Goal: Task Accomplishment & Management: Use online tool/utility

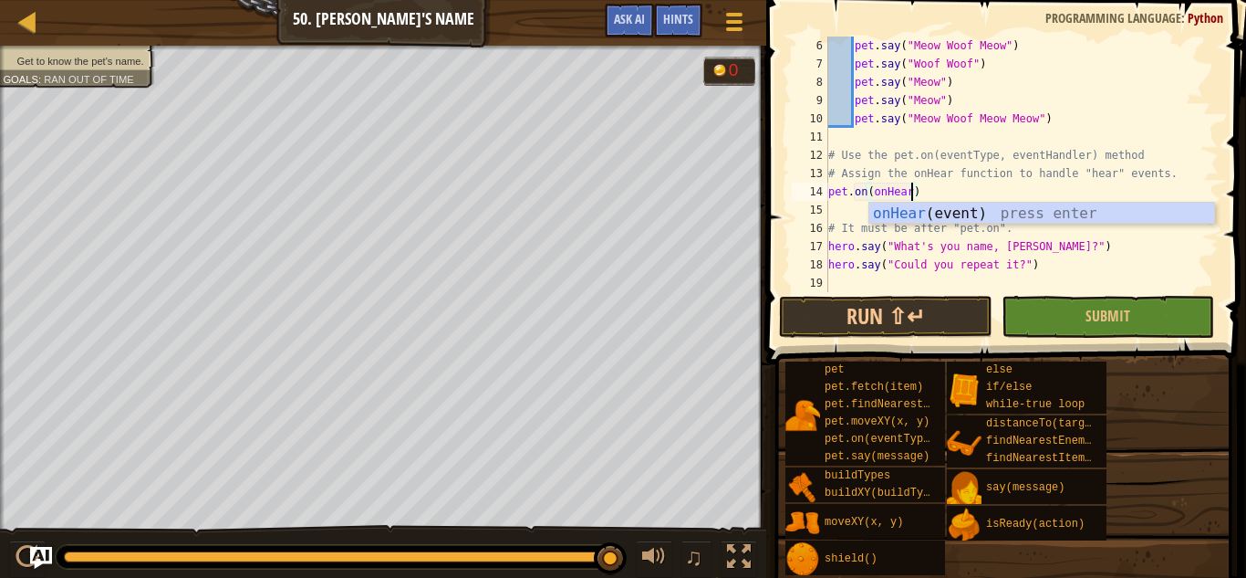
scroll to position [91, 0]
click at [949, 213] on div "onHear (event) press enter" at bounding box center [1042, 236] width 345 height 66
type textarea "pet.on(onHear(event))"
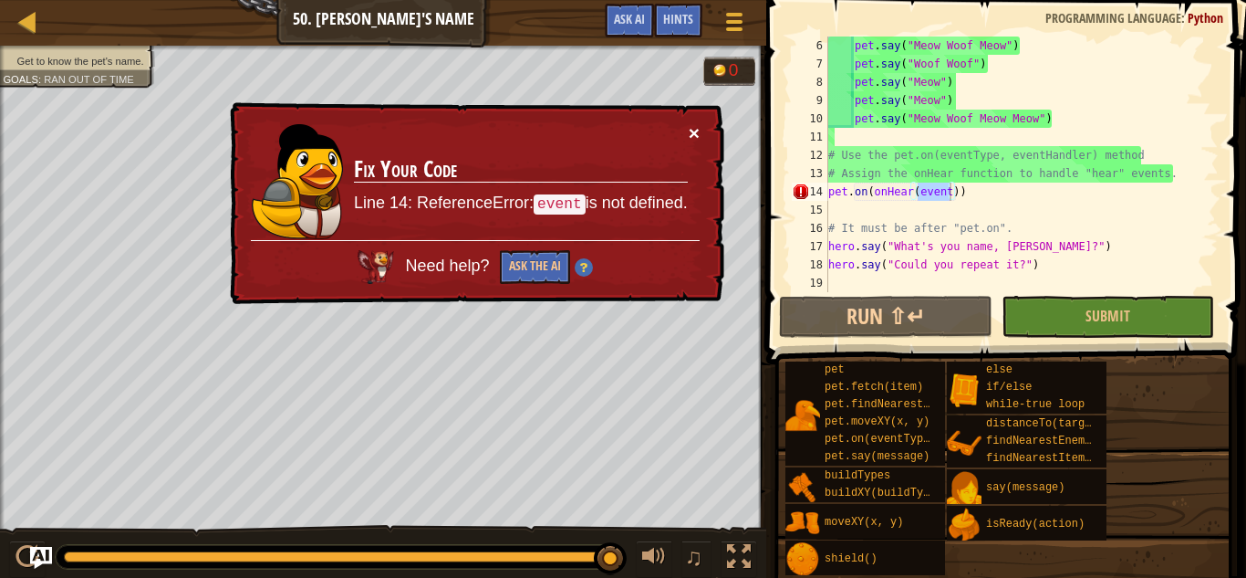
click at [699, 125] on button "×" at bounding box center [694, 132] width 11 height 19
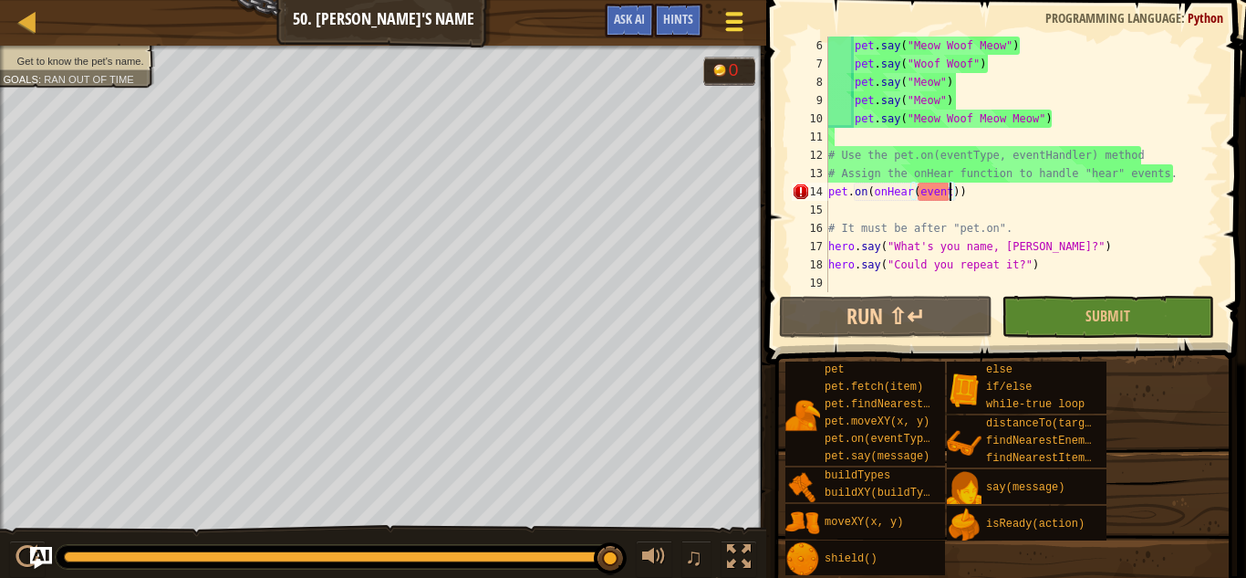
click at [745, 23] on div at bounding box center [734, 21] width 25 height 26
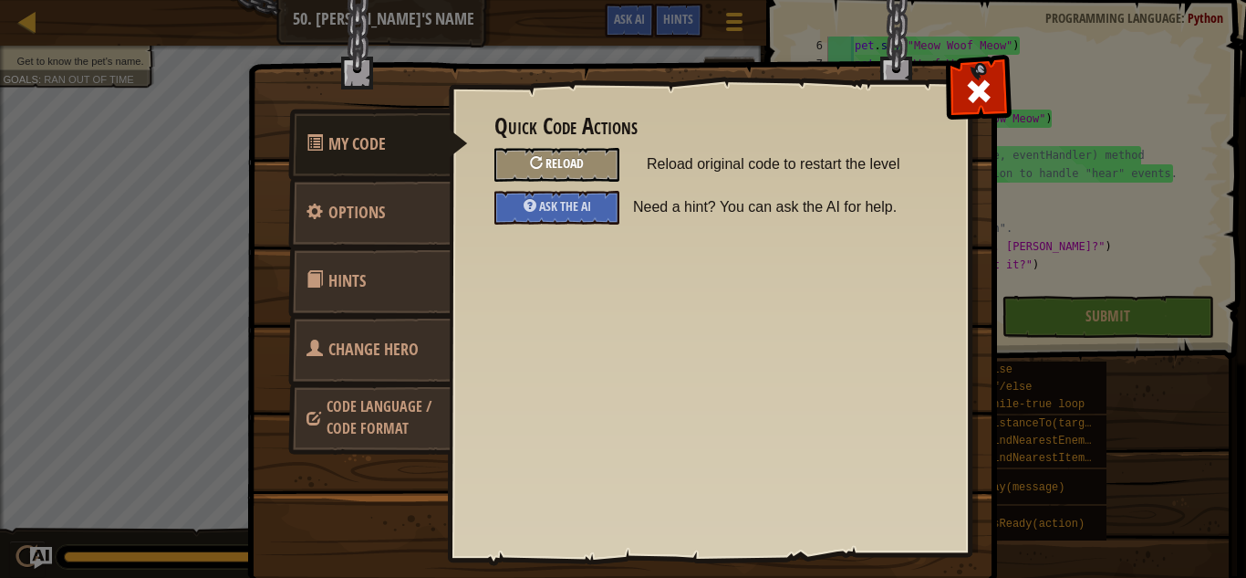
click at [579, 162] on span "Reload" at bounding box center [565, 162] width 38 height 17
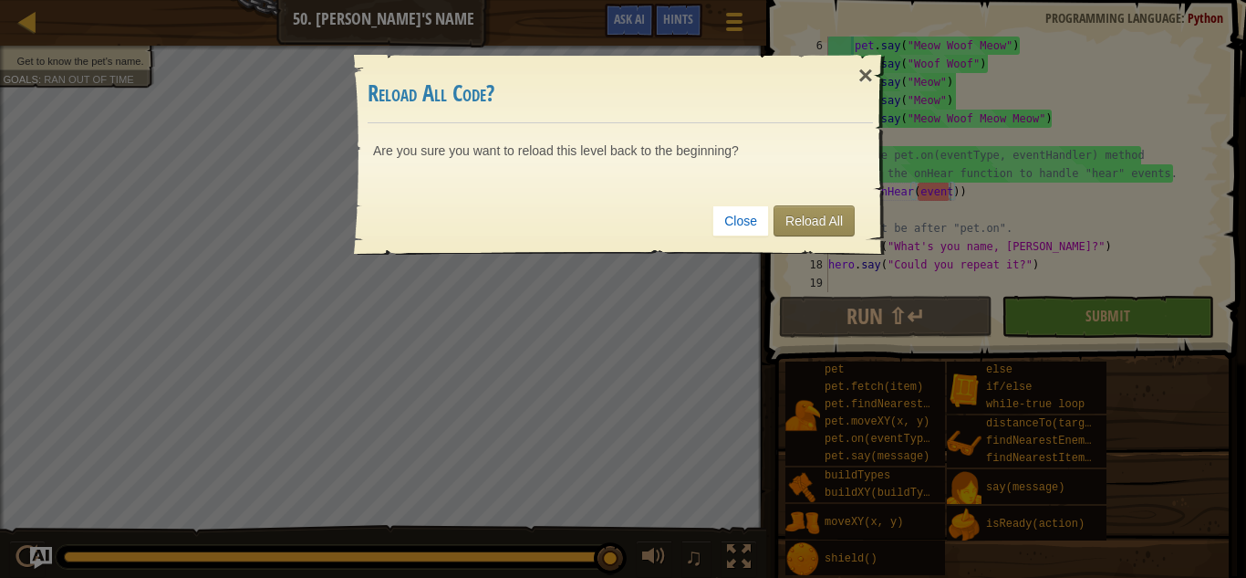
click at [811, 237] on div "Close Reload All" at bounding box center [621, 221] width 506 height 68
click at [824, 215] on link "Reload All" at bounding box center [814, 220] width 81 height 31
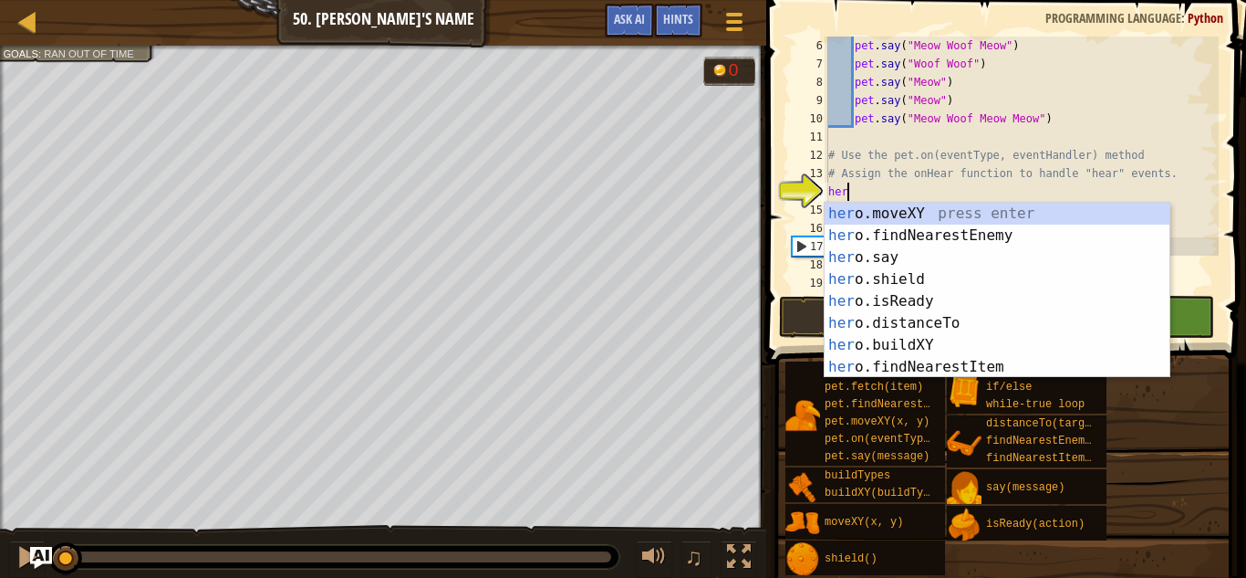
scroll to position [8, 2]
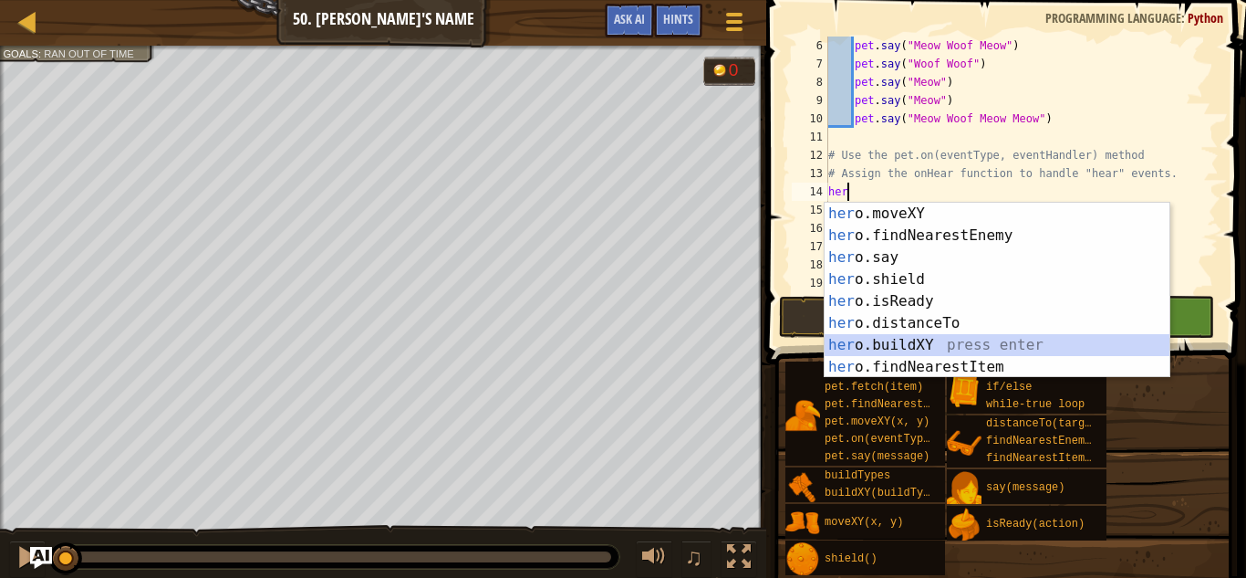
click at [902, 346] on div "her o.moveXY press enter her o.findNearestEnemy press enter her o.say press ent…" at bounding box center [997, 312] width 345 height 219
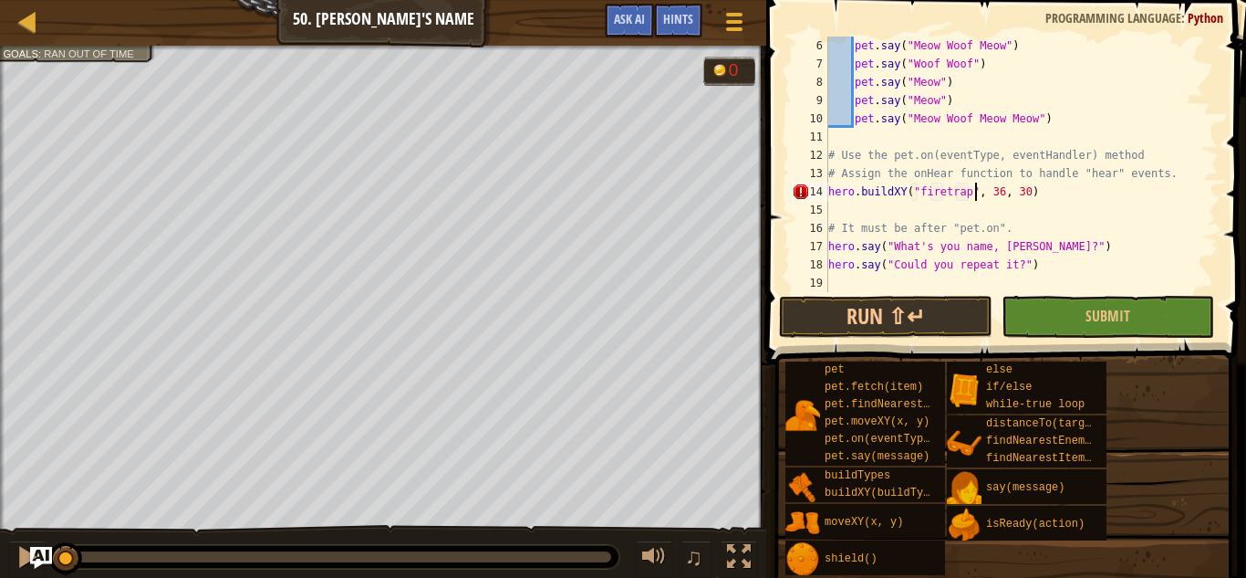
scroll to position [8, 22]
click at [1063, 189] on div "pet . say ( "Meow Woof Meow" ) pet . say ( "Woof Woof" ) pet . say ( "Meow" ) p…" at bounding box center [1022, 182] width 394 height 292
click at [934, 319] on button "Run ⇧↵" at bounding box center [885, 317] width 213 height 42
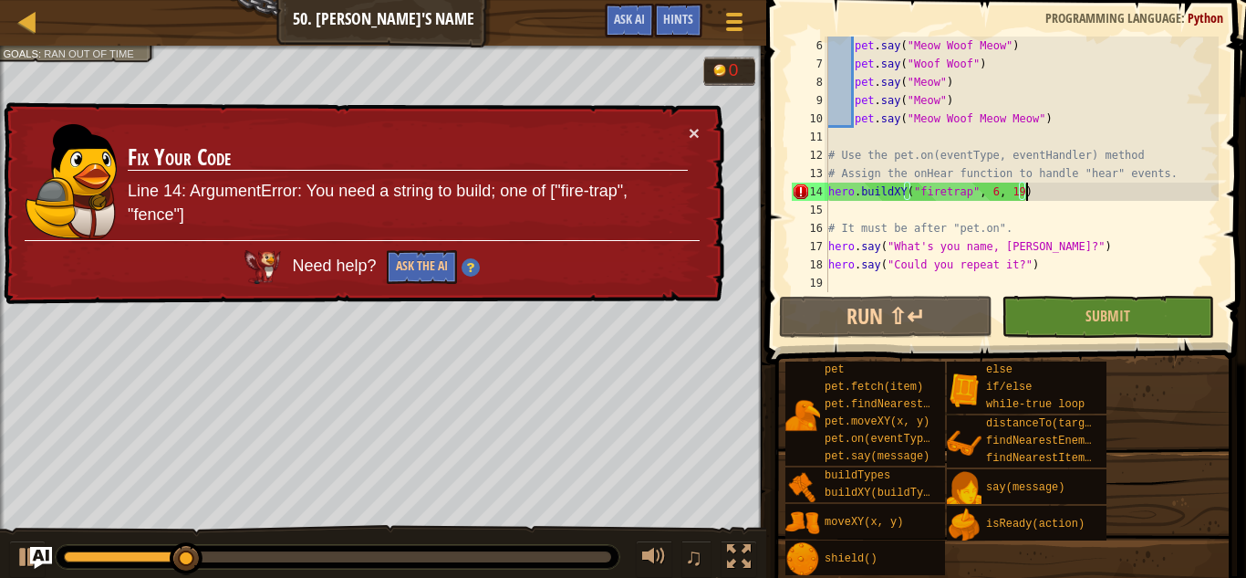
click at [943, 193] on div "pet . say ( "Meow Woof Meow" ) pet . say ( "Woof Woof" ) pet . say ( "Meow" ) p…" at bounding box center [1022, 182] width 394 height 292
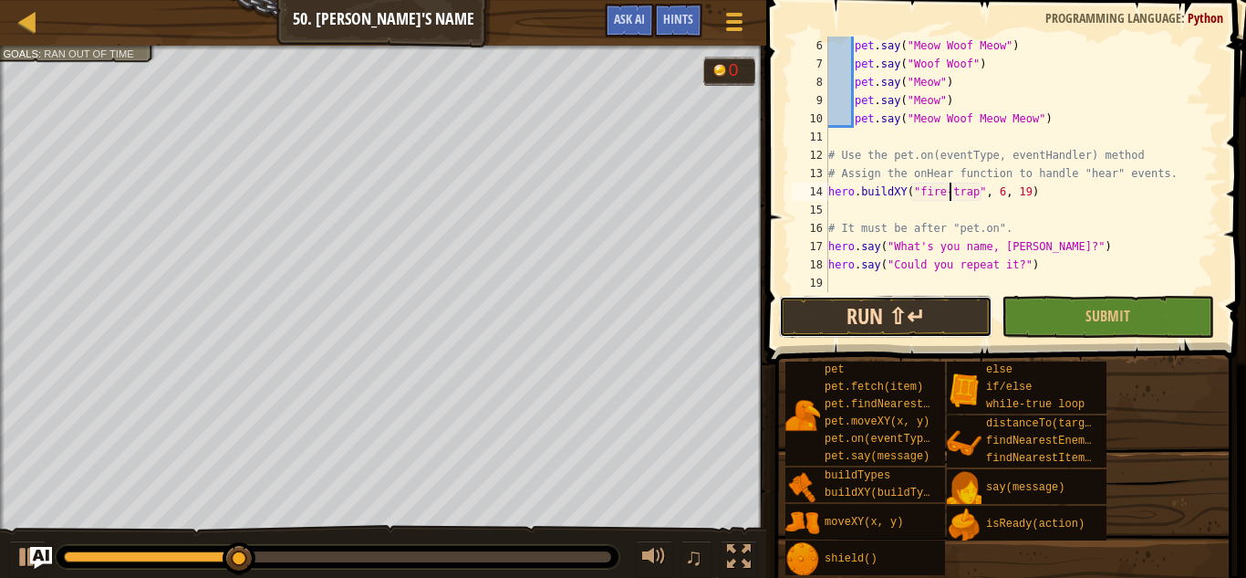
click at [905, 305] on button "Run ⇧↵" at bounding box center [885, 317] width 213 height 42
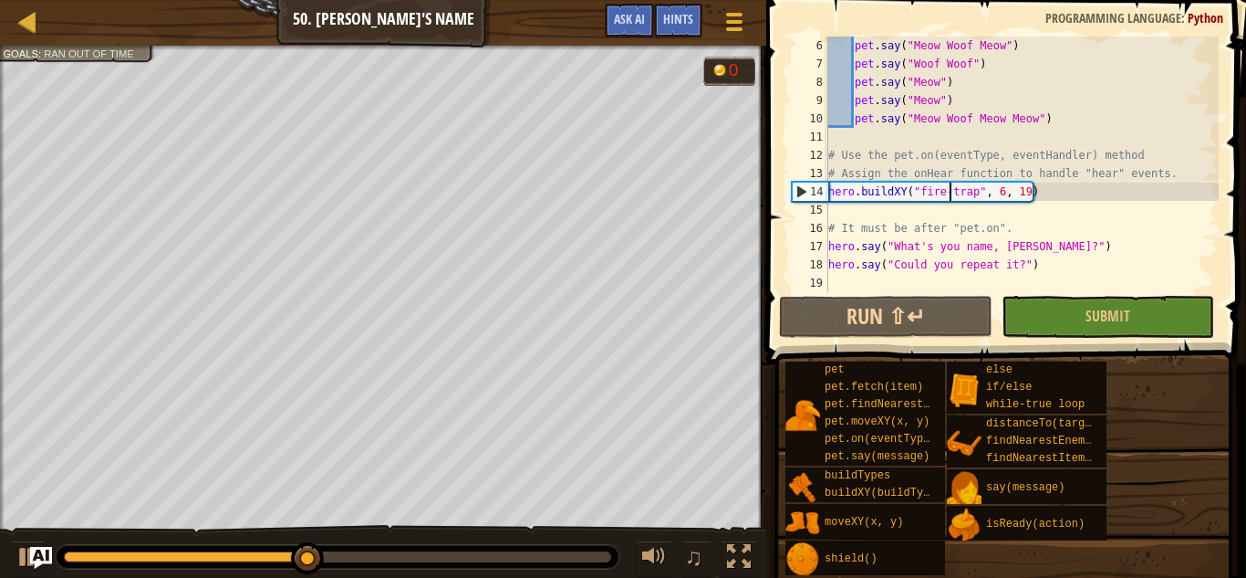
click at [956, 249] on div "pet . say ( "Meow Woof Meow" ) pet . say ( "Woof Woof" ) pet . say ( "Meow" ) p…" at bounding box center [1022, 182] width 394 height 292
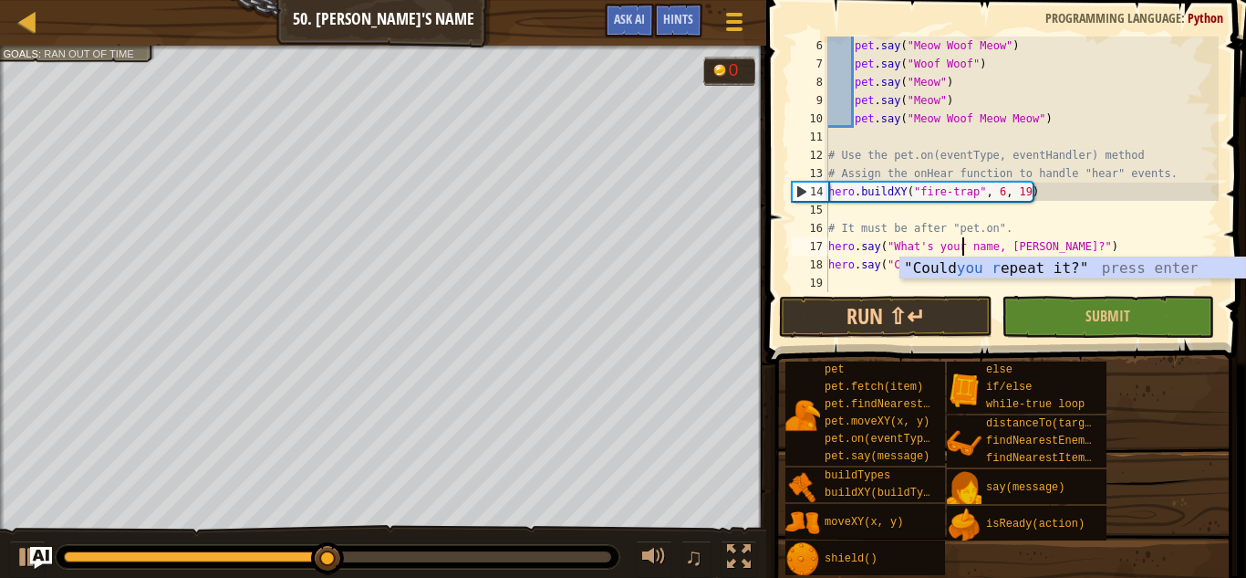
scroll to position [8, 20]
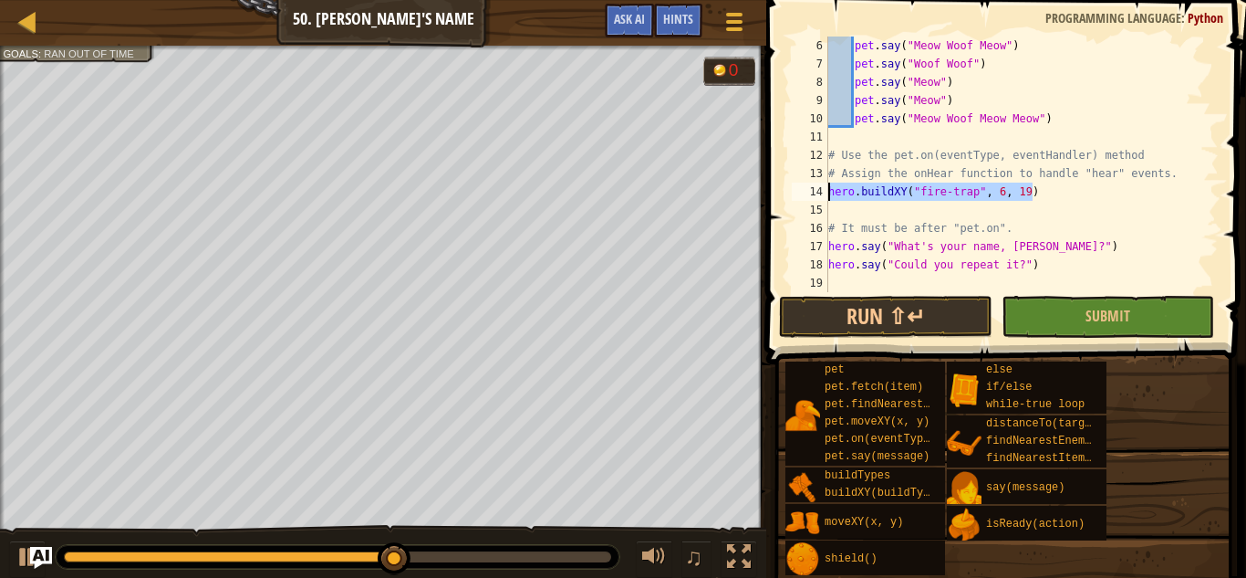
drag, startPoint x: 1036, startPoint y: 193, endPoint x: 827, endPoint y: 196, distance: 209.0
click at [827, 196] on div "hero.say("What's your name, [PERSON_NAME]?") 6 7 8 9 10 11 12 13 14 15 16 17 18…" at bounding box center [1003, 163] width 431 height 255
type textarea "hero.buildXY("fire-trap", 6, 19)"
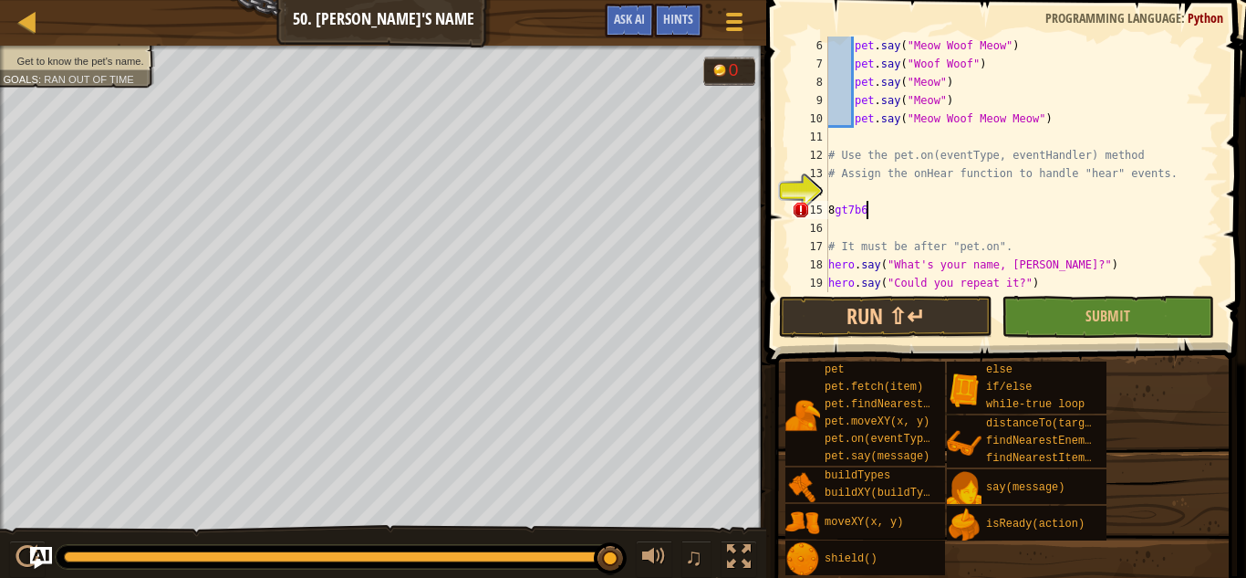
scroll to position [8, 2]
type textarea "8"
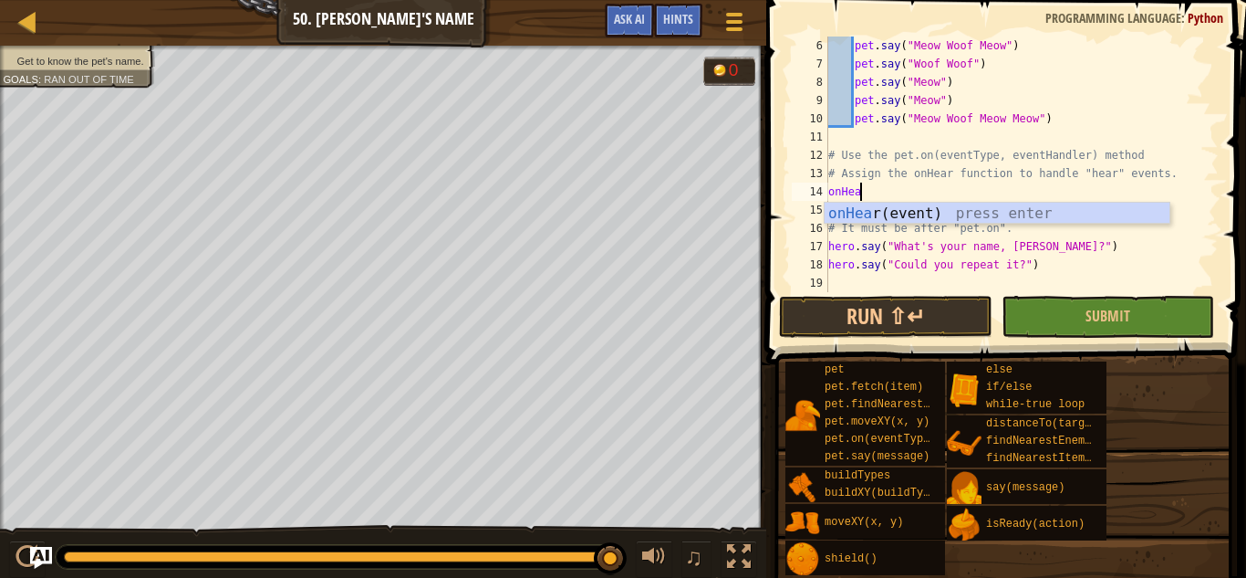
scroll to position [8, 5]
click at [930, 314] on button "Run ⇧↵" at bounding box center [885, 317] width 213 height 42
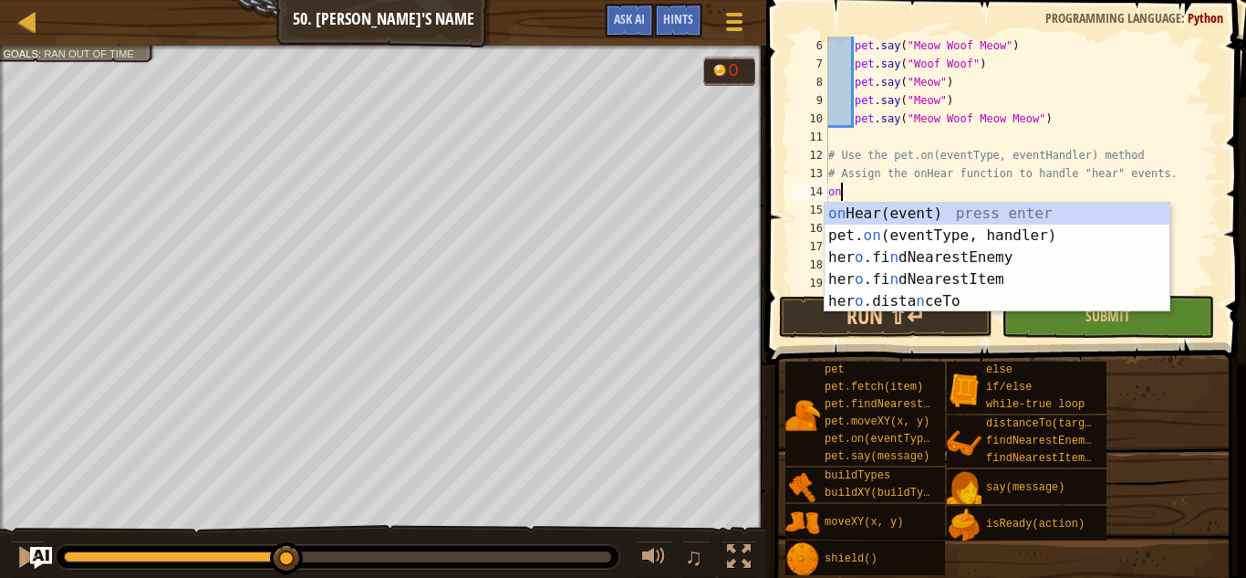
scroll to position [8, 1]
type textarea "o"
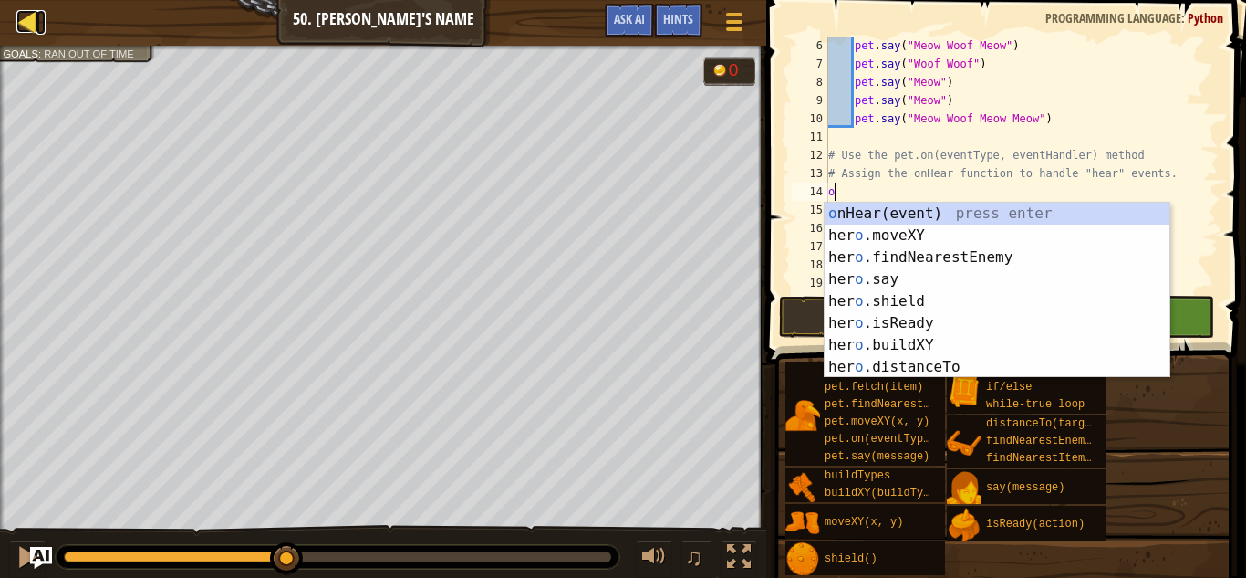
click at [33, 10] on div at bounding box center [27, 21] width 23 height 23
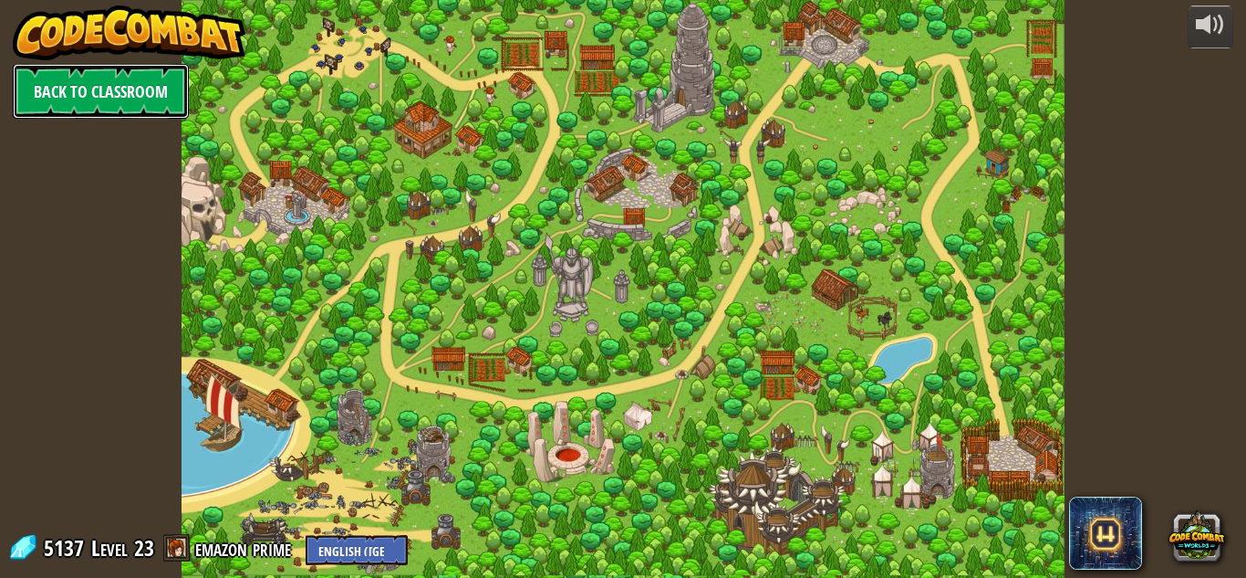
click at [161, 75] on link "Back to Classroom" at bounding box center [101, 91] width 176 height 55
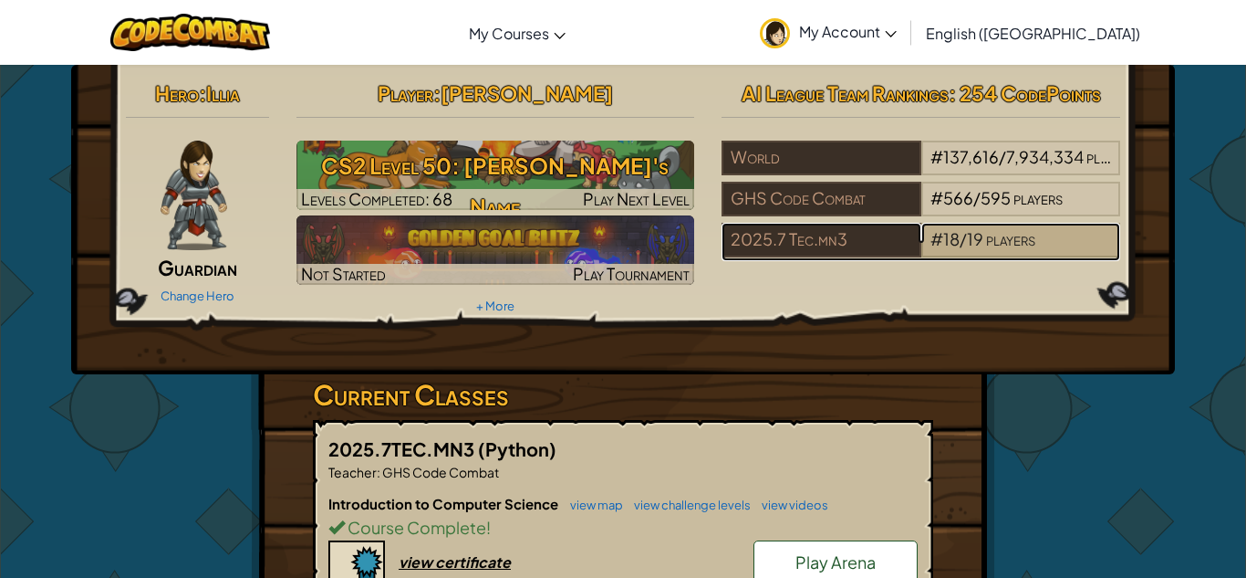
click at [1028, 239] on span "players" at bounding box center [1010, 238] width 49 height 21
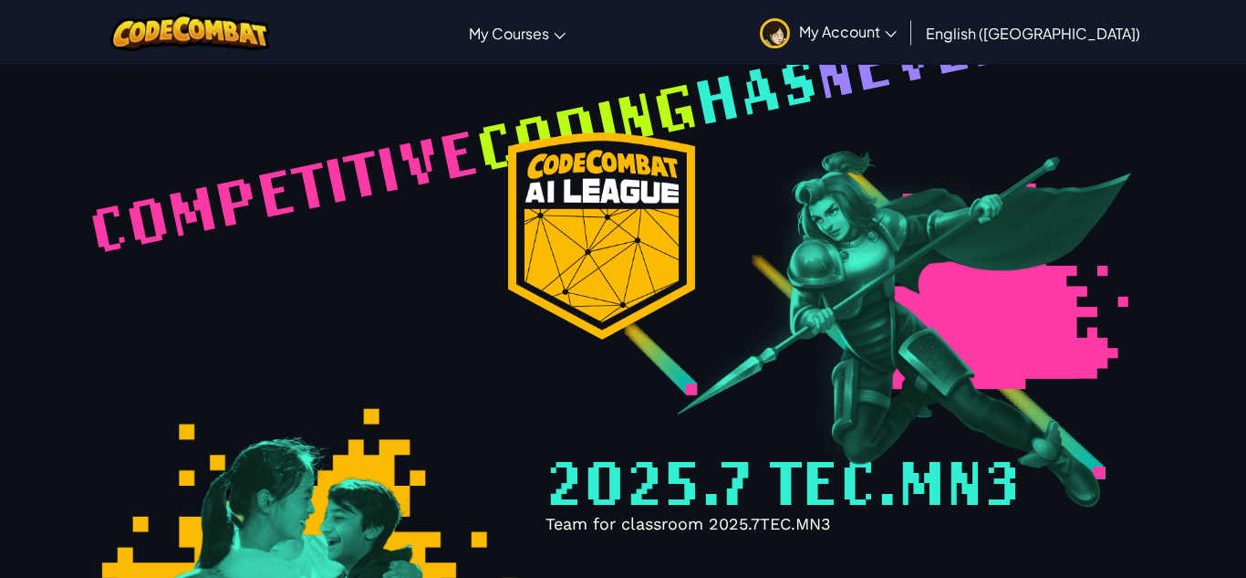
select select "68816ef38448581ccbc3132d"
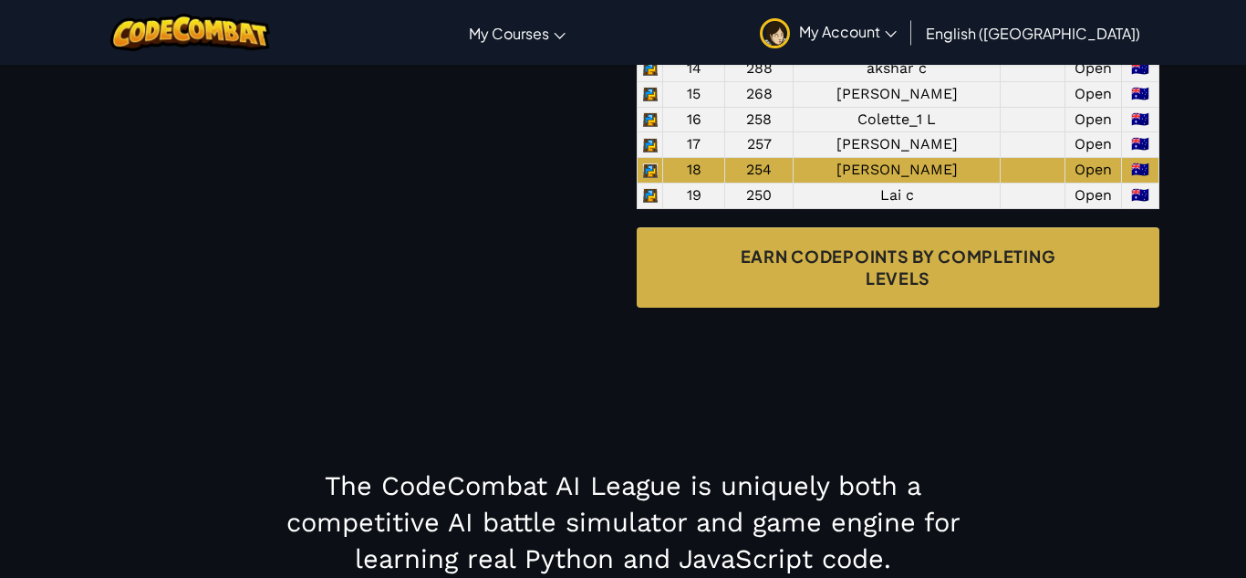
scroll to position [1710, 0]
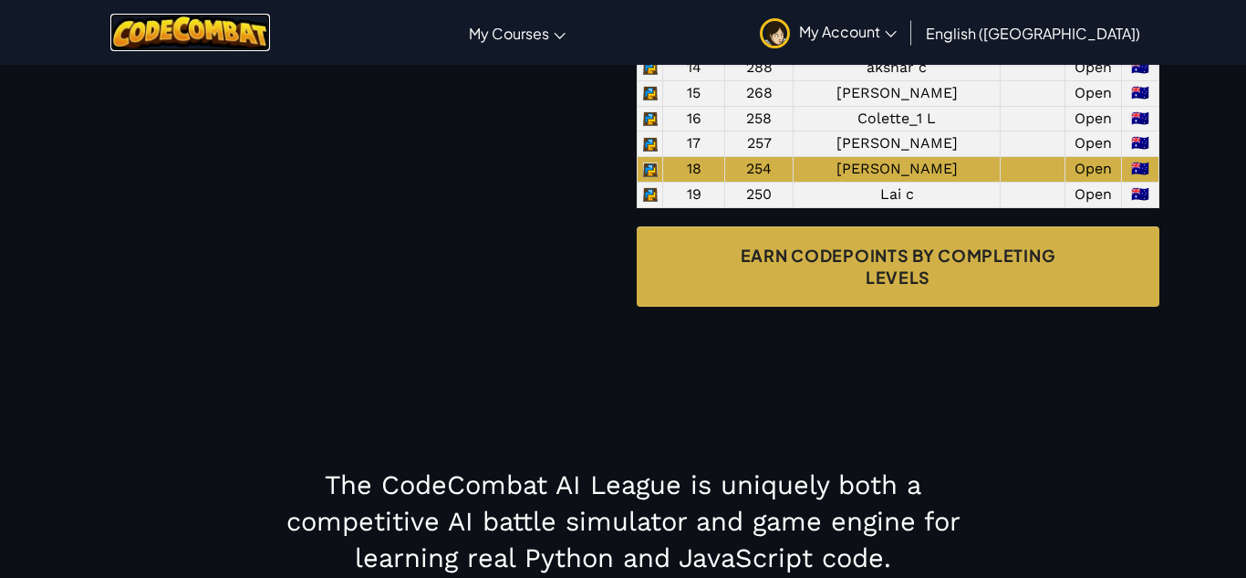
click at [212, 24] on img at bounding box center [190, 32] width 160 height 37
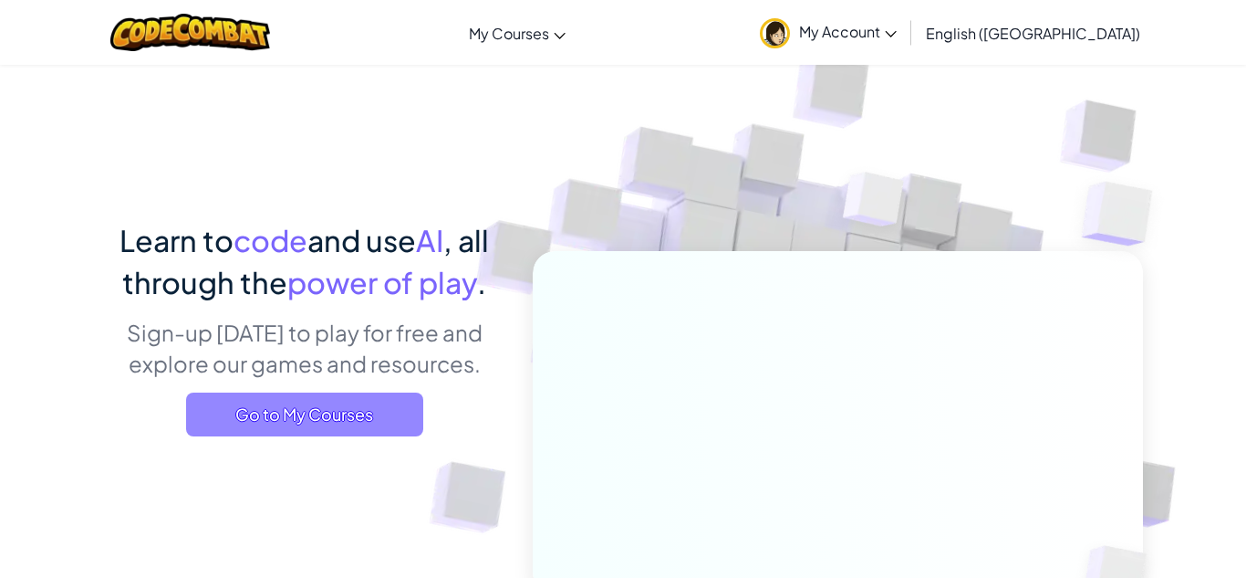
click at [360, 392] on span "Go to My Courses" at bounding box center [304, 414] width 237 height 44
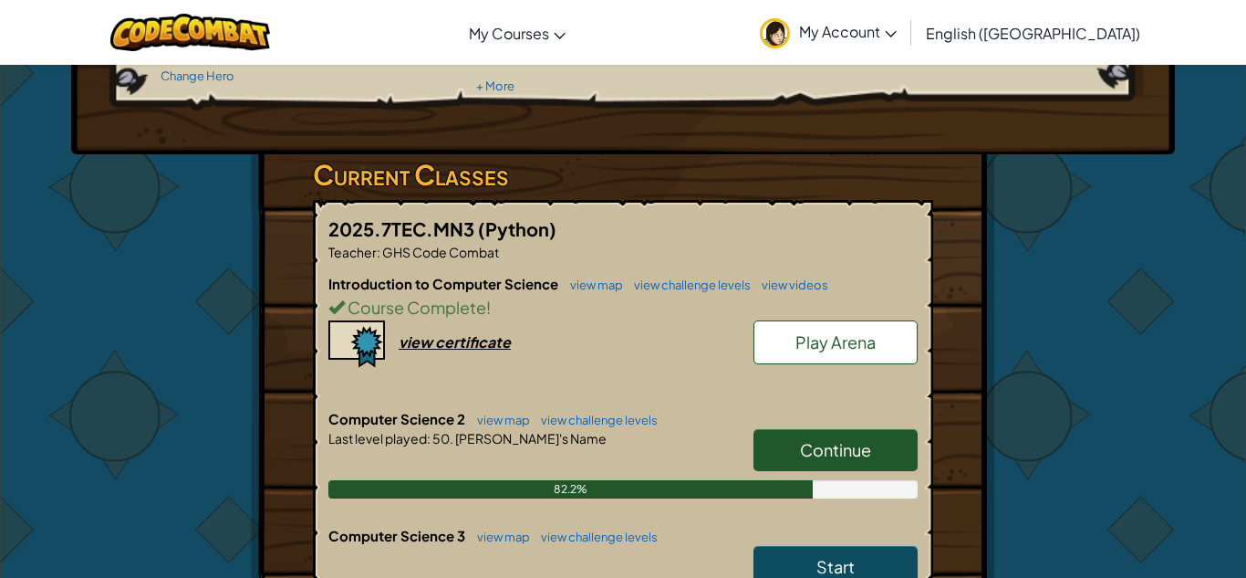
scroll to position [221, 0]
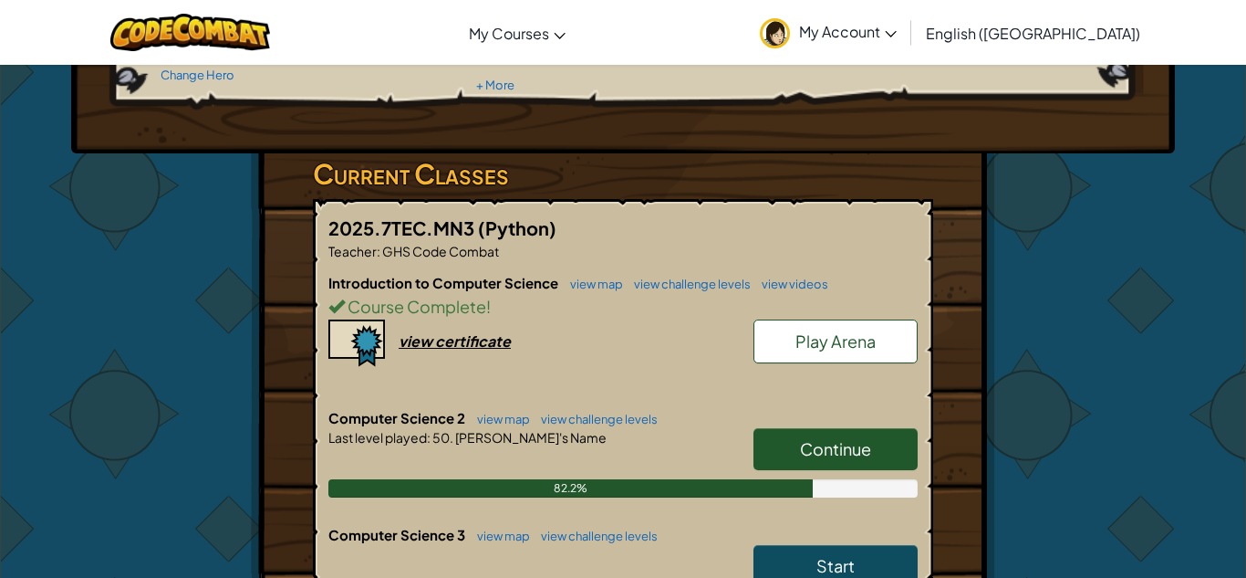
click at [821, 471] on div "Continue" at bounding box center [826, 453] width 182 height 51
click at [818, 453] on span "Continue" at bounding box center [835, 448] width 71 height 21
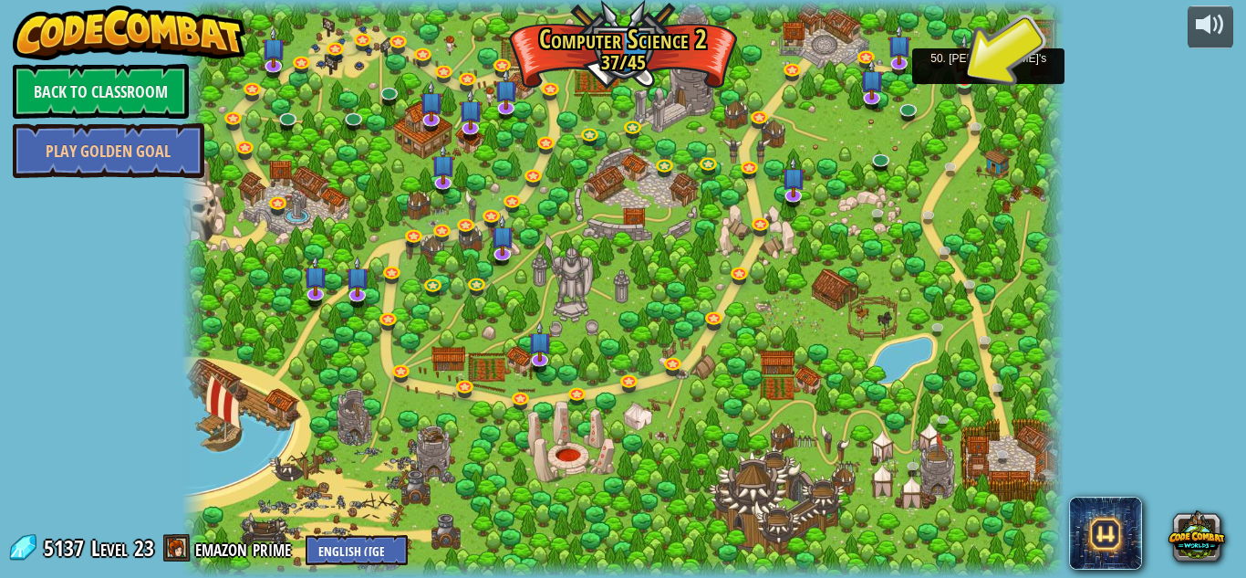
click at [975, 75] on img at bounding box center [964, 57] width 21 height 47
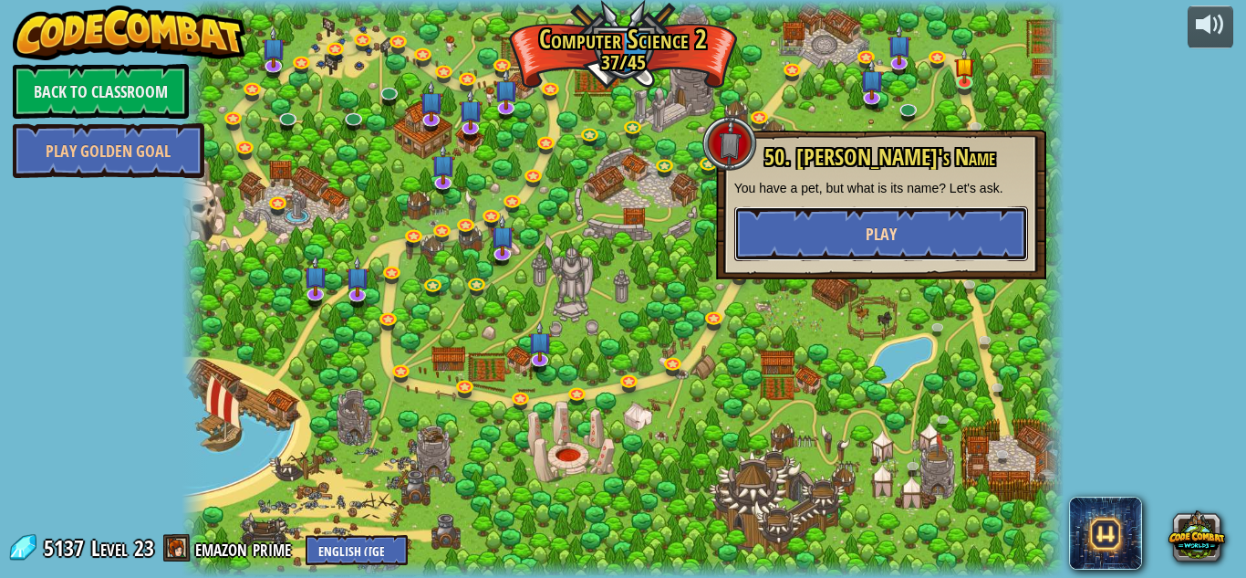
click at [852, 249] on button "Play" at bounding box center [882, 233] width 294 height 55
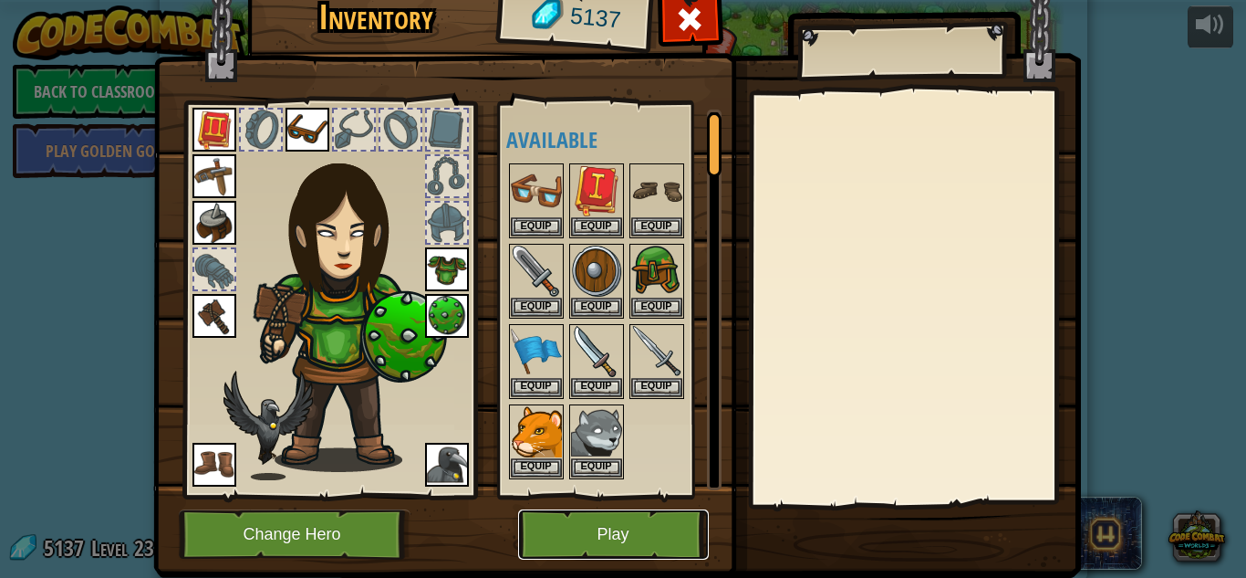
click at [640, 547] on button "Play" at bounding box center [613, 534] width 191 height 50
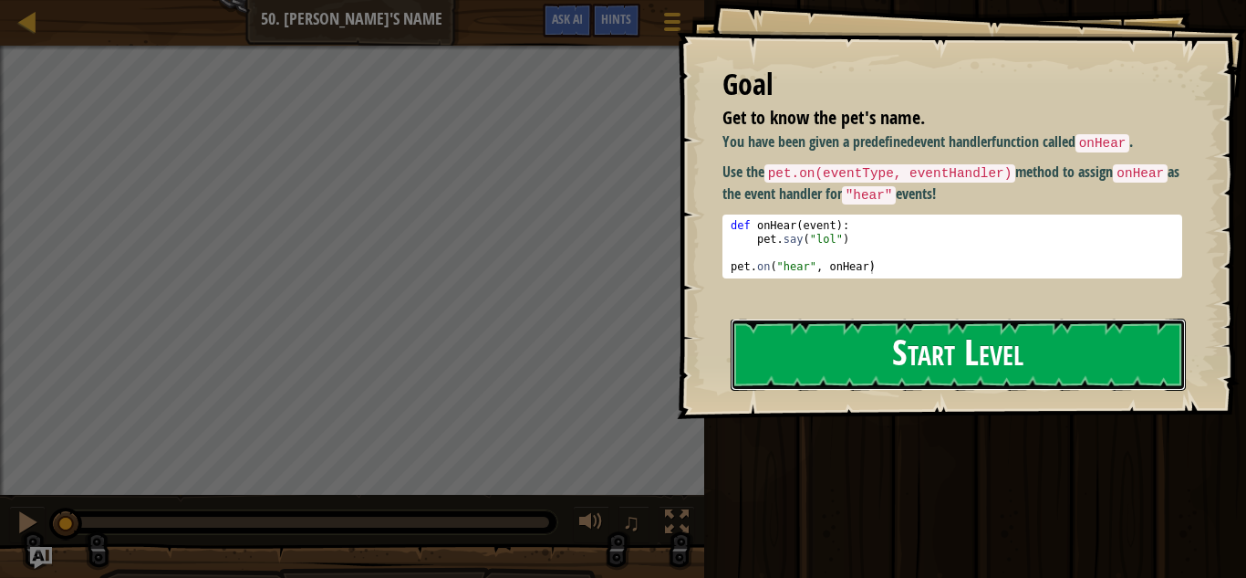
click at [1001, 369] on button "Start Level" at bounding box center [958, 354] width 455 height 72
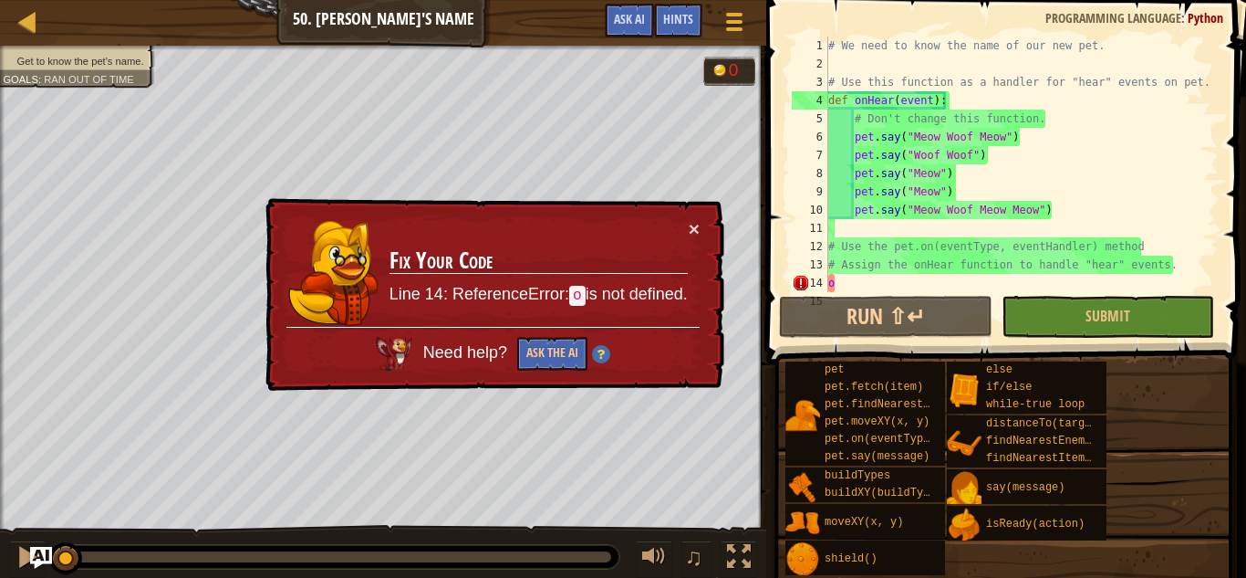
click at [855, 287] on div "# We need to know the name of our new pet. # Use this function as a handler for…" at bounding box center [1053, 182] width 456 height 292
type textarea "o"
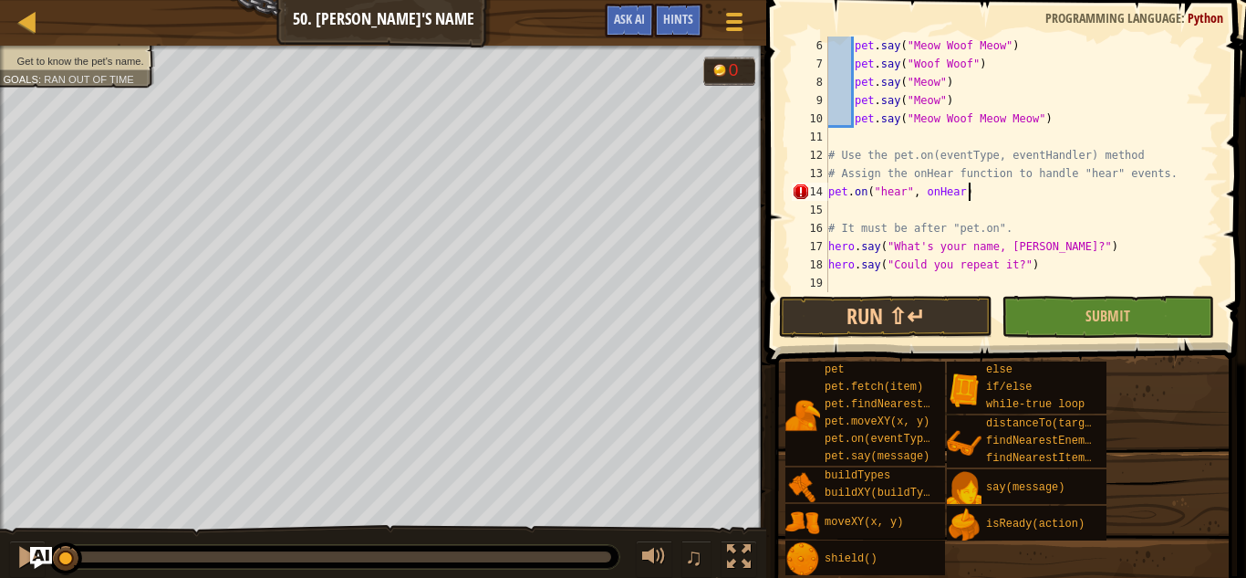
scroll to position [8, 19]
type textarea "pet.on("hear", onHear)"
click at [1079, 312] on button "Submit" at bounding box center [1108, 317] width 213 height 42
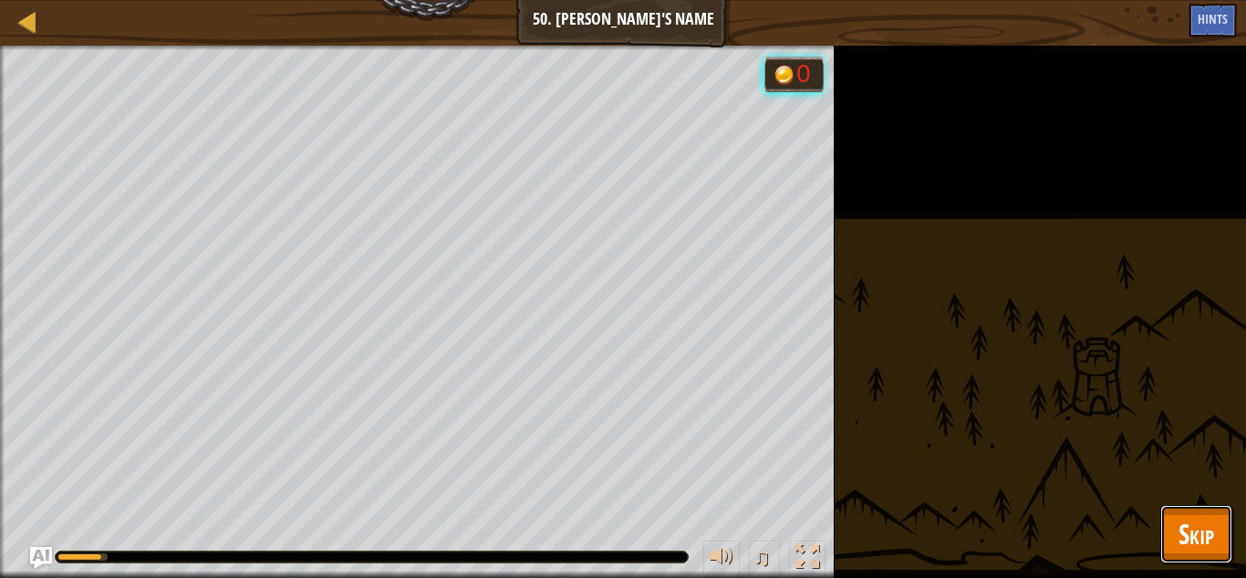
click at [1203, 549] on span "Skip" at bounding box center [1197, 533] width 36 height 37
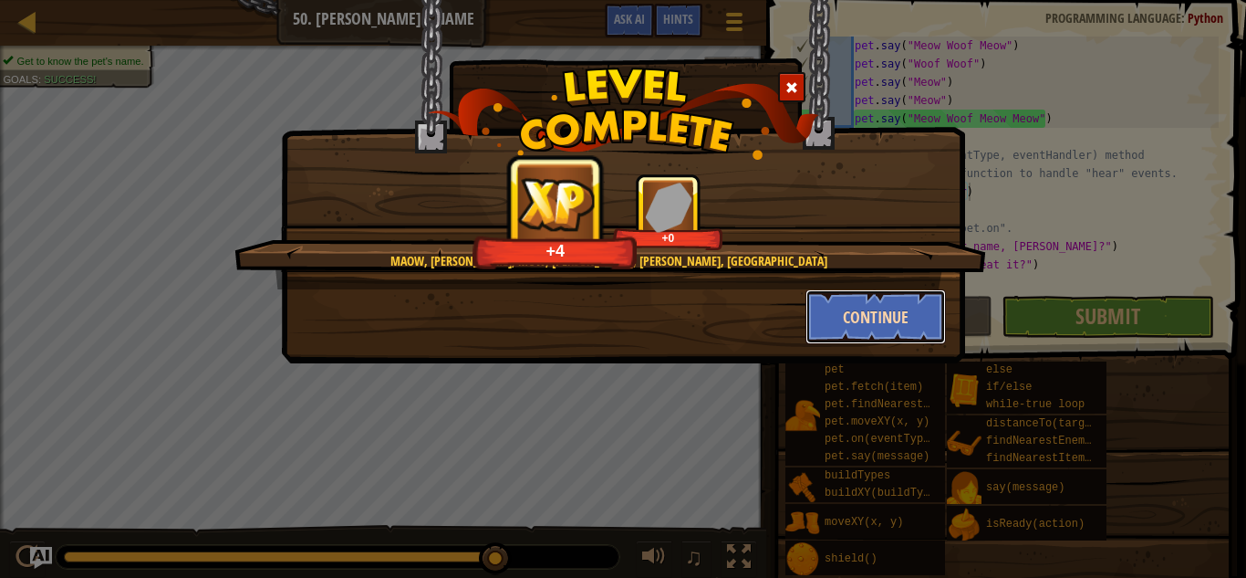
click at [867, 304] on button "Continue" at bounding box center [876, 316] width 141 height 55
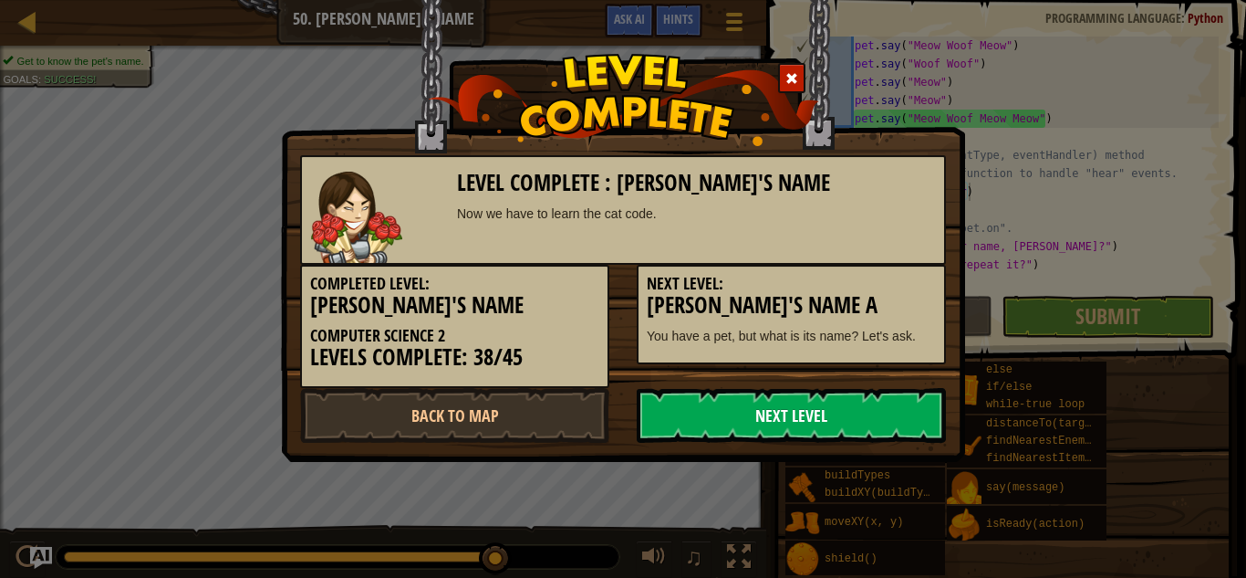
click at [805, 433] on link "Next Level" at bounding box center [791, 415] width 309 height 55
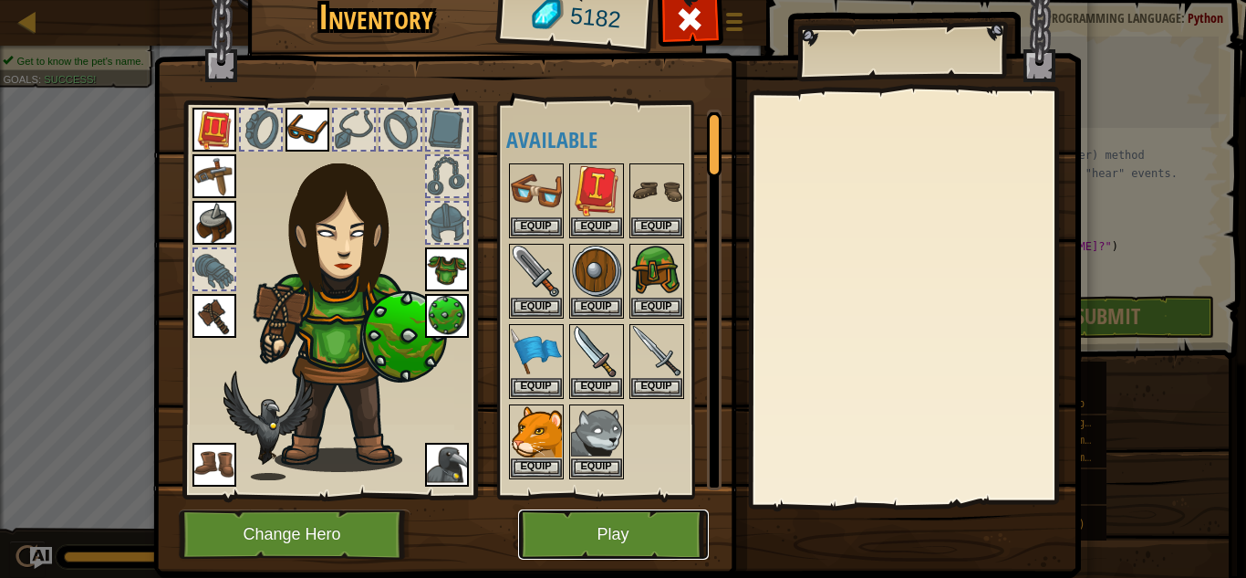
click at [650, 535] on button "Play" at bounding box center [613, 534] width 191 height 50
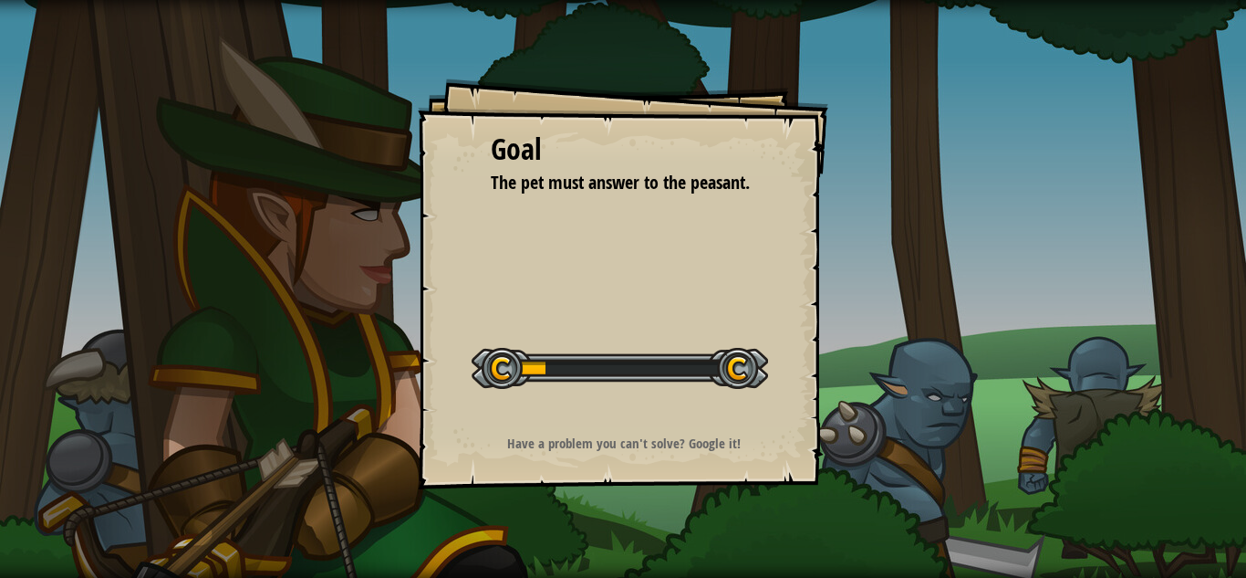
click at [650, 535] on div "Goal The pet must answer to the peasant. Start Level Error loading from server.…" at bounding box center [623, 289] width 1246 height 578
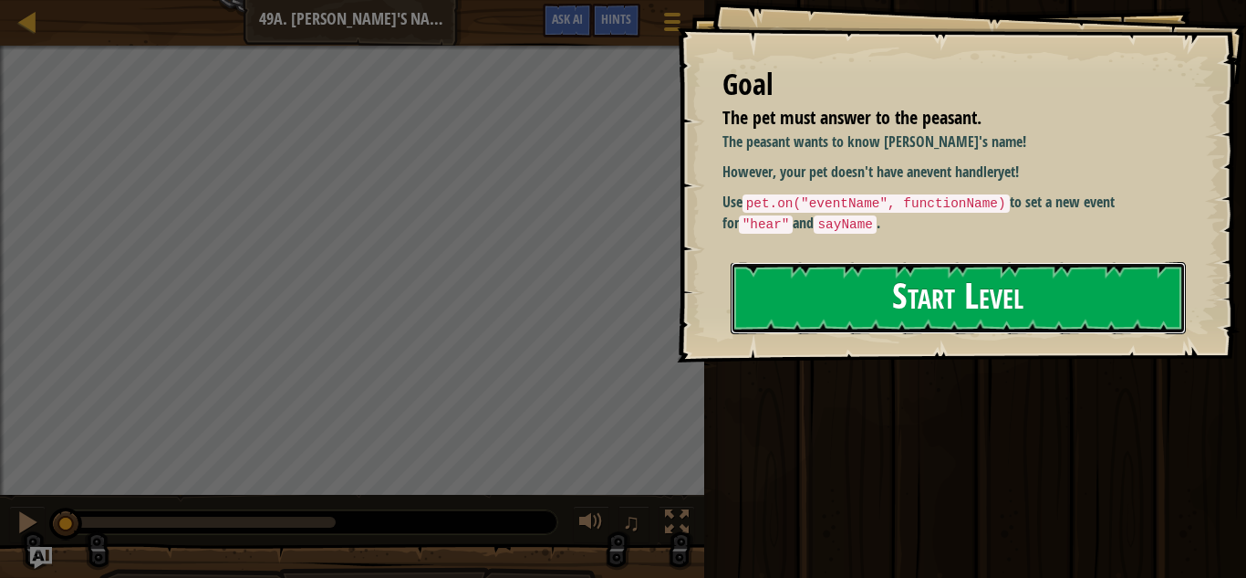
click at [872, 284] on button "Start Level" at bounding box center [958, 298] width 455 height 72
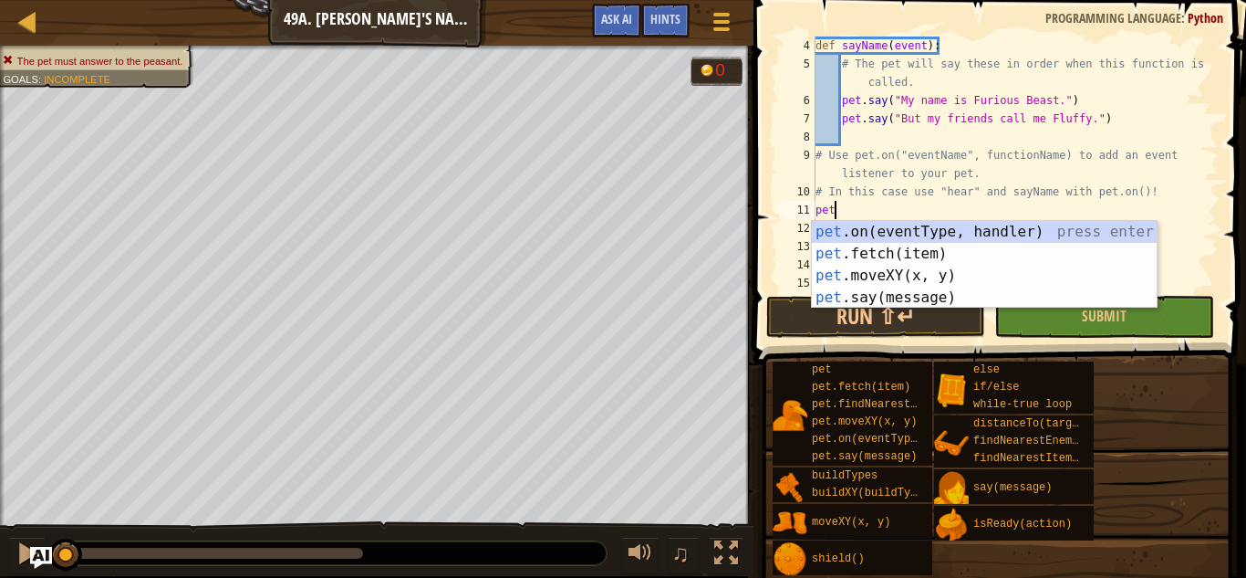
scroll to position [8, 3]
click at [972, 234] on div "pet. on(eventType, handler) press enter pet. fetch(item) press enter pet. moveX…" at bounding box center [984, 286] width 345 height 131
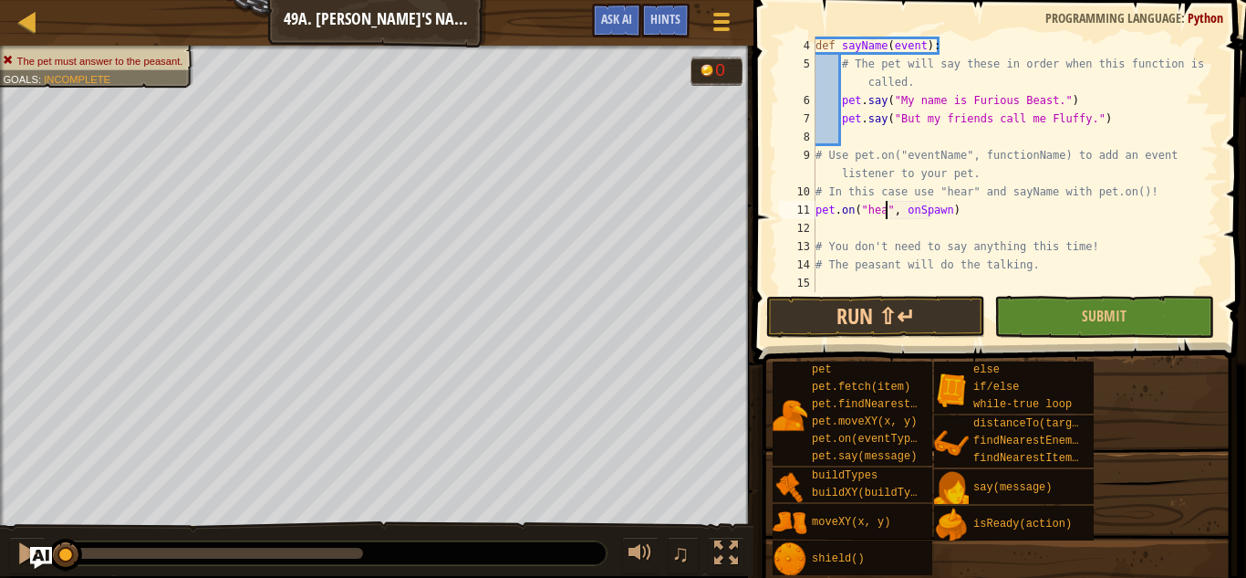
scroll to position [8, 11]
click at [951, 215] on div "def sayName ( event ) : # The pet will say these in order when this function is…" at bounding box center [1015, 182] width 407 height 292
click at [957, 215] on div "def sayName ( event ) : # The pet will say these in order when this function is…" at bounding box center [1015, 182] width 407 height 292
type textarea "pet.on("hear", [PERSON_NAME])"
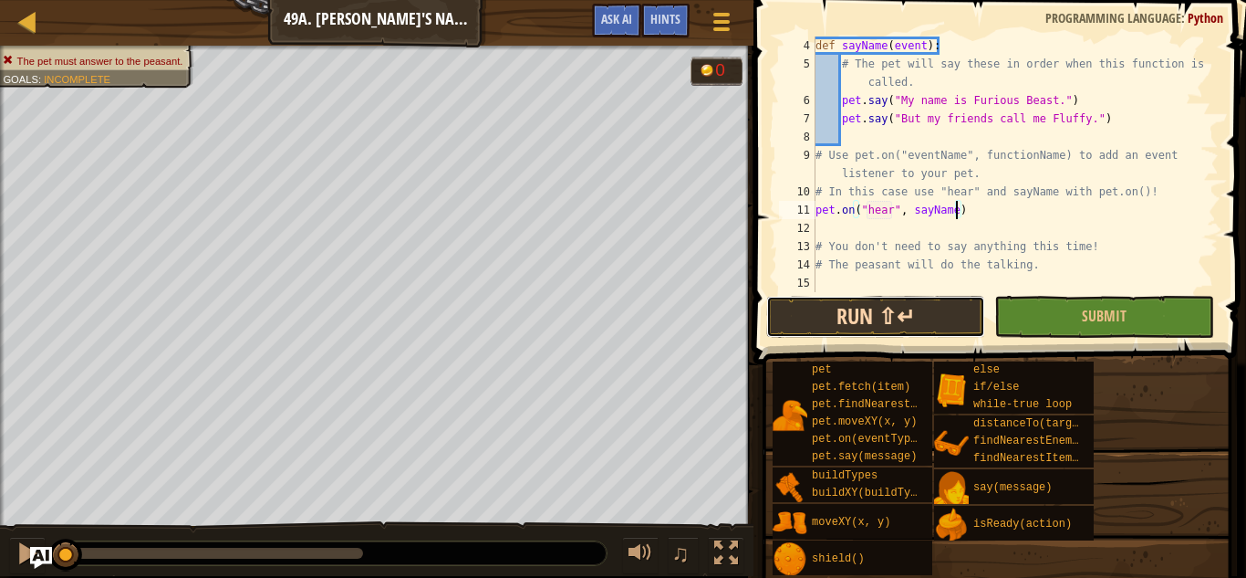
click at [893, 322] on button "Run ⇧↵" at bounding box center [875, 317] width 219 height 42
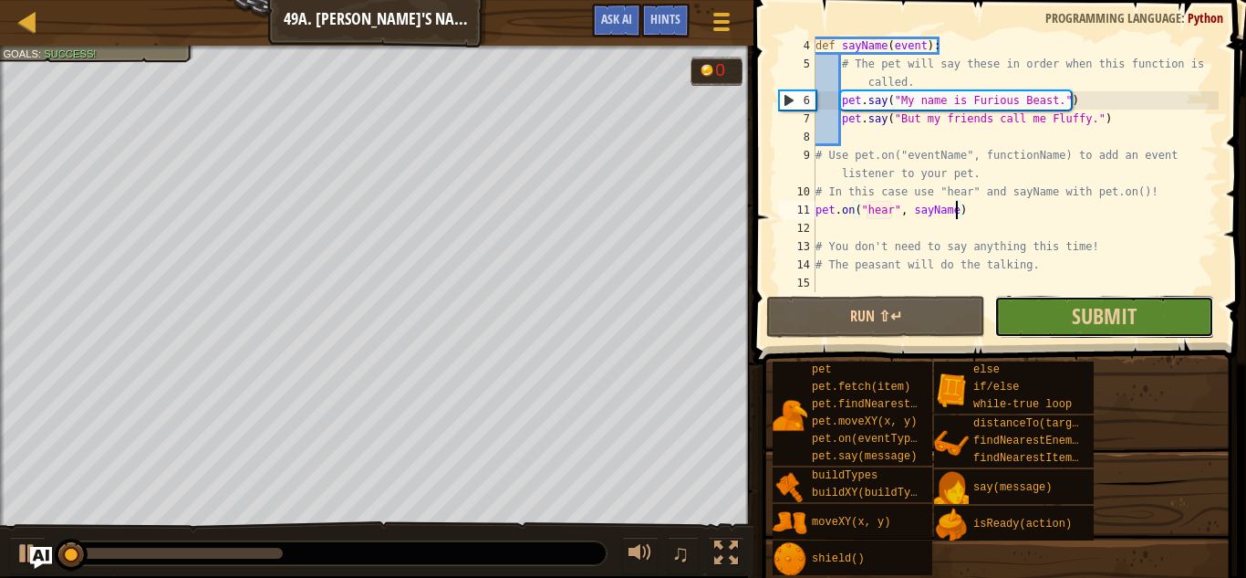
click at [1043, 314] on button "Submit" at bounding box center [1104, 317] width 219 height 42
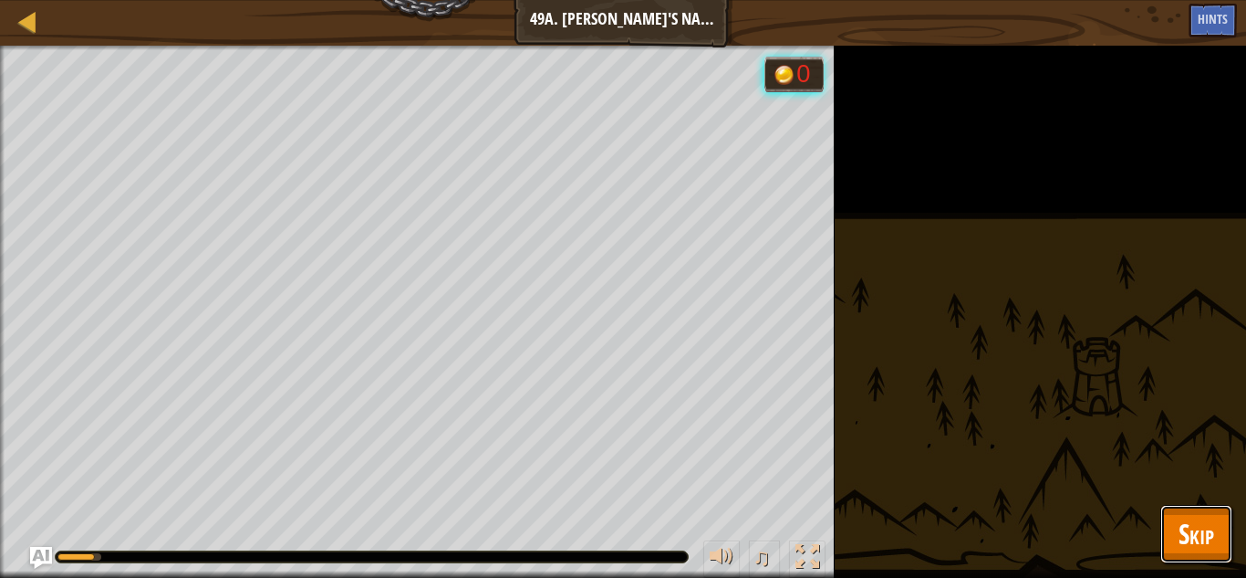
click at [1173, 526] on button "Skip" at bounding box center [1197, 534] width 72 height 58
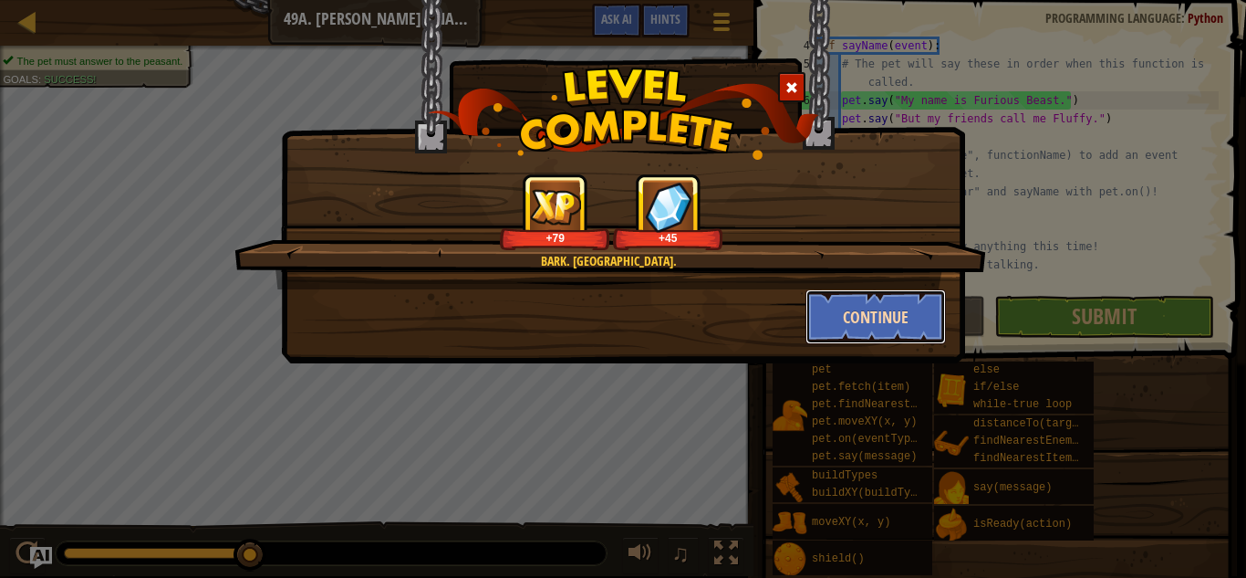
click at [899, 315] on button "Continue" at bounding box center [876, 316] width 141 height 55
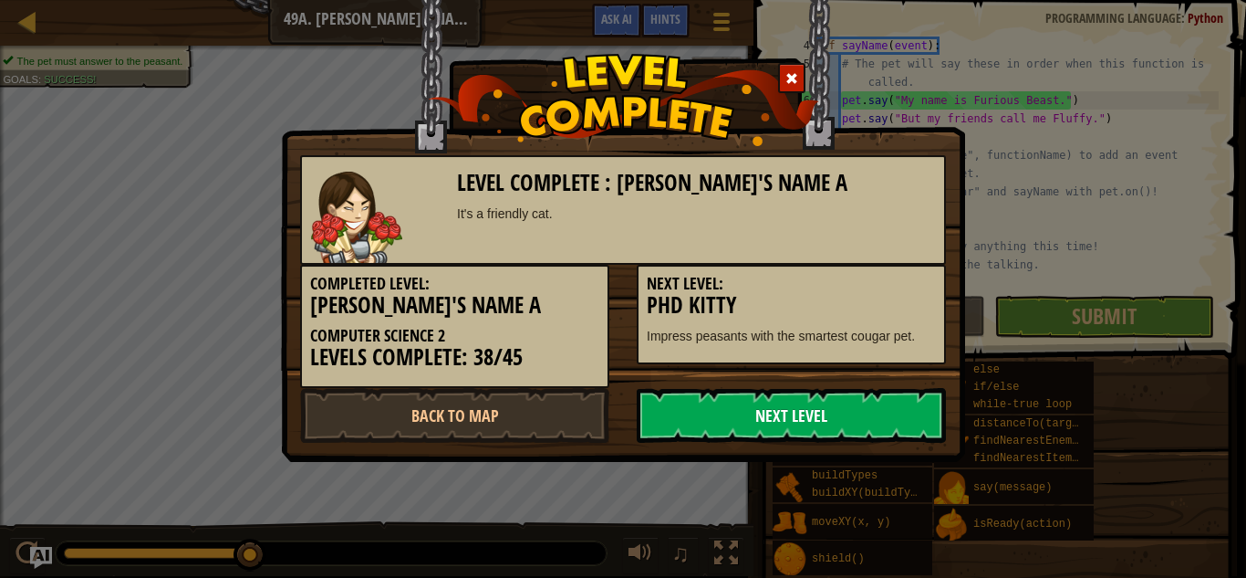
click at [836, 423] on link "Next Level" at bounding box center [791, 415] width 309 height 55
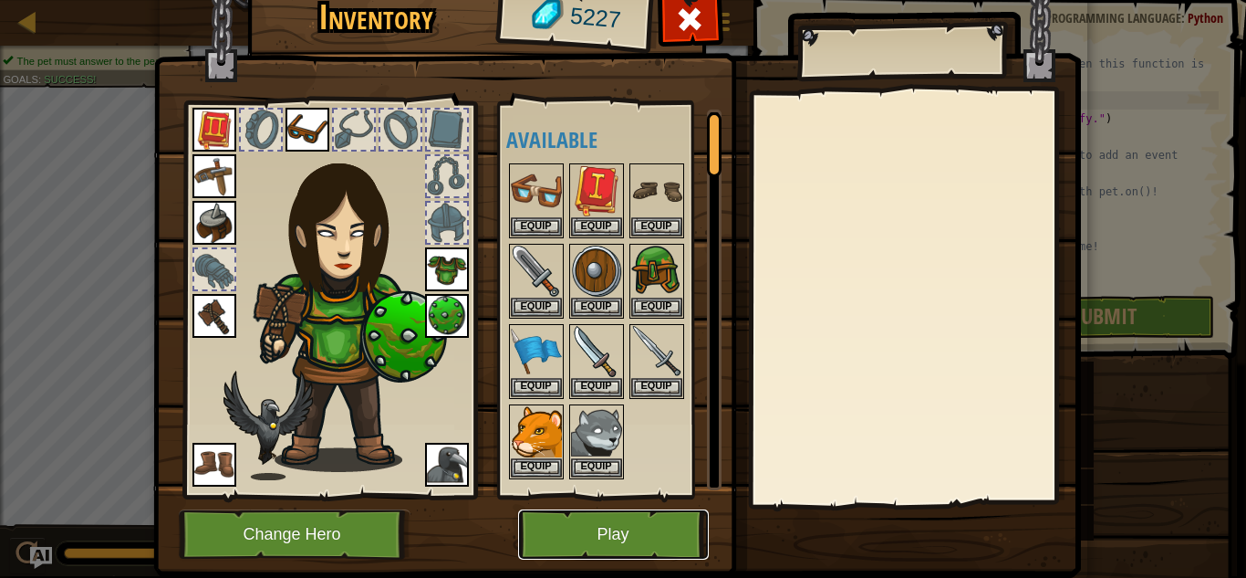
click at [601, 544] on button "Play" at bounding box center [613, 534] width 191 height 50
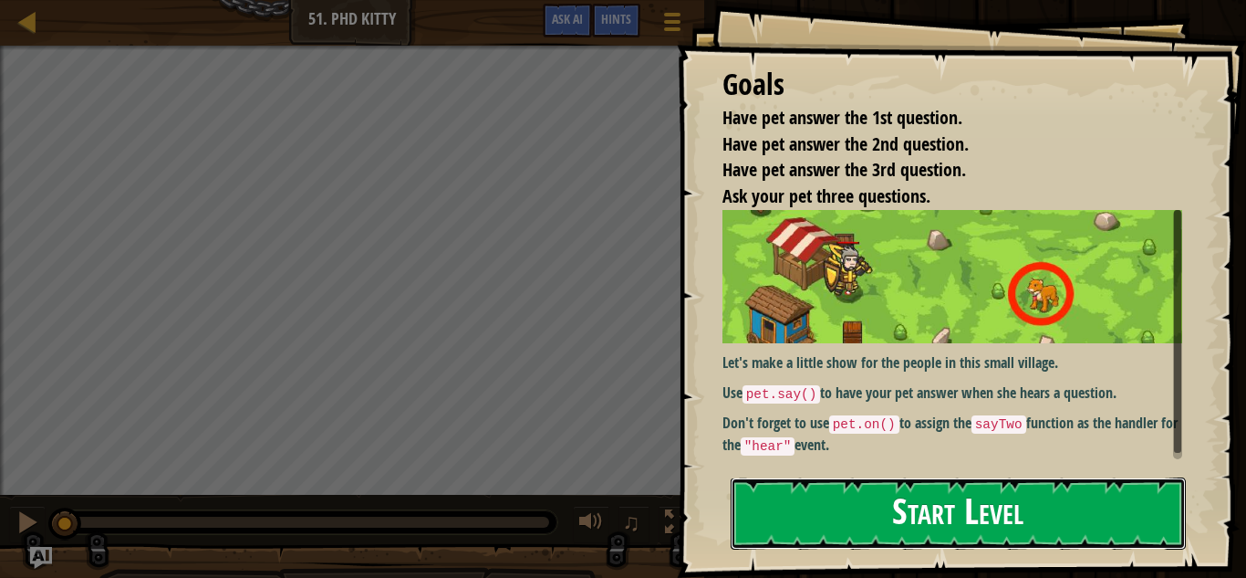
click at [845, 497] on button "Start Level" at bounding box center [958, 513] width 455 height 72
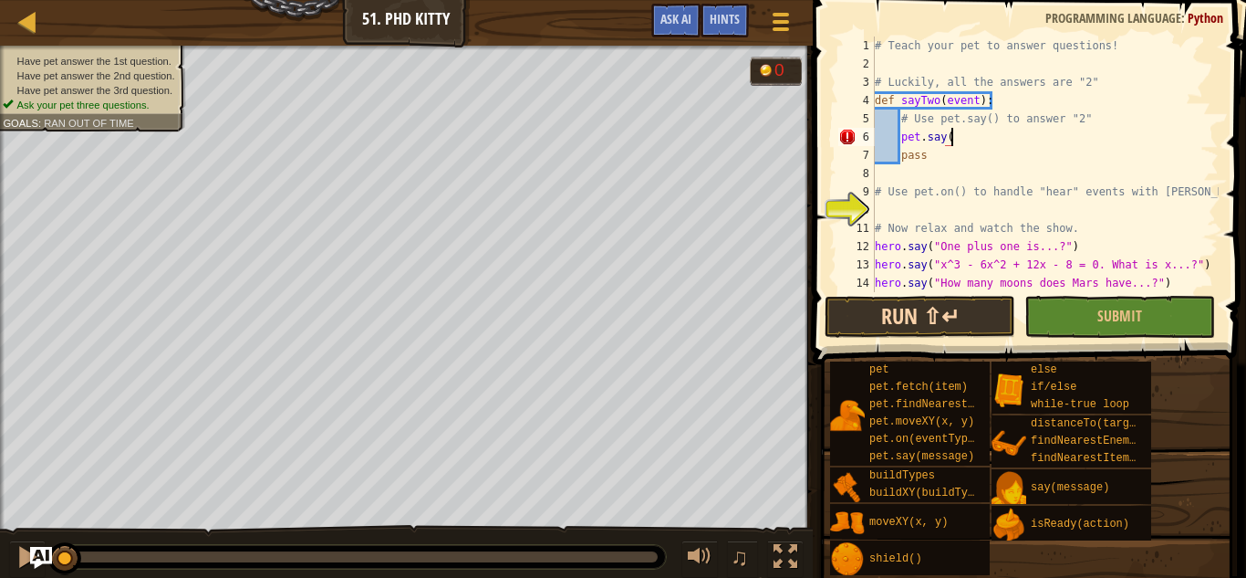
scroll to position [8, 11]
type textarea "pet.say(2)"
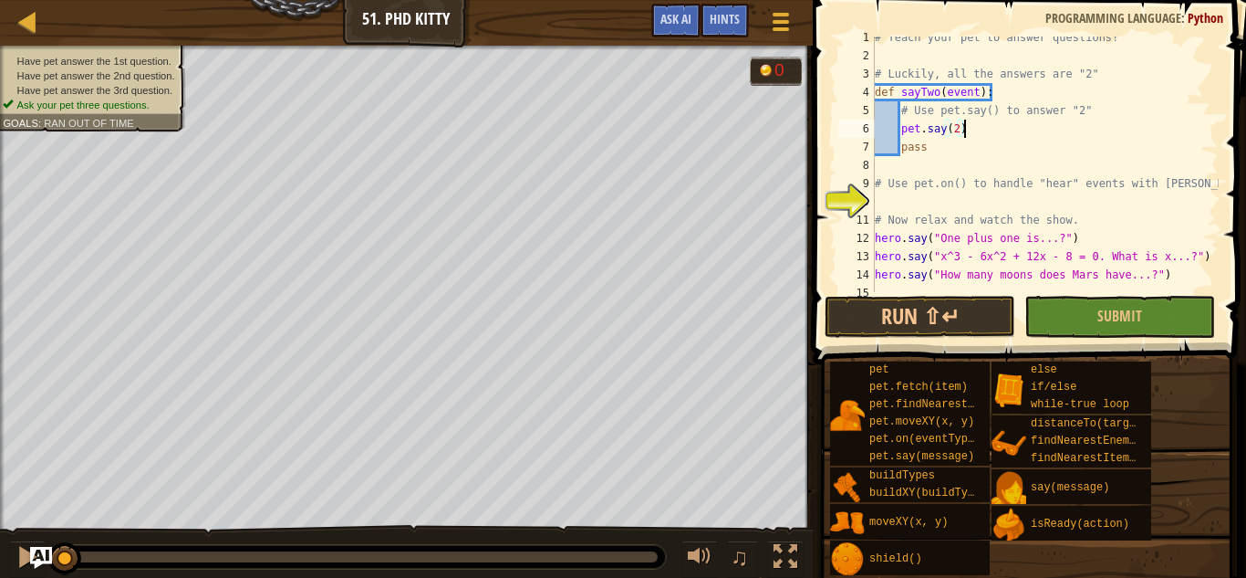
scroll to position [18, 0]
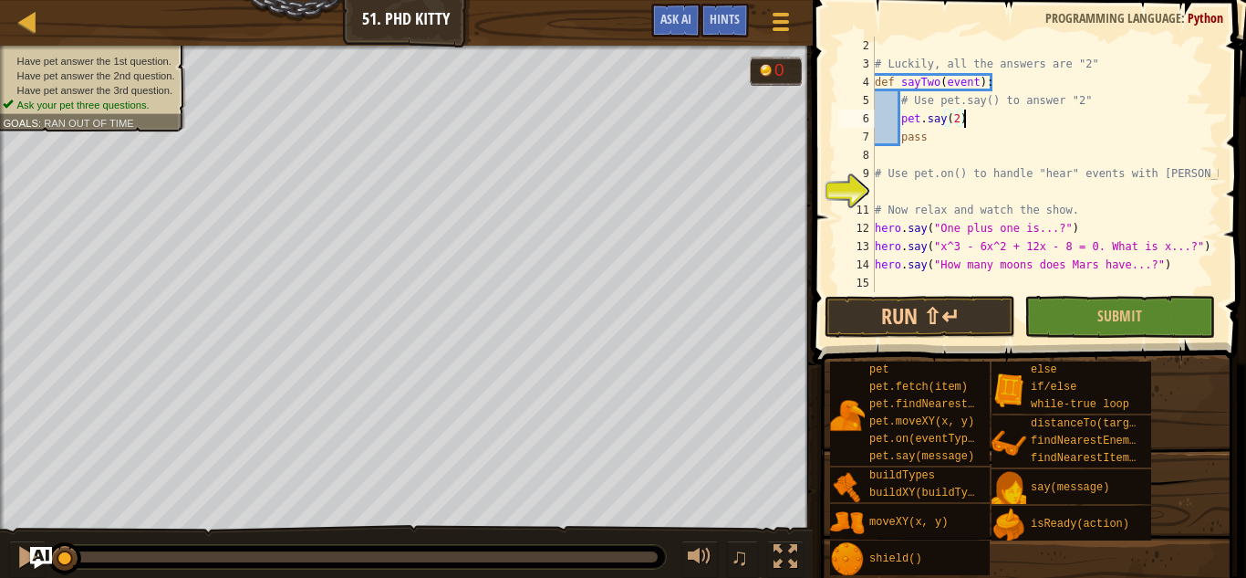
click at [912, 193] on div "# Luckily, all the answers are "2" def sayTwo ( event ) : # Use pet.say() to an…" at bounding box center [1045, 182] width 348 height 292
type textarea "pet.on("hear", [PERSON_NAME])"
click at [1094, 321] on button "Submit" at bounding box center [1120, 317] width 191 height 42
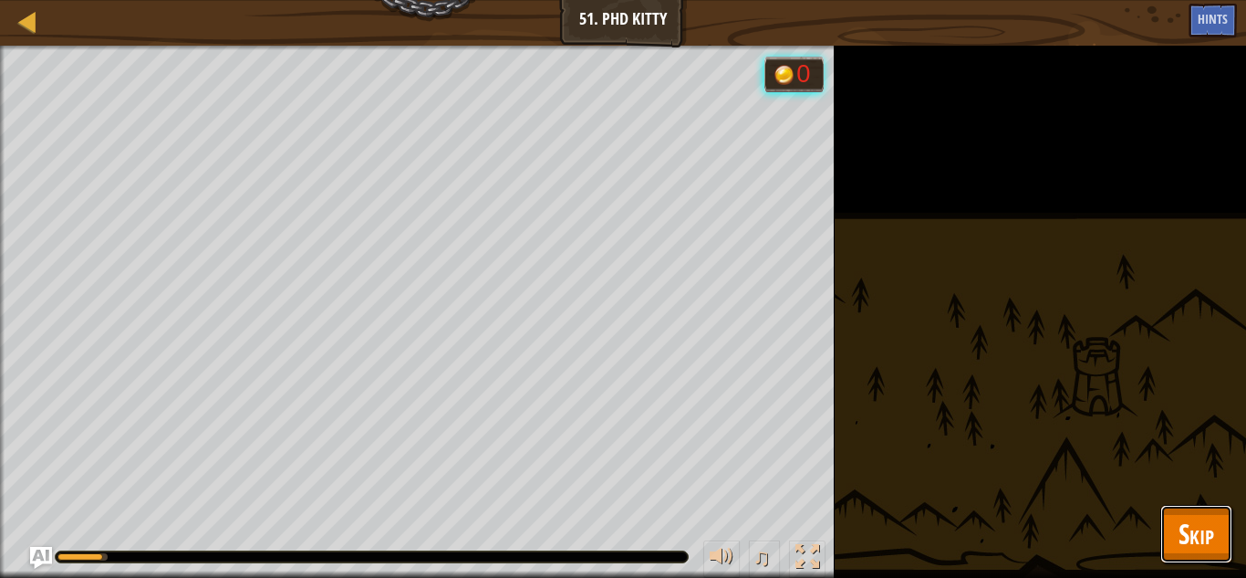
click at [1185, 516] on span "Skip" at bounding box center [1197, 533] width 36 height 37
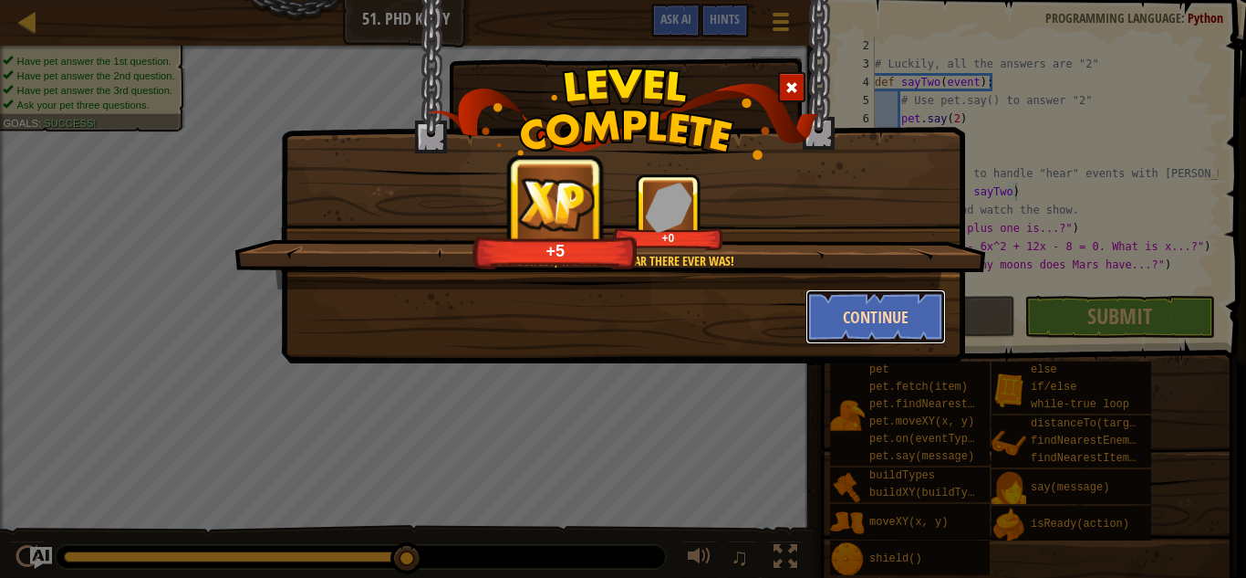
click at [880, 304] on button "Continue" at bounding box center [876, 316] width 141 height 55
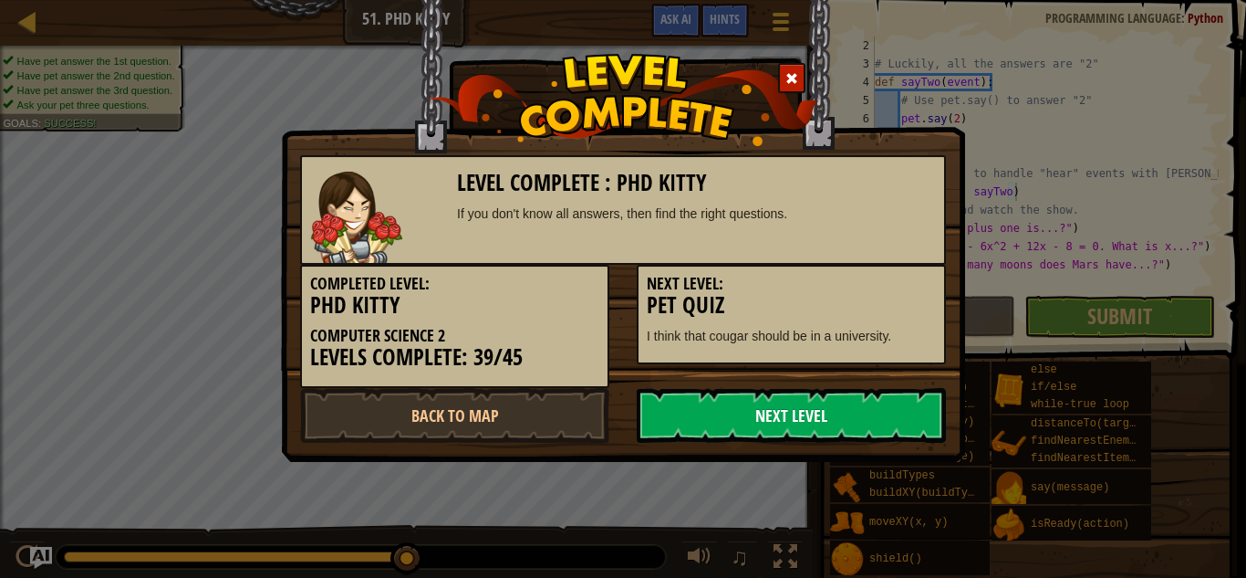
click at [780, 424] on link "Next Level" at bounding box center [791, 415] width 309 height 55
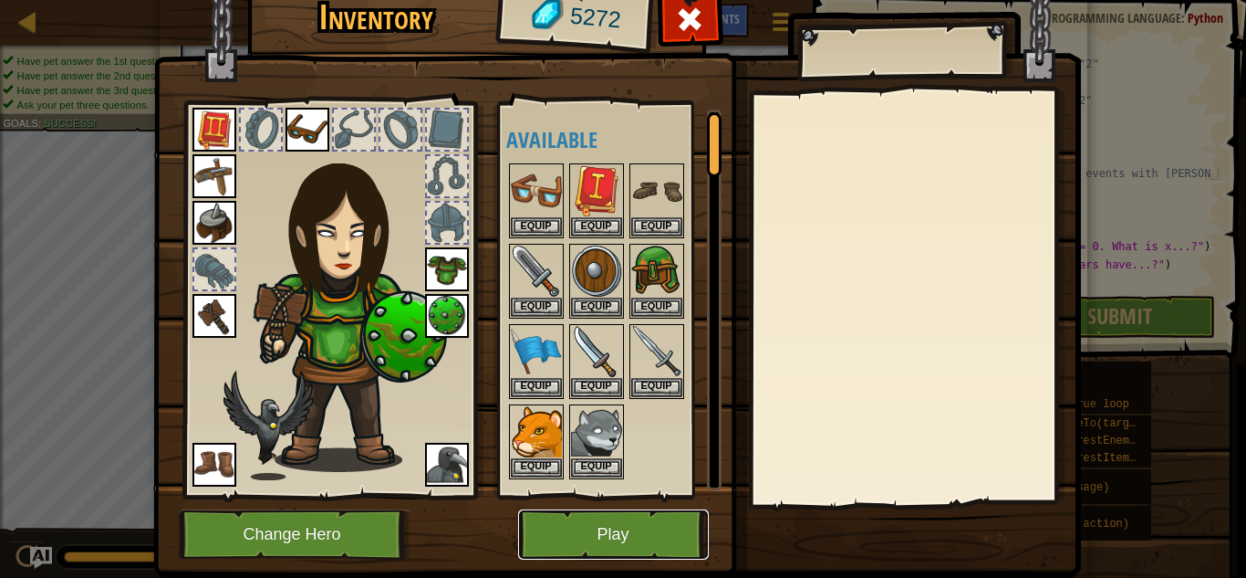
click at [629, 514] on button "Play" at bounding box center [613, 534] width 191 height 50
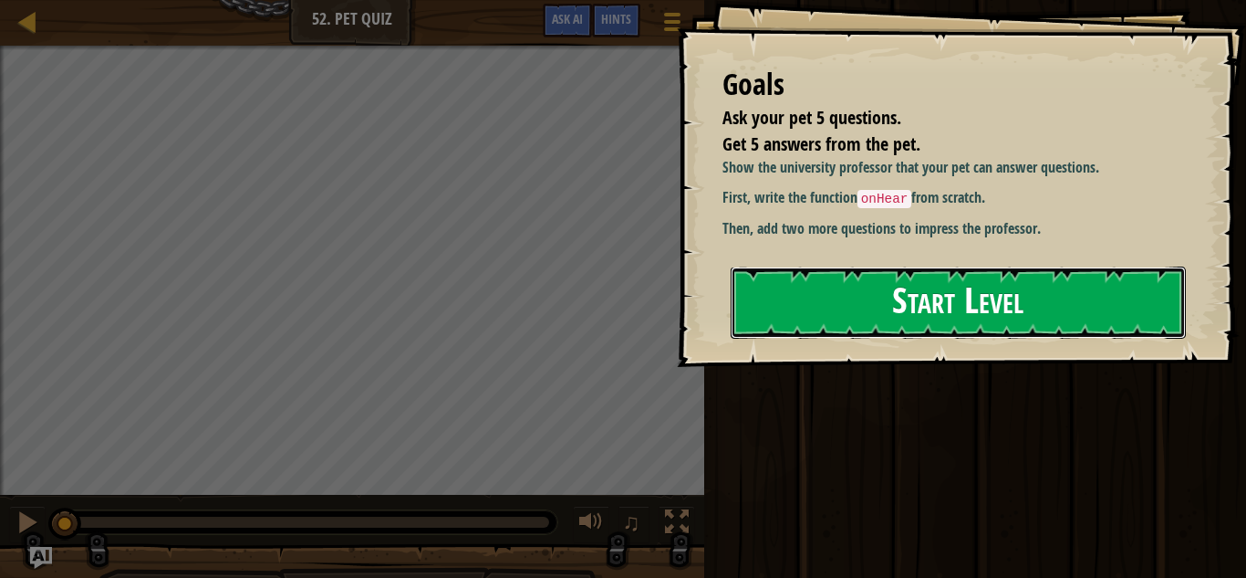
click at [871, 294] on button "Start Level" at bounding box center [958, 302] width 455 height 72
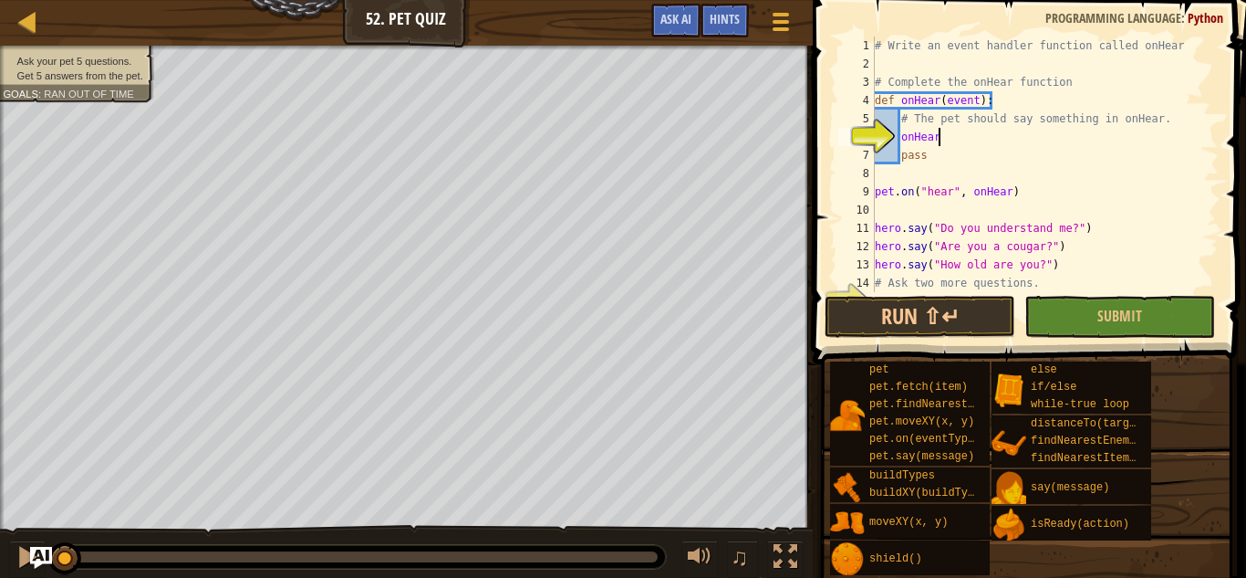
scroll to position [8, 8]
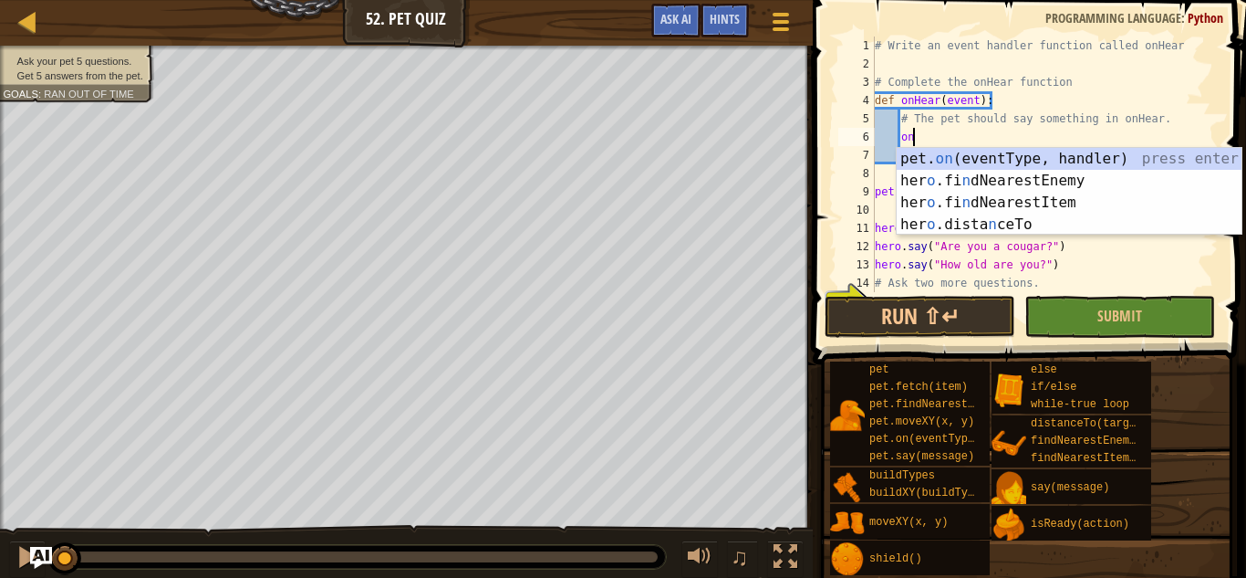
type textarea "o"
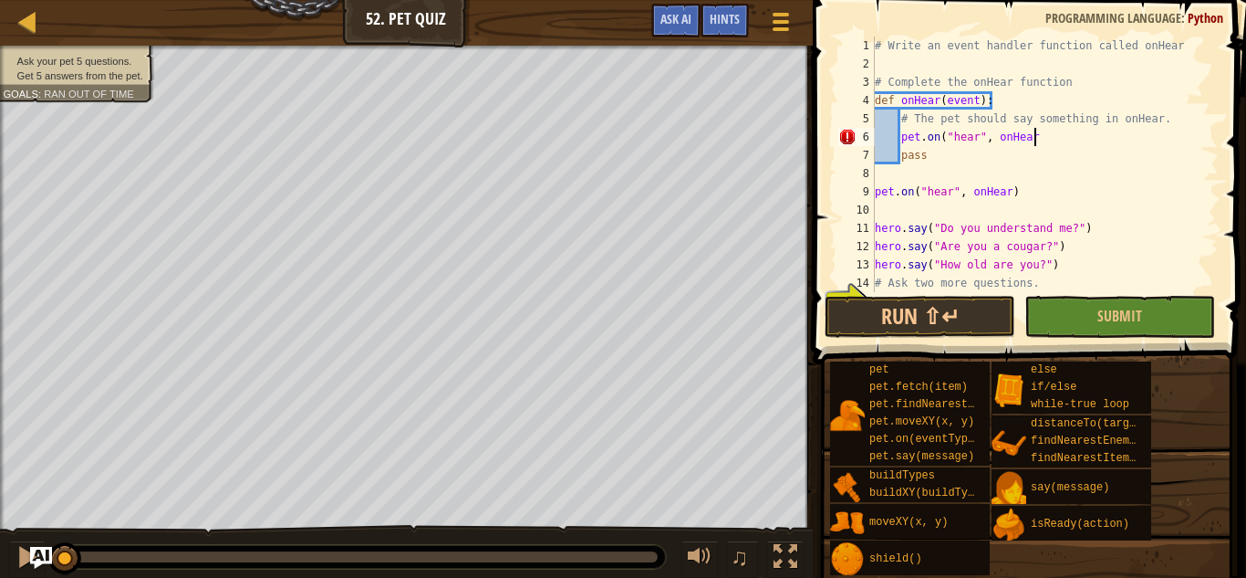
scroll to position [8, 23]
type textarea "pet.on("hear", onHear)"
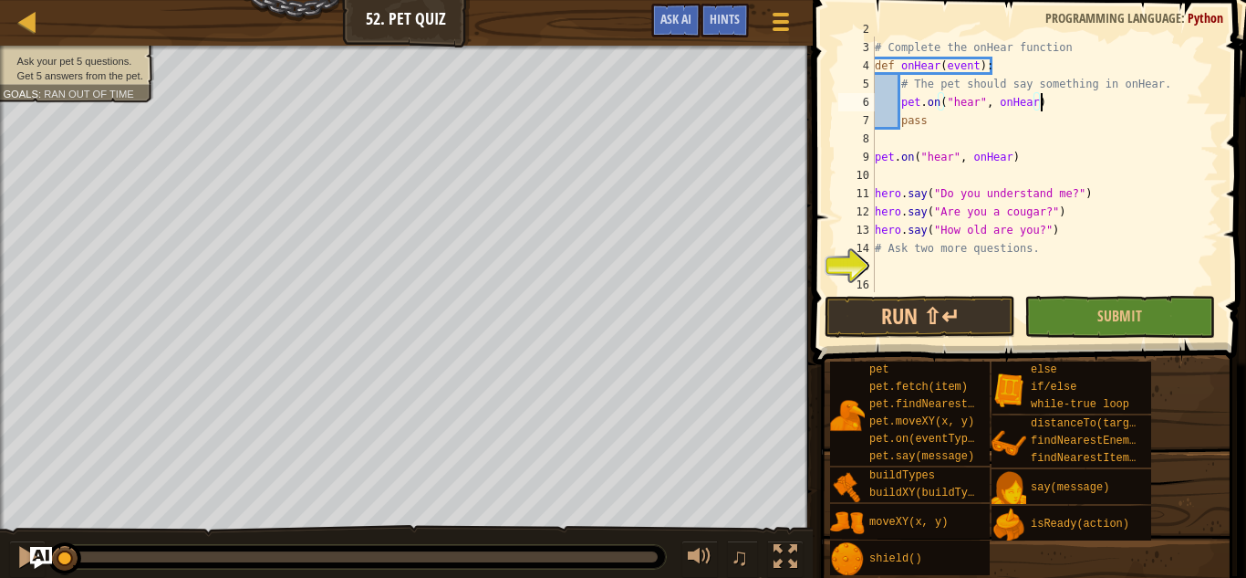
scroll to position [36, 0]
click at [936, 264] on div "# Complete the onHear function def onHear ( event ) : # The pet should say some…" at bounding box center [1045, 182] width 348 height 292
type textarea "hero.say("Are you [DEMOGRAPHIC_DATA]?""
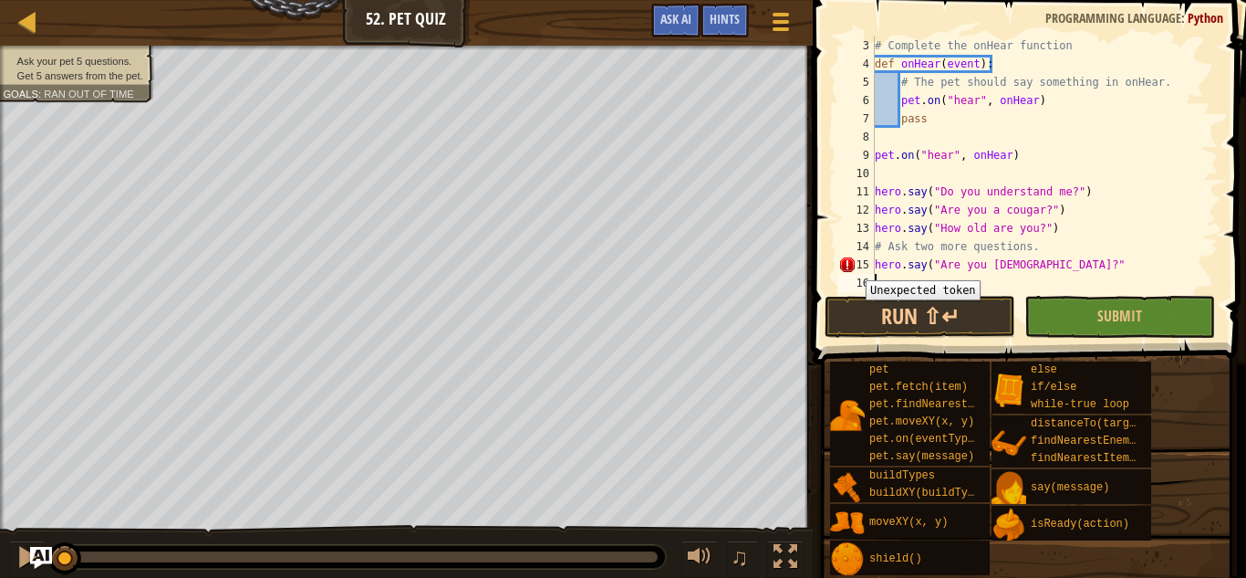
click at [852, 266] on div "15" at bounding box center [857, 264] width 36 height 18
click at [1083, 265] on div "# Complete the onHear function def onHear ( event ) : # The pet should say some…" at bounding box center [1045, 182] width 348 height 292
type textarea "hero.say("Are you [DEMOGRAPHIC_DATA]?")"
click at [918, 276] on div "# Complete the onHear function def onHear ( event ) : # The pet should say some…" at bounding box center [1045, 182] width 348 height 292
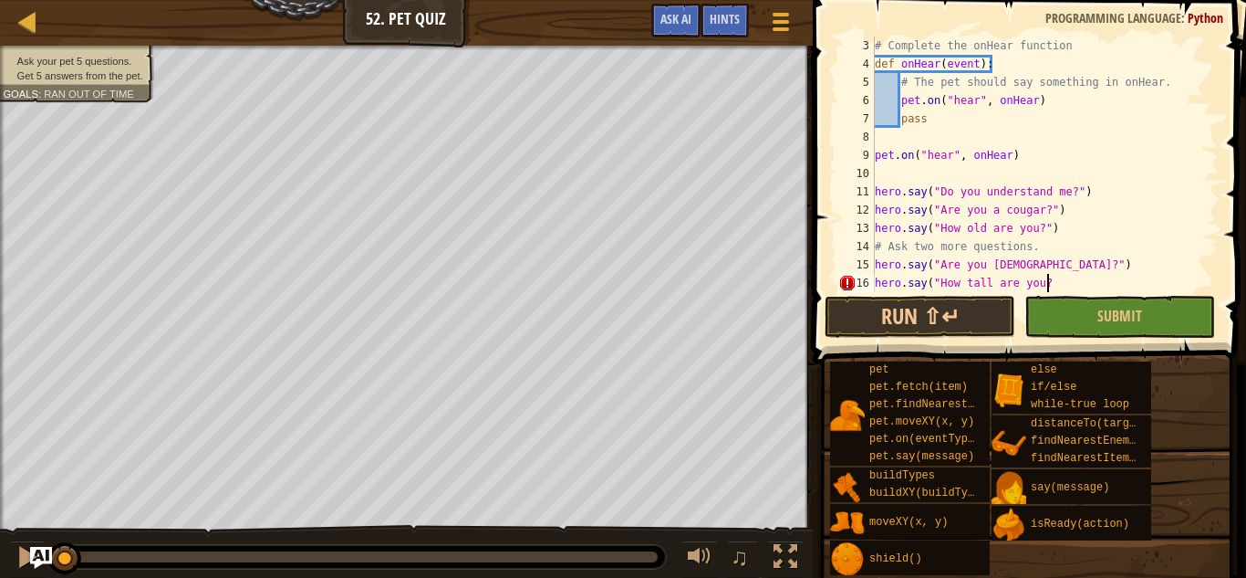
scroll to position [8, 25]
click at [1056, 288] on div "# Complete the onHear function def onHear ( event ) : # The pet should say some…" at bounding box center [1045, 182] width 348 height 292
click at [1121, 315] on span "Submit" at bounding box center [1120, 316] width 45 height 20
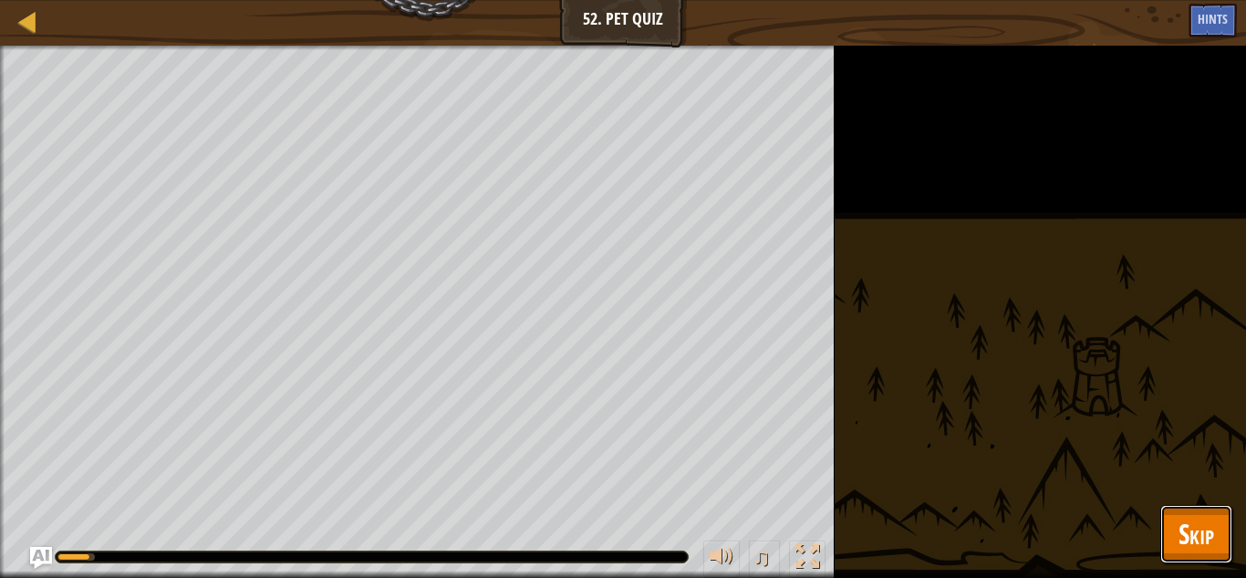
click at [1179, 522] on span "Skip" at bounding box center [1197, 533] width 36 height 37
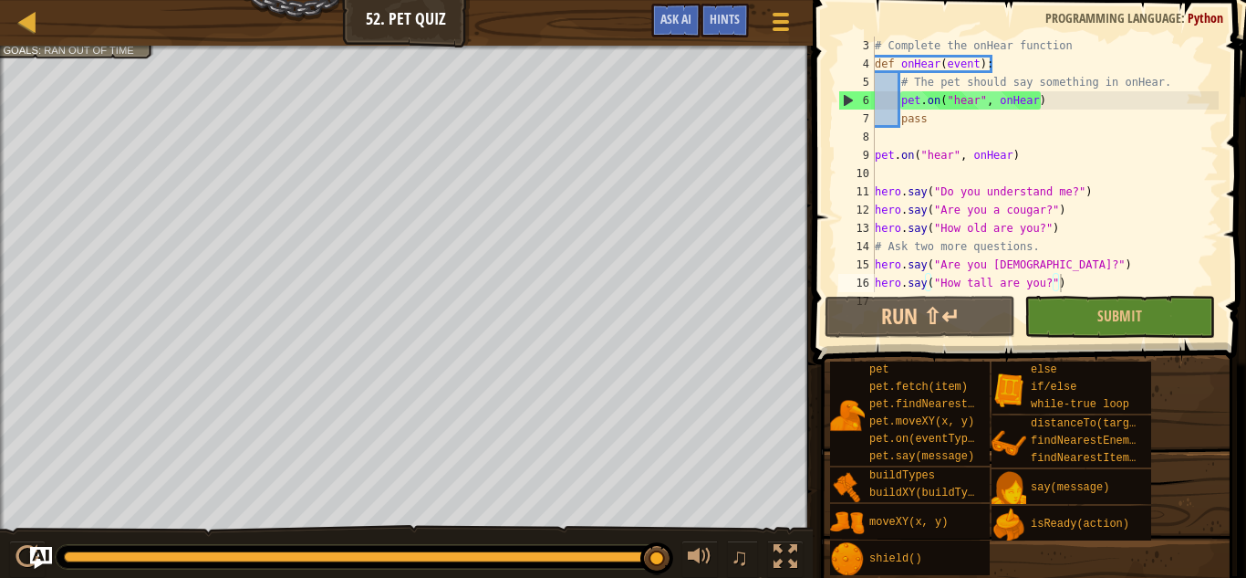
click at [966, 75] on div "# Complete the onHear function def onHear ( event ) : # The pet should say some…" at bounding box center [1045, 182] width 348 height 292
click at [728, 10] on div "Hints" at bounding box center [725, 21] width 48 height 34
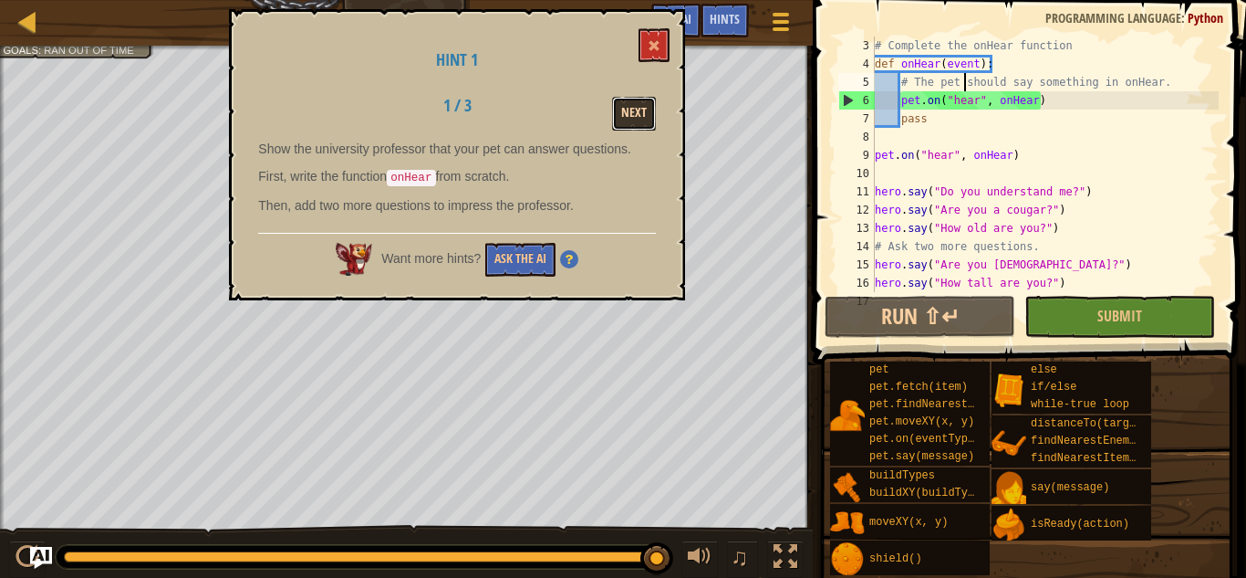
click at [638, 111] on button "Next" at bounding box center [634, 114] width 44 height 34
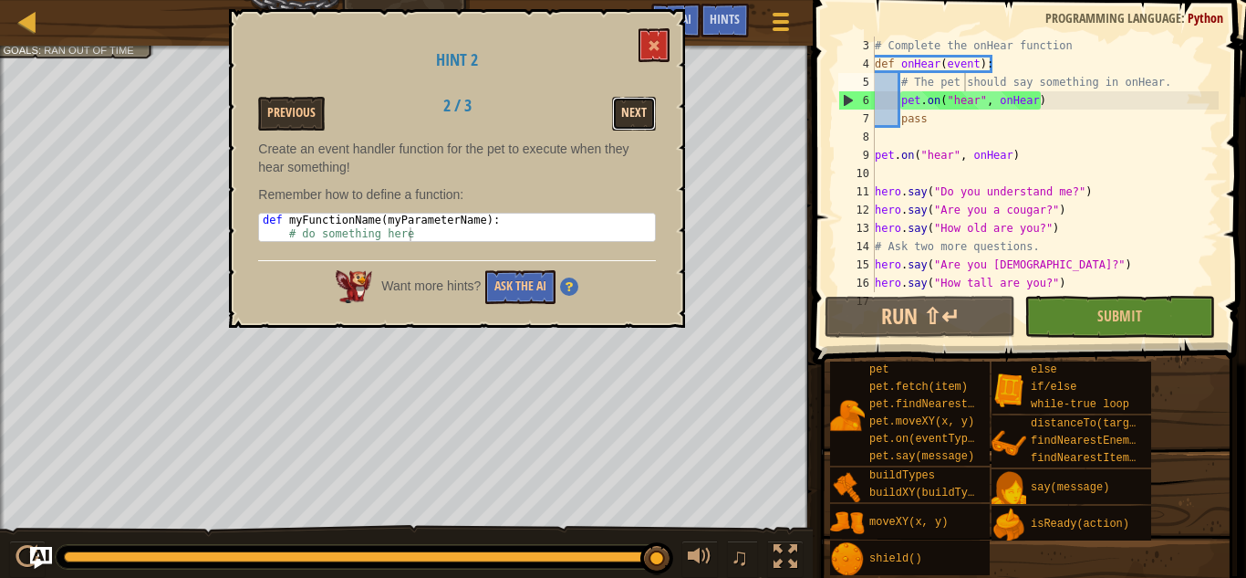
click at [634, 112] on button "Next" at bounding box center [634, 114] width 44 height 34
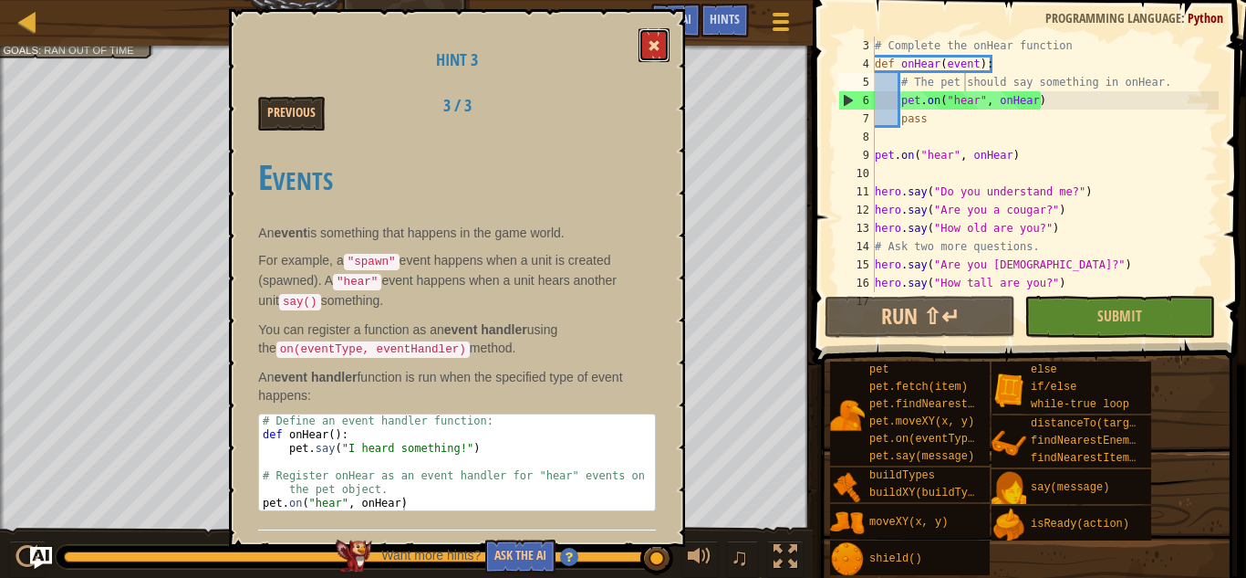
click at [649, 33] on button at bounding box center [654, 45] width 31 height 34
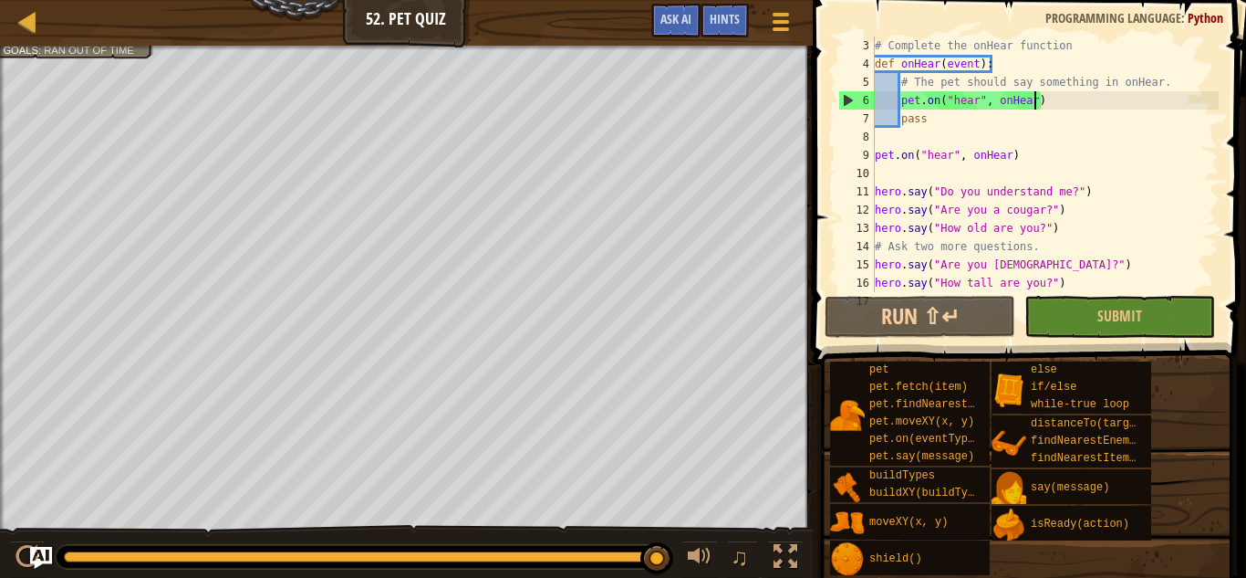
click at [1034, 105] on div "# Complete the onHear function def onHear ( event ) : # The pet should say some…" at bounding box center [1045, 182] width 348 height 292
click at [1007, 162] on div "# Complete the onHear function def onHear ( event ) : # The pet should say some…" at bounding box center [1045, 182] width 348 height 292
type textarea "pet.on("hear", onHear)"
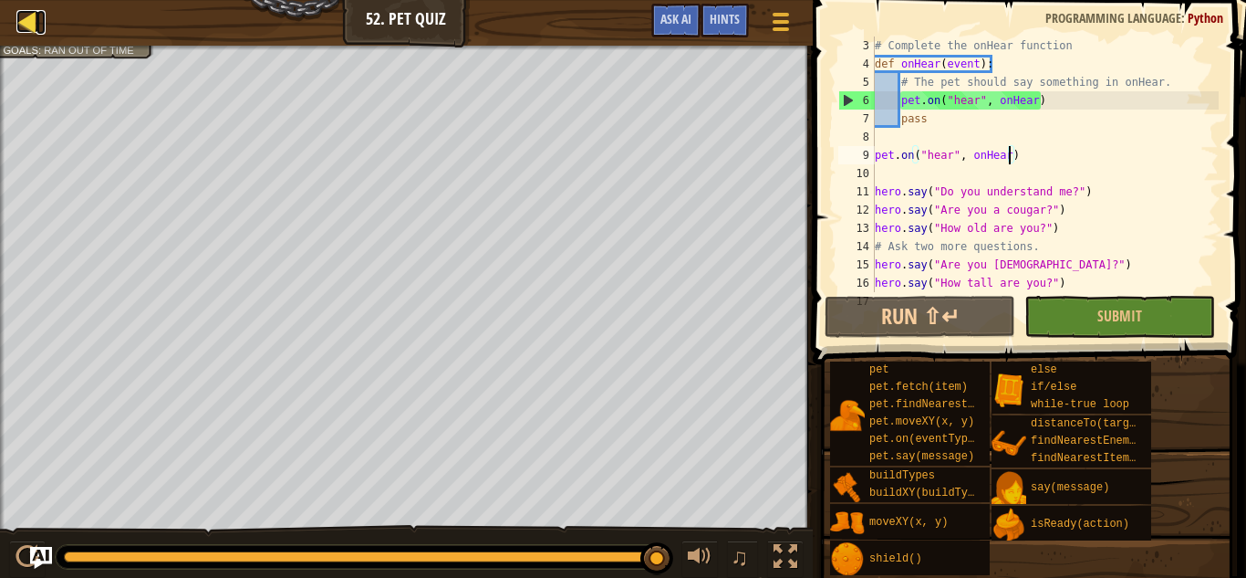
click at [21, 10] on div at bounding box center [27, 21] width 23 height 23
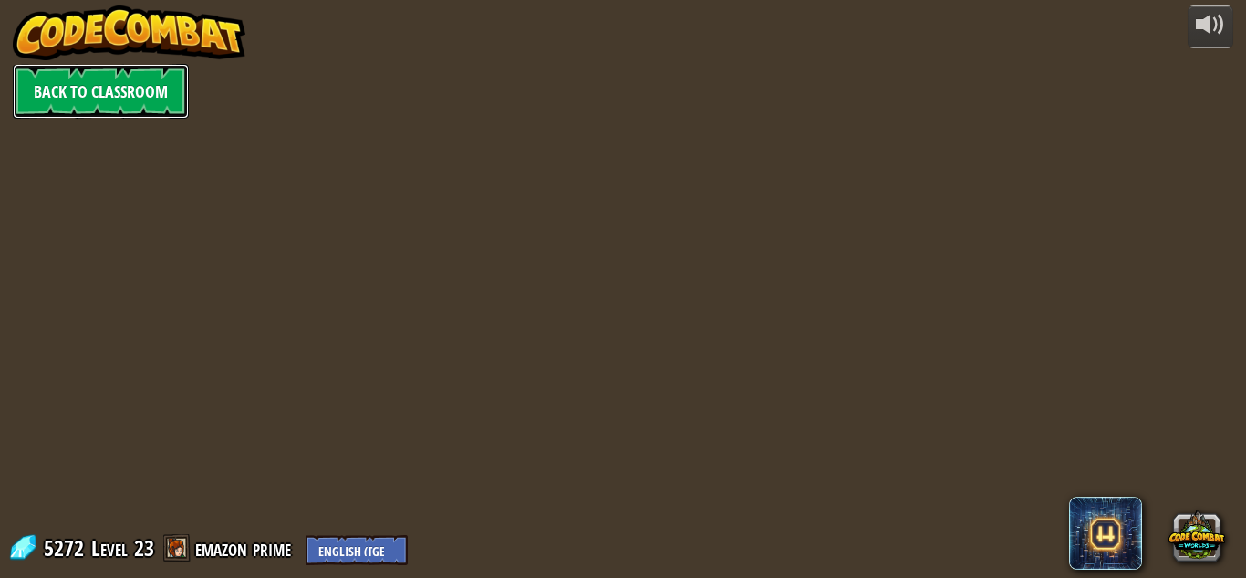
click at [136, 99] on link "Back to Classroom" at bounding box center [101, 91] width 176 height 55
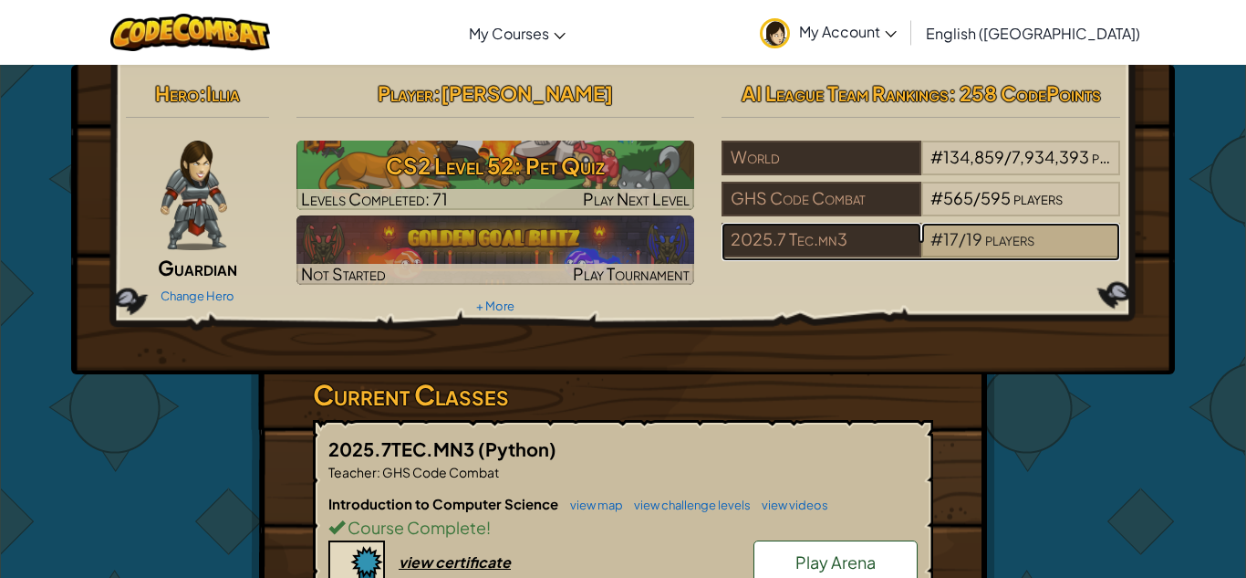
click at [960, 243] on span "/" at bounding box center [962, 238] width 7 height 21
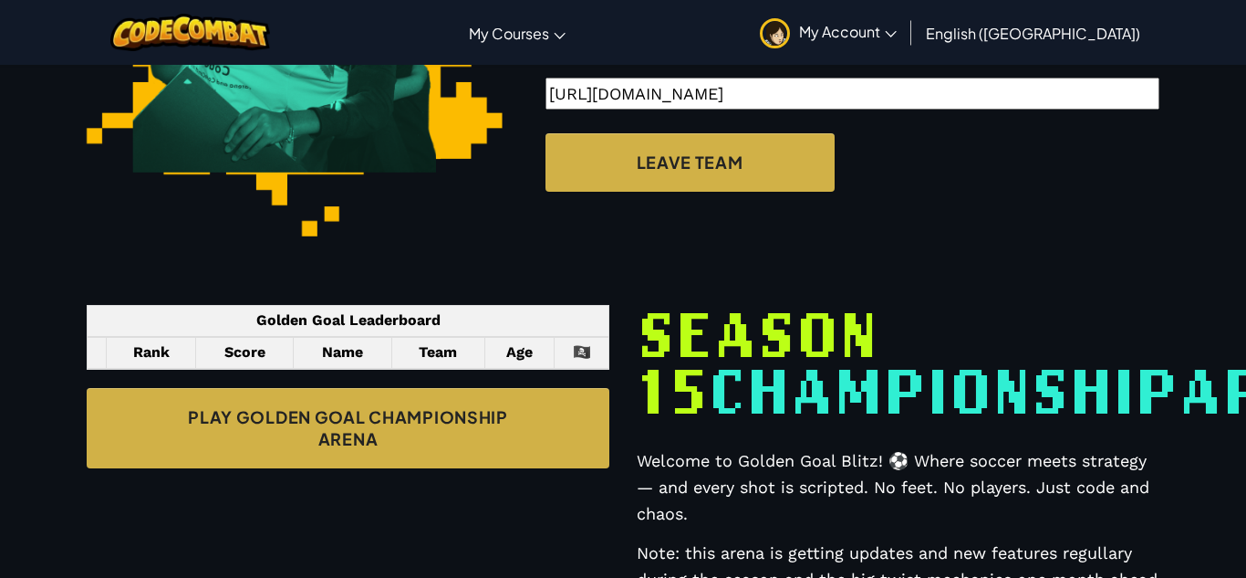
select select "68816ef38448581ccbc3132d"
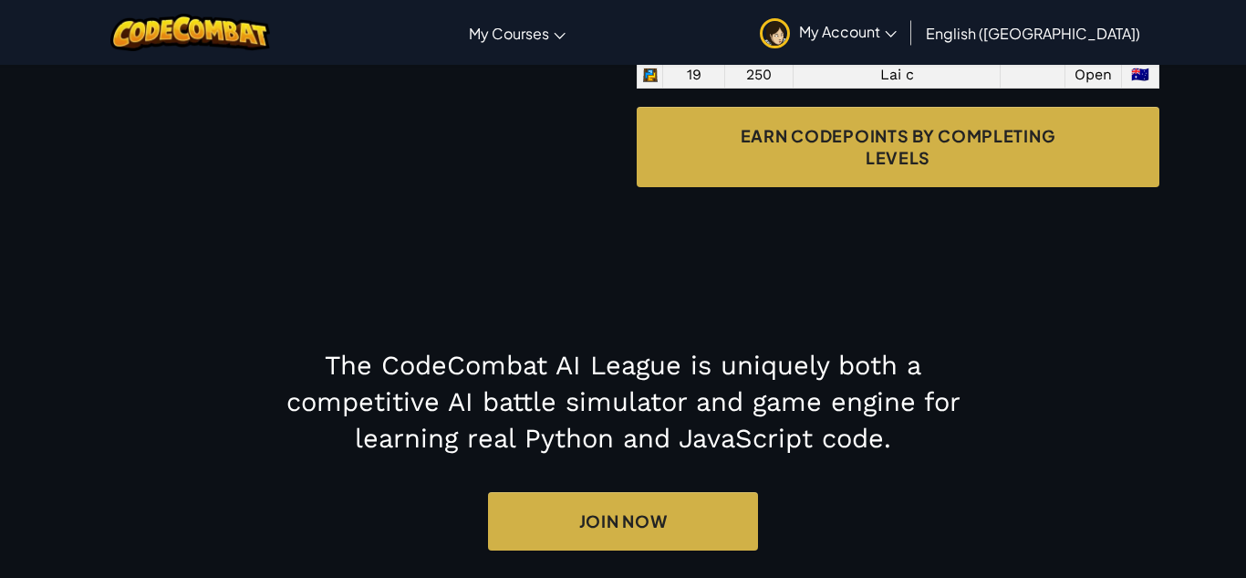
scroll to position [1825, 0]
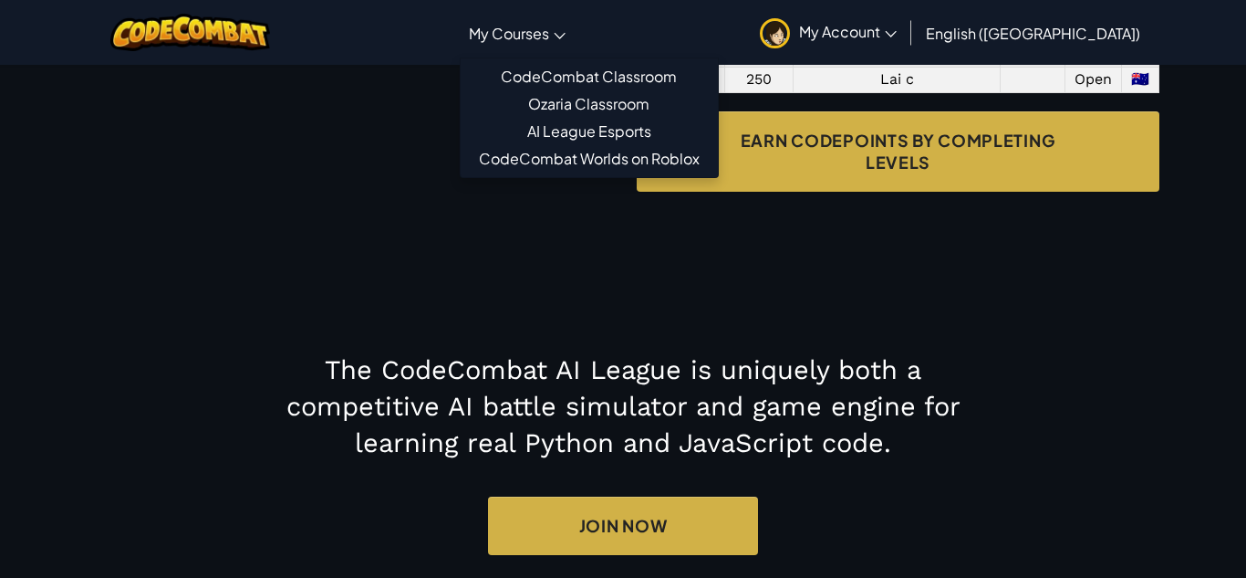
click at [575, 18] on link "My Courses" at bounding box center [517, 32] width 115 height 49
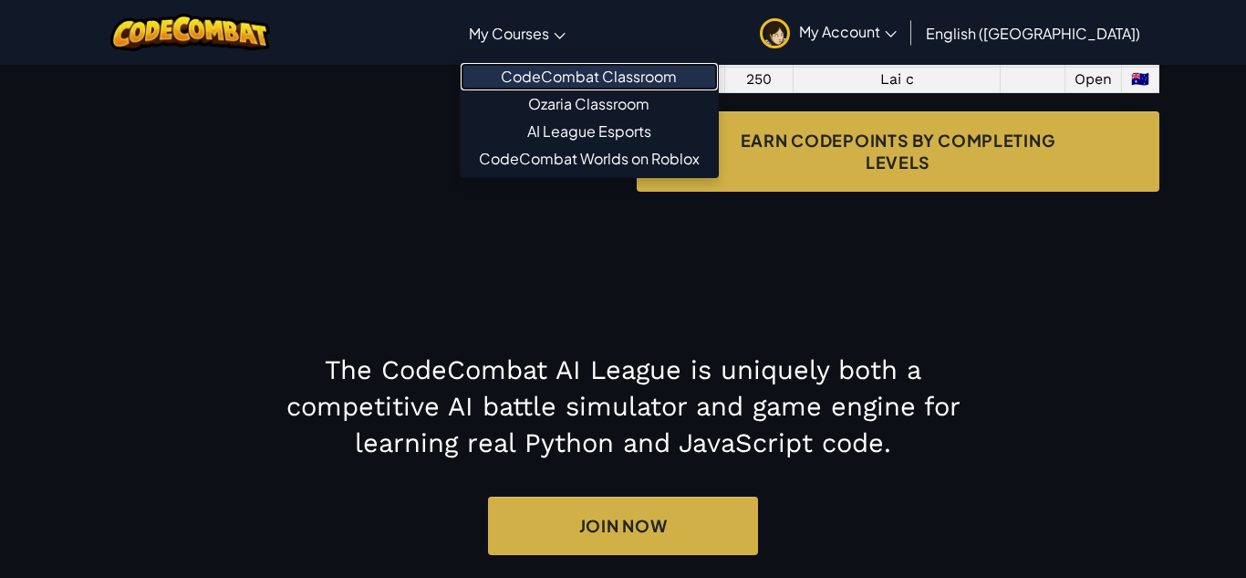
click at [635, 76] on link "CodeCombat Classroom" at bounding box center [589, 76] width 257 height 27
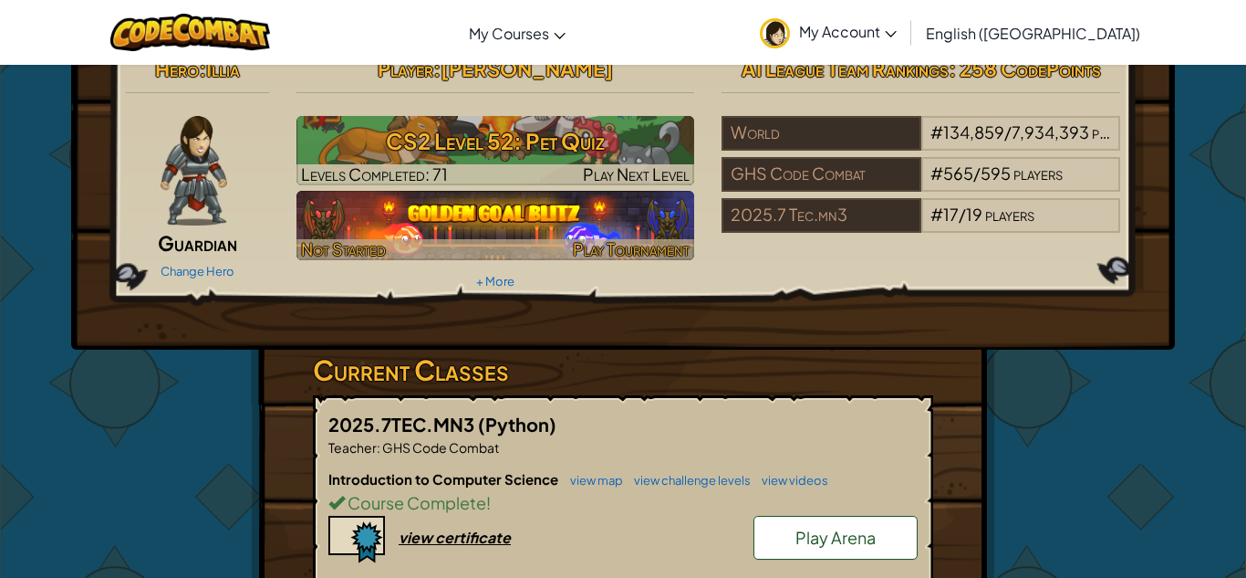
scroll to position [26, 0]
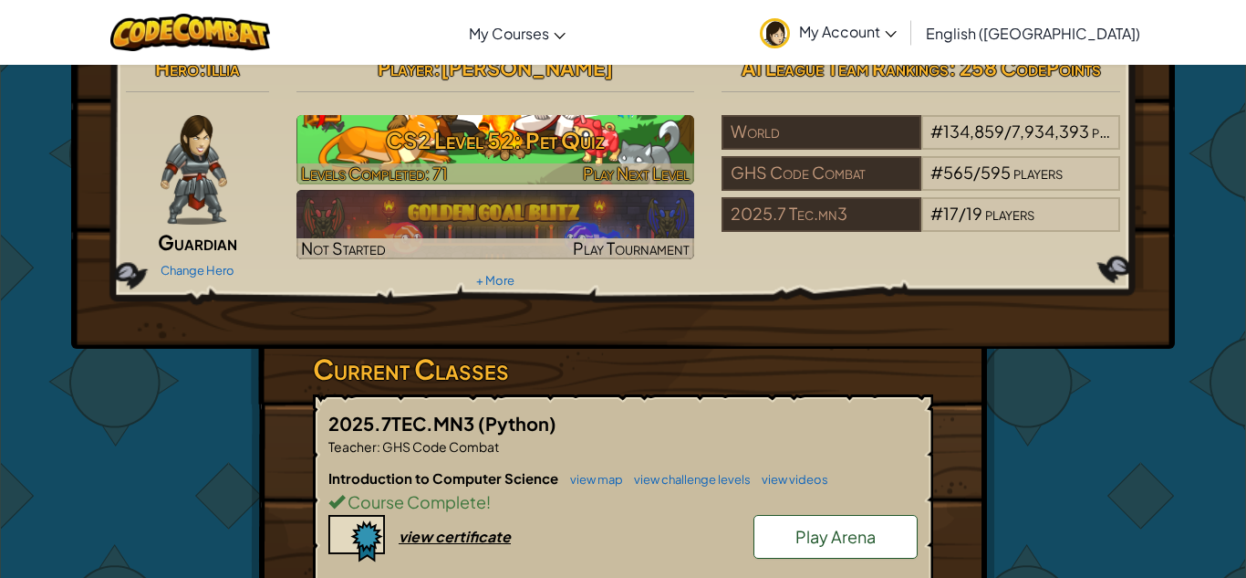
click at [487, 165] on div at bounding box center [496, 173] width 399 height 21
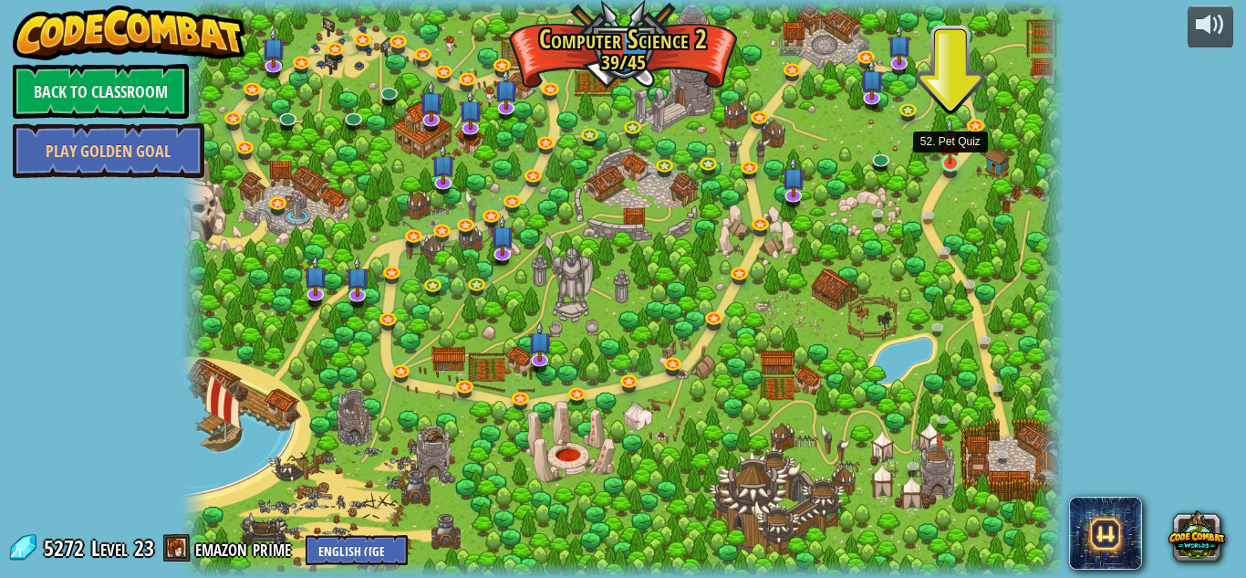
click at [951, 161] on img at bounding box center [950, 140] width 21 height 47
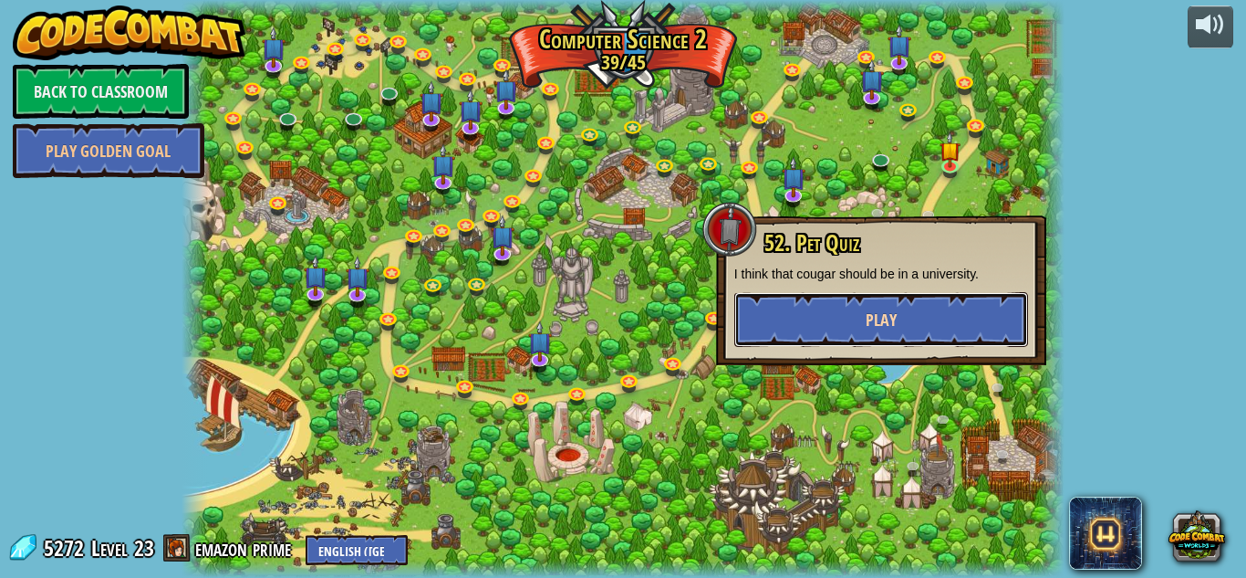
click at [884, 324] on span "Play" at bounding box center [881, 319] width 31 height 23
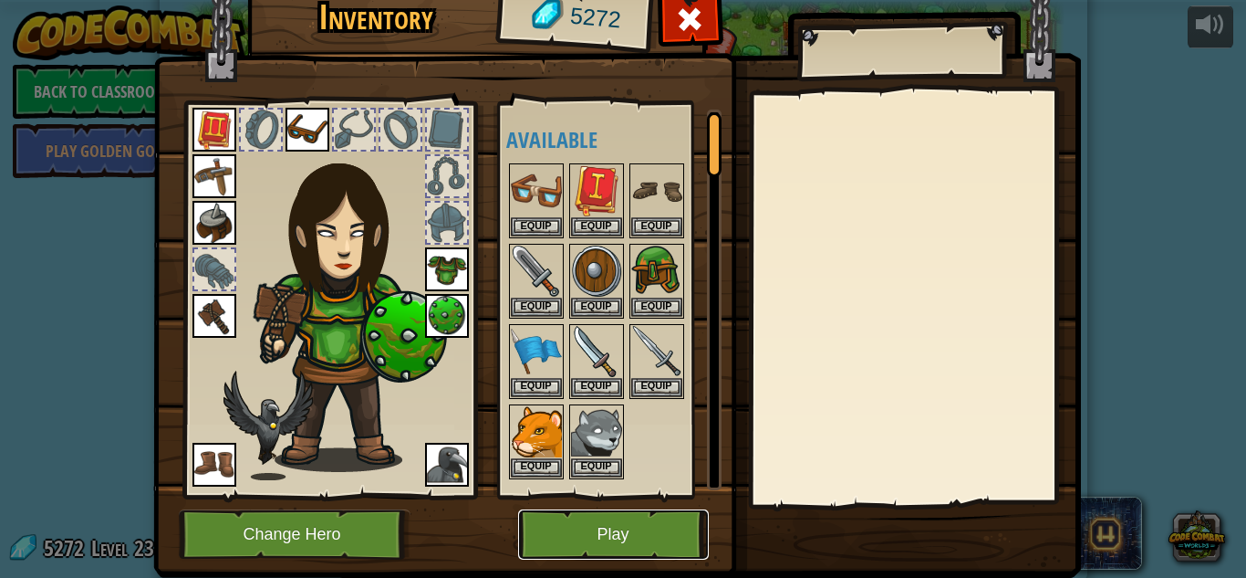
click at [568, 519] on button "Play" at bounding box center [613, 534] width 191 height 50
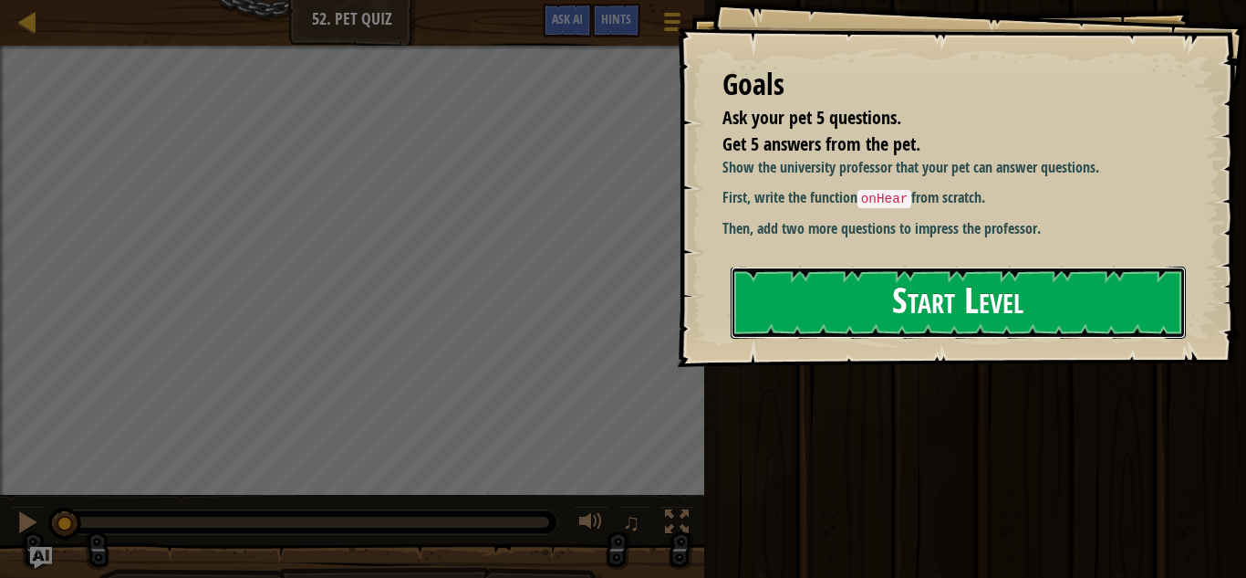
click at [918, 296] on button "Start Level" at bounding box center [958, 302] width 455 height 72
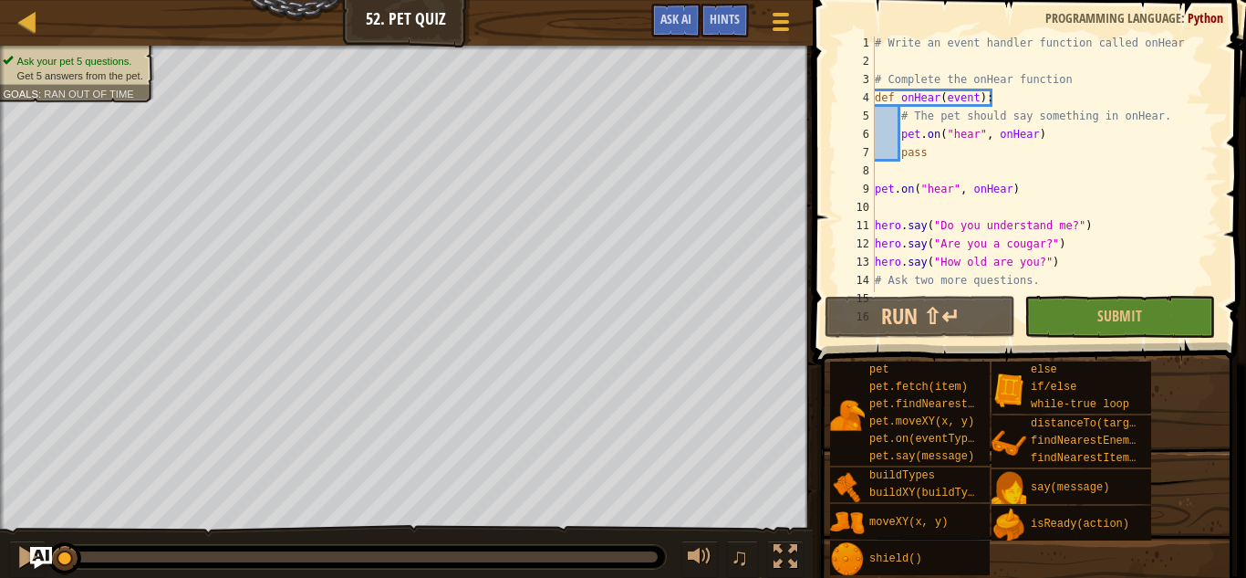
scroll to position [3, 0]
drag, startPoint x: 1030, startPoint y: 193, endPoint x: 974, endPoint y: 189, distance: 56.7
click at [974, 189] on div "# Write an event handler function called onHear # Complete the onHear function …" at bounding box center [1045, 180] width 348 height 292
type textarea "pet.on("hear", onHear)"
click at [777, 20] on span at bounding box center [780, 22] width 17 height 4
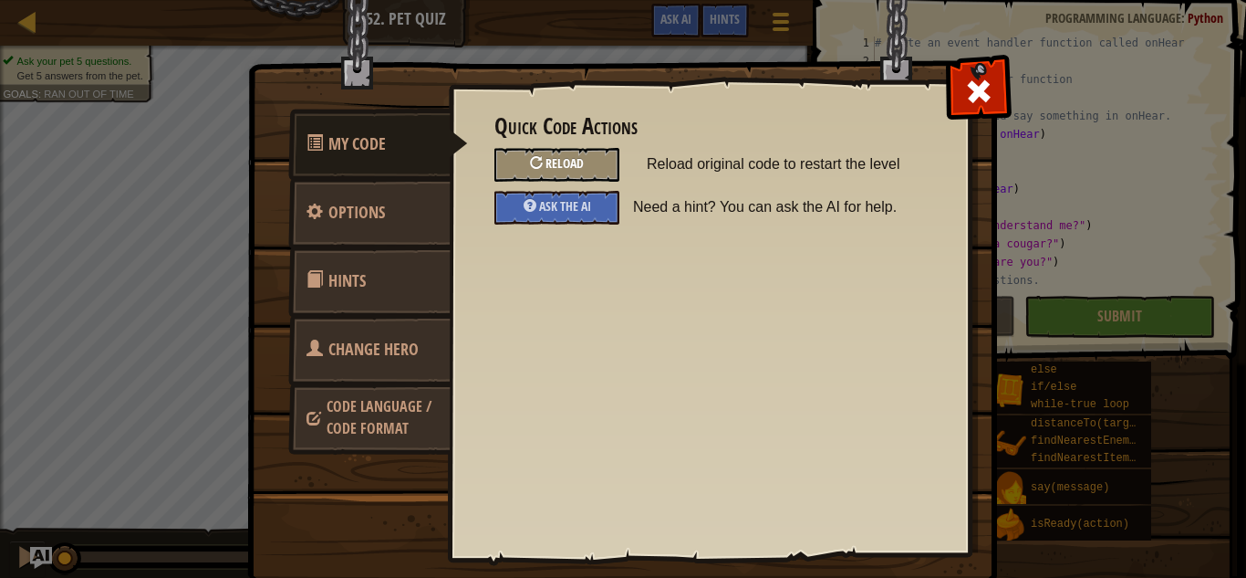
click at [583, 162] on span "Reload" at bounding box center [565, 162] width 38 height 17
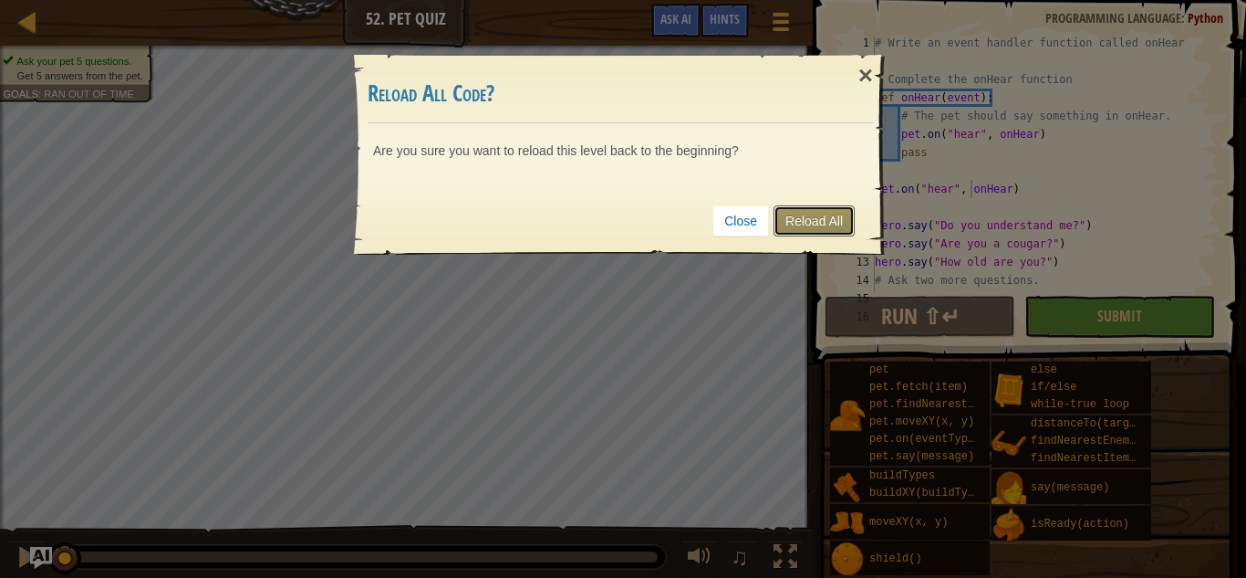
click at [831, 210] on link "Reload All" at bounding box center [814, 220] width 81 height 31
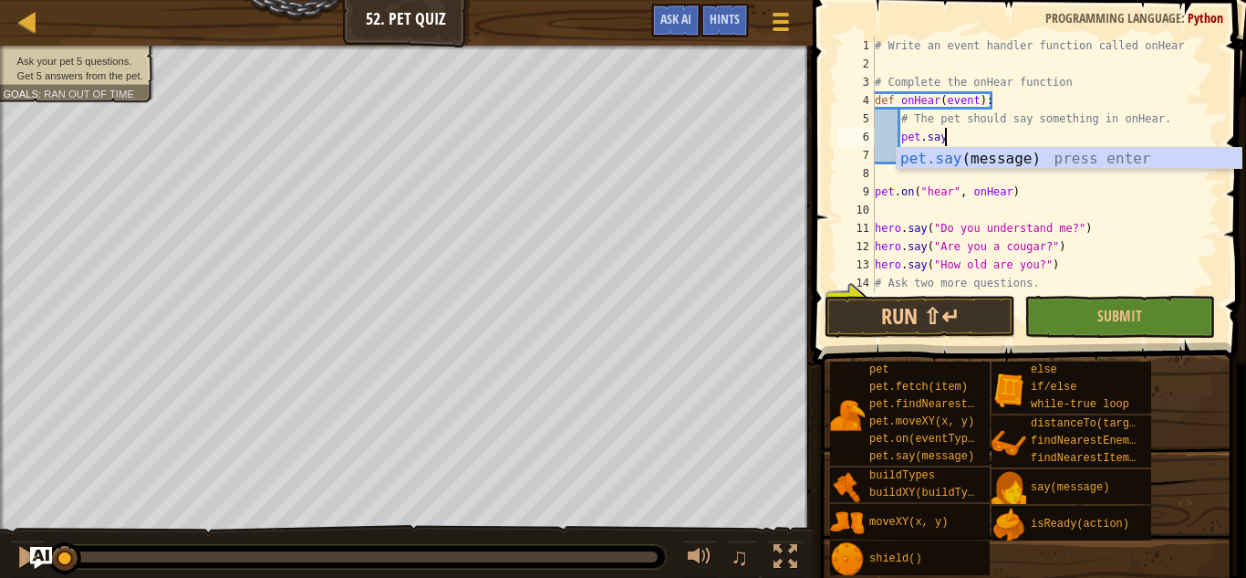
scroll to position [8, 10]
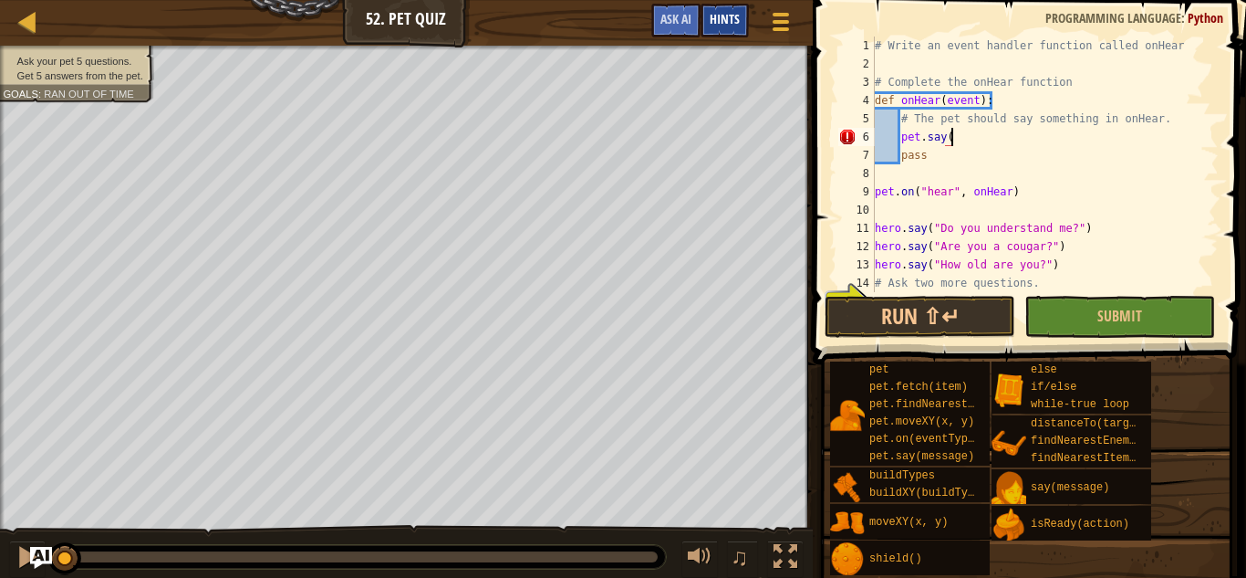
click at [723, 23] on span "Hints" at bounding box center [725, 18] width 30 height 17
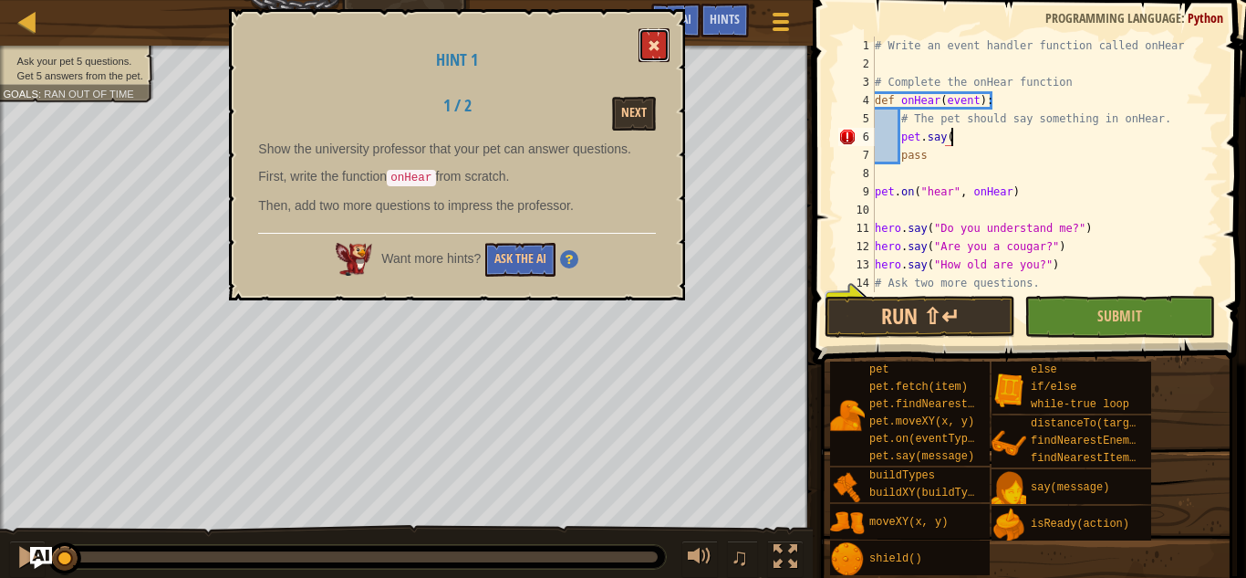
click at [652, 47] on span at bounding box center [654, 45] width 13 height 13
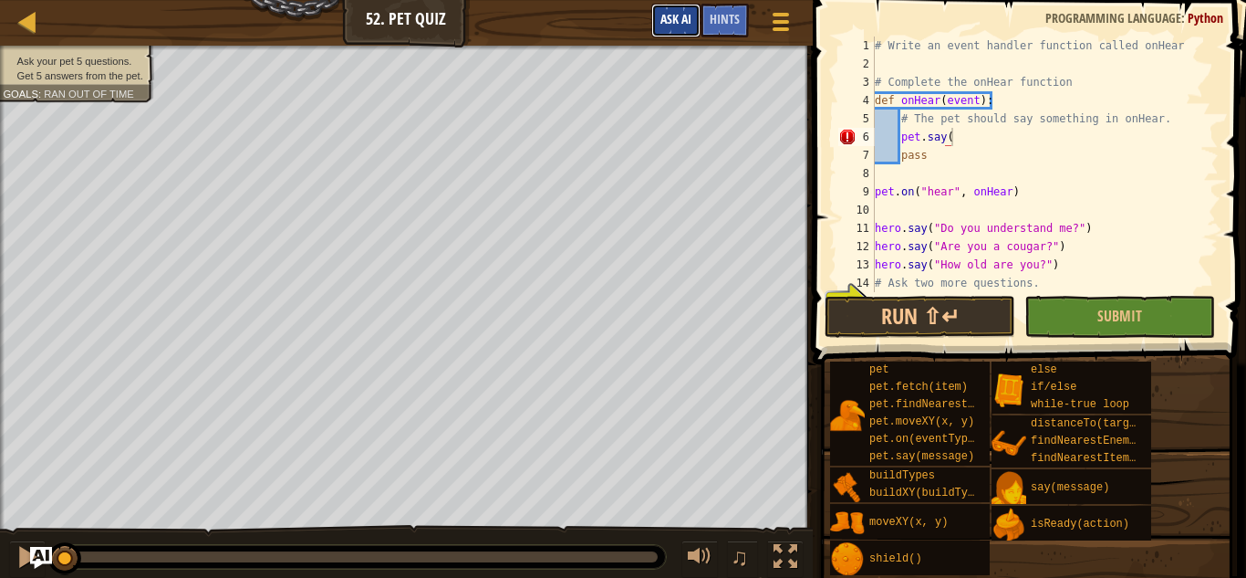
click at [667, 22] on span "Ask AI" at bounding box center [676, 18] width 31 height 17
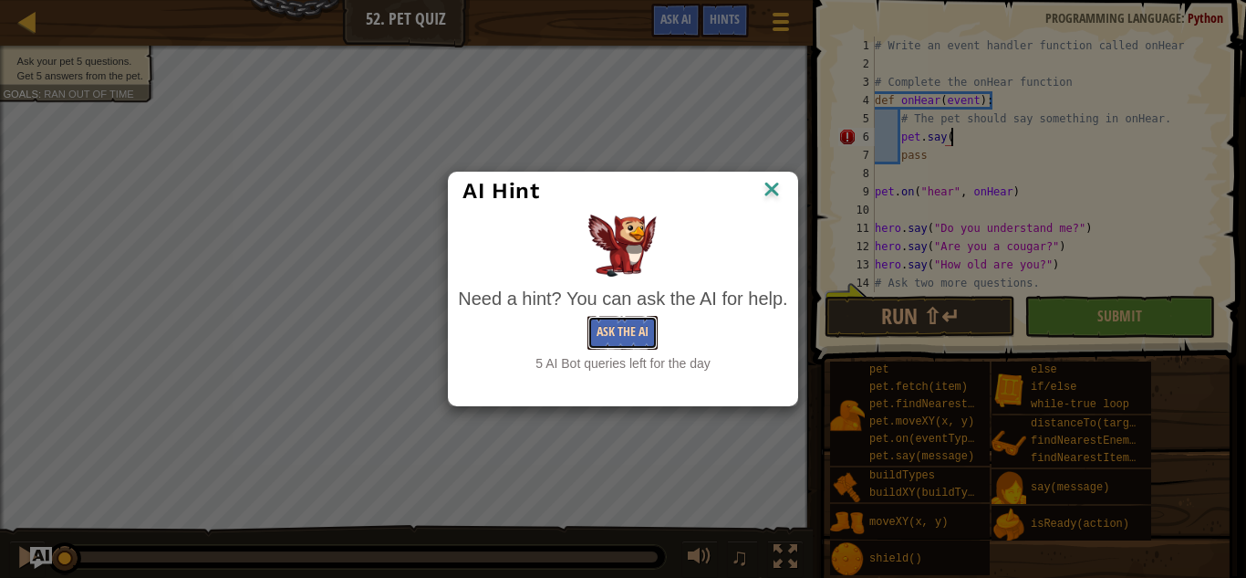
click at [631, 334] on button "Ask the AI" at bounding box center [623, 333] width 70 height 34
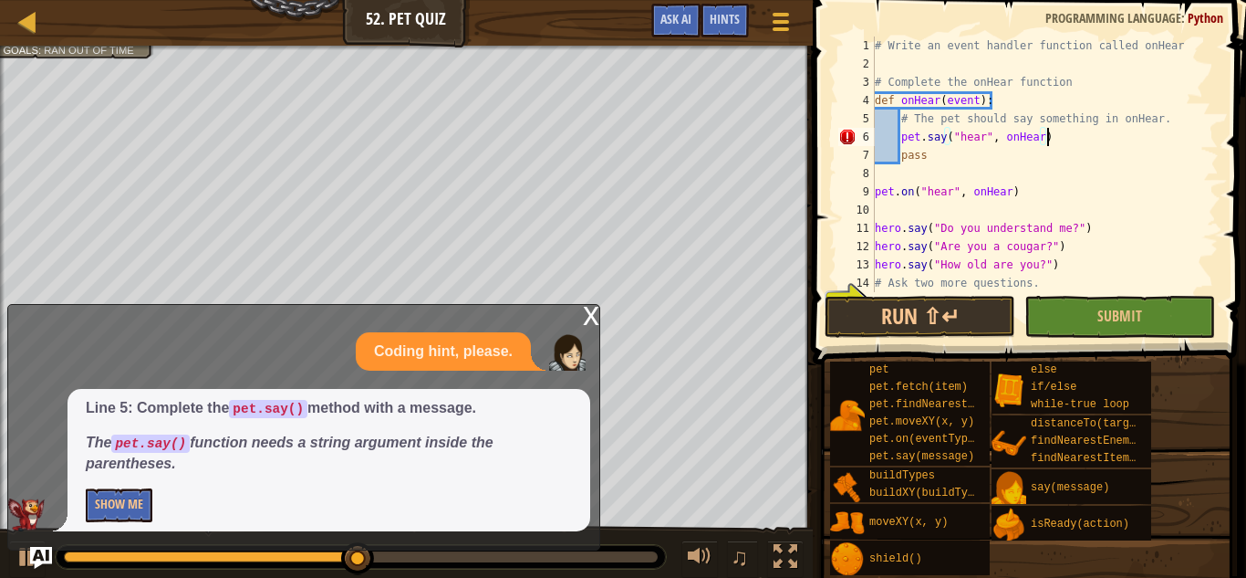
scroll to position [8, 24]
click at [482, 346] on p "Coding hint, please." at bounding box center [443, 351] width 139 height 21
click at [112, 515] on button "Show Me" at bounding box center [119, 505] width 67 height 34
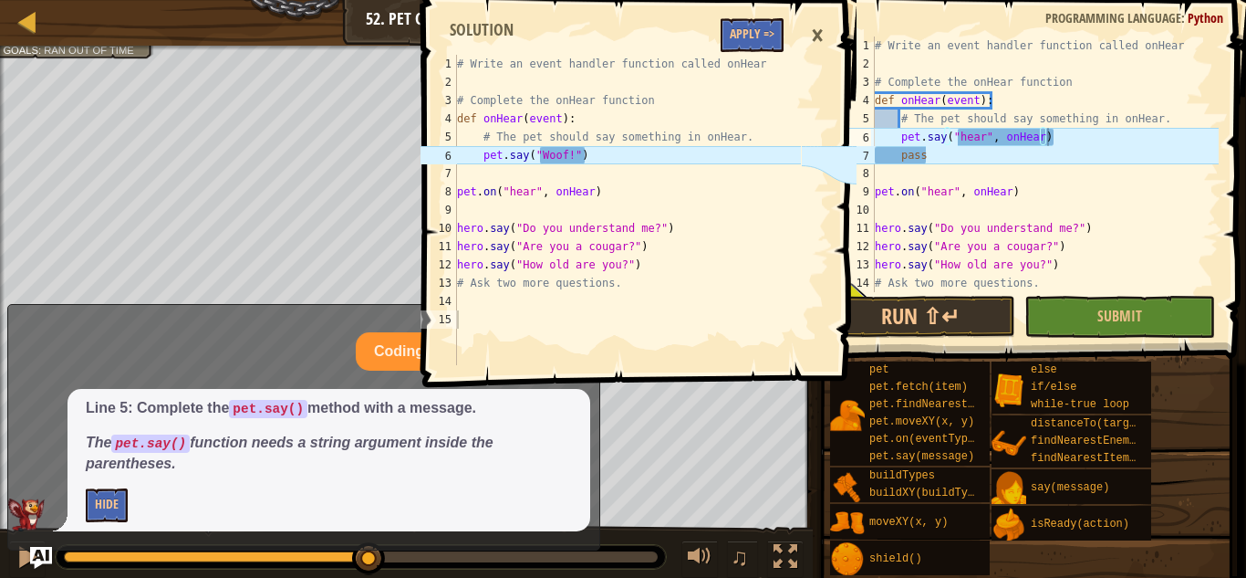
click at [817, 31] on div "×" at bounding box center [817, 36] width 31 height 42
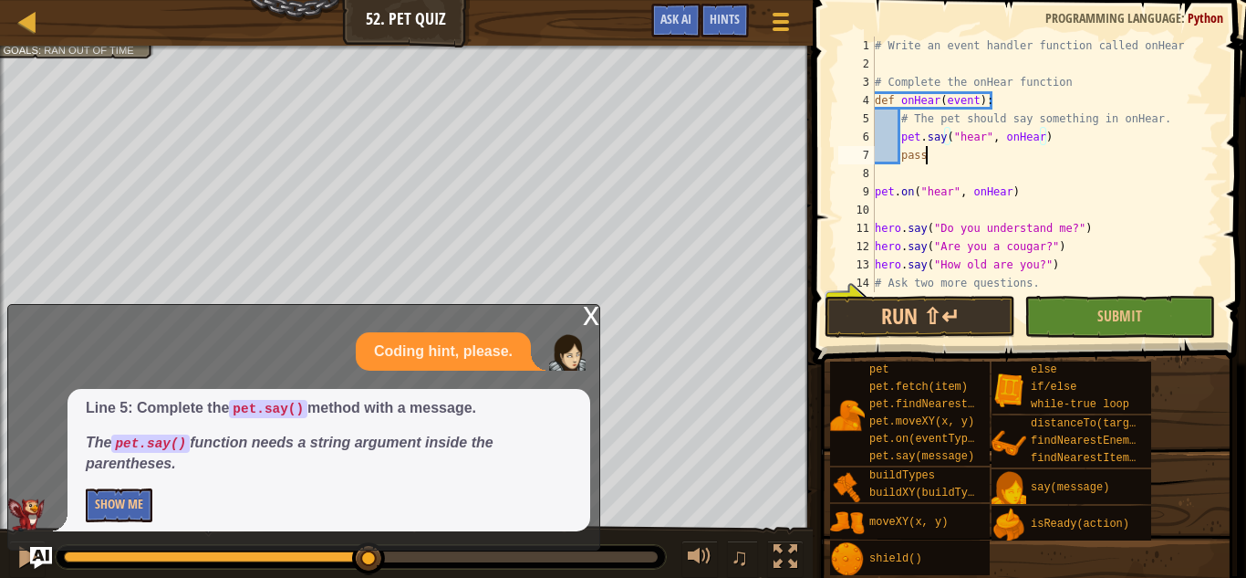
scroll to position [8, 6]
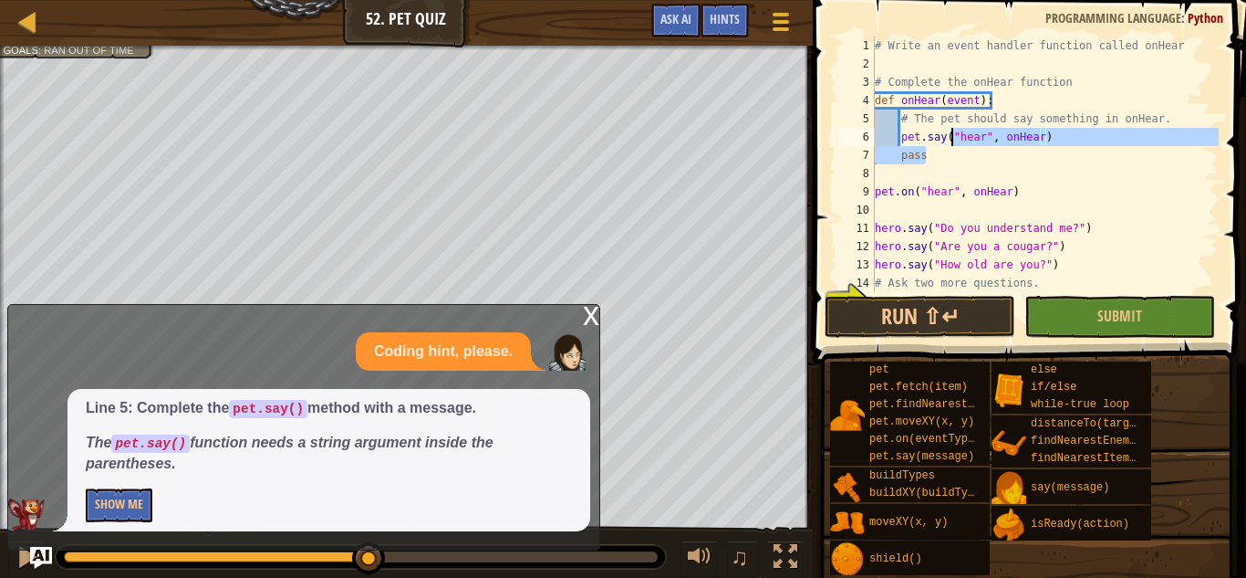
drag, startPoint x: 1071, startPoint y: 149, endPoint x: 952, endPoint y: 139, distance: 120.0
click at [952, 139] on div "# Write an event handler function called onHear # Complete the onHear function …" at bounding box center [1045, 182] width 348 height 292
click at [952, 139] on div "# Write an event handler function called onHear # Complete the onHear function …" at bounding box center [1045, 163] width 348 height 255
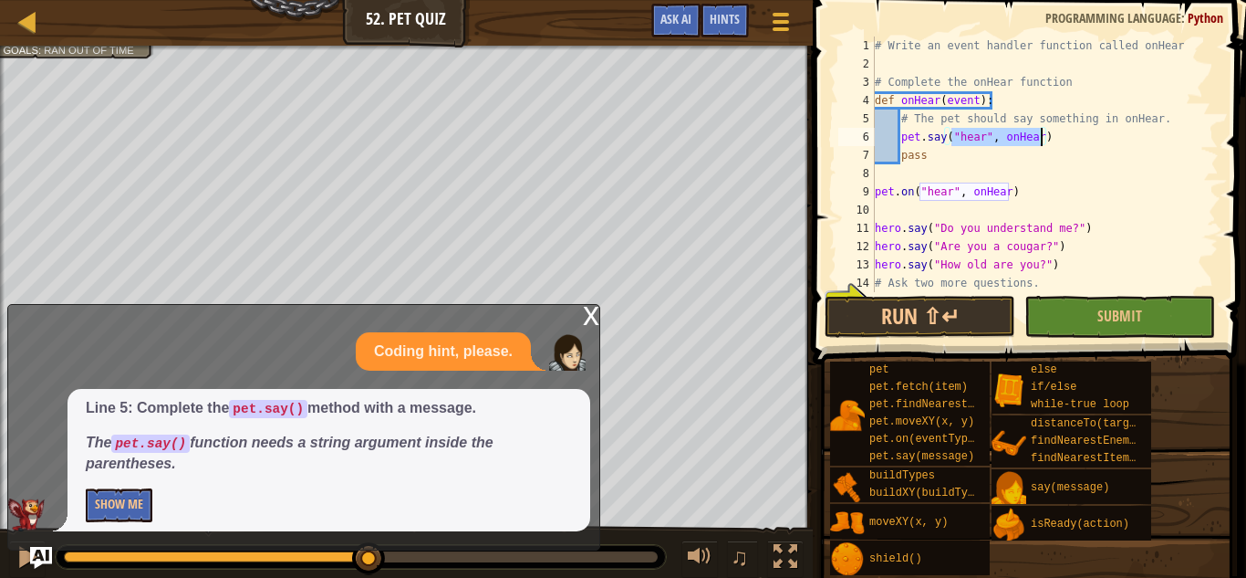
drag, startPoint x: 952, startPoint y: 139, endPoint x: 1040, endPoint y: 134, distance: 88.6
click at [1040, 134] on div "# Write an event handler function called onHear # Complete the onHear function …" at bounding box center [1045, 182] width 348 height 292
type textarea "pet.say("AHHAHAHAH")"
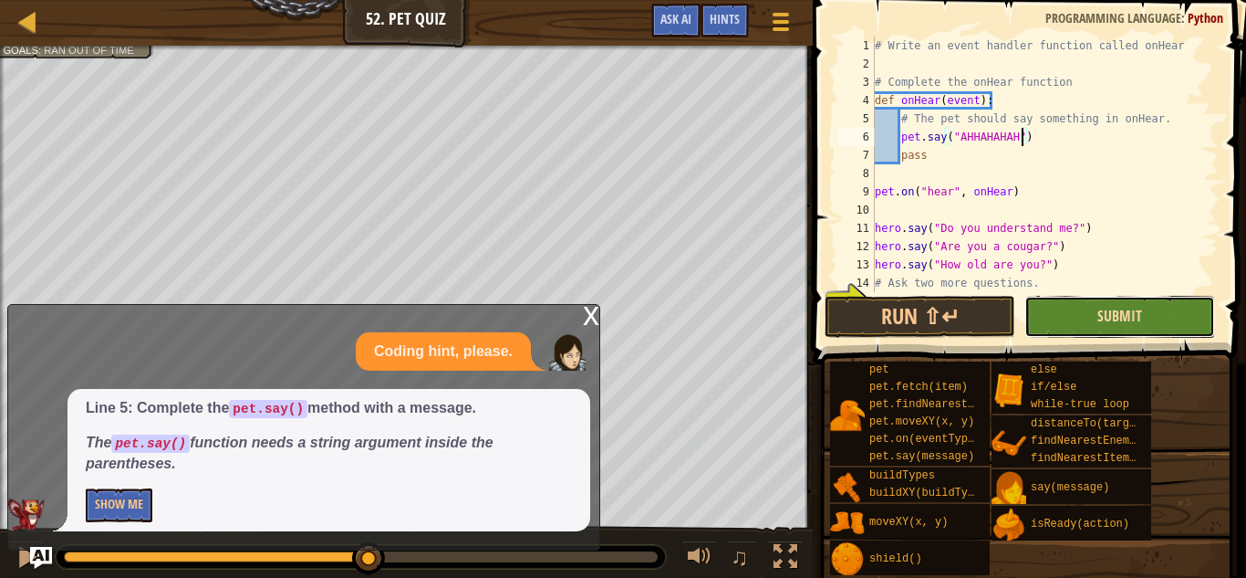
click at [1117, 319] on span "Submit" at bounding box center [1120, 316] width 45 height 20
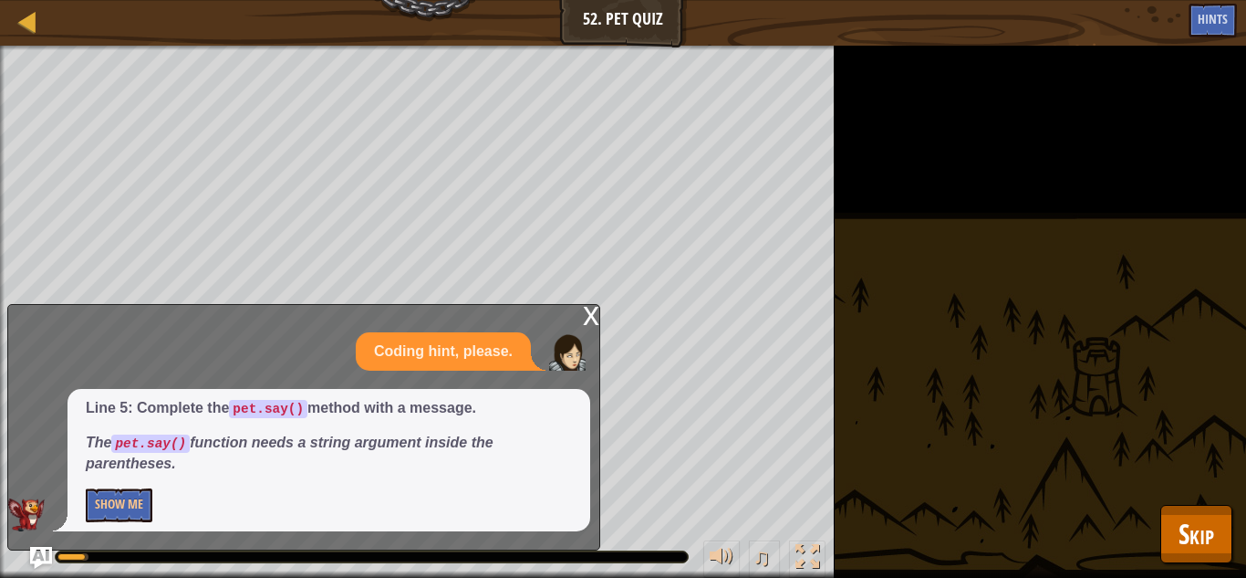
click at [589, 323] on div "x" at bounding box center [591, 314] width 16 height 18
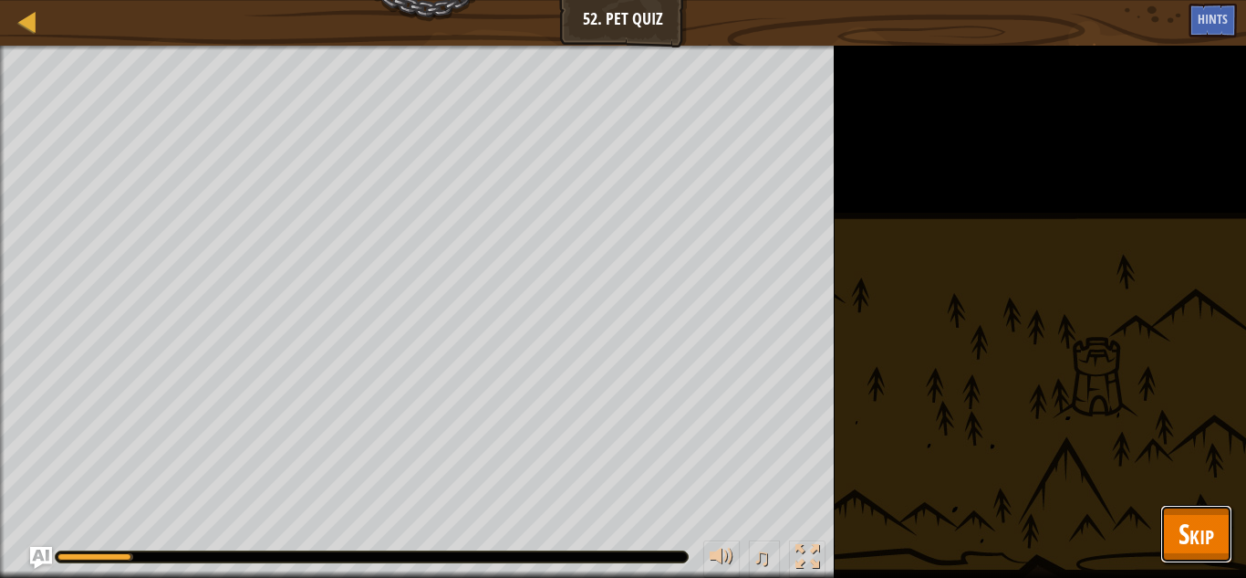
click at [1183, 523] on span "Skip" at bounding box center [1197, 533] width 36 height 37
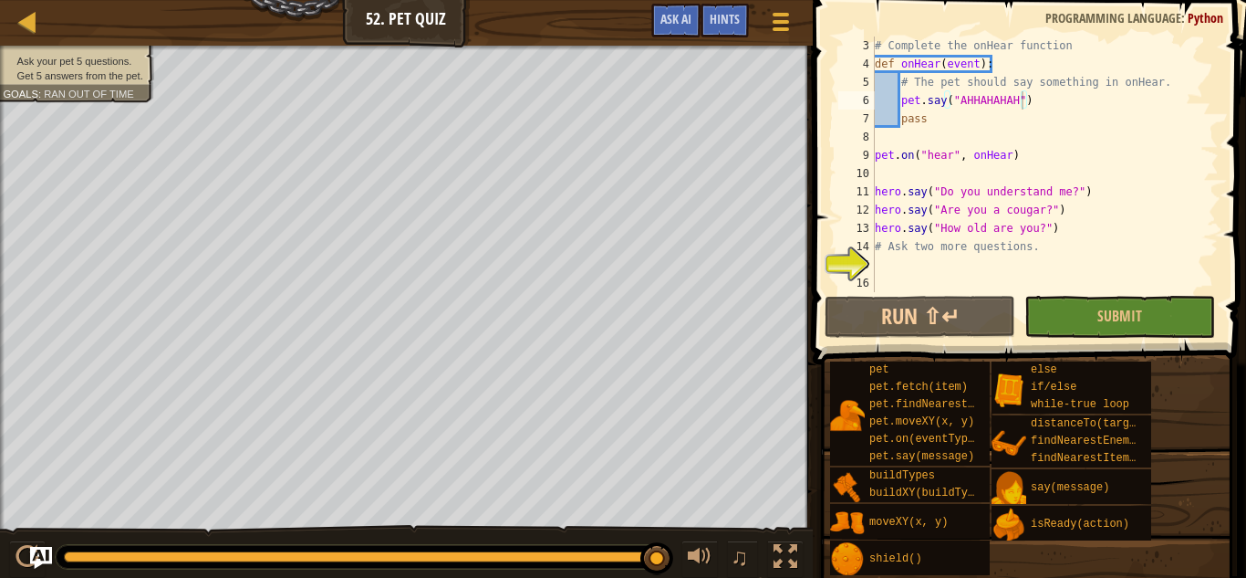
scroll to position [36, 0]
click at [919, 261] on div "# Complete the onHear function def onHear ( event ) : # The pet should say some…" at bounding box center [1045, 182] width 348 height 292
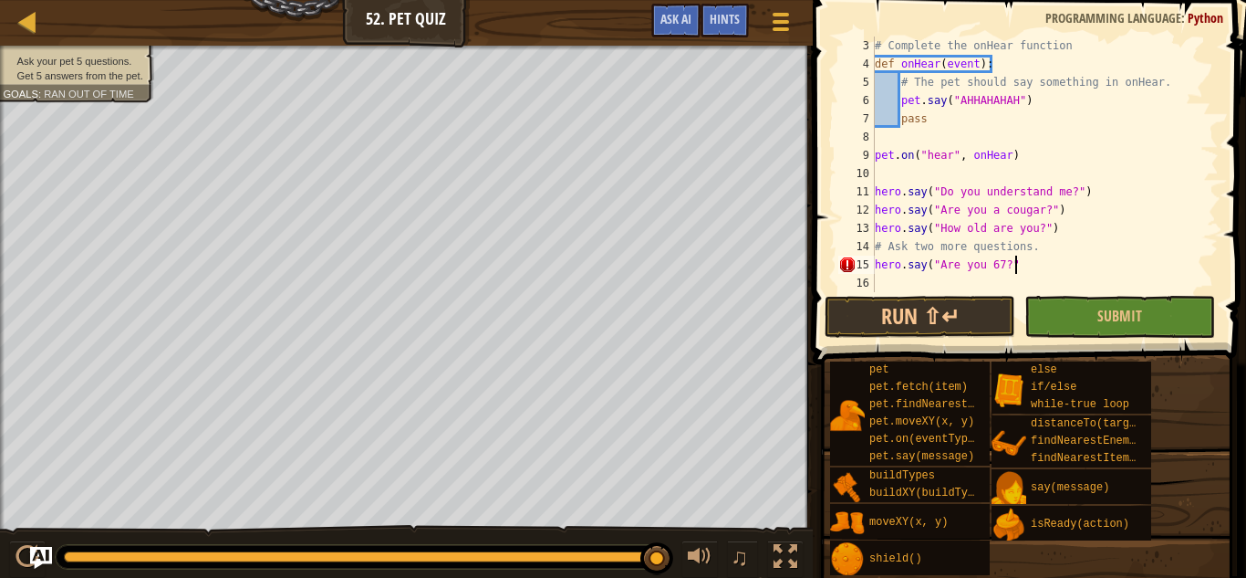
scroll to position [8, 19]
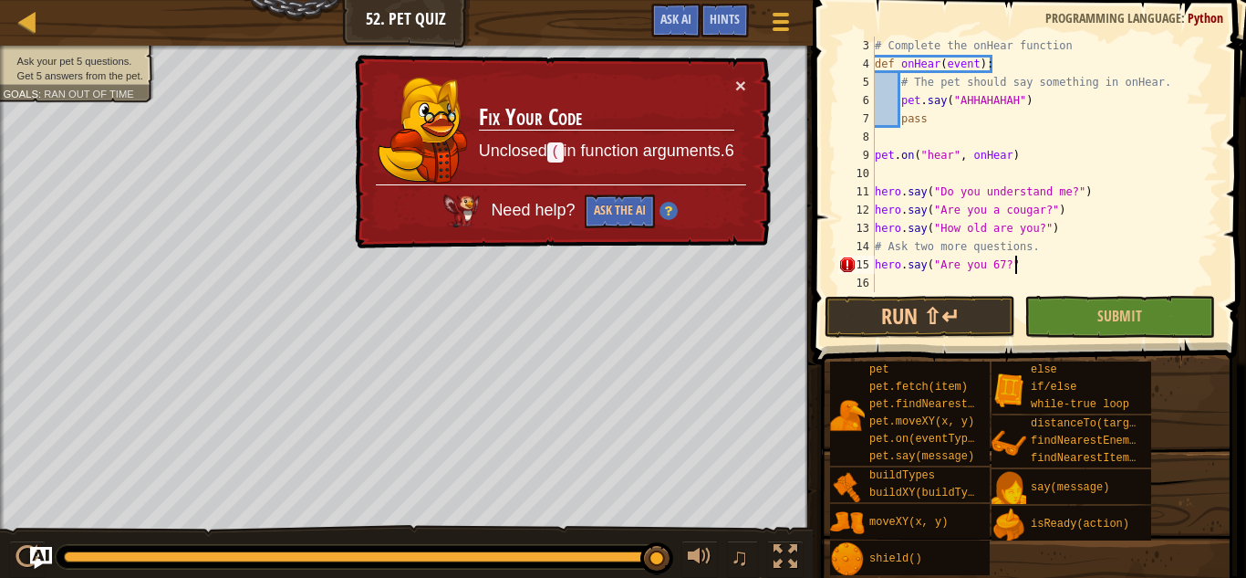
type textarea "hero.say("Are you 67?")"
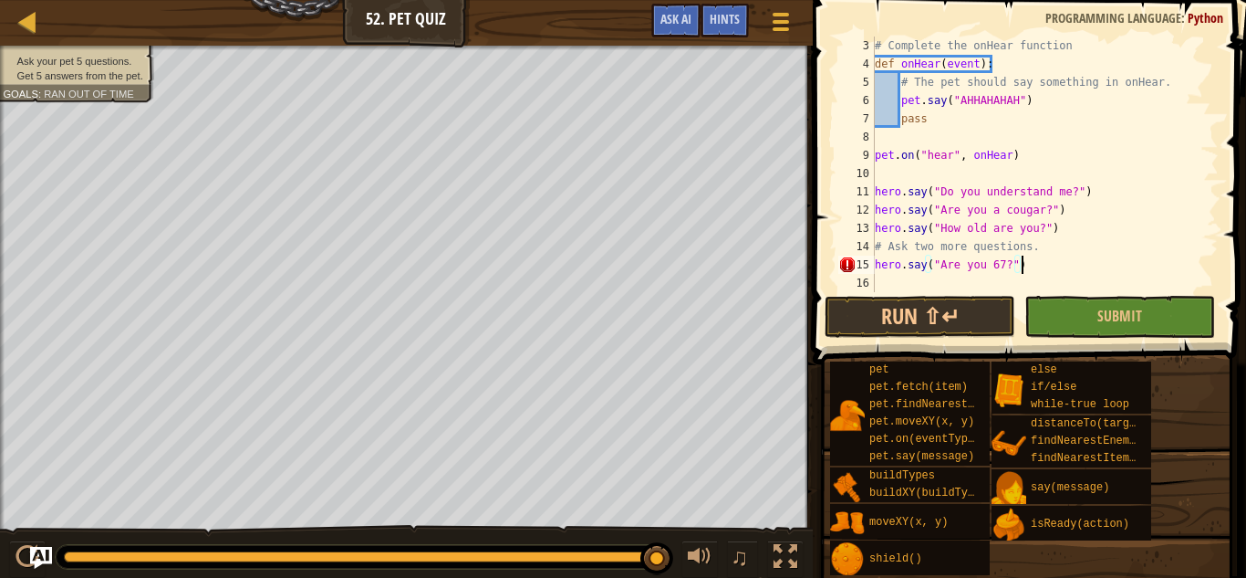
scroll to position [8, 20]
click at [936, 286] on div "# Complete the onHear function def onHear ( event ) : # The pet should say some…" at bounding box center [1045, 182] width 348 height 292
type textarea "hero.say("Do you like cheese?")"
click at [1057, 314] on button "Submit" at bounding box center [1120, 317] width 191 height 42
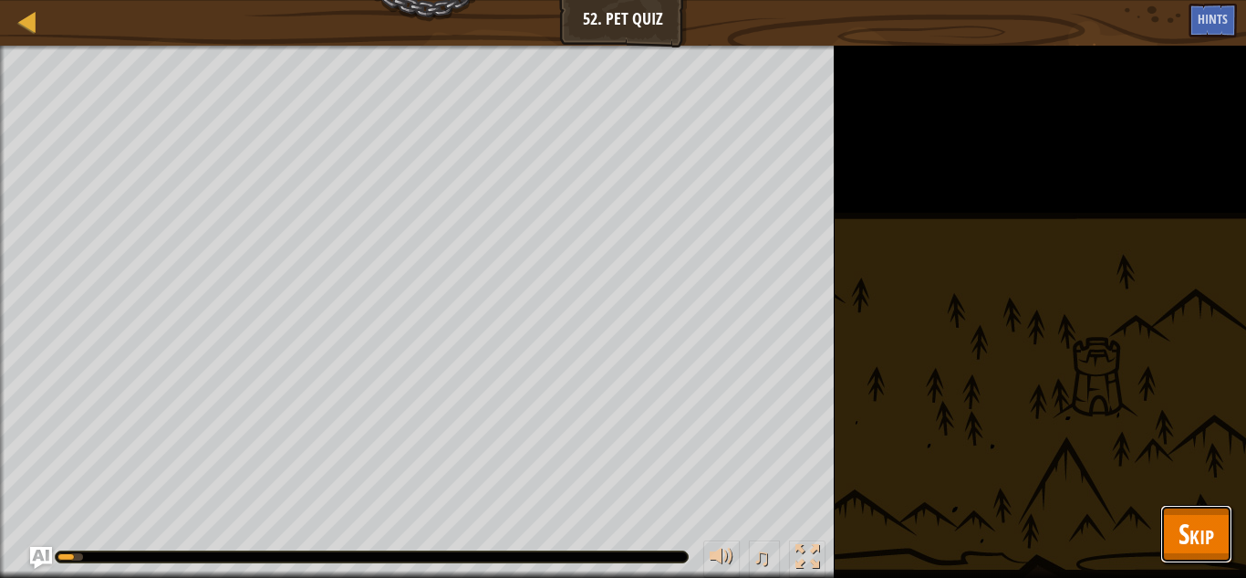
click at [1179, 530] on span "Skip" at bounding box center [1197, 533] width 36 height 37
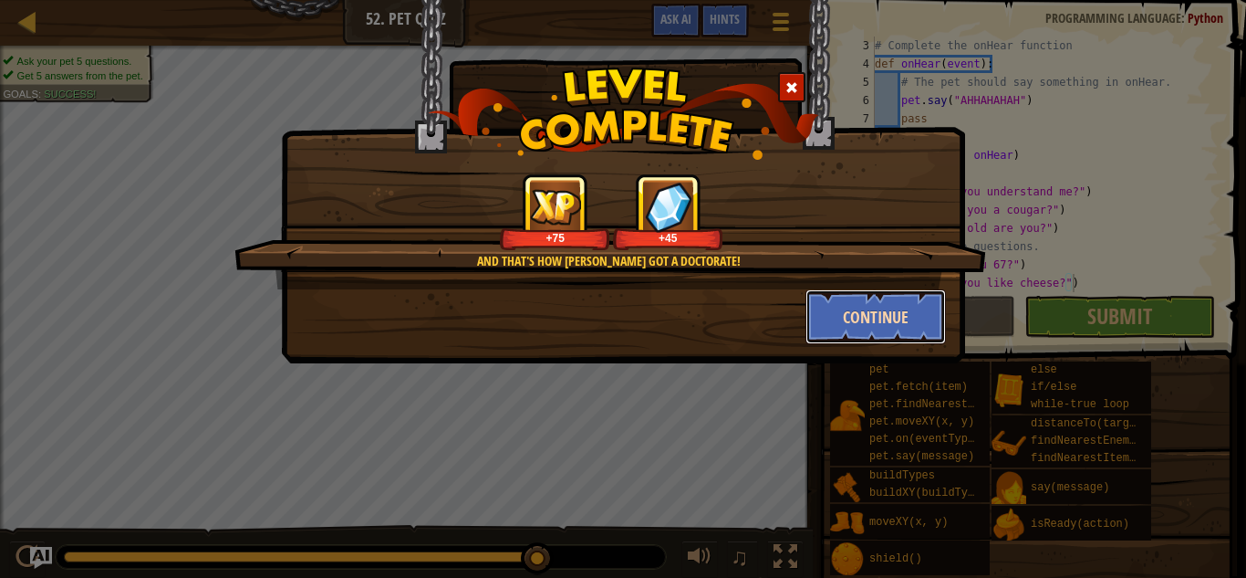
click at [872, 318] on button "Continue" at bounding box center [876, 316] width 141 height 55
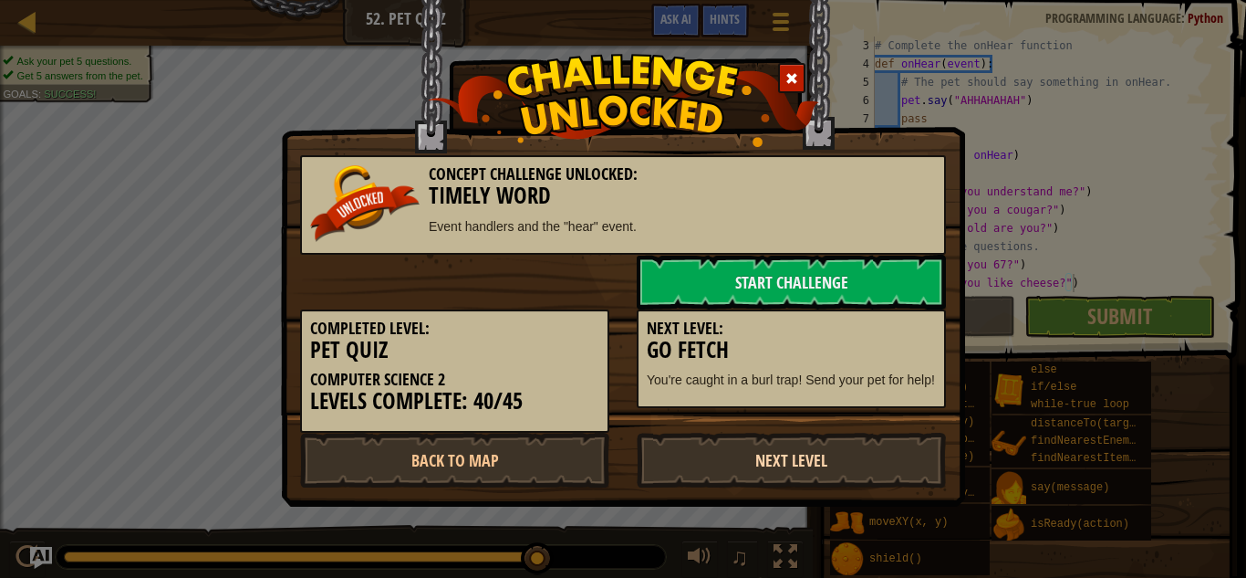
click at [792, 452] on link "Next Level" at bounding box center [791, 460] width 309 height 55
click at [793, 452] on link "Next Level" at bounding box center [791, 460] width 309 height 55
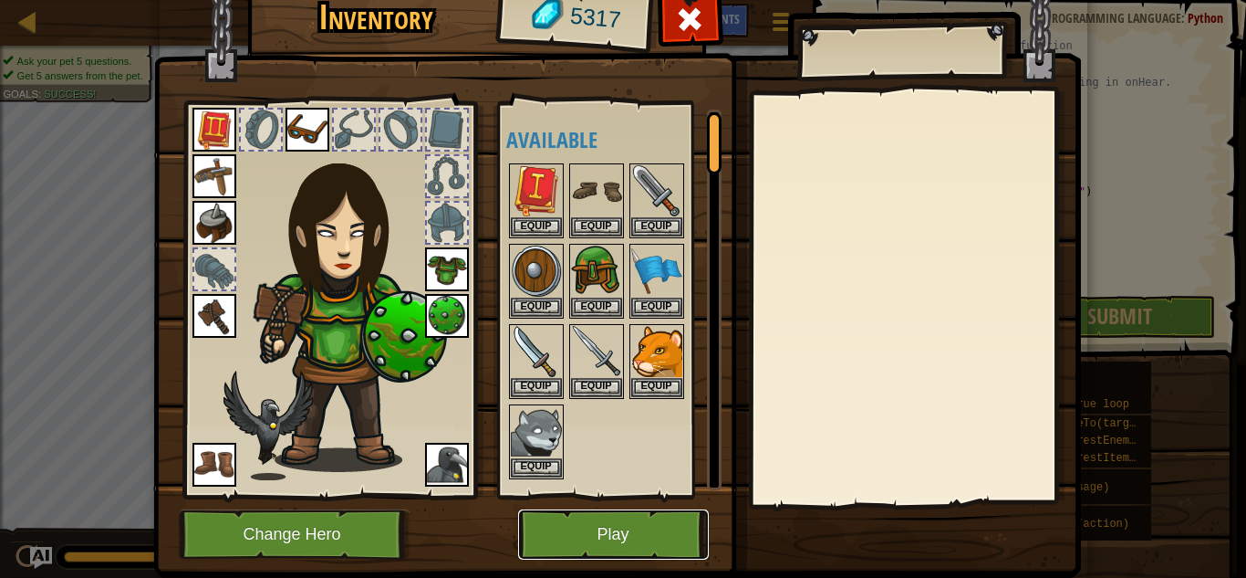
click at [666, 533] on button "Play" at bounding box center [613, 534] width 191 height 50
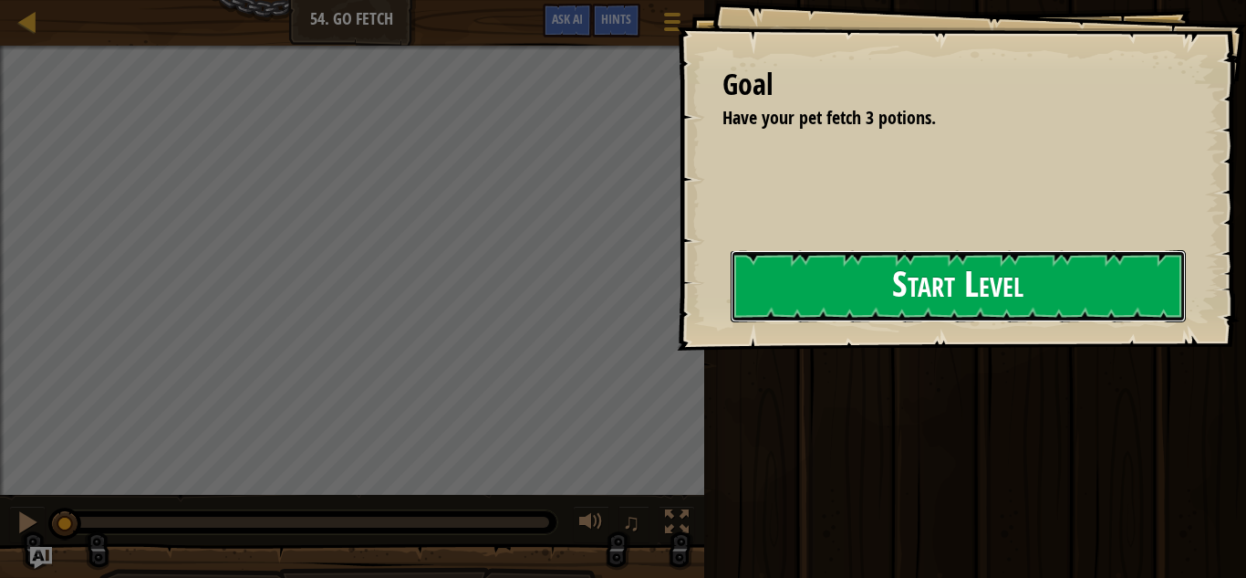
click at [791, 285] on button "Start Level" at bounding box center [958, 286] width 455 height 72
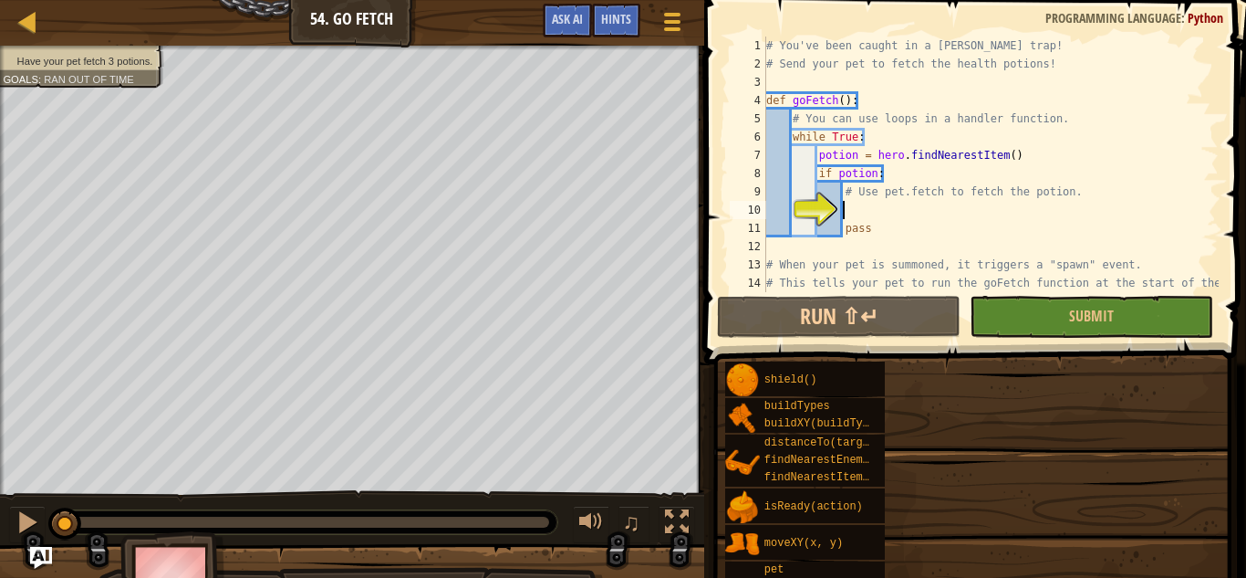
click at [918, 281] on div "# You've been caught in a [PERSON_NAME] trap! # Send your pet to fetch the heal…" at bounding box center [991, 191] width 456 height 310
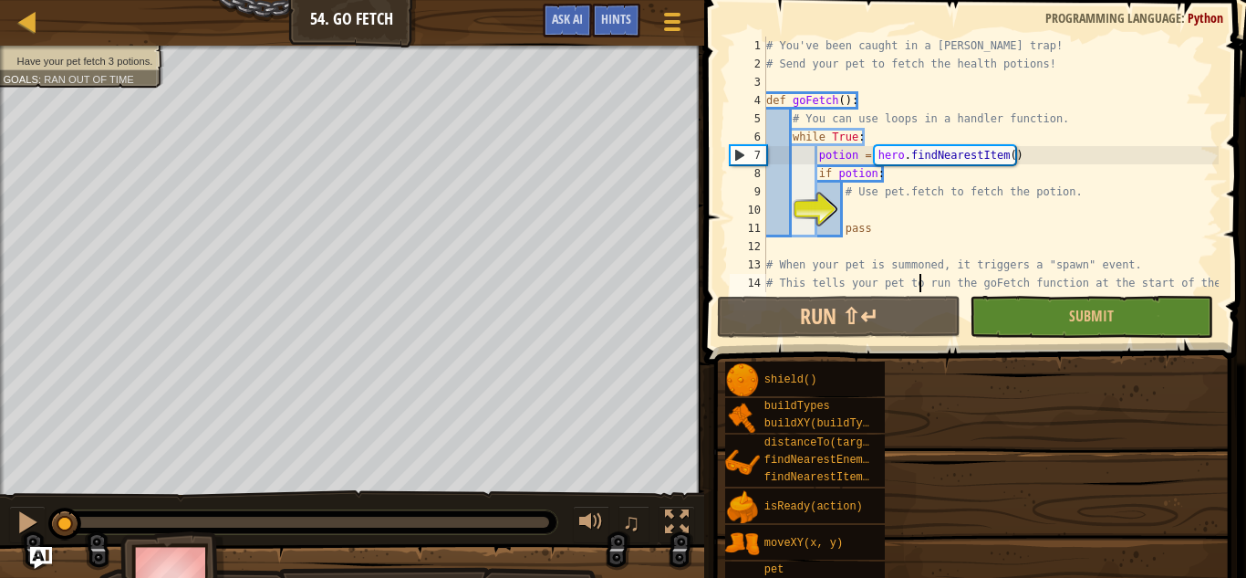
type textarea "# This tells your pet to run the goFetch function at the start of the level:"
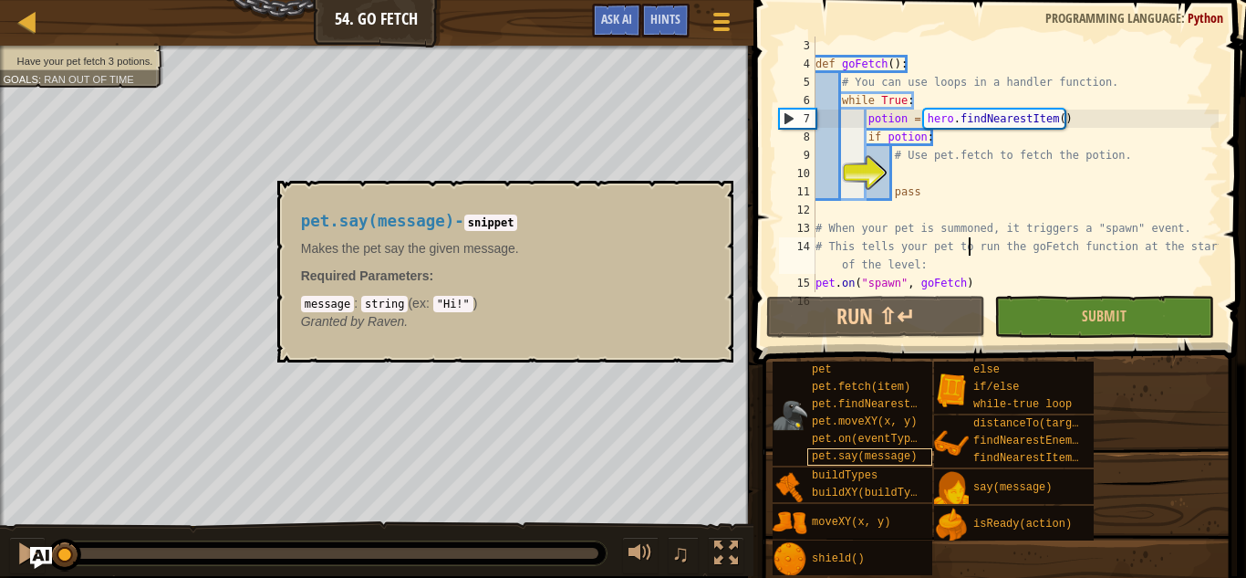
scroll to position [36, 0]
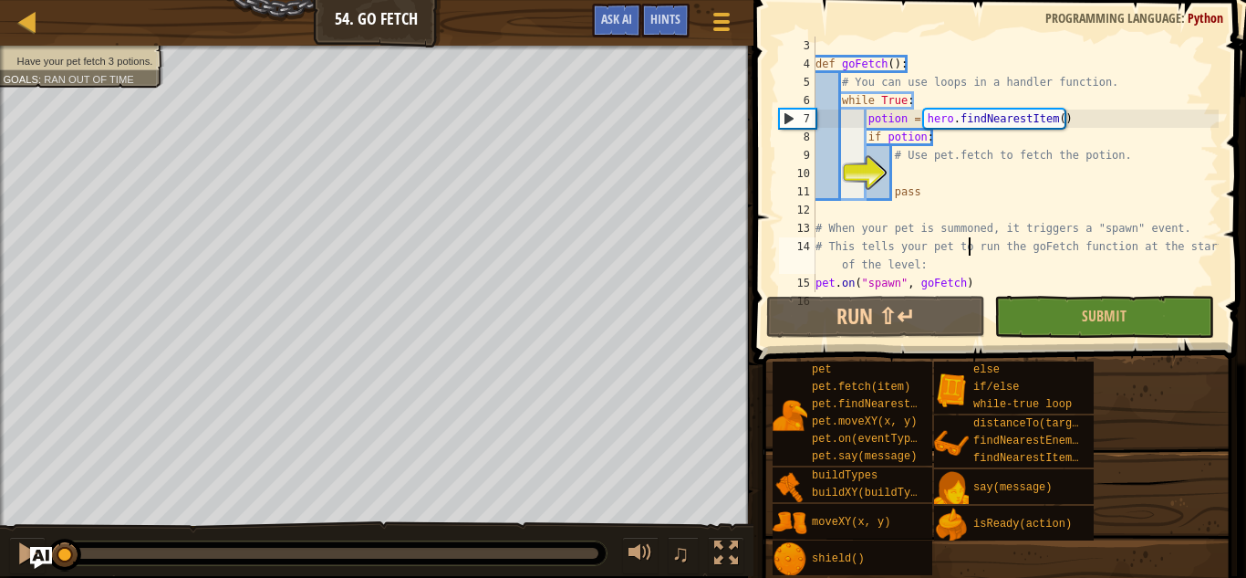
click at [961, 178] on div "def goFetch ( ) : # You can use loops in a handler function. while True : potio…" at bounding box center [1015, 182] width 407 height 292
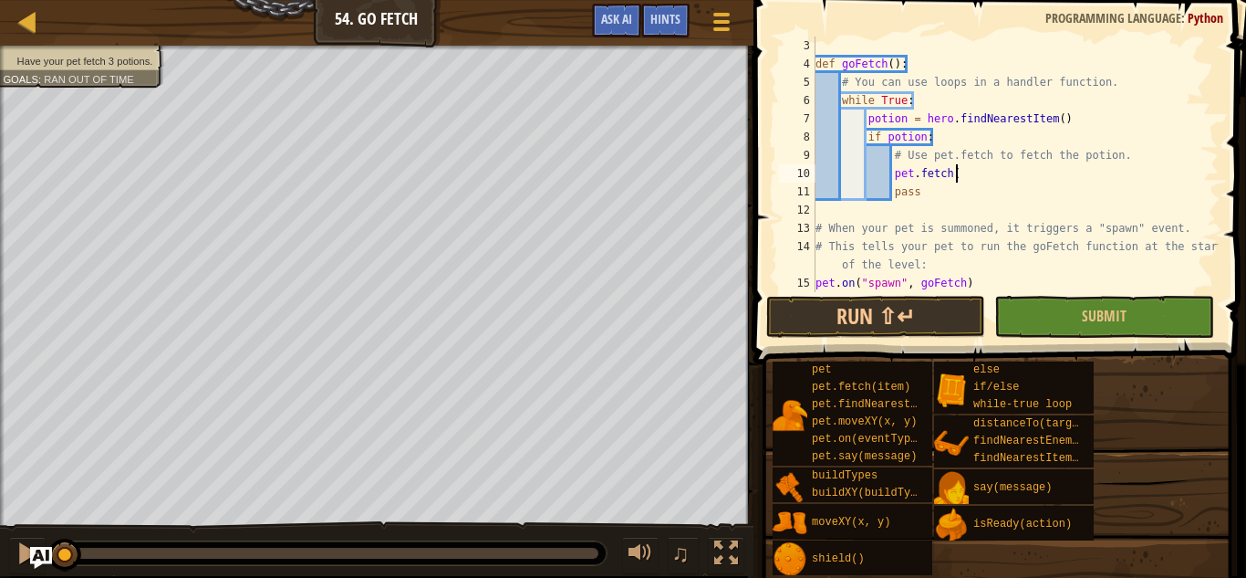
scroll to position [8, 19]
type textarea "pet.fetch(potion)"
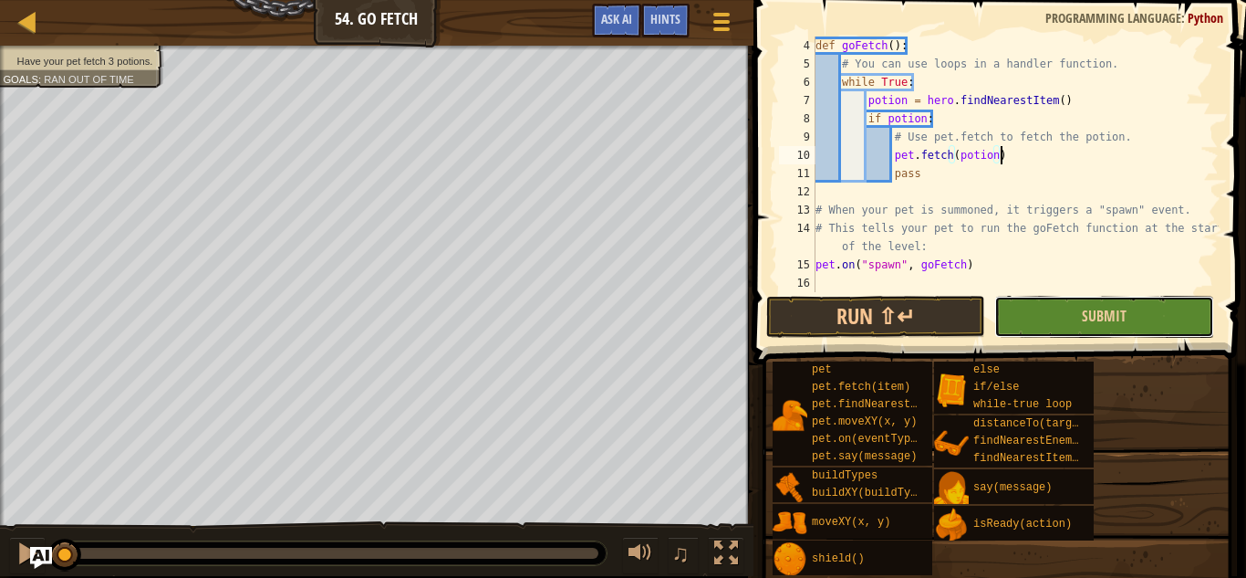
click at [1063, 311] on button "Submit" at bounding box center [1104, 317] width 219 height 42
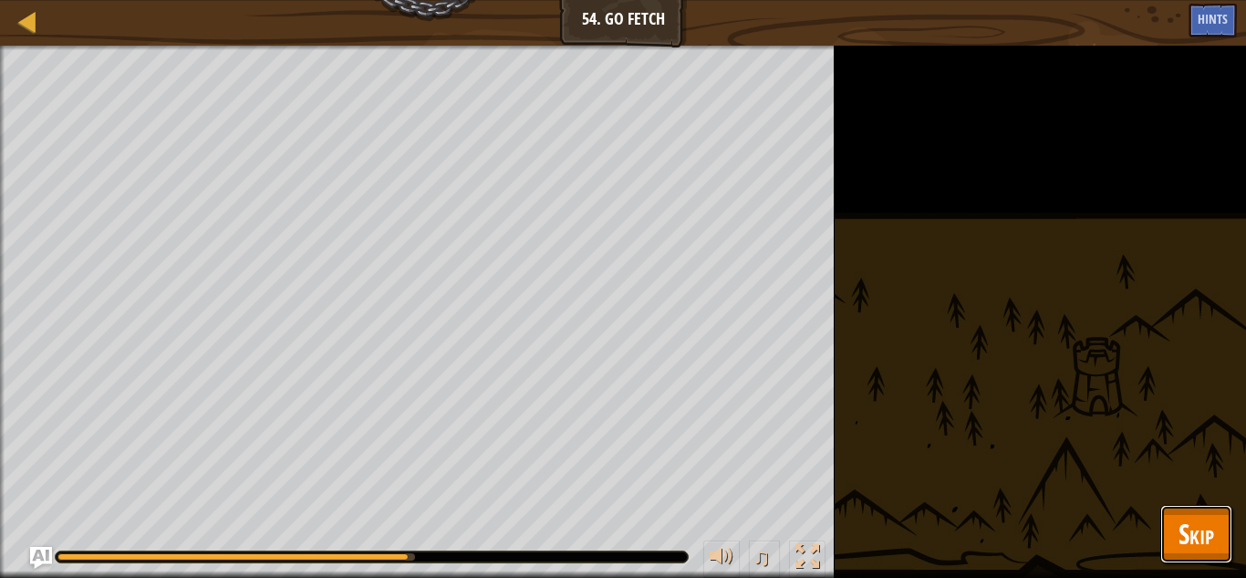
click at [1183, 511] on button "Skip" at bounding box center [1197, 534] width 72 height 58
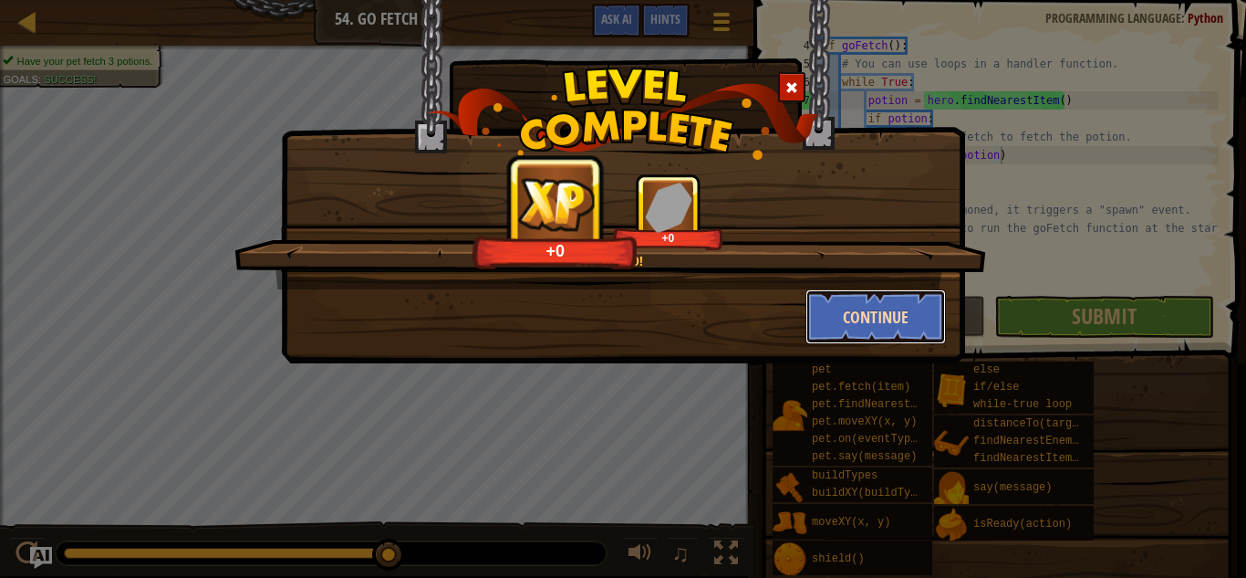
click at [840, 307] on button "Continue" at bounding box center [876, 316] width 141 height 55
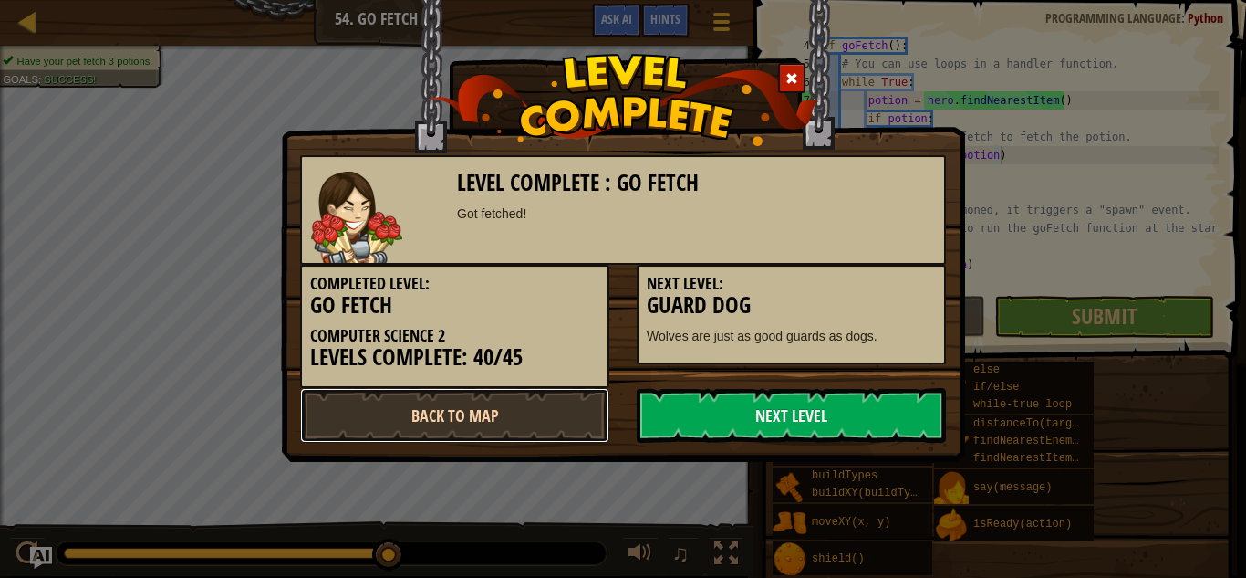
click at [475, 423] on link "Back to Map" at bounding box center [454, 415] width 309 height 55
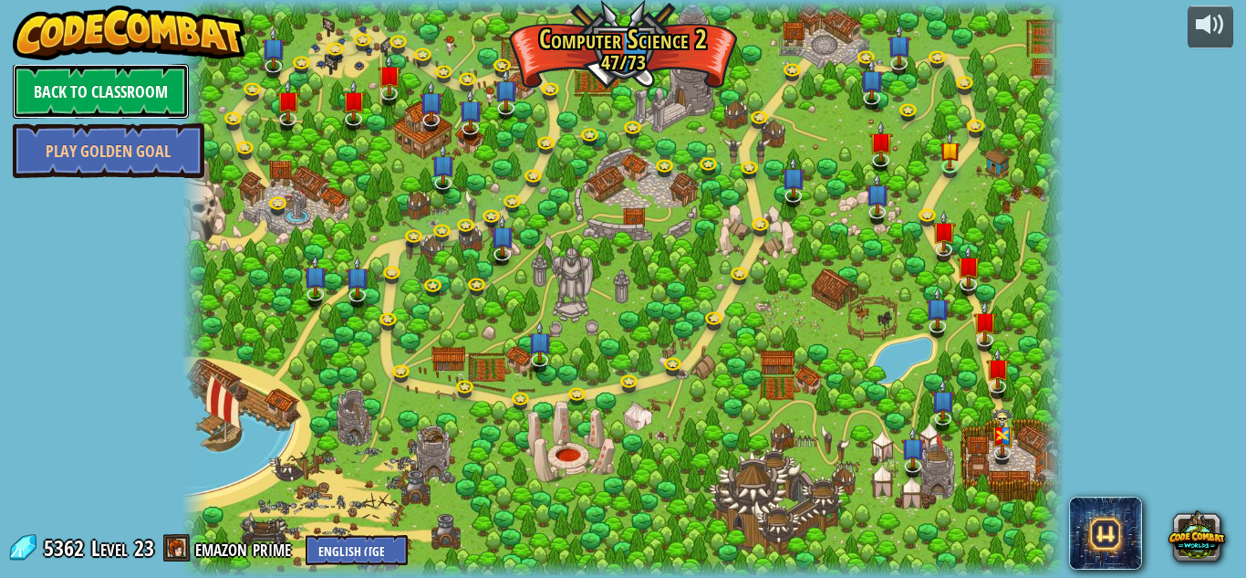
click at [132, 95] on link "Back to Classroom" at bounding box center [101, 91] width 176 height 55
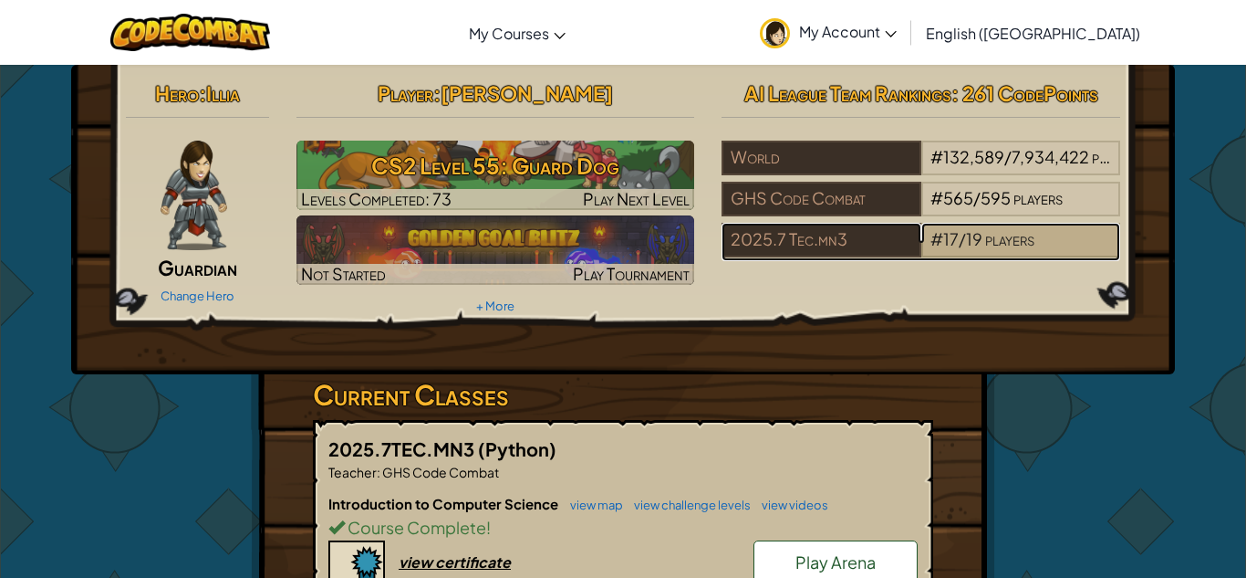
click at [937, 235] on span "#" at bounding box center [937, 238] width 13 height 21
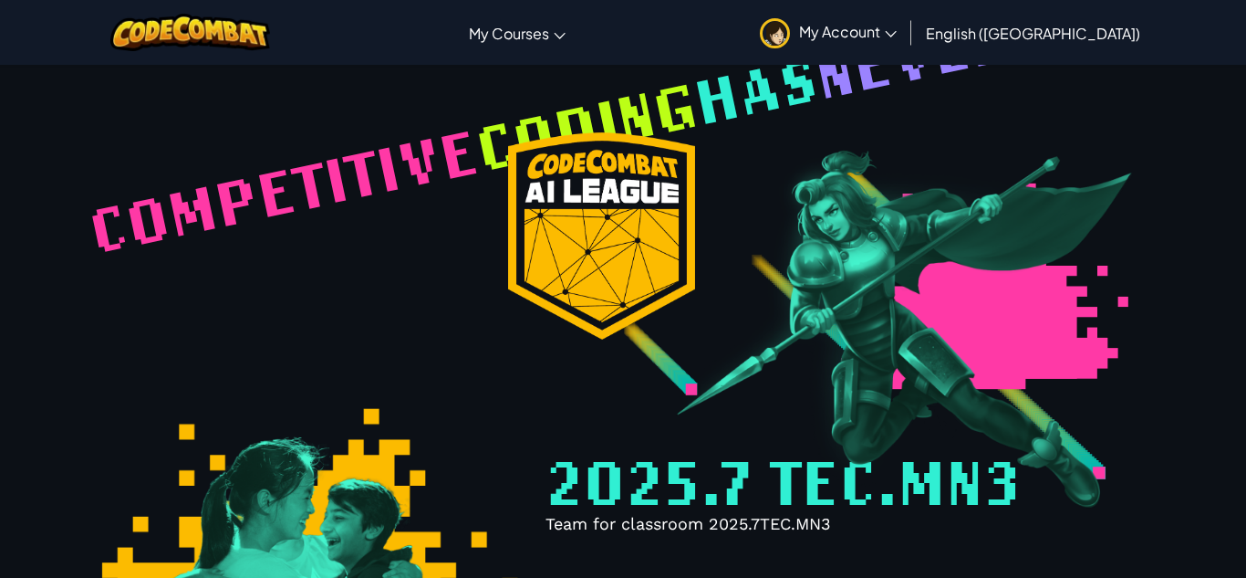
select select "68816ef38448581ccbc3132d"
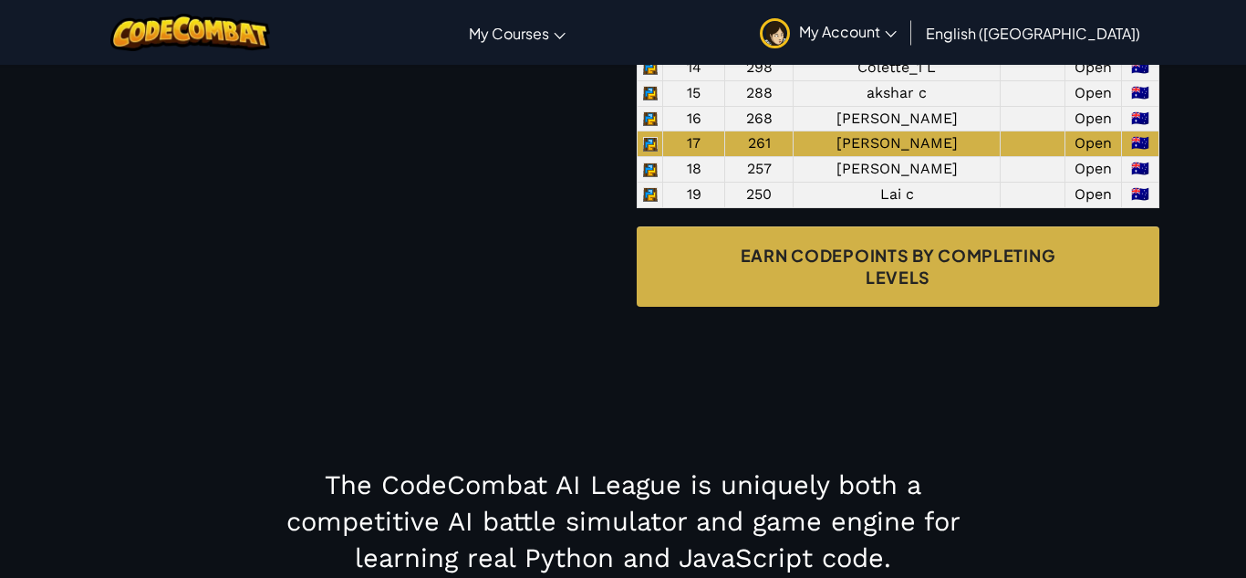
scroll to position [1712, 0]
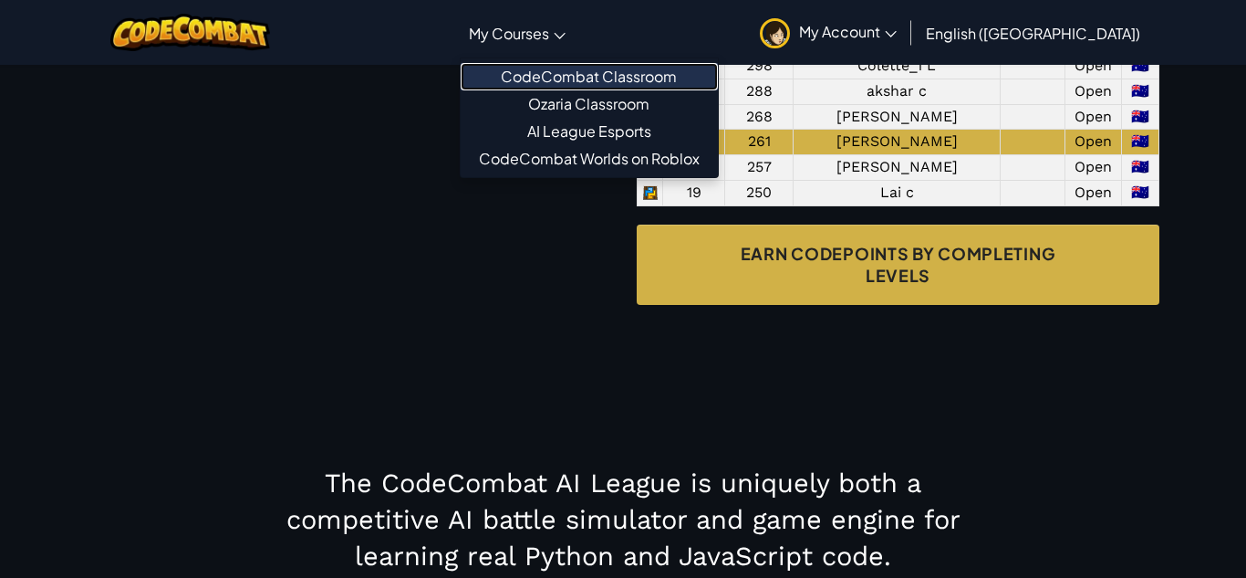
click at [642, 81] on link "CodeCombat Classroom" at bounding box center [589, 76] width 257 height 27
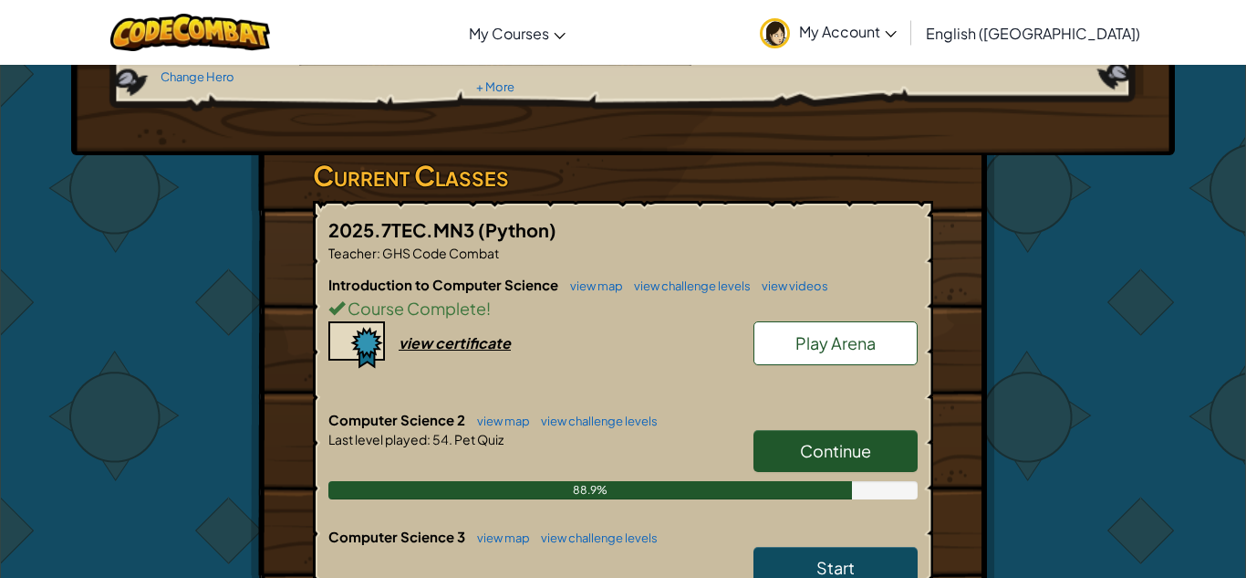
scroll to position [222, 0]
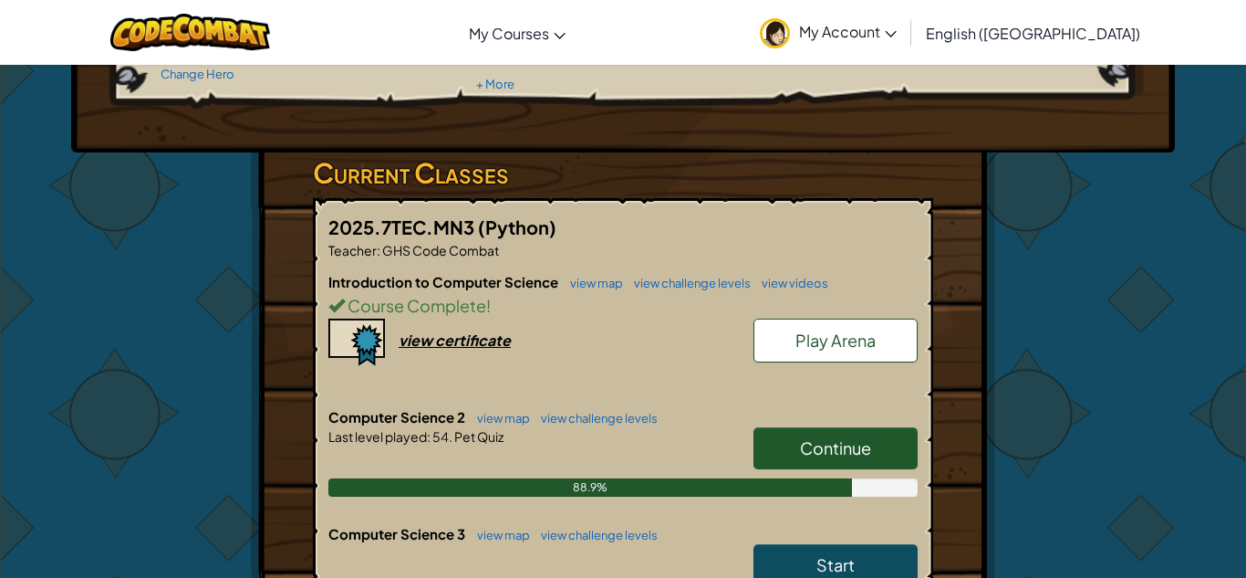
click at [805, 454] on span "Continue" at bounding box center [835, 447] width 71 height 21
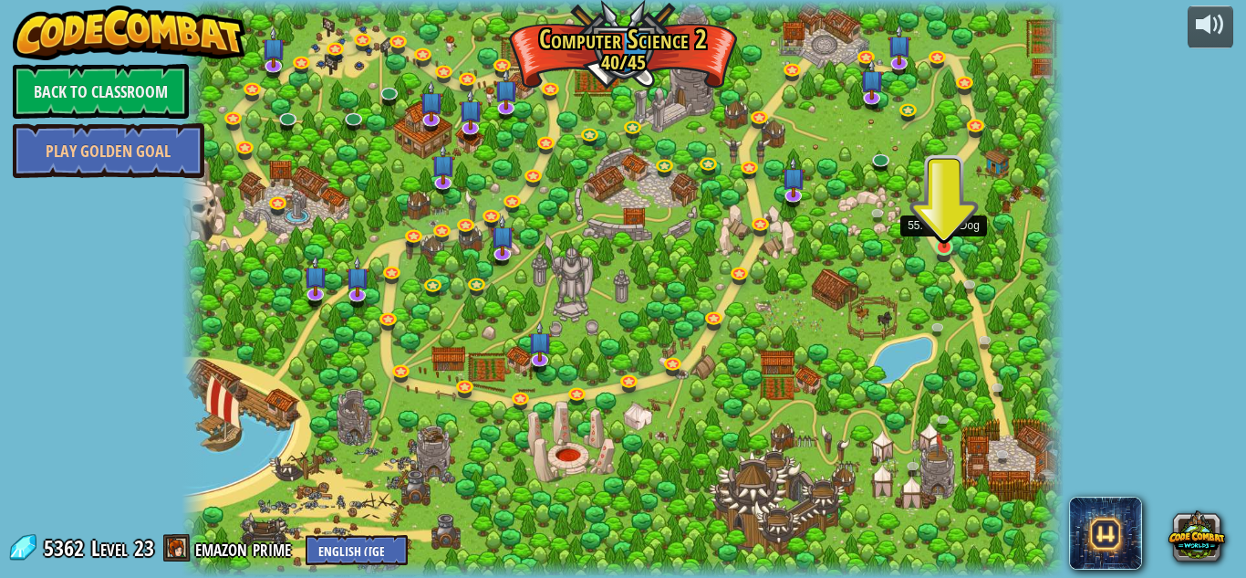
click at [945, 244] on img at bounding box center [944, 224] width 21 height 47
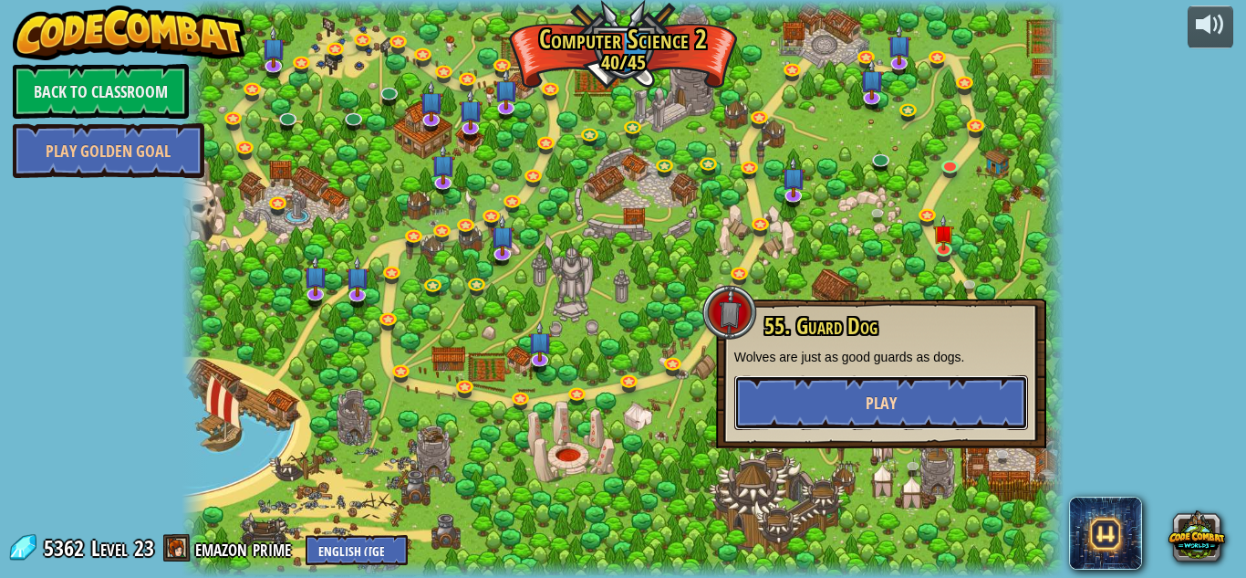
click at [904, 404] on button "Play" at bounding box center [882, 402] width 294 height 55
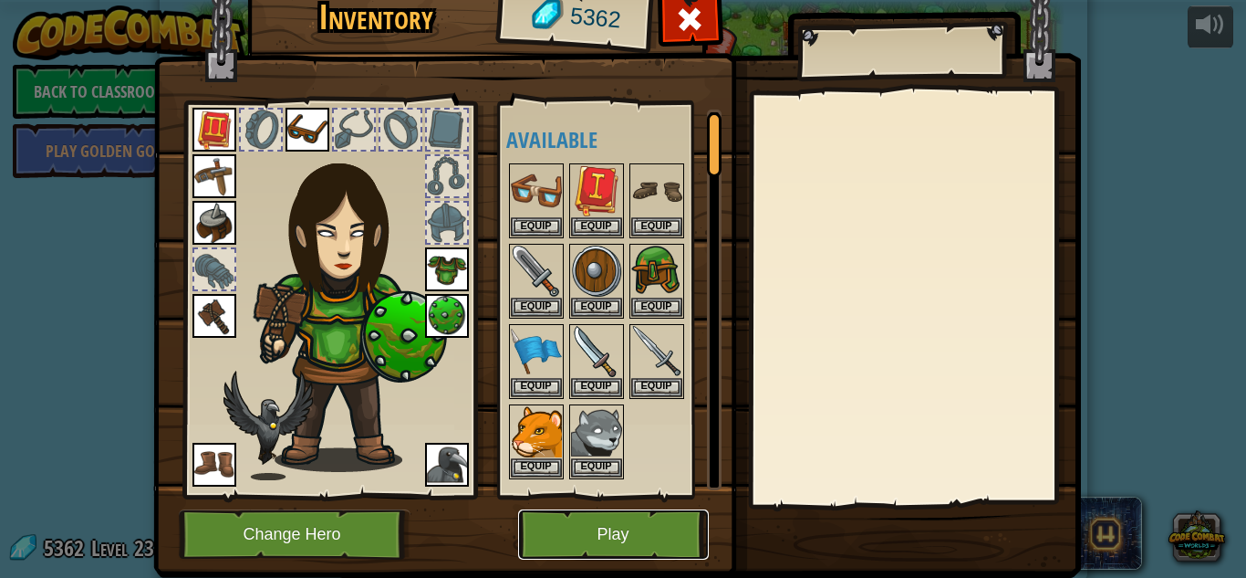
click at [558, 522] on button "Play" at bounding box center [613, 534] width 191 height 50
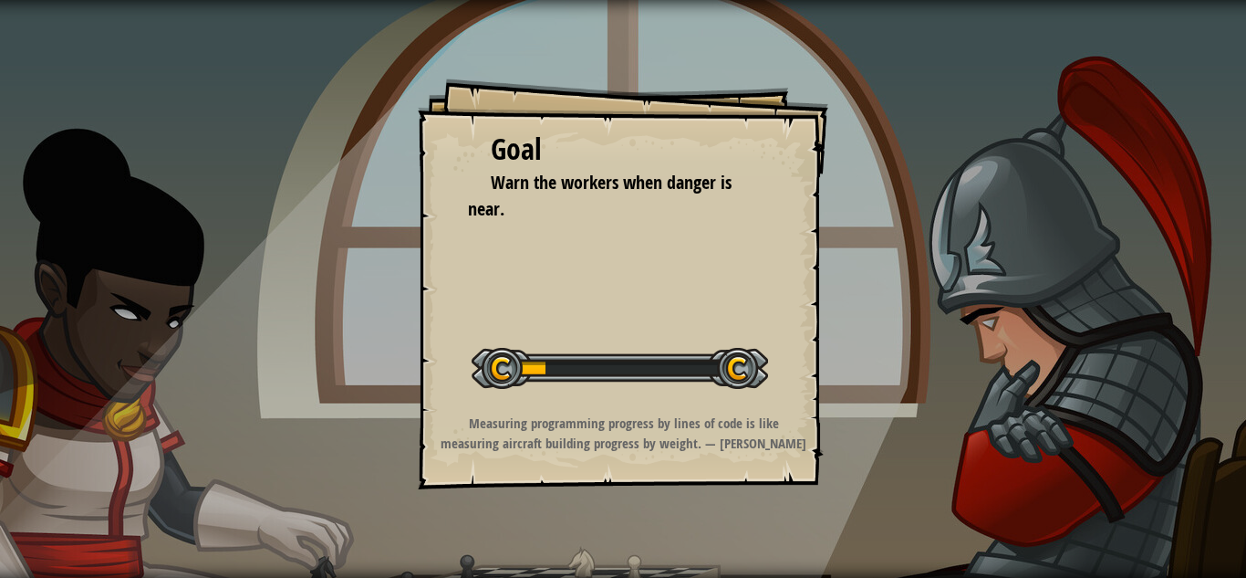
click at [744, 425] on strong "Measuring programming progress by lines of code is like measuring aircraft buil…" at bounding box center [624, 432] width 366 height 38
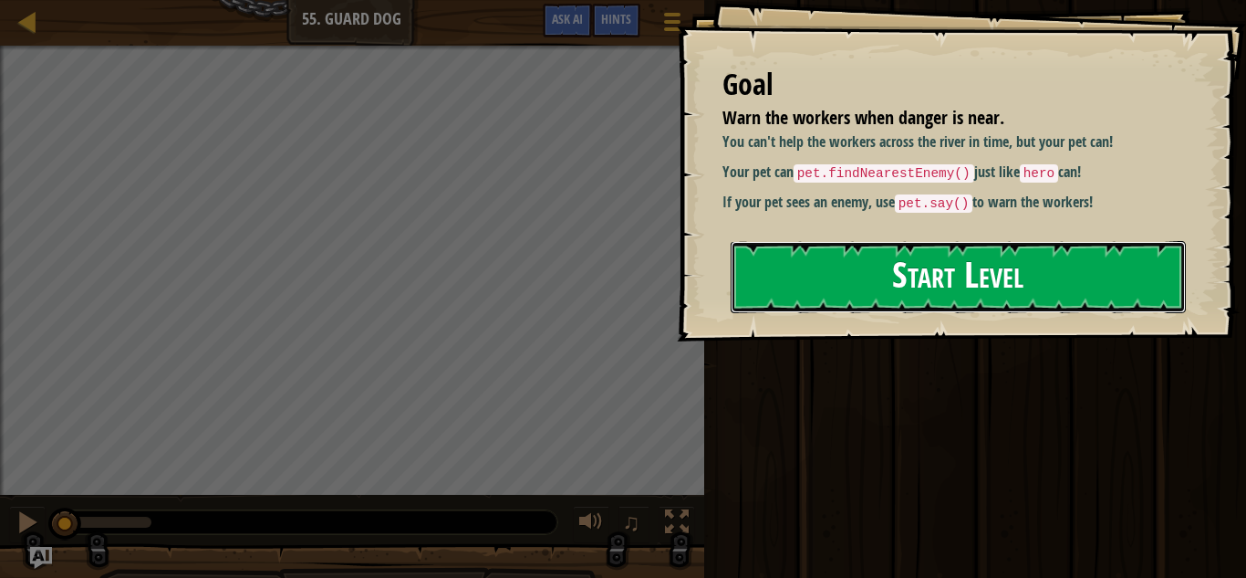
click at [914, 269] on button "Start Level" at bounding box center [958, 277] width 455 height 72
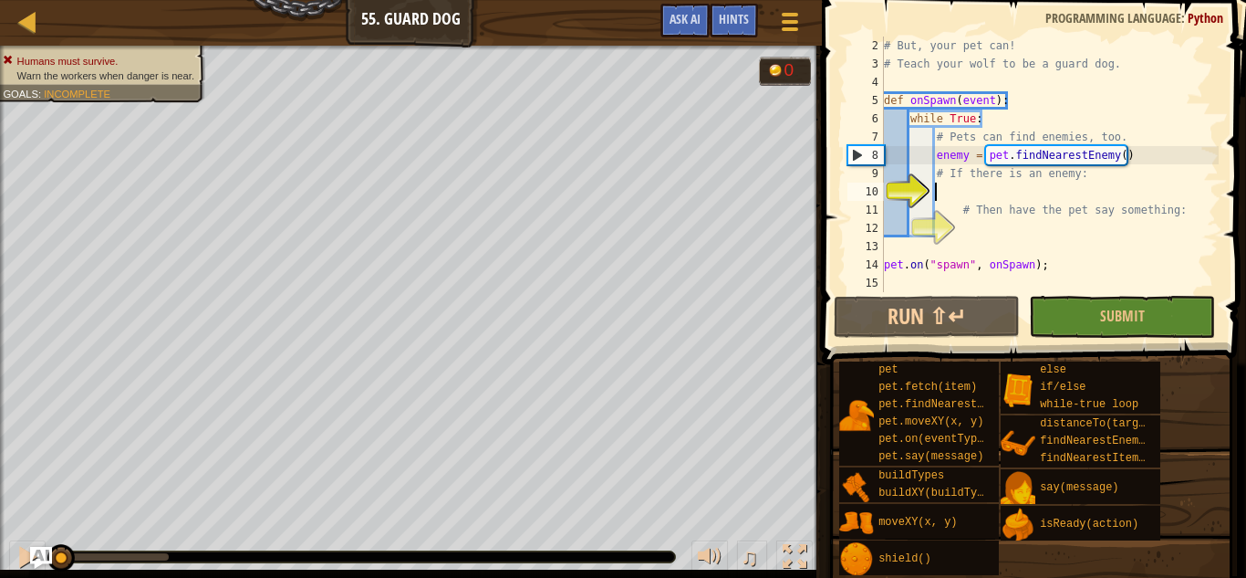
scroll to position [18, 0]
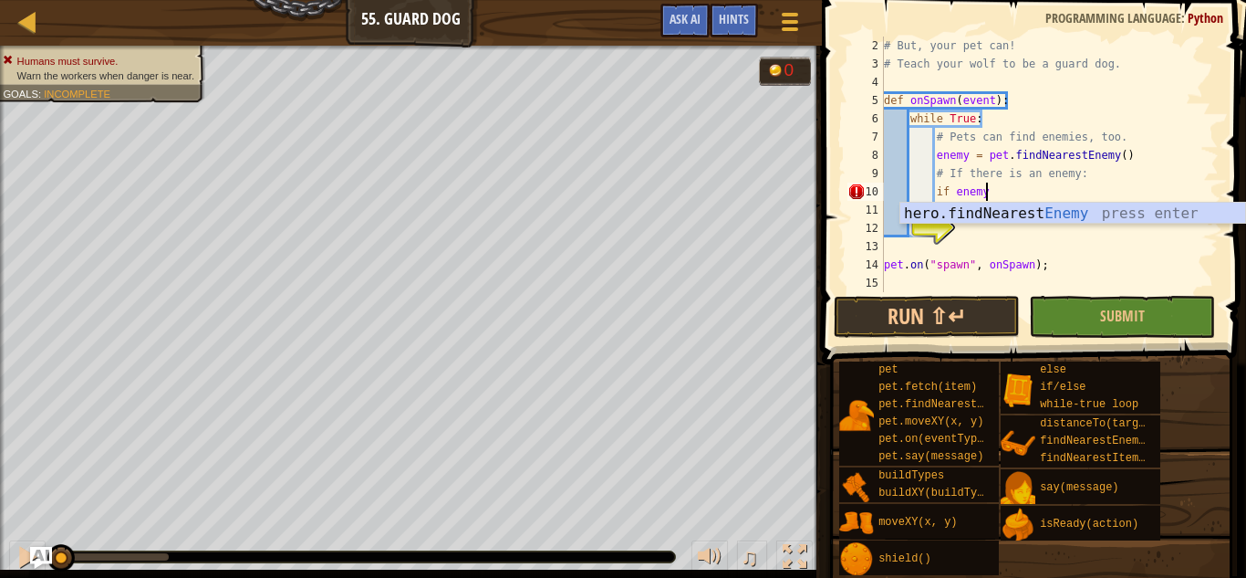
type textarea "if enemy:"
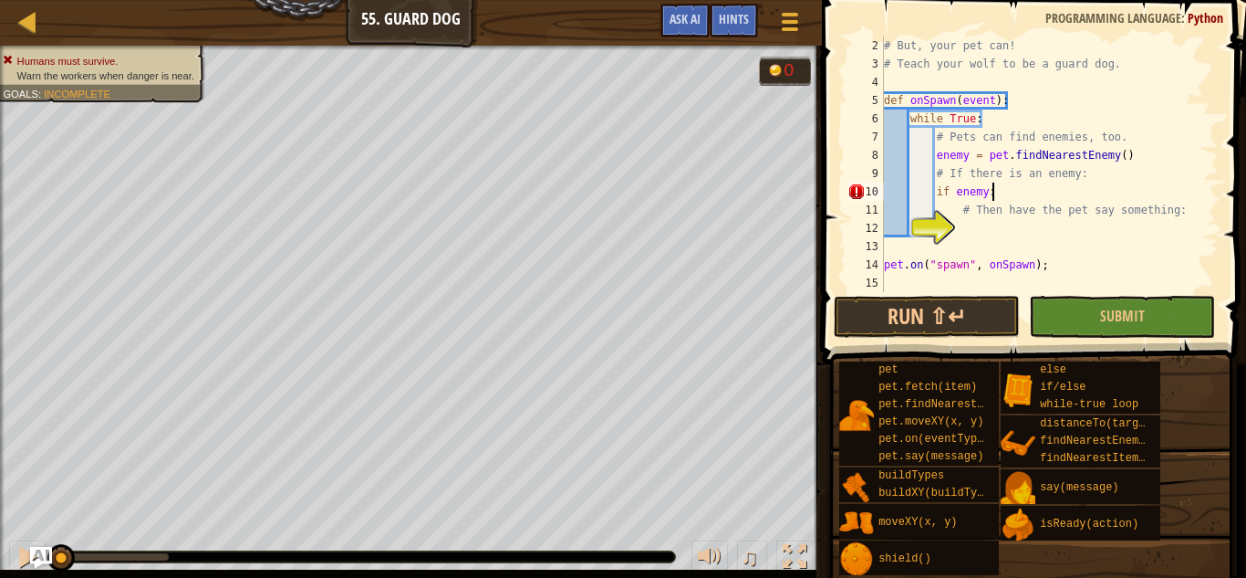
scroll to position [8, 15]
click at [997, 234] on div "# But, your pet can! # Teach your wolf to be a guard dog. def onSpawn ( event )…" at bounding box center [1050, 182] width 339 height 292
click at [1105, 228] on div "# But, your pet can! # Teach your wolf to be a guard dog. def onSpawn ( event )…" at bounding box center [1050, 182] width 339 height 292
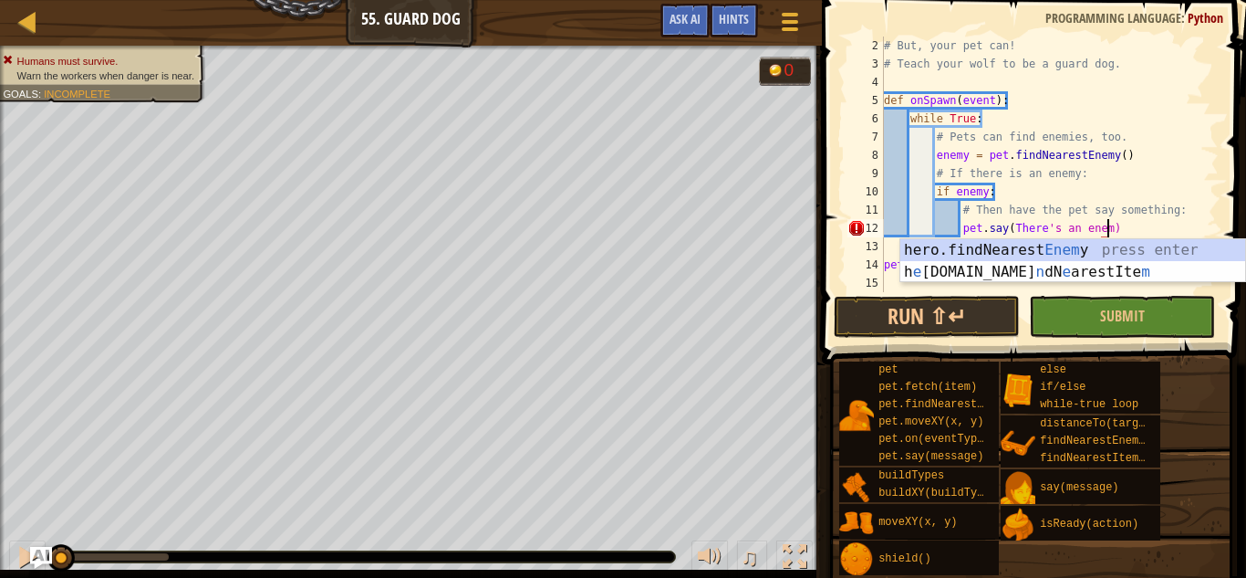
scroll to position [8, 33]
type textarea "pet.say(There's an enemy)"
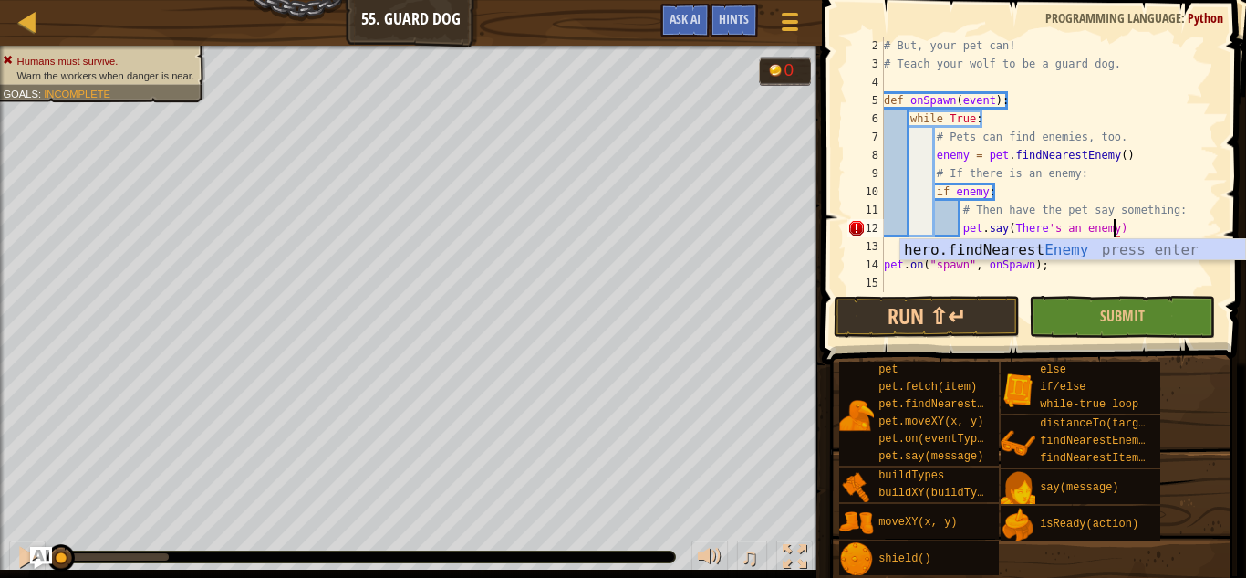
click at [1051, 276] on div "# But, your pet can! # Teach your wolf to be a guard dog. def onSpawn ( event )…" at bounding box center [1050, 182] width 339 height 292
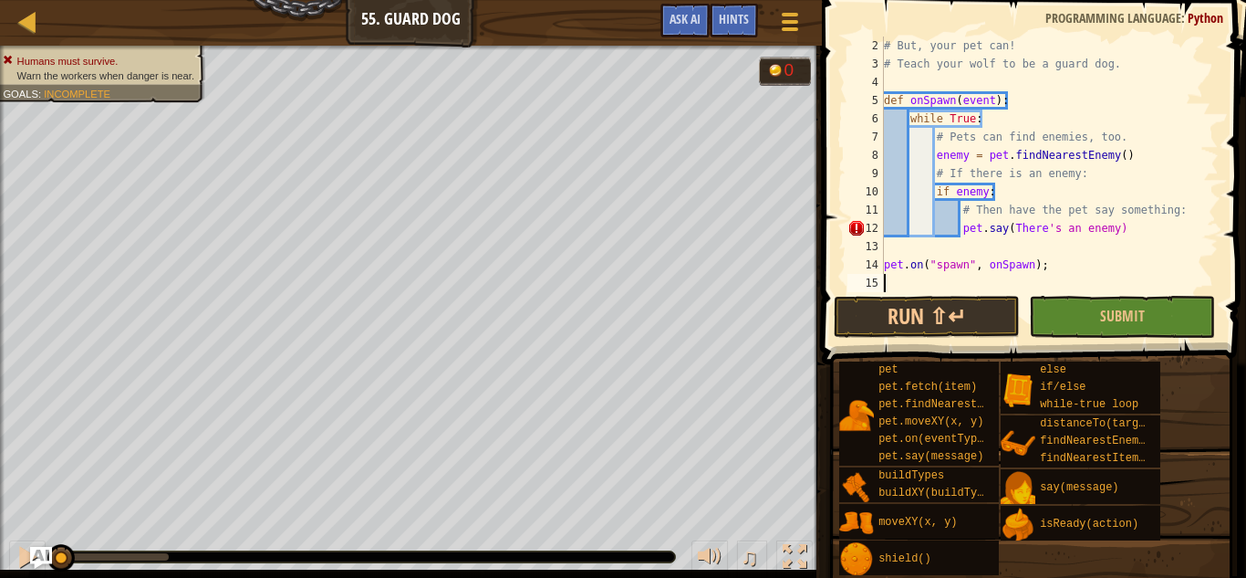
scroll to position [8, 0]
click at [857, 228] on div "12" at bounding box center [866, 228] width 36 height 18
drag, startPoint x: 1012, startPoint y: 228, endPoint x: 1111, endPoint y: 229, distance: 99.5
click at [1111, 229] on div "# But, your pet can! # Teach your wolf to be a guard dog. def onSpawn ( event )…" at bounding box center [1050, 182] width 339 height 292
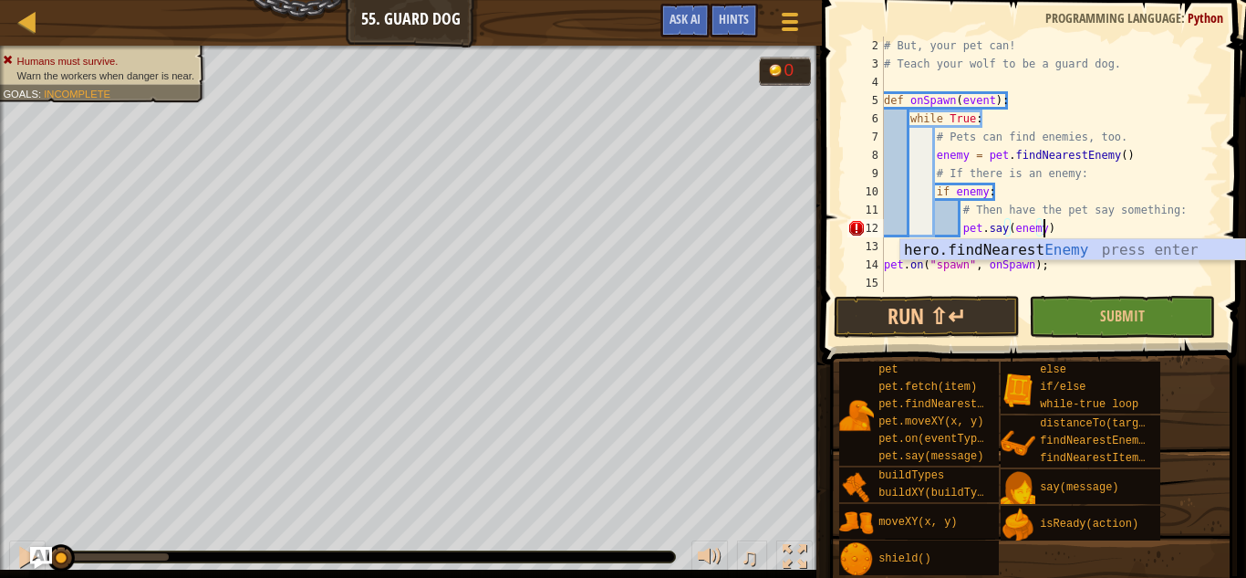
scroll to position [8, 23]
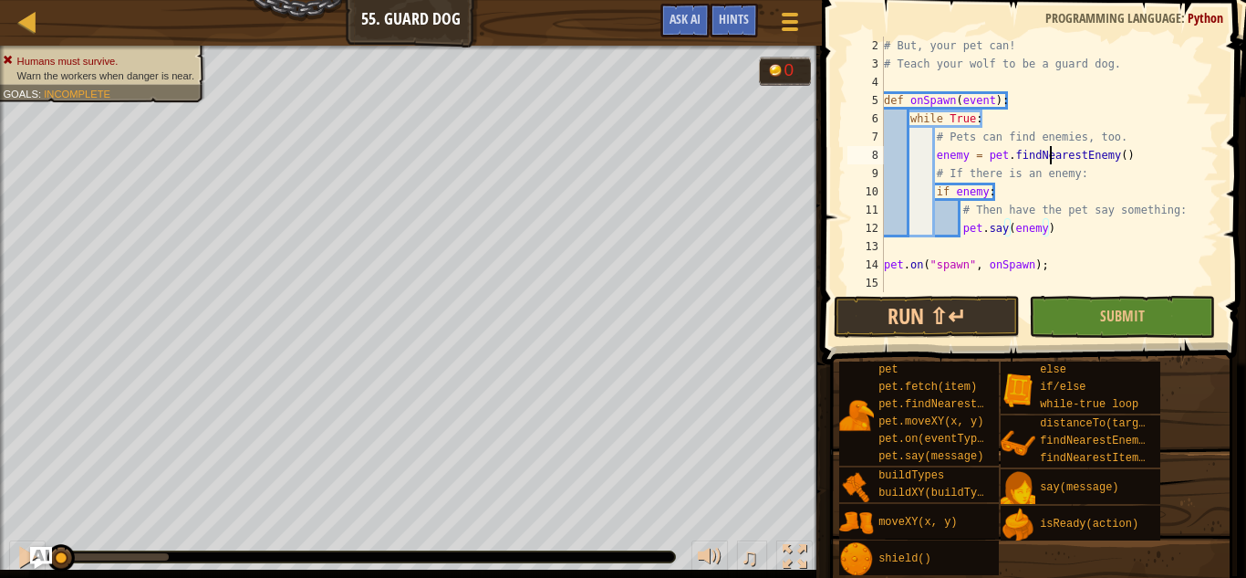
click at [1048, 160] on div "# But, your pet can! # Teach your wolf to be a guard dog. def onSpawn ( event )…" at bounding box center [1050, 182] width 339 height 292
click at [1016, 264] on div "# But, your pet can! # Teach your wolf to be a guard dog. def onSpawn ( event )…" at bounding box center [1050, 182] width 339 height 292
type textarea "pet.on("spawn", onSpawn);"
click at [1086, 312] on button "Submit" at bounding box center [1122, 317] width 186 height 42
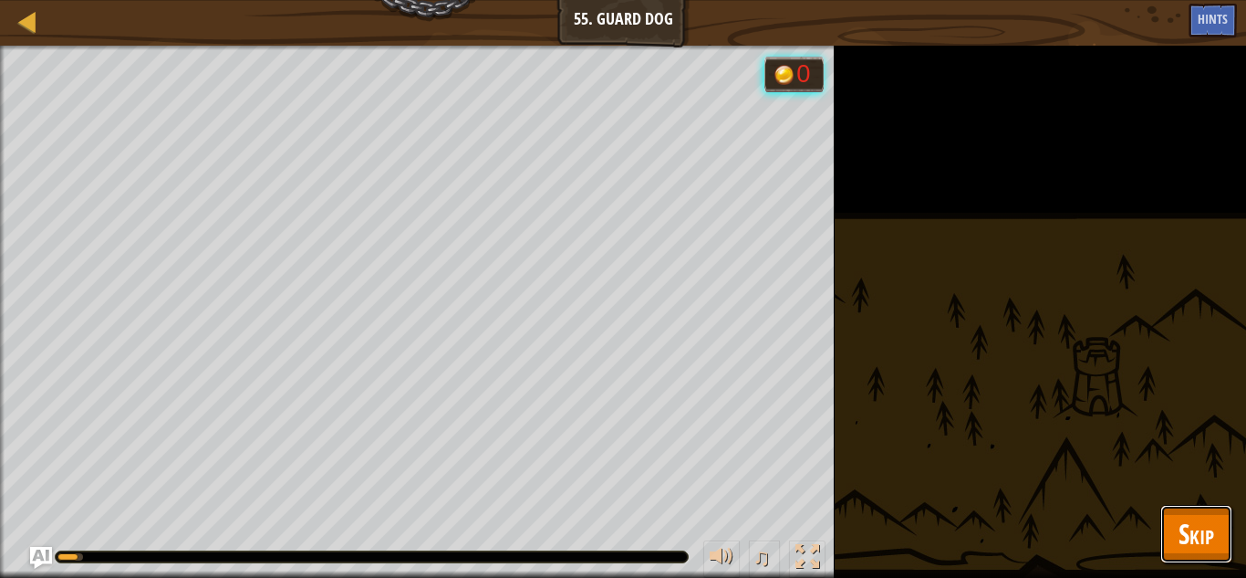
click at [1213, 534] on span "Skip" at bounding box center [1197, 533] width 36 height 37
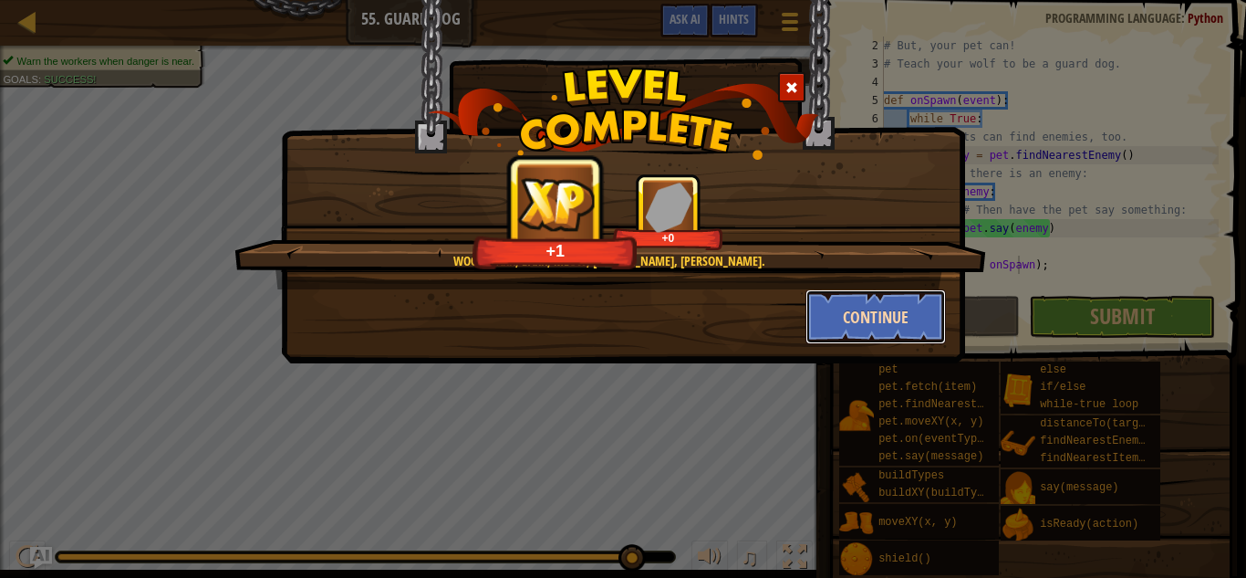
click at [868, 305] on button "Continue" at bounding box center [876, 316] width 141 height 55
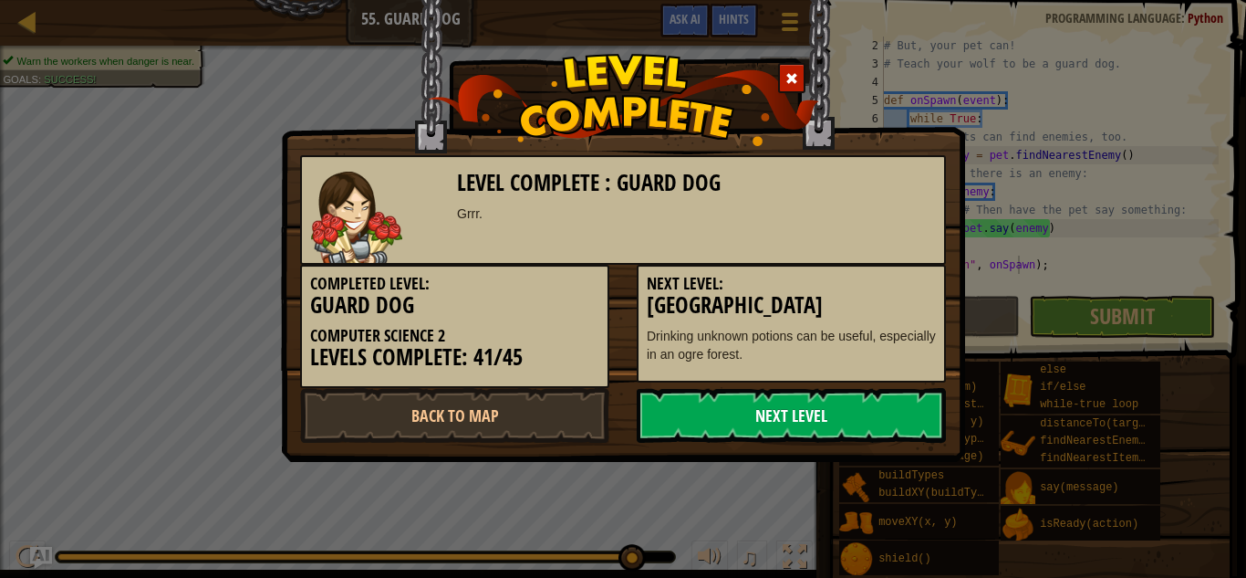
click at [773, 415] on link "Next Level" at bounding box center [791, 415] width 309 height 55
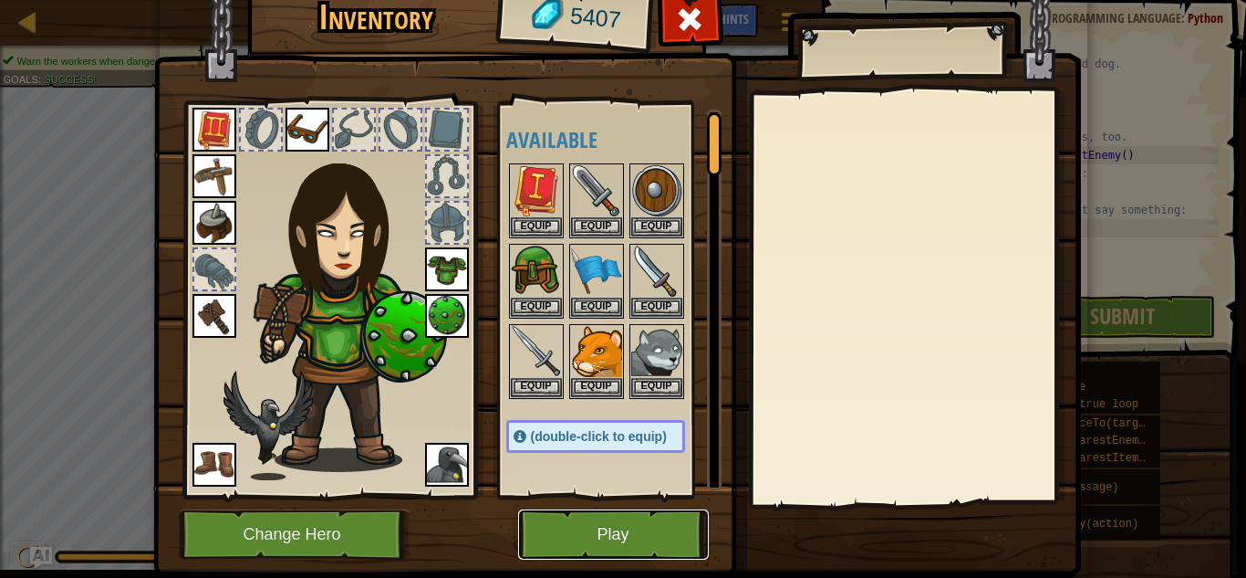
click at [634, 526] on button "Play" at bounding box center [613, 534] width 191 height 50
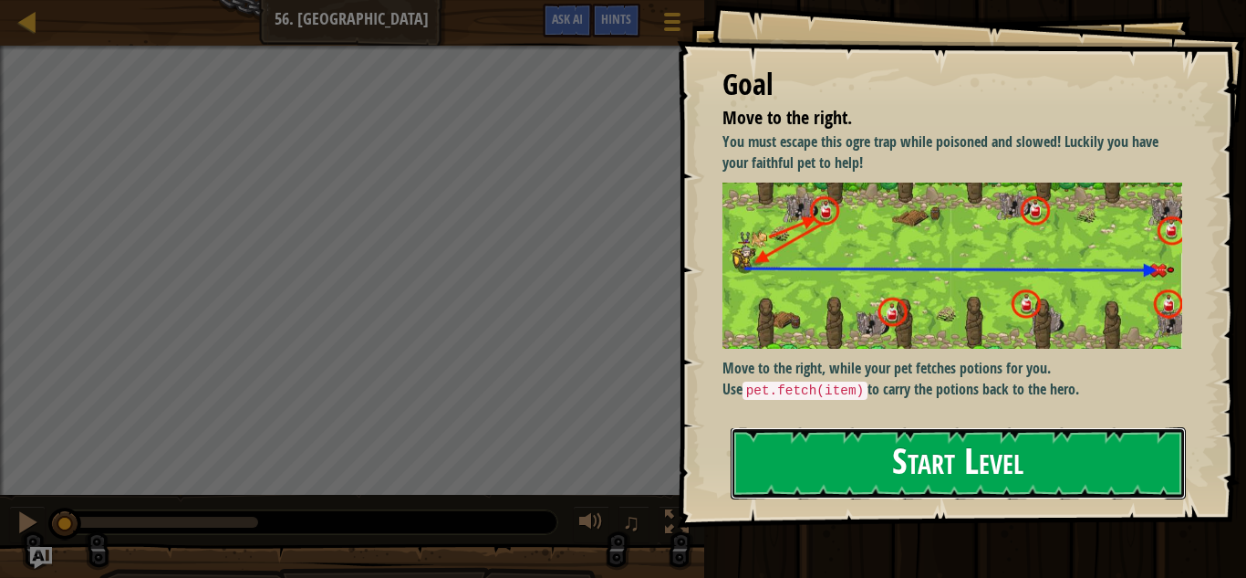
click at [919, 464] on button "Start Level" at bounding box center [958, 463] width 455 height 72
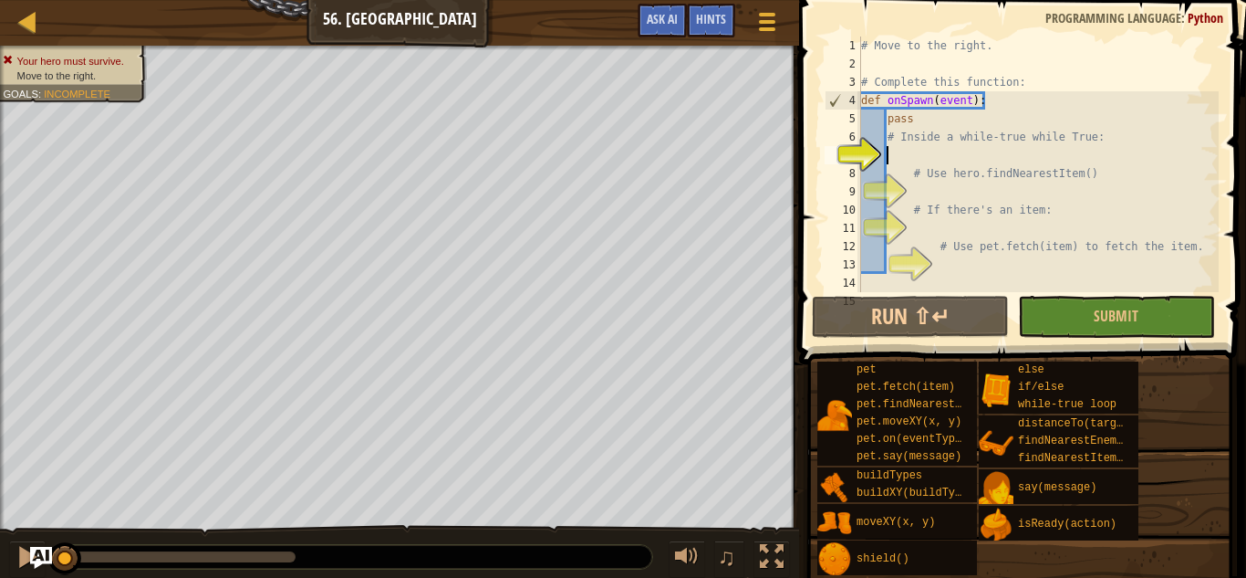
click at [884, 73] on div "# Move to the right. # Complete this function: def onSpawn ( event ) : pass # I…" at bounding box center [1038, 182] width 361 height 292
type textarea "# Complete this function:"
click at [964, 155] on div "# Move to the right. # Complete this function: def onSpawn ( event ) : pass # I…" at bounding box center [1038, 182] width 361 height 292
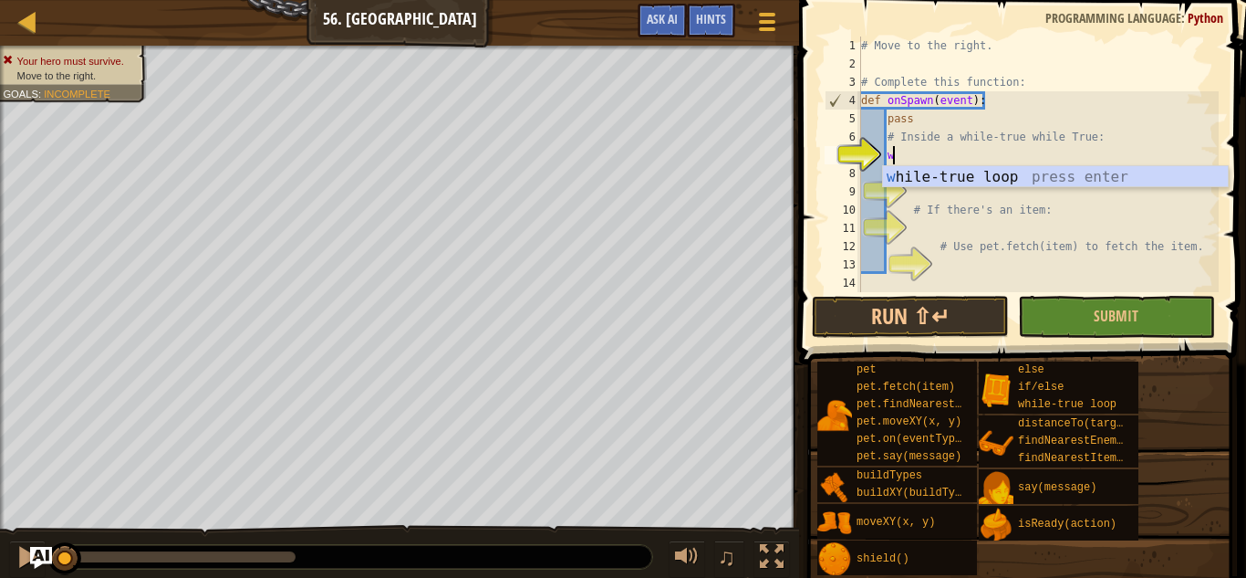
type textarea "wh"
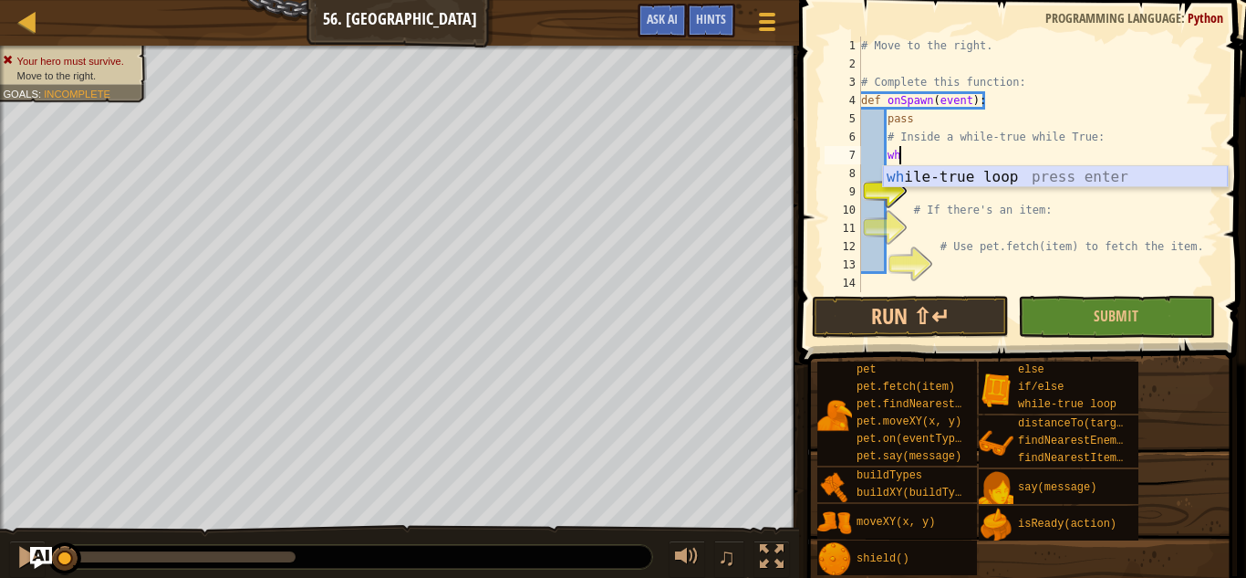
click at [949, 168] on div "wh ile-true loop press enter" at bounding box center [1055, 199] width 345 height 66
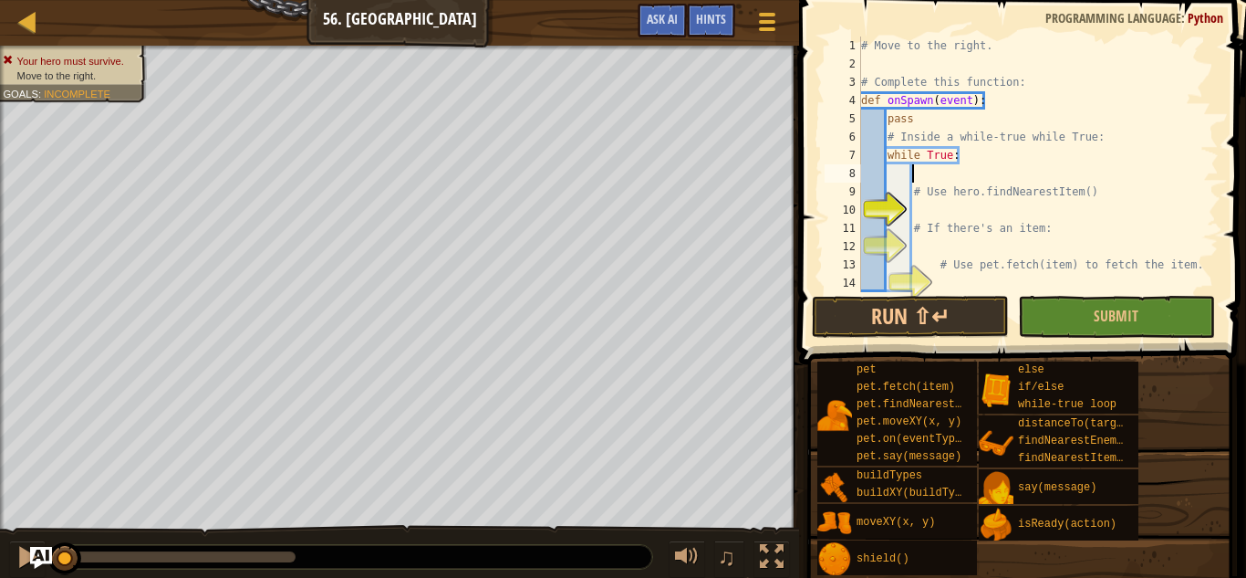
click at [950, 213] on div "# Move to the right. # Complete this function: def onSpawn ( event ) : pass # I…" at bounding box center [1038, 182] width 361 height 292
type textarea "h"
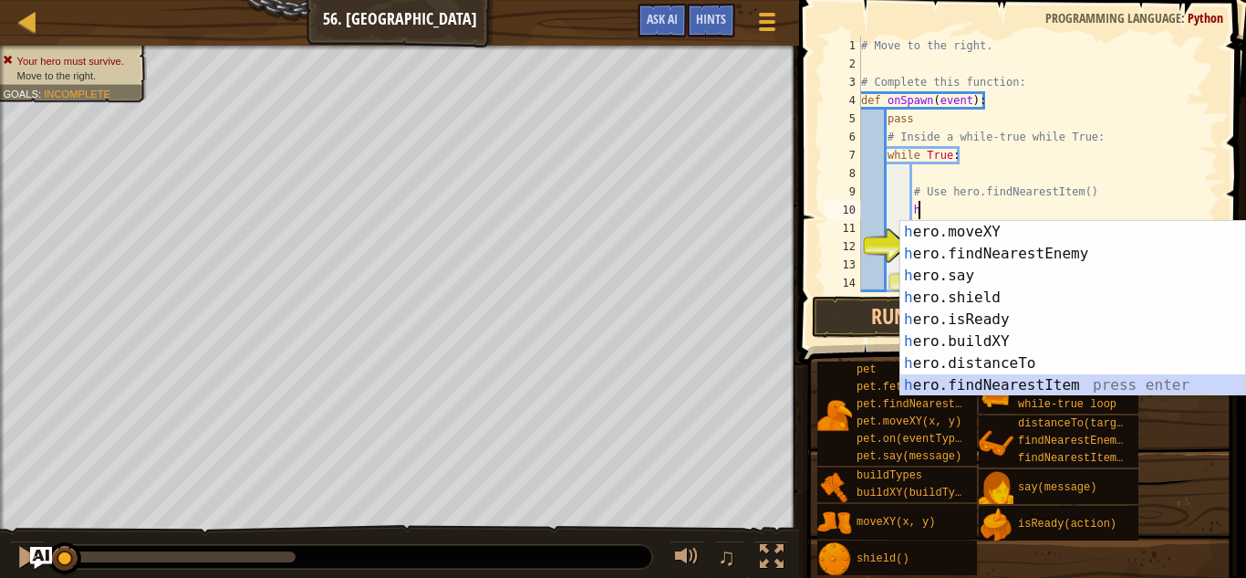
click at [1025, 374] on div "h ero.moveXY press enter h ero.findNearestEnemy press enter h ero.say press ent…" at bounding box center [1073, 330] width 345 height 219
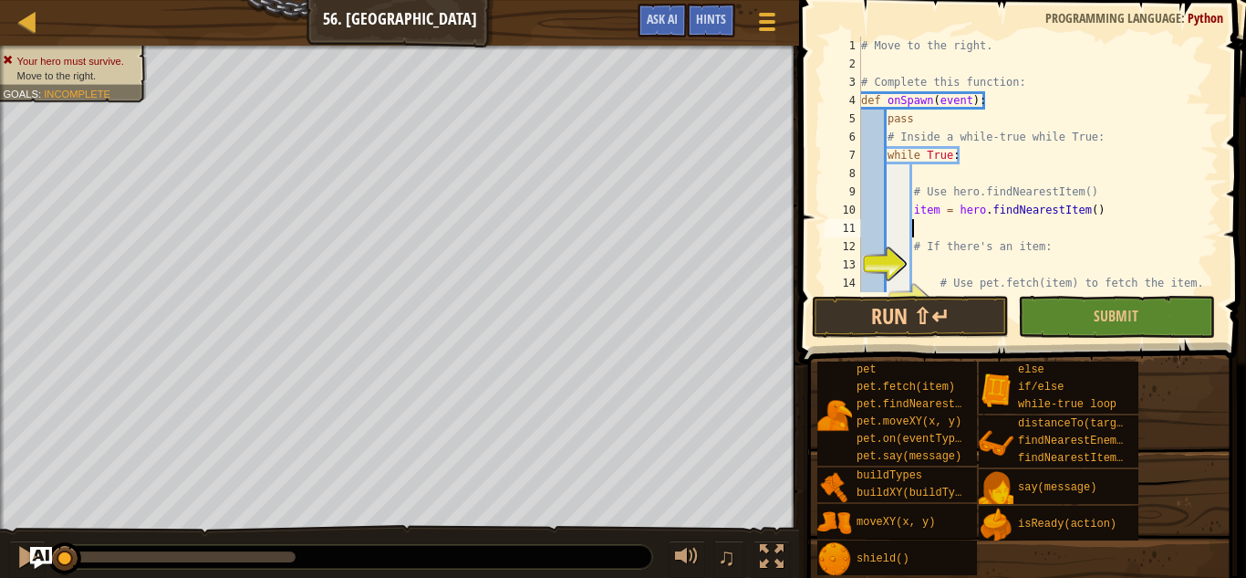
click at [937, 212] on div "# Move to the right. # Complete this function: def onSpawn ( event ) : pass # I…" at bounding box center [1038, 182] width 361 height 292
type textarea "potion = hero.findNearestItem()"
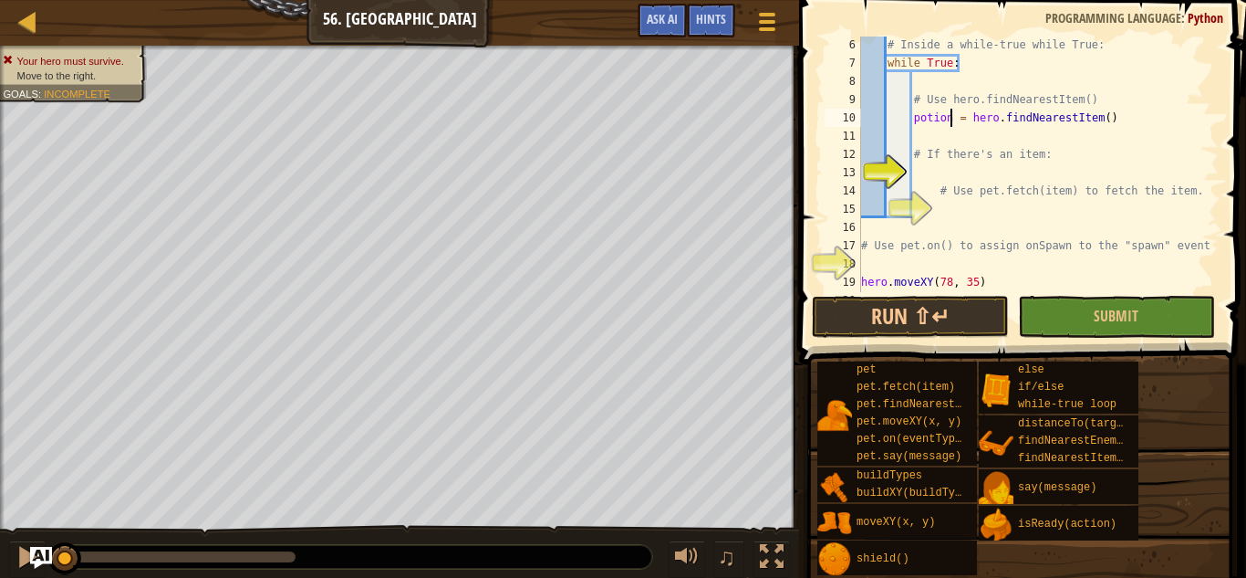
scroll to position [99, 0]
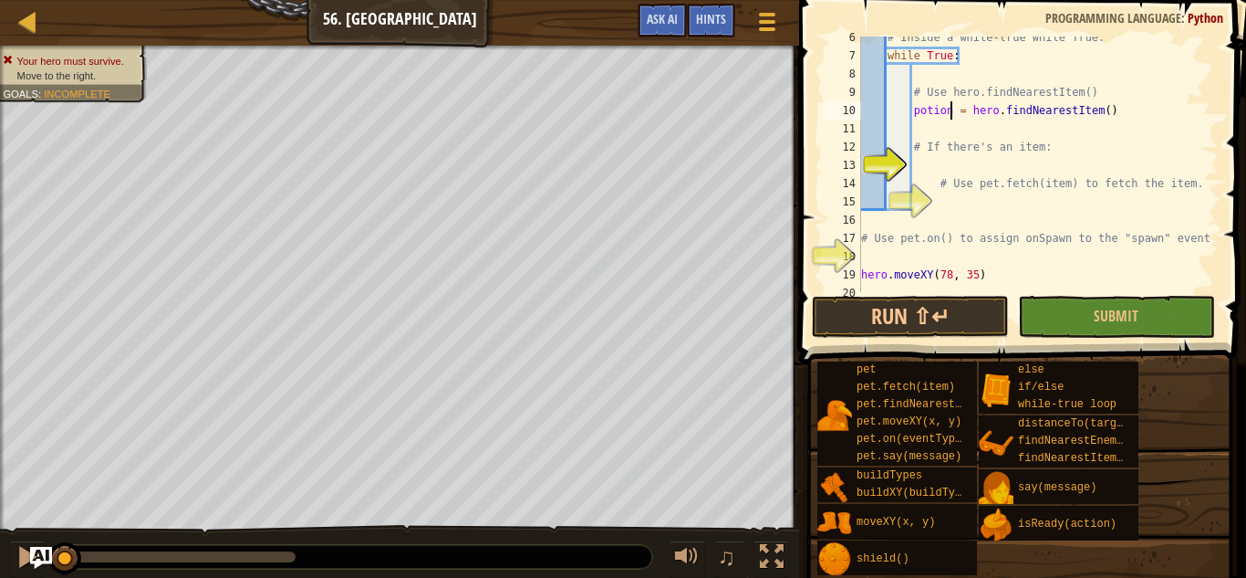
click at [944, 157] on div "# Inside a while-true while True: while True : # Use hero.findNearestItem() pot…" at bounding box center [1038, 174] width 361 height 292
type textarea "if potion:"
click at [983, 201] on div "# Inside a while-true while True: while True : # Use hero.findNearestItem() pot…" at bounding box center [1038, 174] width 361 height 292
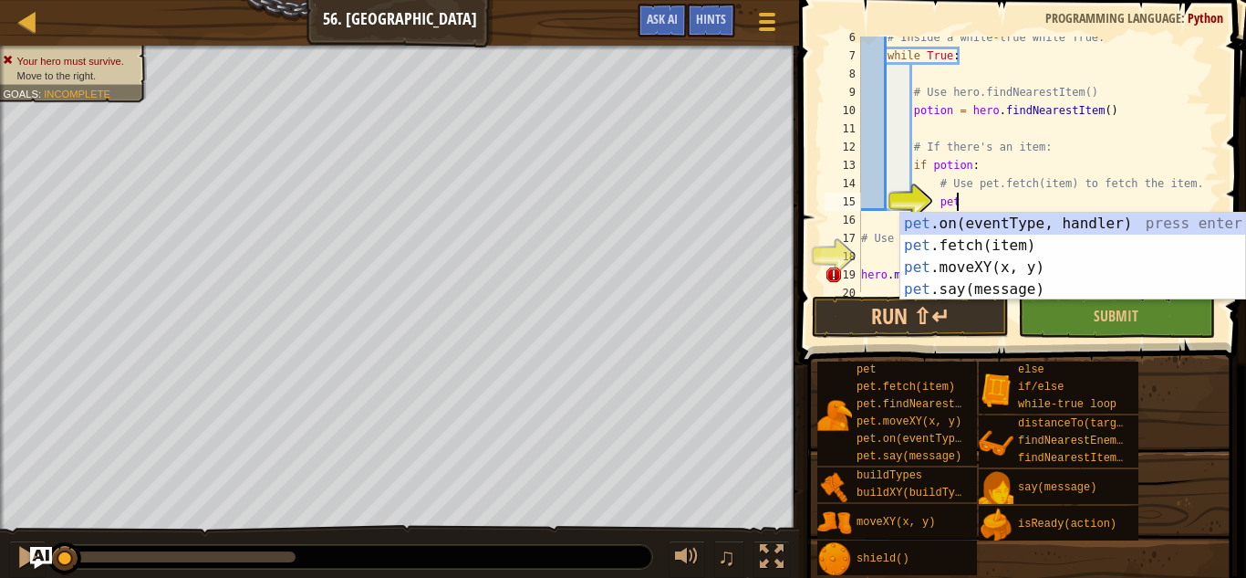
scroll to position [8, 13]
click at [983, 239] on div "pet .on(eventType, handler) press enter pet .fetch(item) press enter pet .moveX…" at bounding box center [1073, 278] width 345 height 131
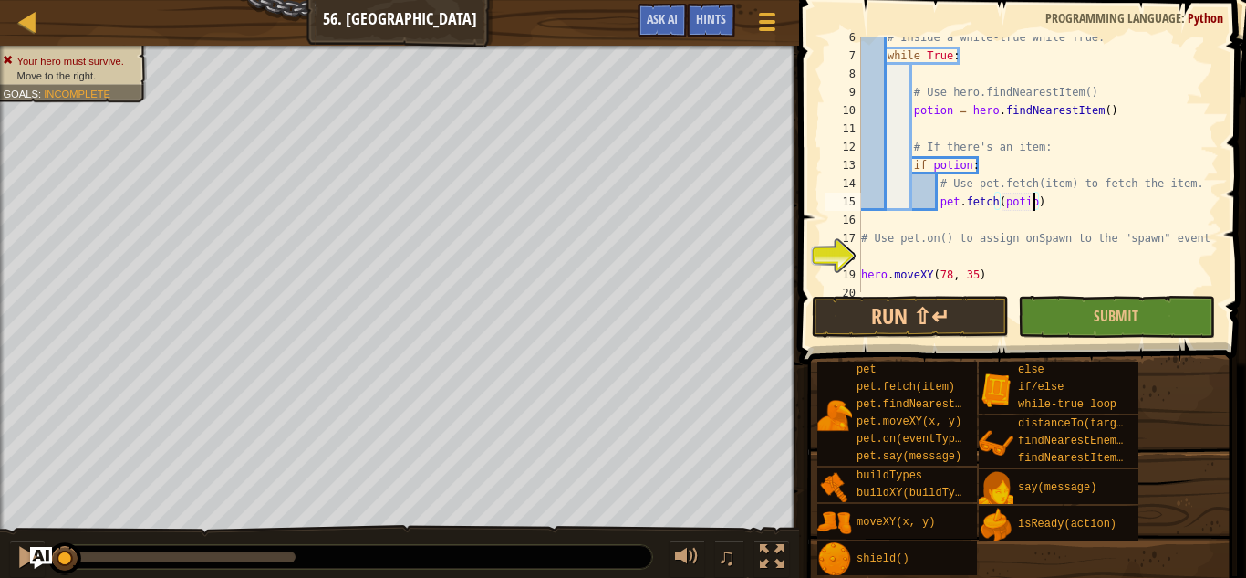
type textarea "pet.fetch(potion)"
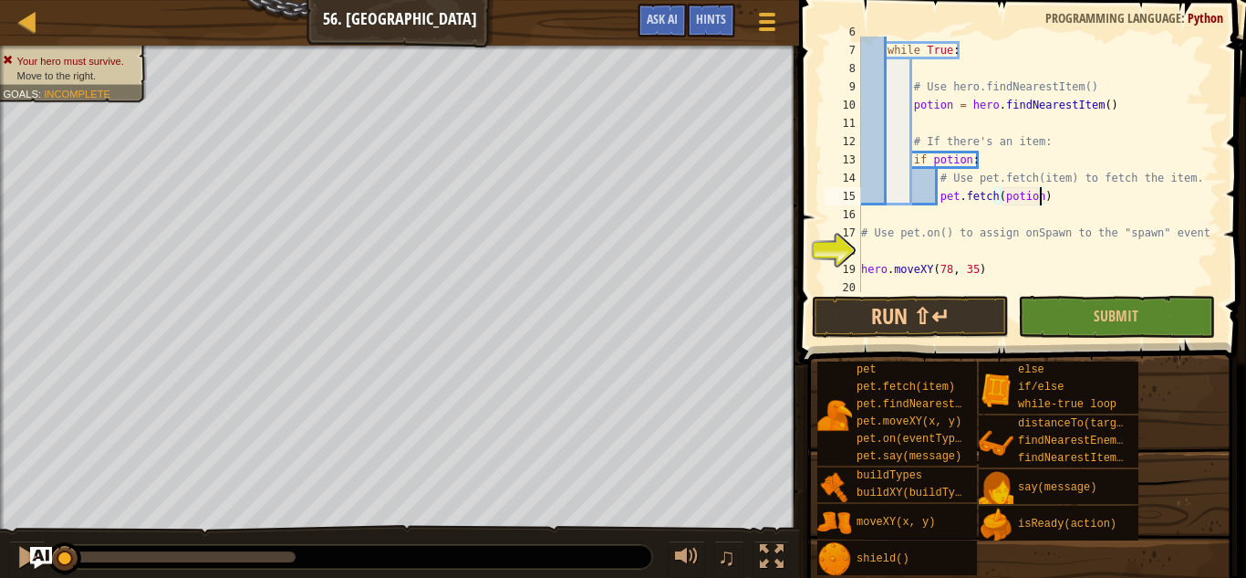
scroll to position [109, 0]
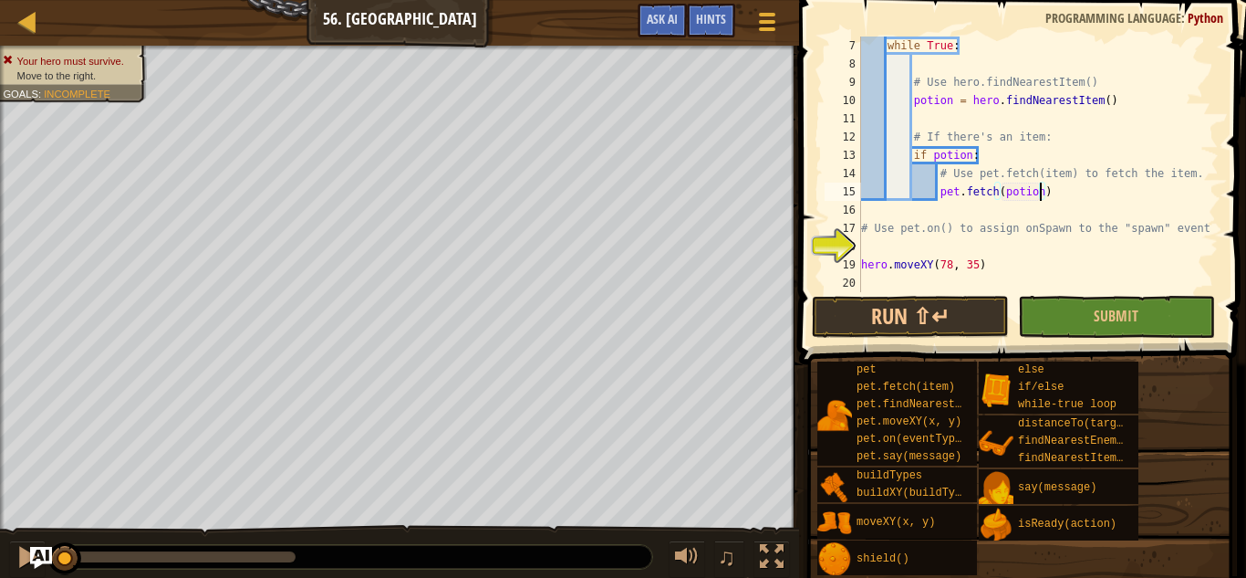
click at [891, 245] on div "while True : # Use hero.findNearestItem() potion = hero . findNearestItem ( ) #…" at bounding box center [1038, 182] width 361 height 292
type textarea "pet.on("spawn", onSpawn)"
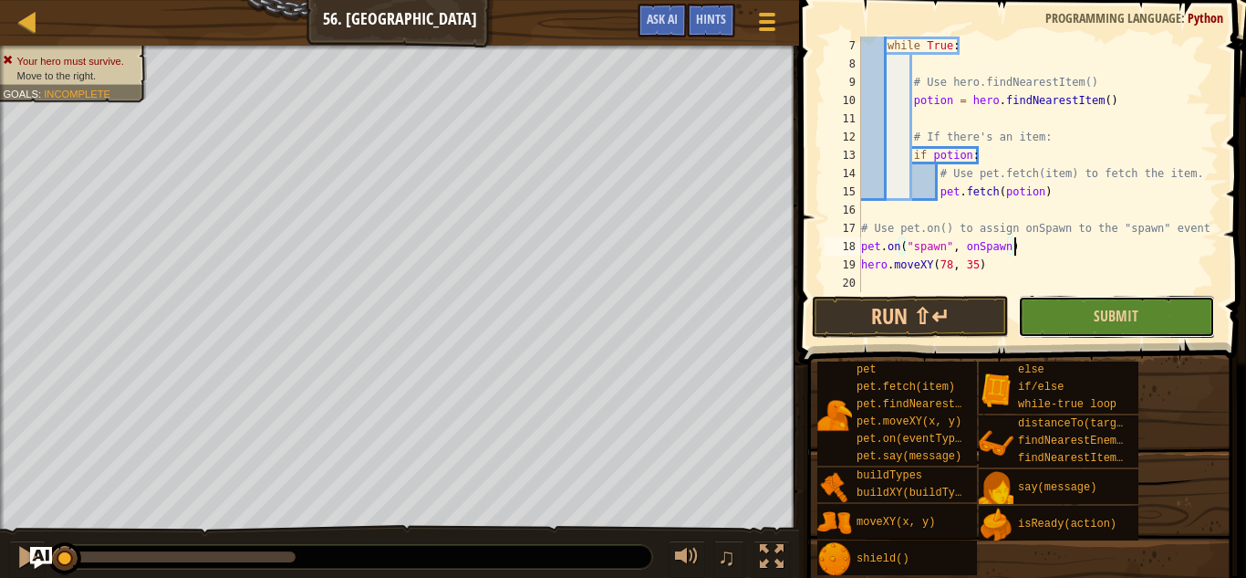
click at [1081, 308] on button "Submit" at bounding box center [1116, 317] width 197 height 42
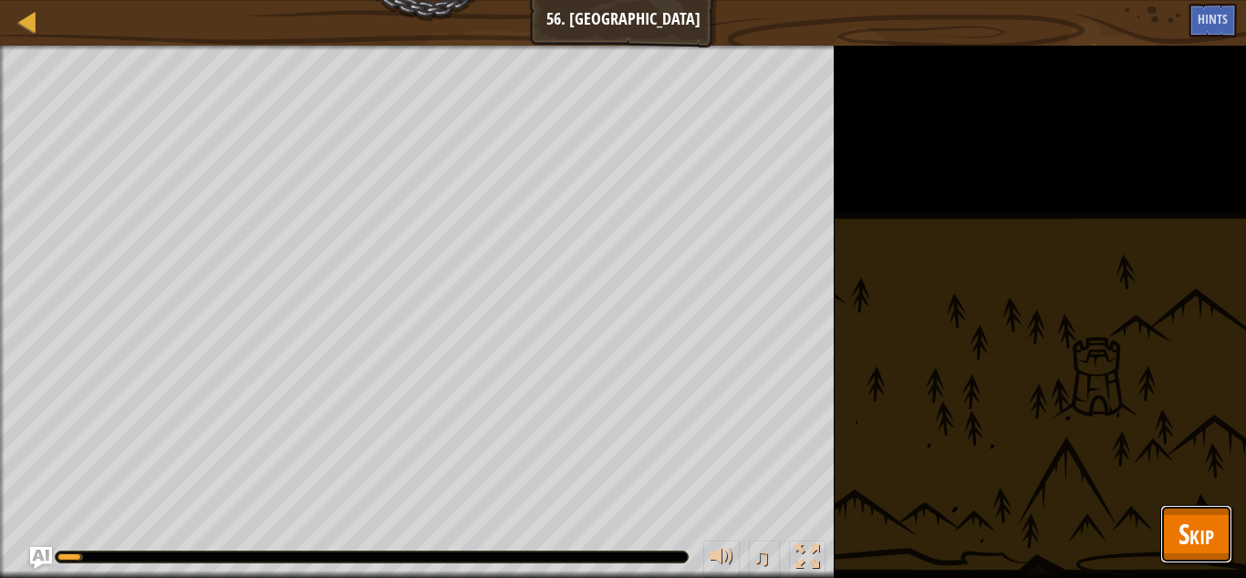
click at [1172, 531] on button "Skip" at bounding box center [1197, 534] width 72 height 58
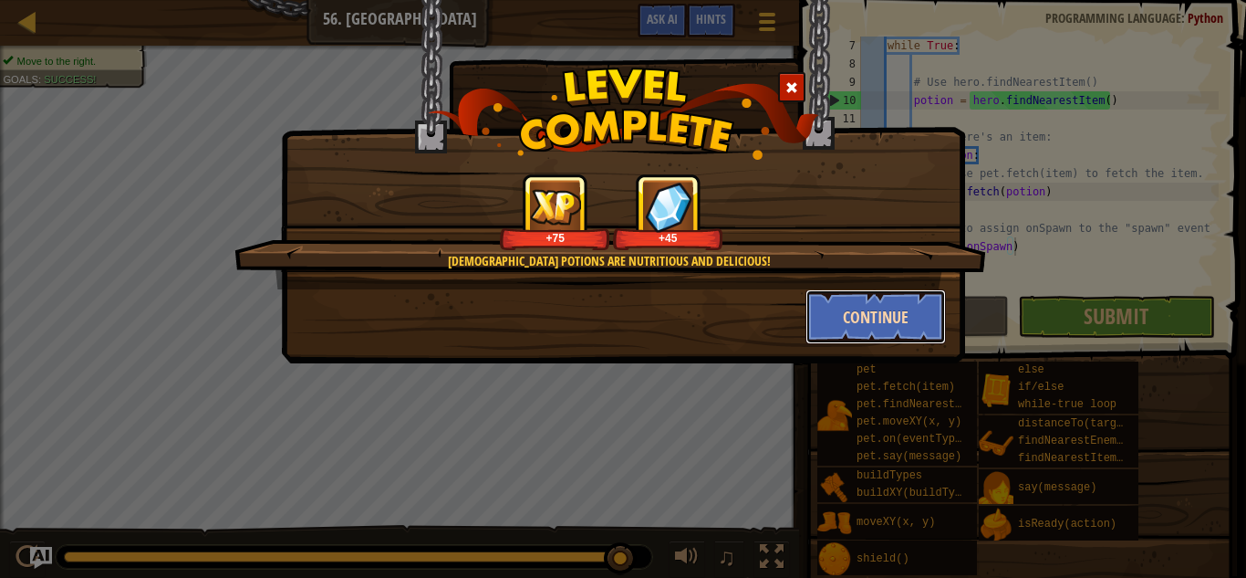
click at [843, 319] on button "Continue" at bounding box center [876, 316] width 141 height 55
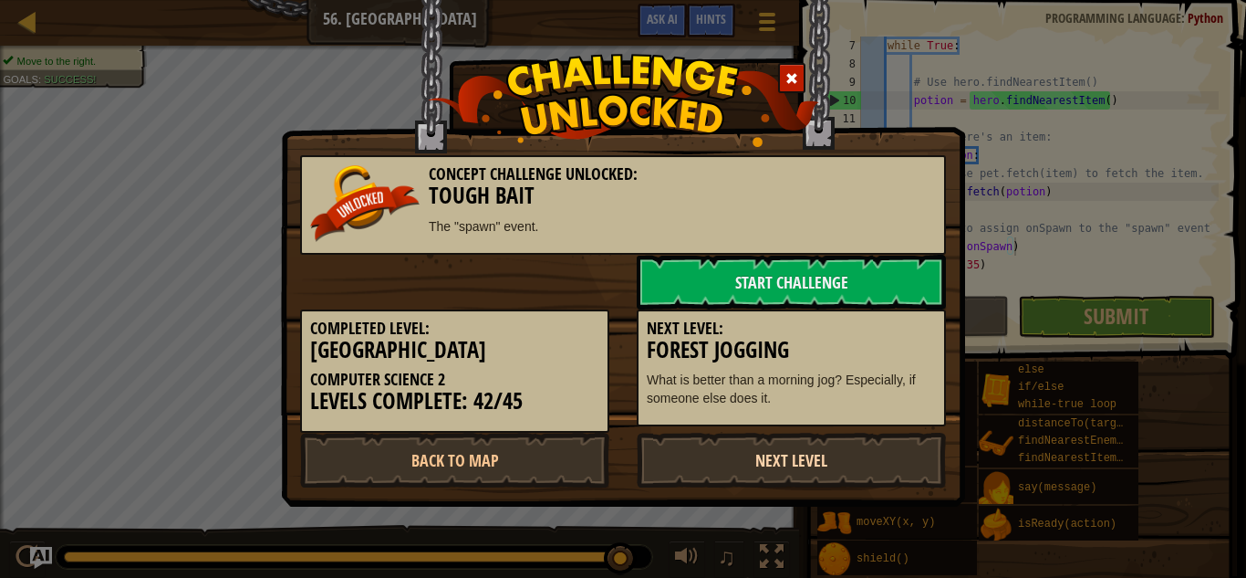
click at [796, 462] on link "Next Level" at bounding box center [791, 460] width 309 height 55
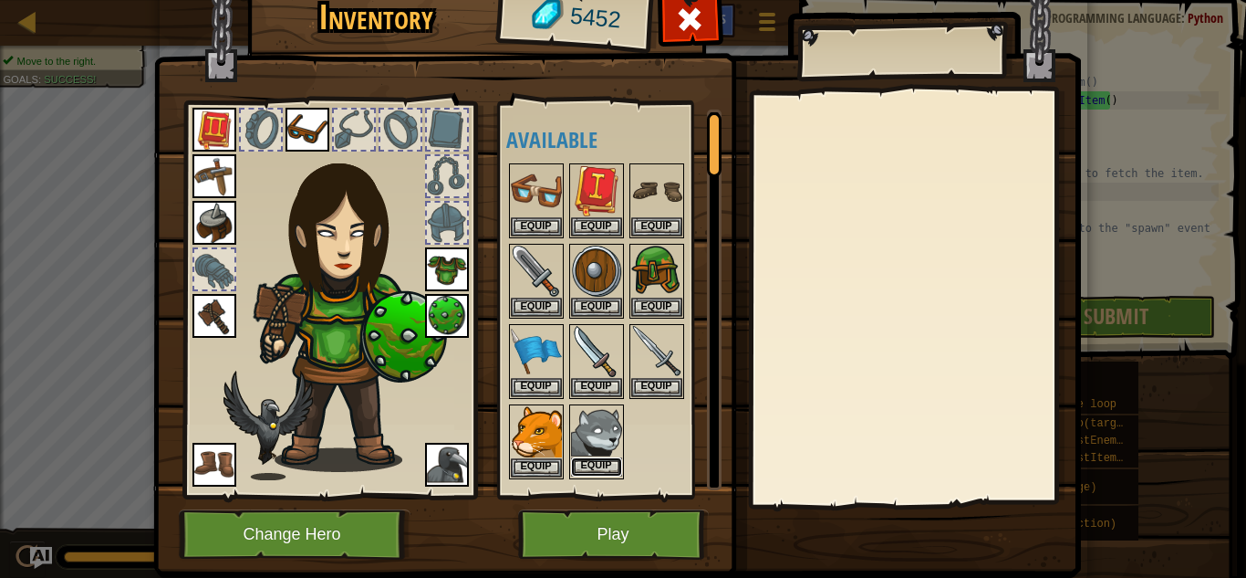
click at [599, 460] on button "Equip" at bounding box center [596, 466] width 51 height 19
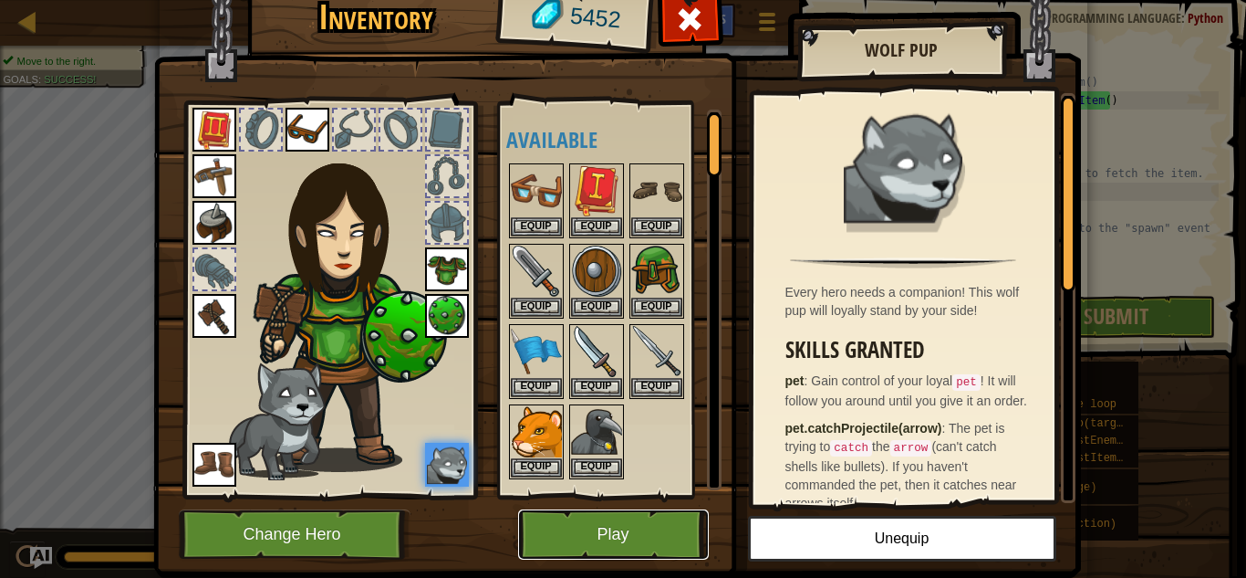
click at [629, 551] on button "Play" at bounding box center [613, 534] width 191 height 50
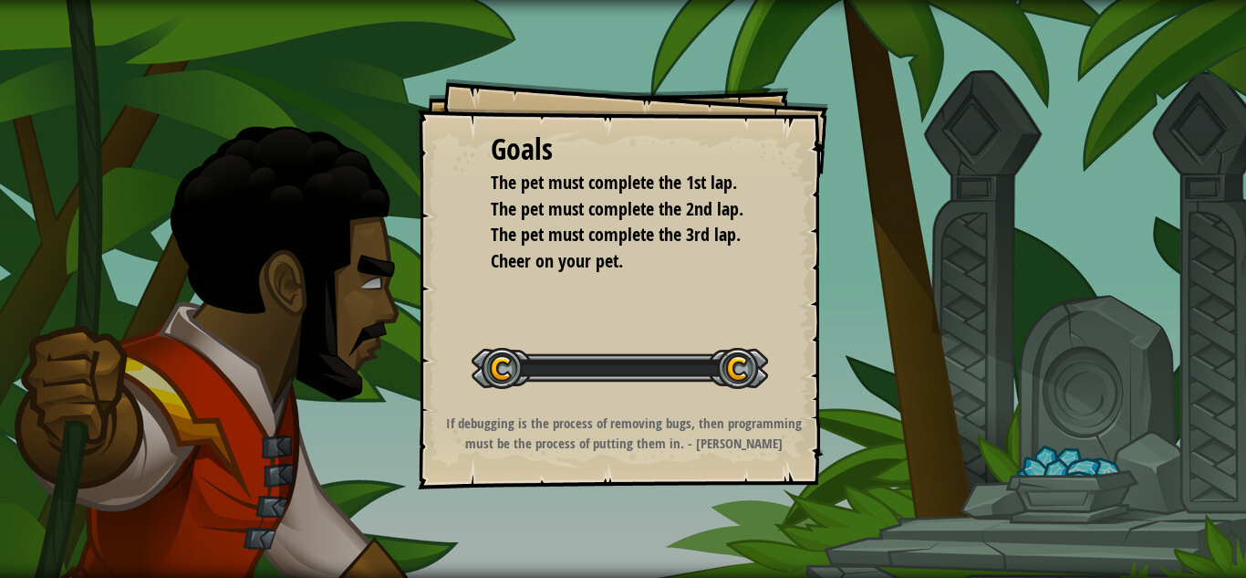
click at [629, 551] on div "Goals The pet must complete the 1st lap. The pet must complete the 2nd lap. The…" at bounding box center [623, 289] width 1246 height 578
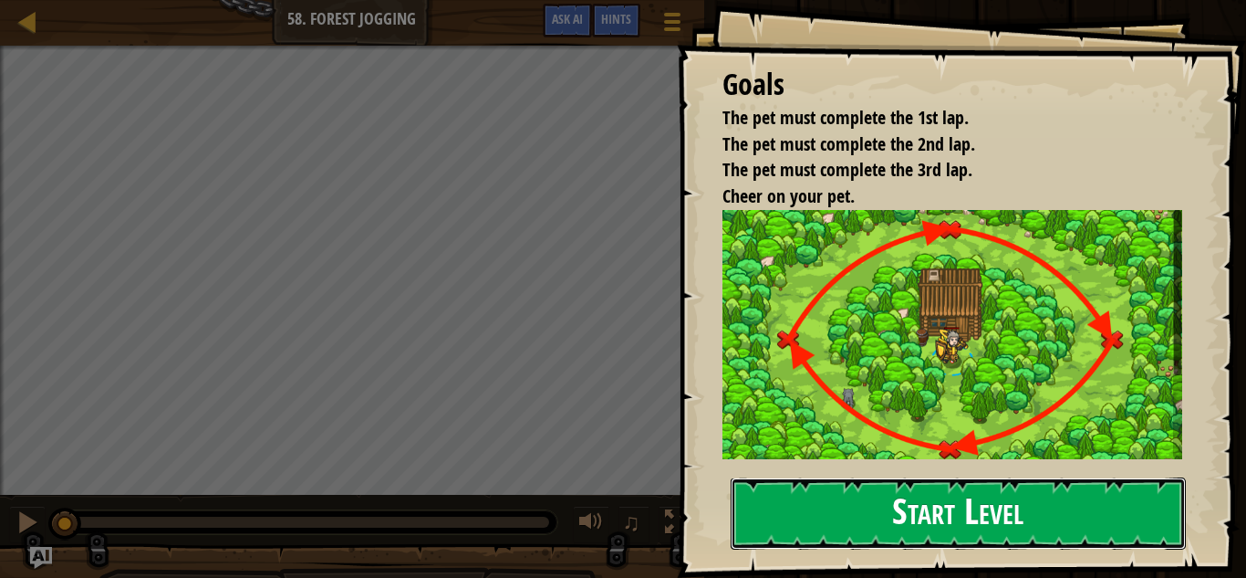
click at [873, 521] on button "Start Level" at bounding box center [958, 513] width 455 height 72
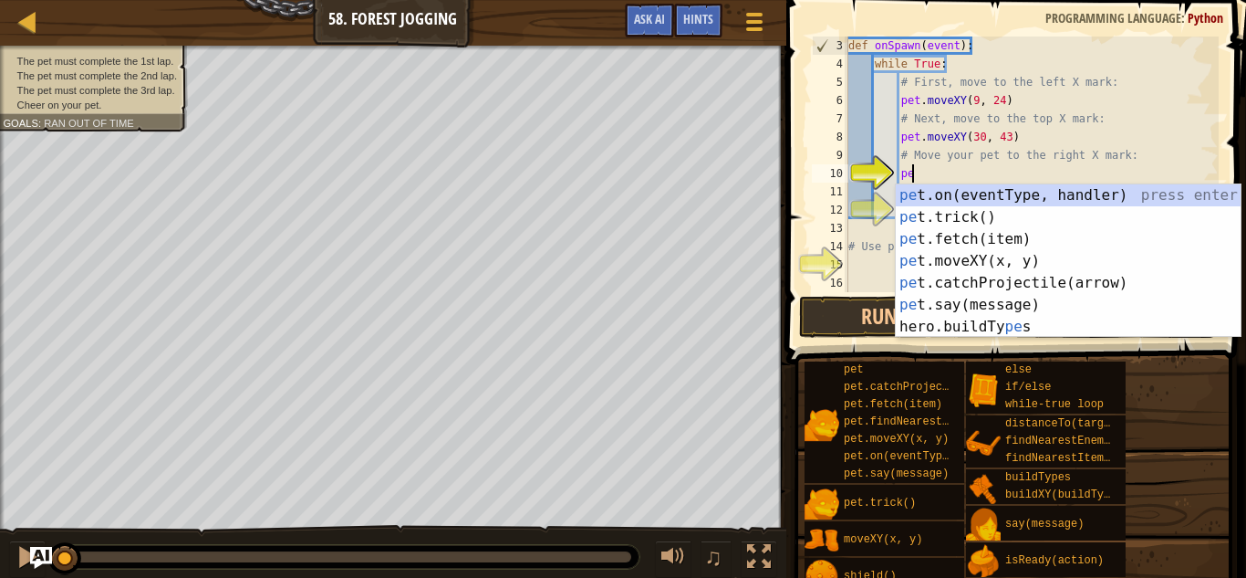
scroll to position [8, 9]
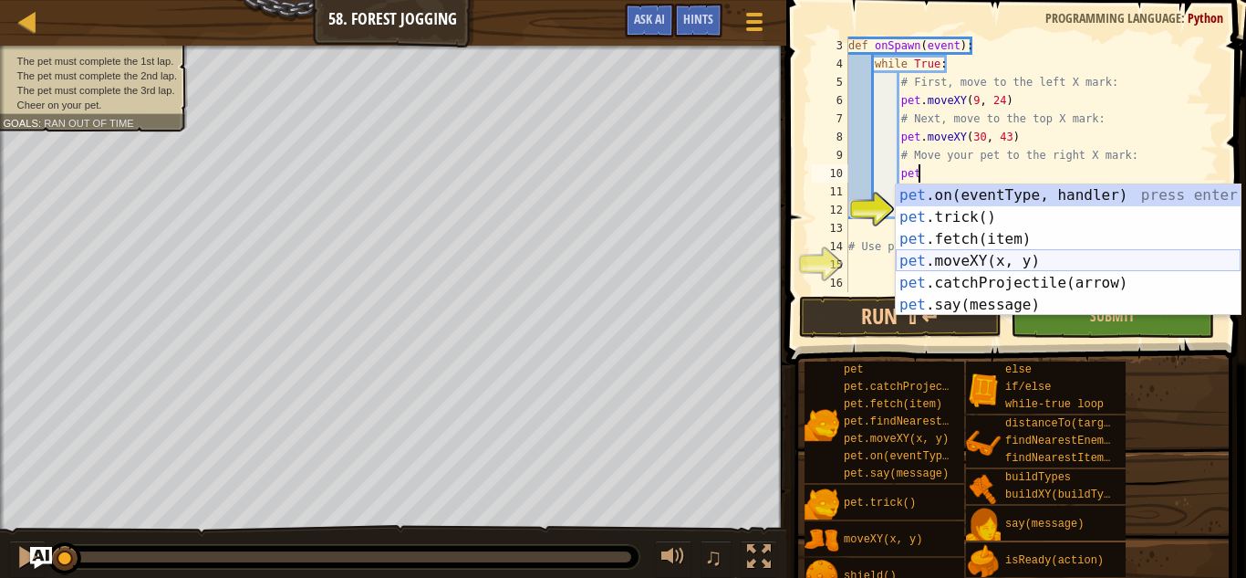
click at [1022, 260] on div "pet .on(eventType, handler) press enter pet .trick() press enter pet .fetch(ite…" at bounding box center [1068, 271] width 345 height 175
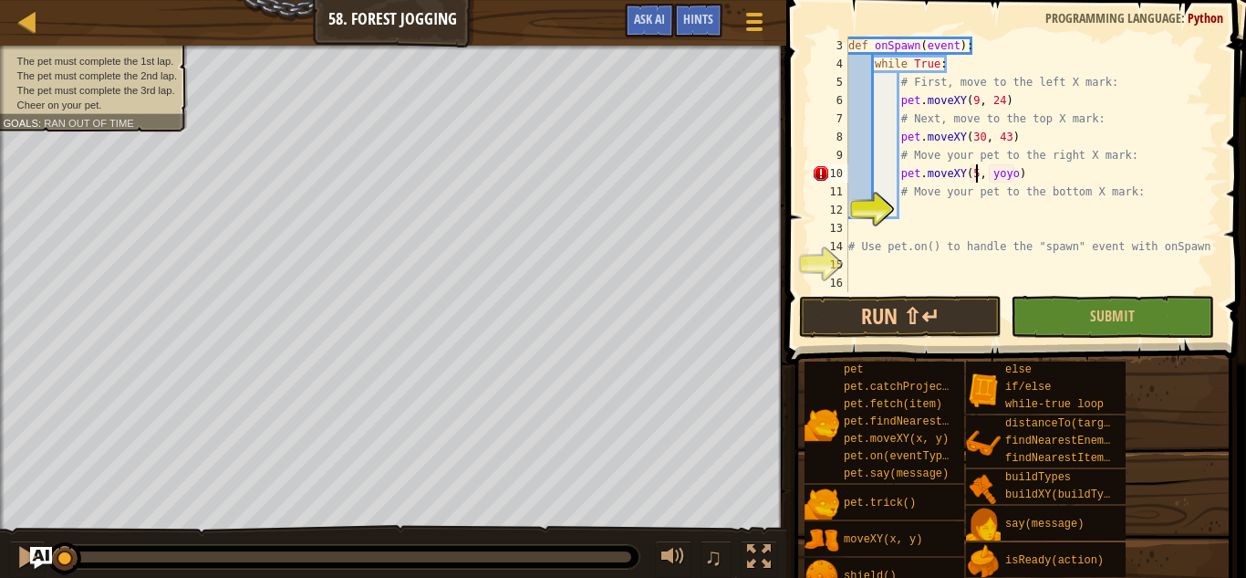
scroll to position [8, 19]
type textarea "pet.moveXY(51, 24)"
click at [916, 203] on div "def onSpawn ( event ) : while True : # First, move to the left X mark: pet . mo…" at bounding box center [1032, 182] width 374 height 292
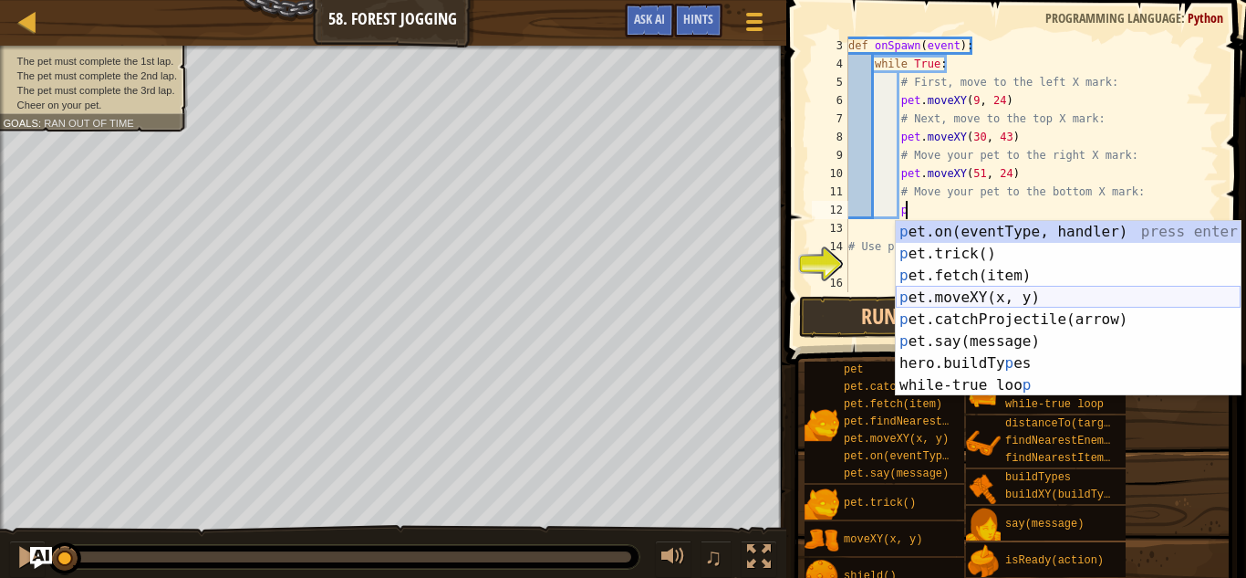
click at [998, 297] on div "p et.on(eventType, handler) press enter p et.trick() press enter p et.fetch(ite…" at bounding box center [1068, 330] width 345 height 219
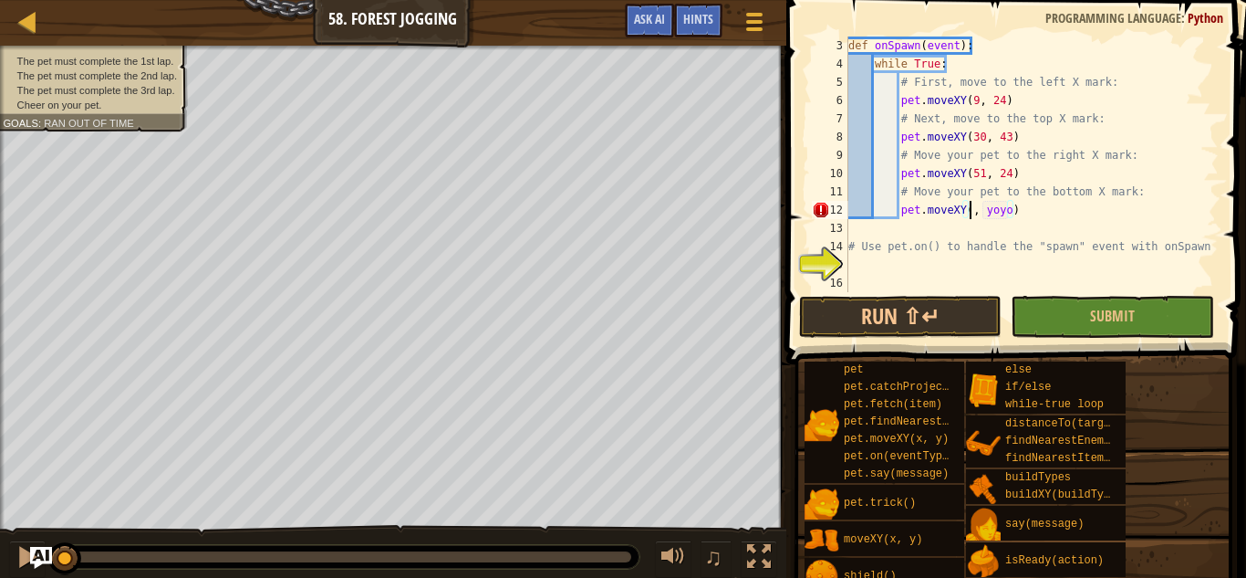
scroll to position [8, 19]
type textarea "pet.moveXY(30, 5)"
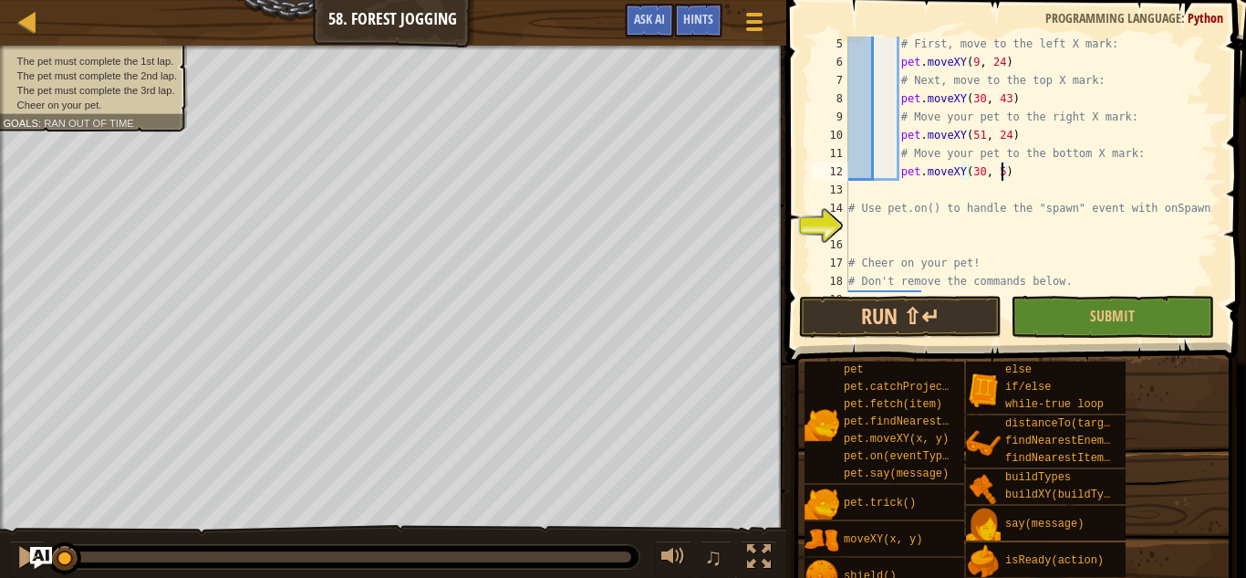
scroll to position [80, 0]
click at [921, 229] on div "# First, move to the left X mark: pet . moveXY ( 9 , 24 ) # Next, move to the t…" at bounding box center [1032, 176] width 374 height 292
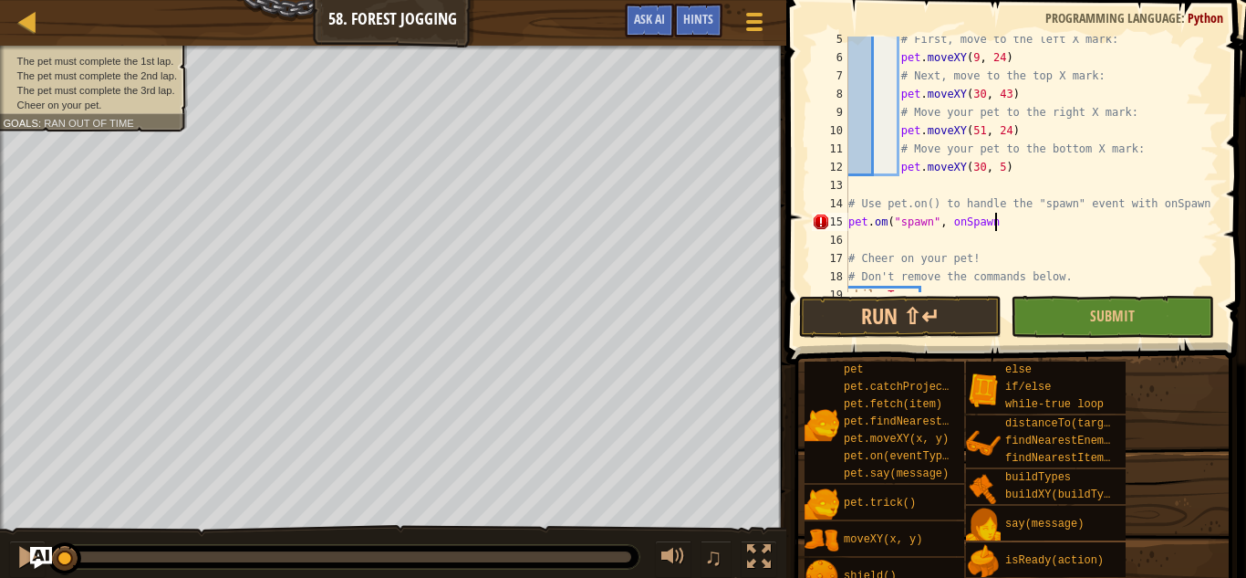
scroll to position [8, 21]
click at [885, 223] on div "# First, move to the left X mark: pet . moveXY ( 9 , 24 ) # Next, move to the t…" at bounding box center [1032, 176] width 374 height 292
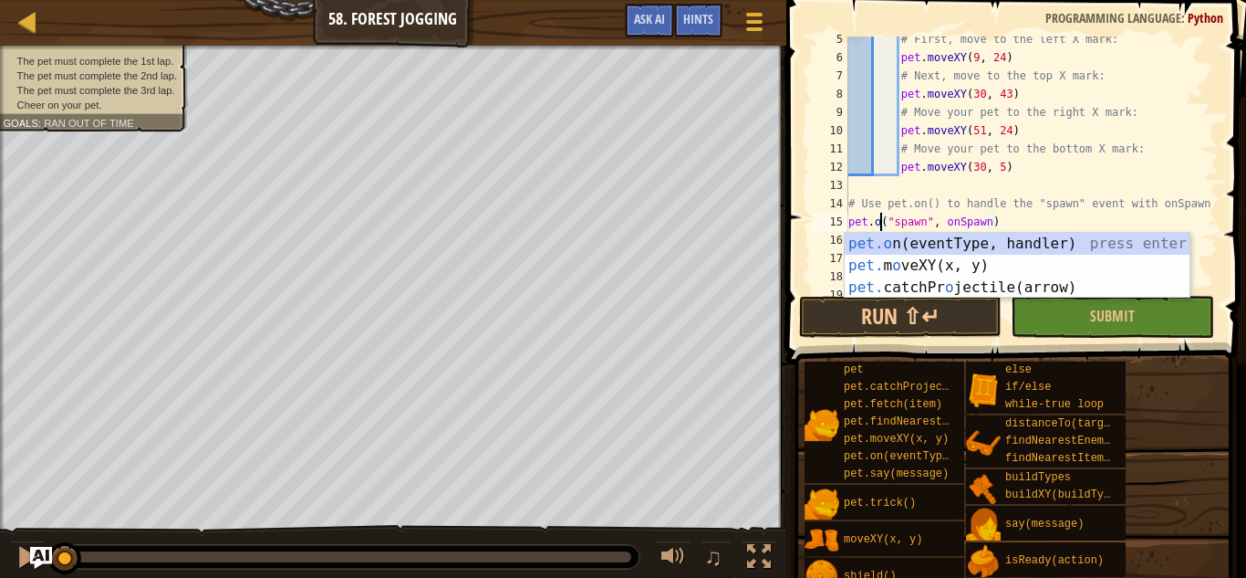
scroll to position [8, 5]
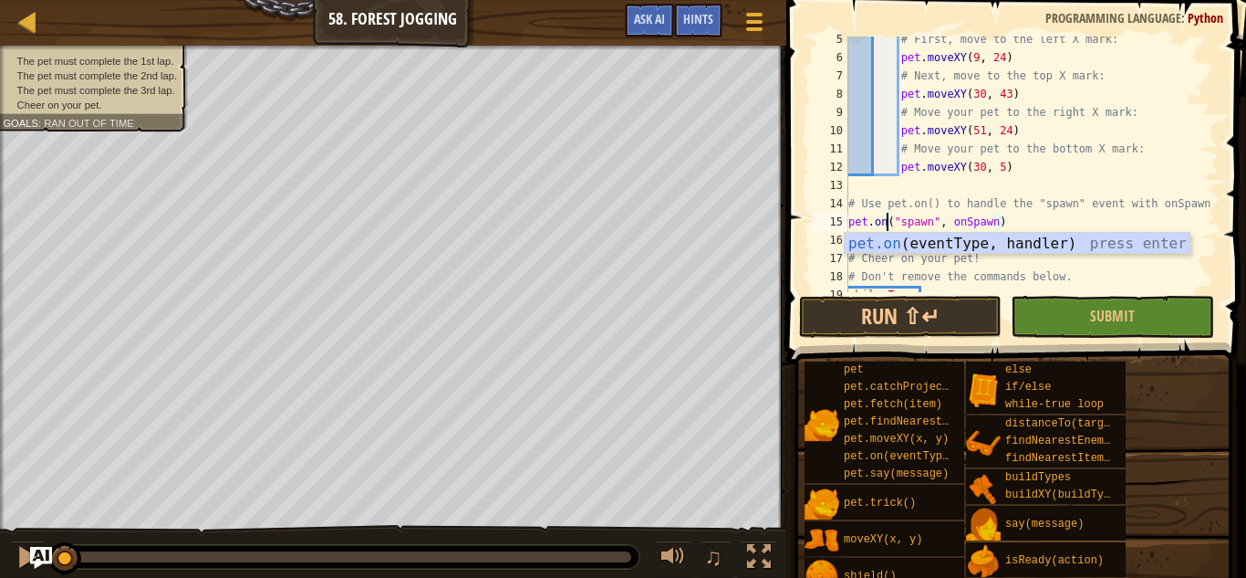
click at [1066, 153] on div "# First, move to the left X mark: pet . moveXY ( 9 , 24 ) # Next, move to the t…" at bounding box center [1032, 176] width 374 height 292
type textarea "# Move your pet to the bottom X mark:"
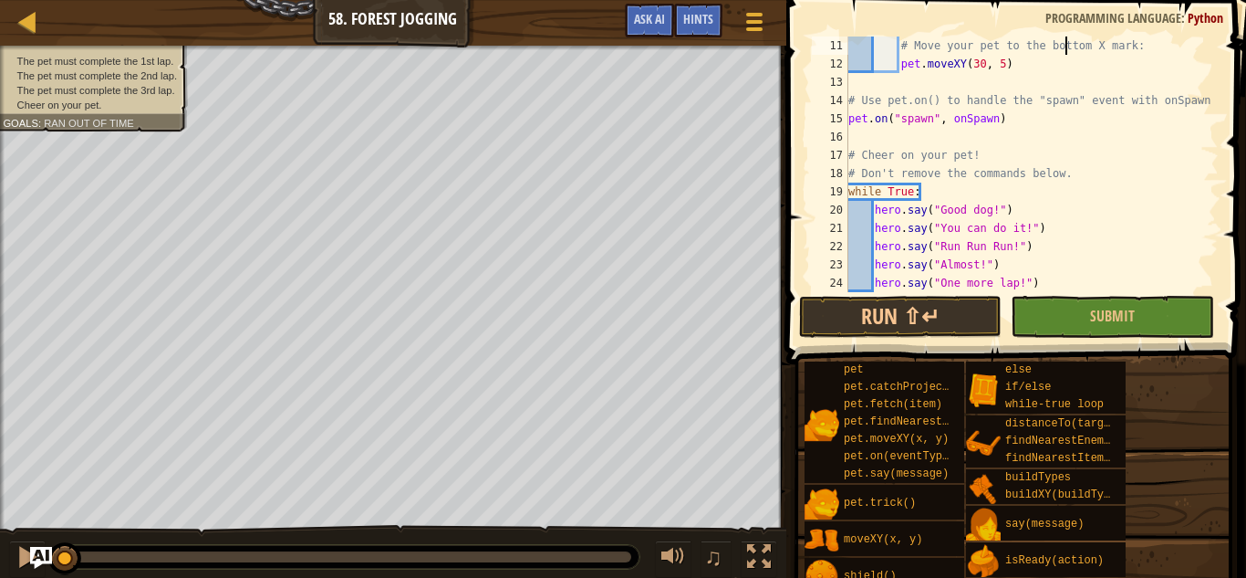
scroll to position [201, 0]
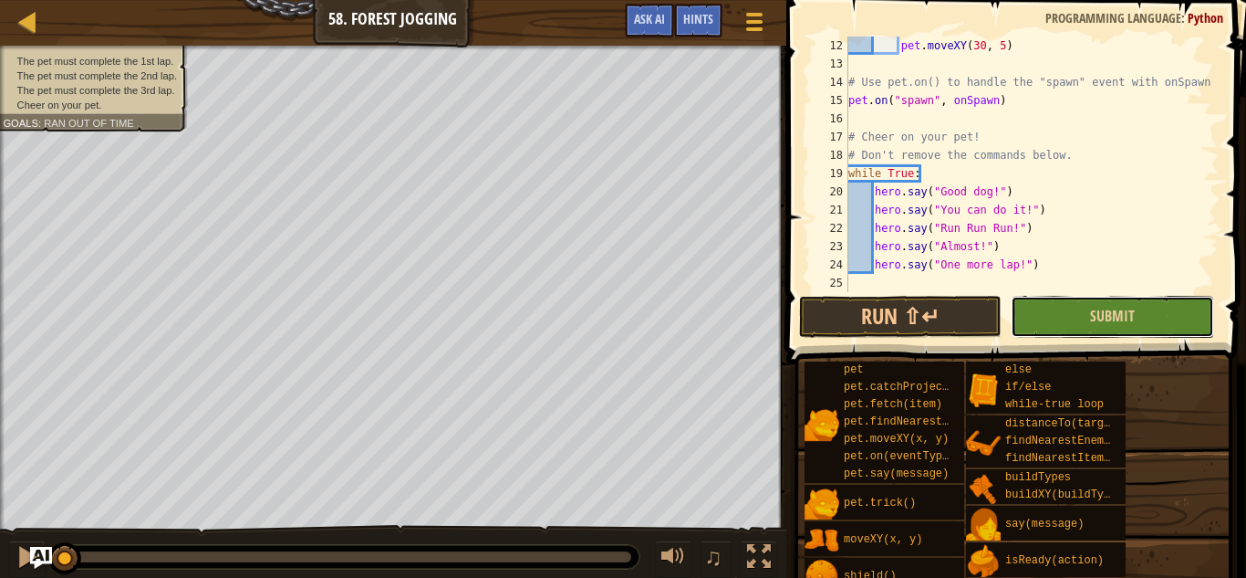
click at [1079, 308] on button "Submit" at bounding box center [1112, 317] width 203 height 42
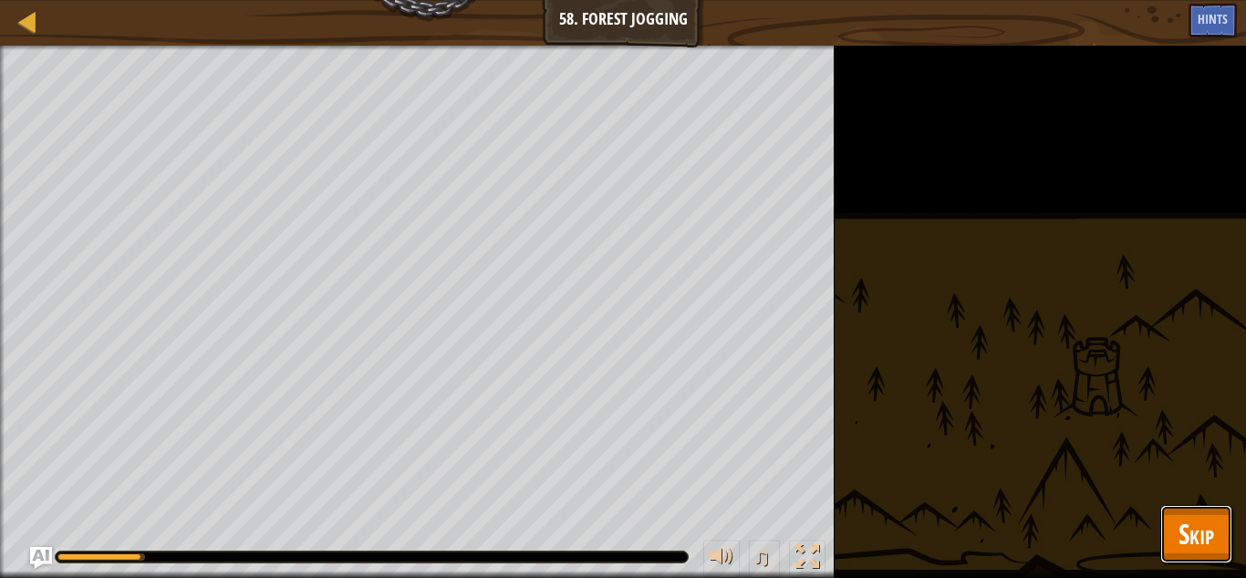
click at [1208, 542] on span "Skip" at bounding box center [1197, 533] width 36 height 37
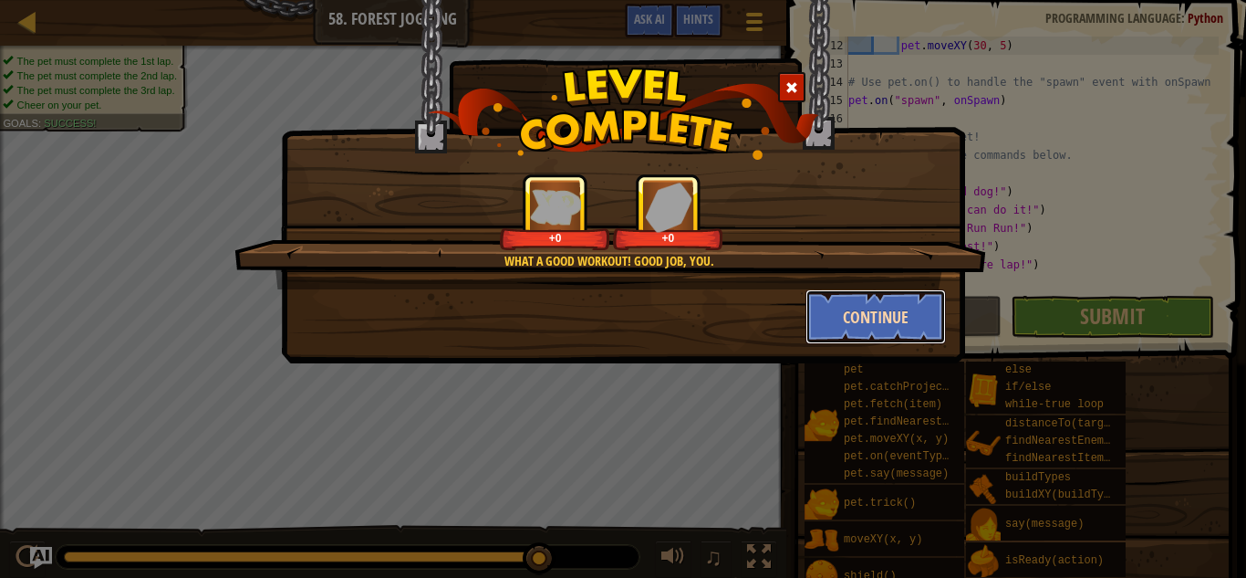
click at [857, 314] on button "Continue" at bounding box center [876, 316] width 141 height 55
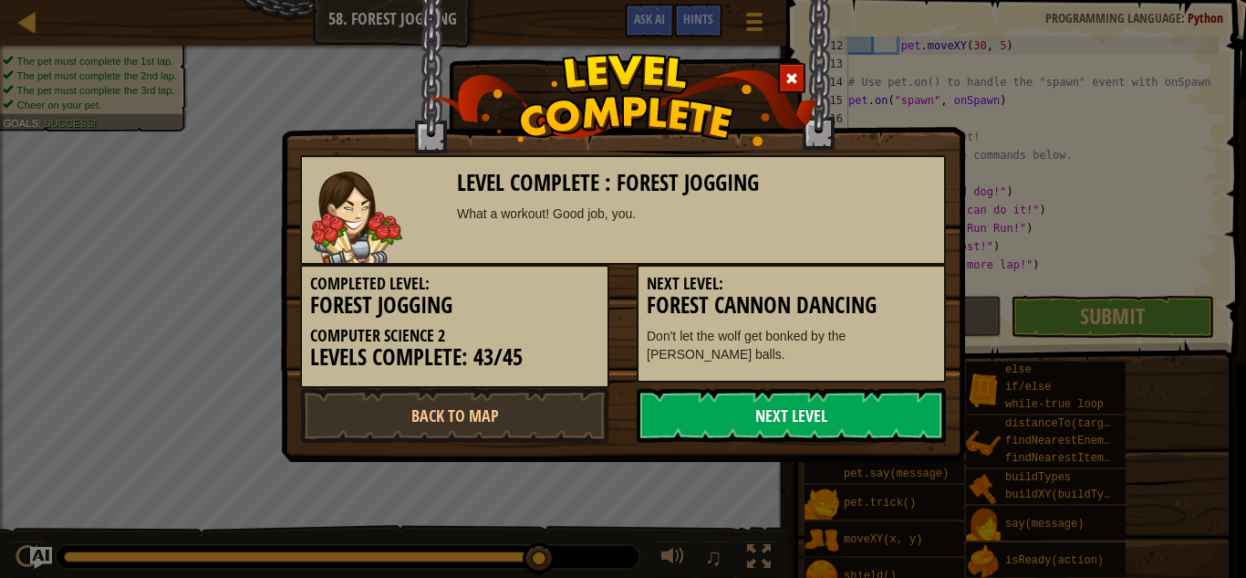
click at [848, 433] on link "Next Level" at bounding box center [791, 415] width 309 height 55
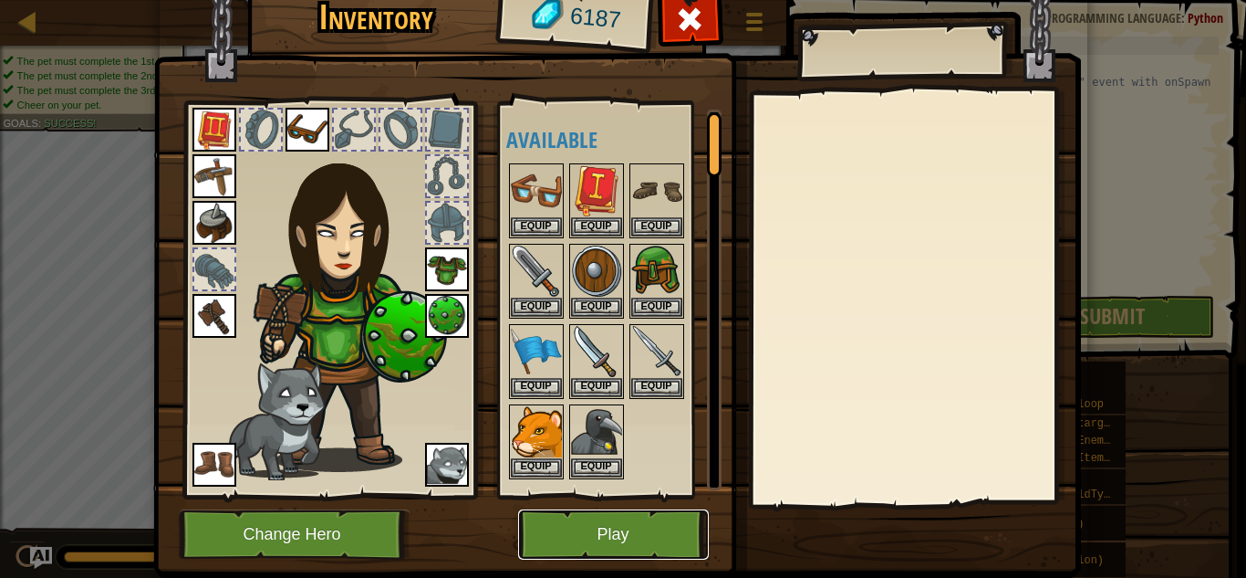
click at [648, 537] on button "Play" at bounding box center [613, 534] width 191 height 50
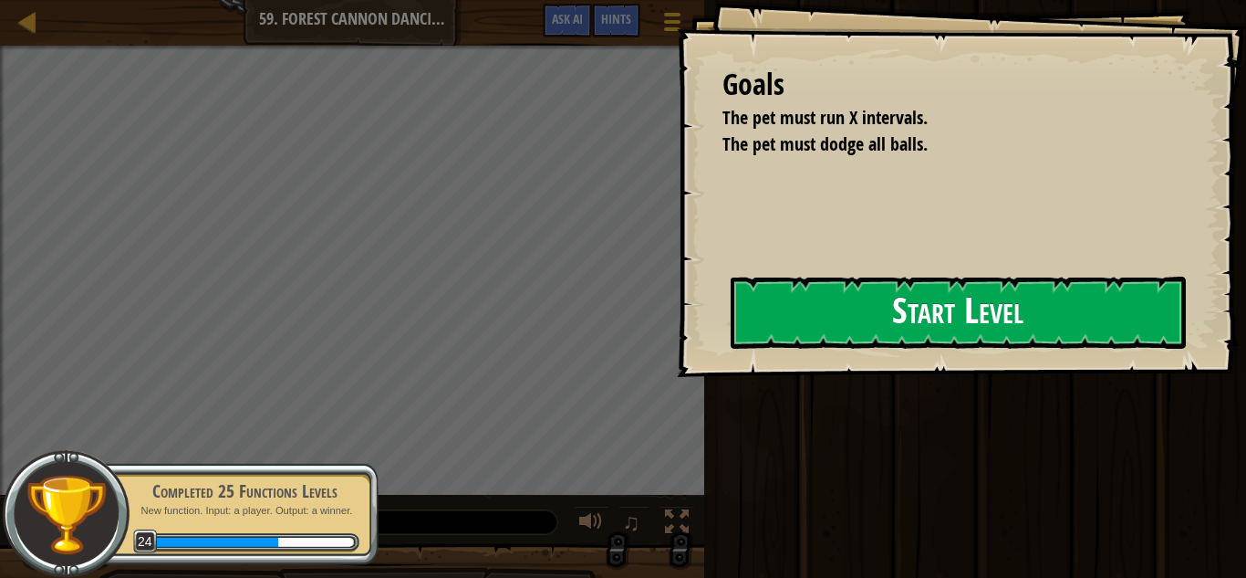
click at [711, 334] on div "Goals The pet must run X intervals. The pet must dodge all balls. Start Level E…" at bounding box center [961, 188] width 569 height 377
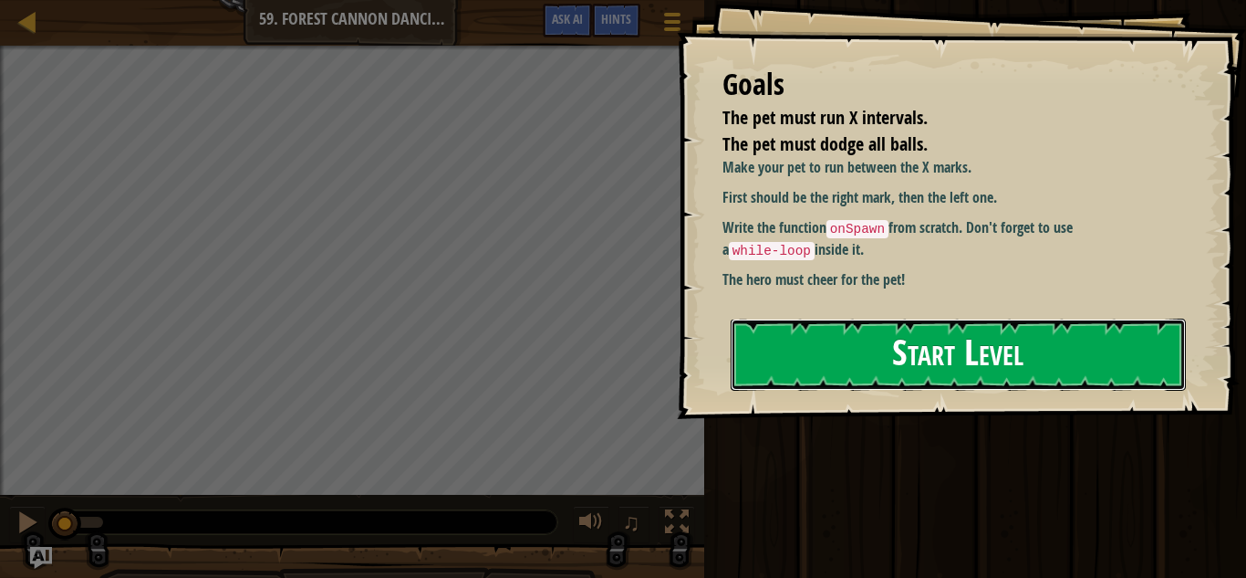
click at [916, 347] on button "Start Level" at bounding box center [958, 354] width 455 height 72
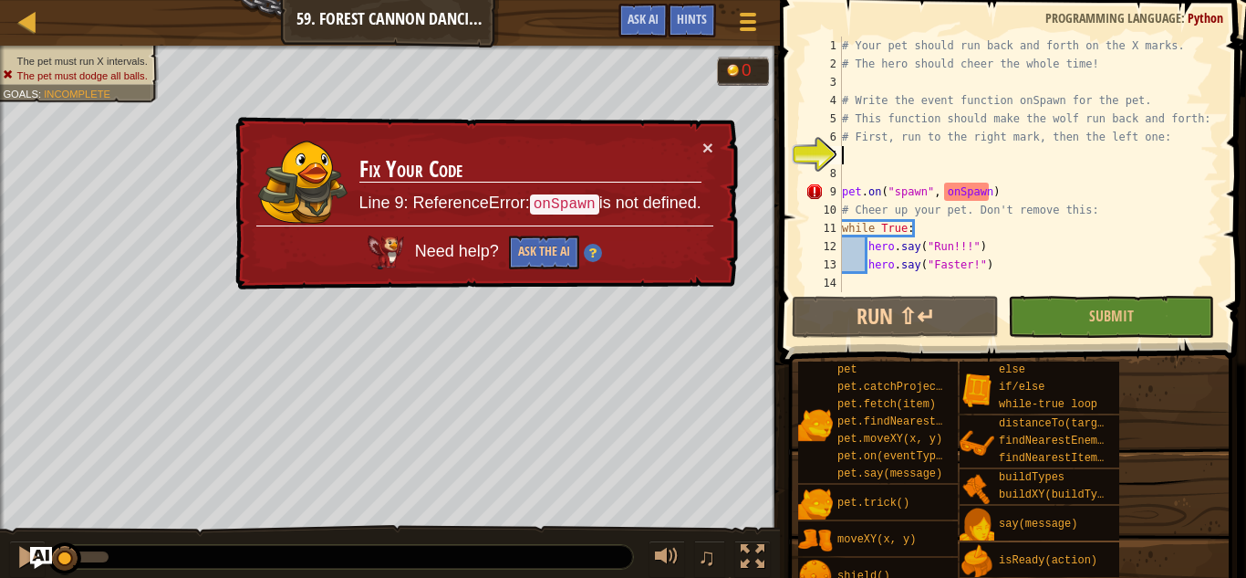
click at [975, 190] on div "# Your pet should run back and forth on the X marks. # The hero should cheer th…" at bounding box center [1029, 182] width 381 height 292
type textarea "pet.on("spawn", onSpawn)"
click at [898, 155] on div "# Your pet should run back and forth on the X marks. # The hero should cheer th…" at bounding box center [1029, 182] width 381 height 292
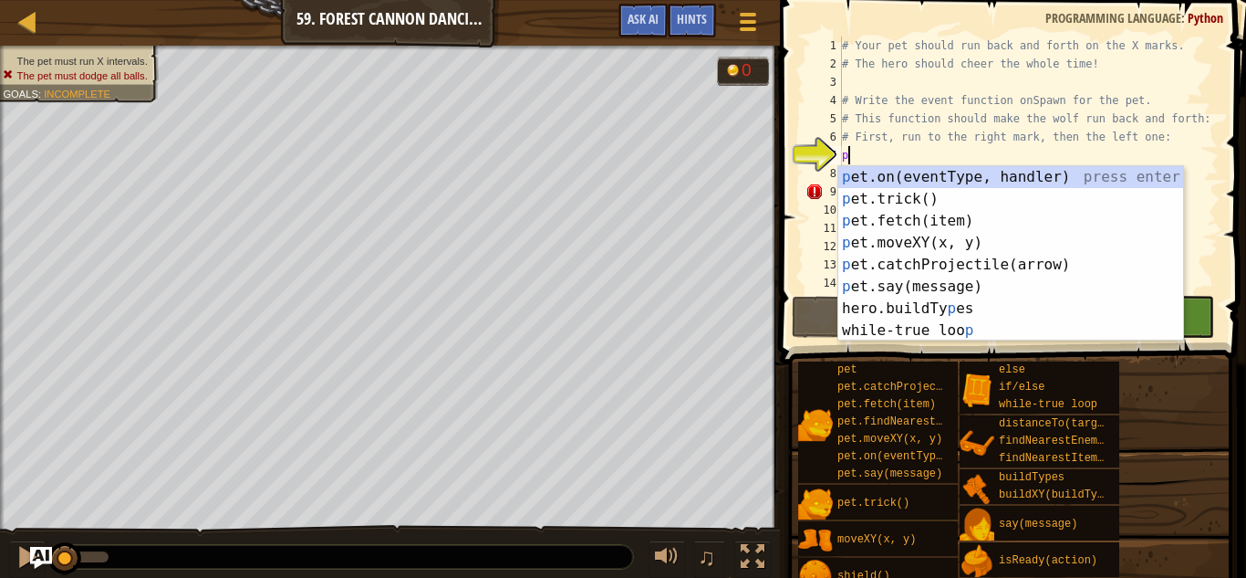
scroll to position [8, 1]
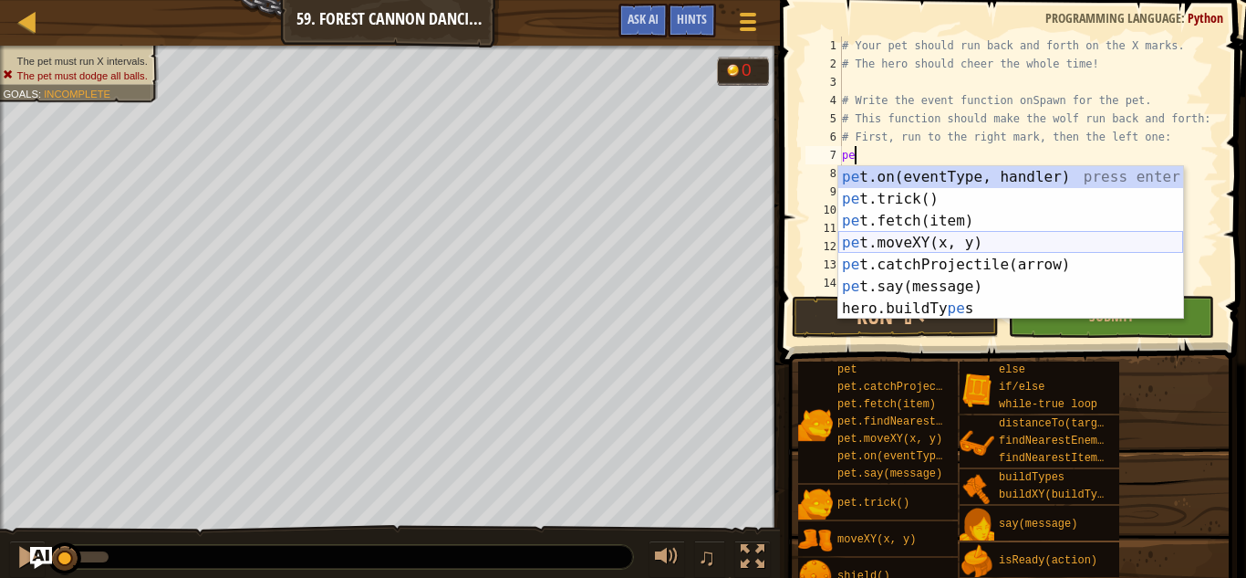
click at [930, 234] on div "pe t.on(eventType, handler) press enter pe t.trick() press enter pe t.fetch(ite…" at bounding box center [1011, 264] width 345 height 197
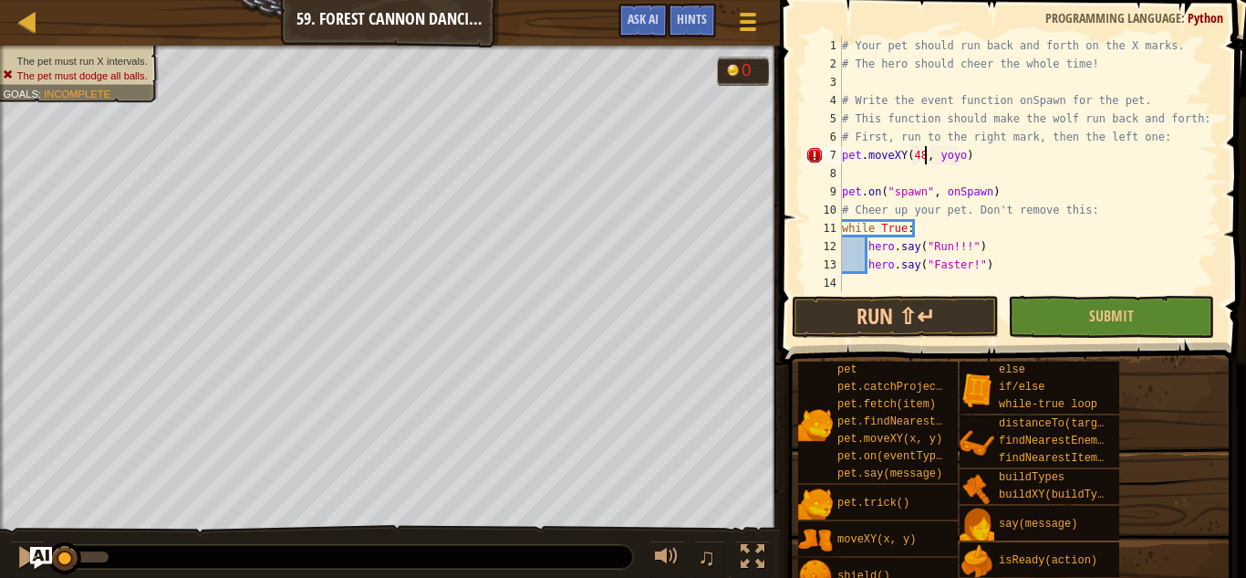
scroll to position [8, 12]
type textarea "pet.moveXY(48, 8)"
click at [894, 174] on div "# Your pet should run back and forth on the X marks. # The hero should cheer th…" at bounding box center [1029, 182] width 381 height 292
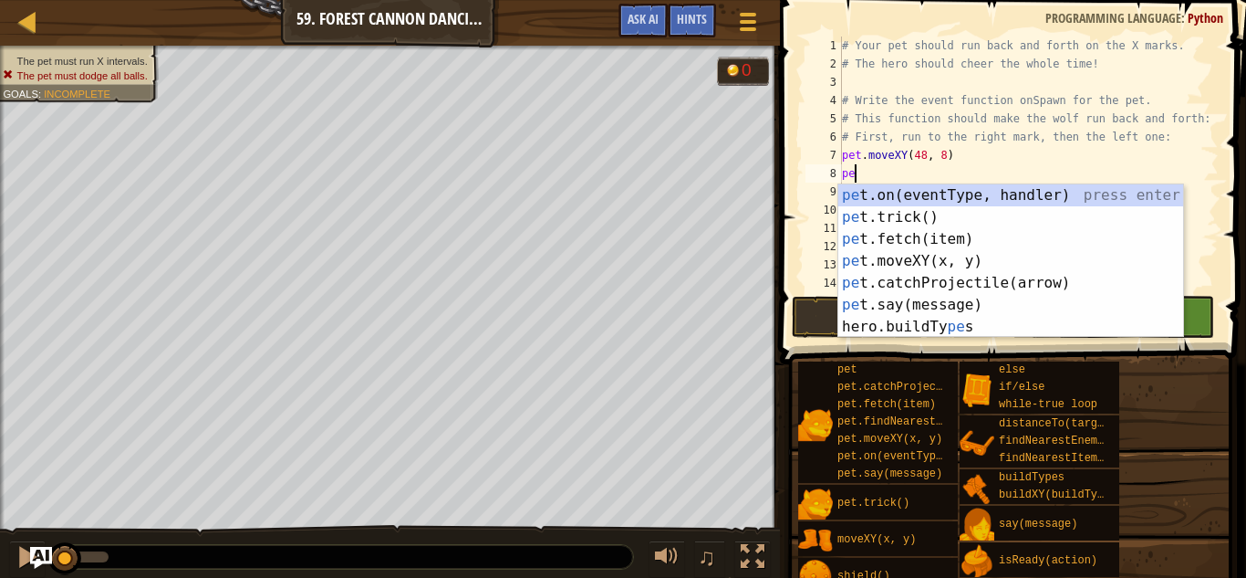
scroll to position [8, 2]
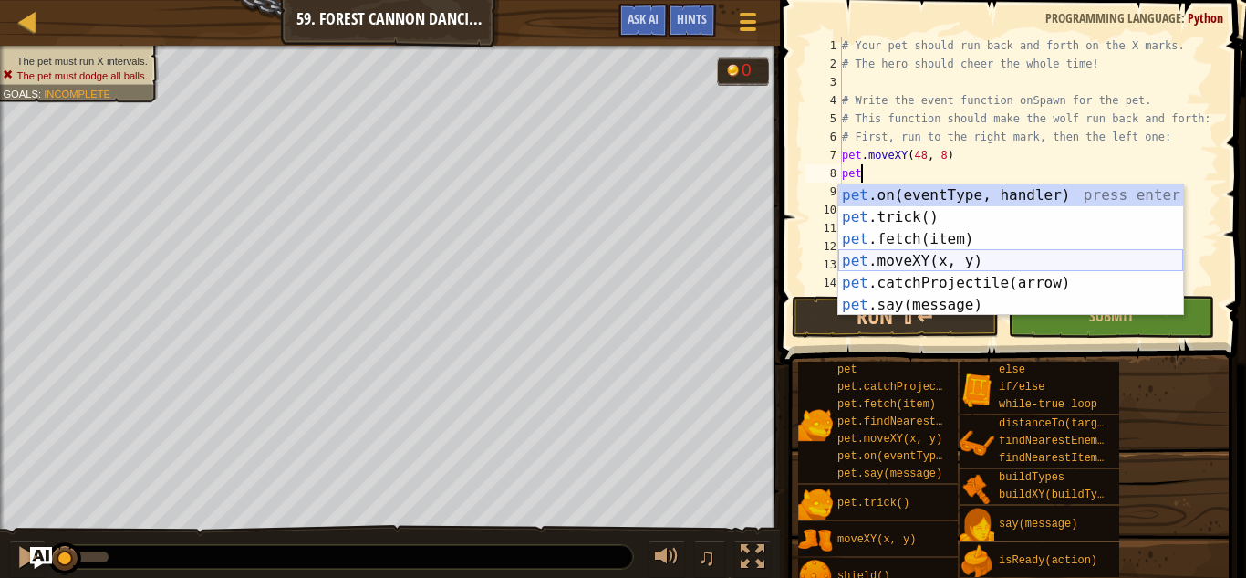
click at [978, 264] on div "pet .on(eventType, handler) press enter pet .trick() press enter pet .fetch(ite…" at bounding box center [1011, 271] width 345 height 175
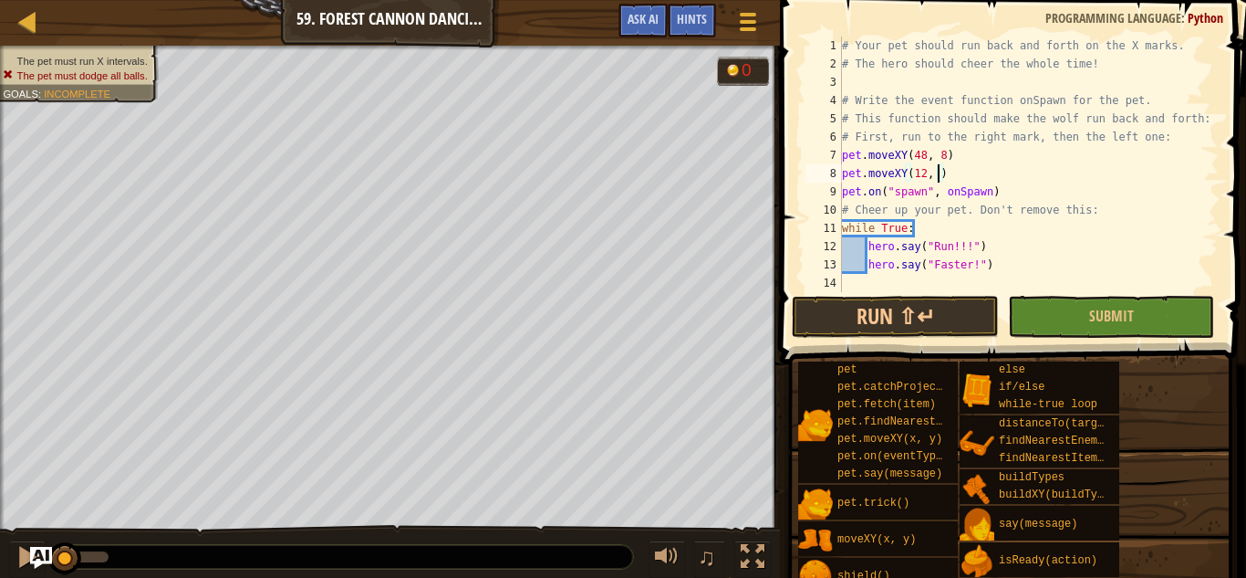
scroll to position [8, 15]
click at [1092, 318] on span "Submit" at bounding box center [1111, 316] width 45 height 20
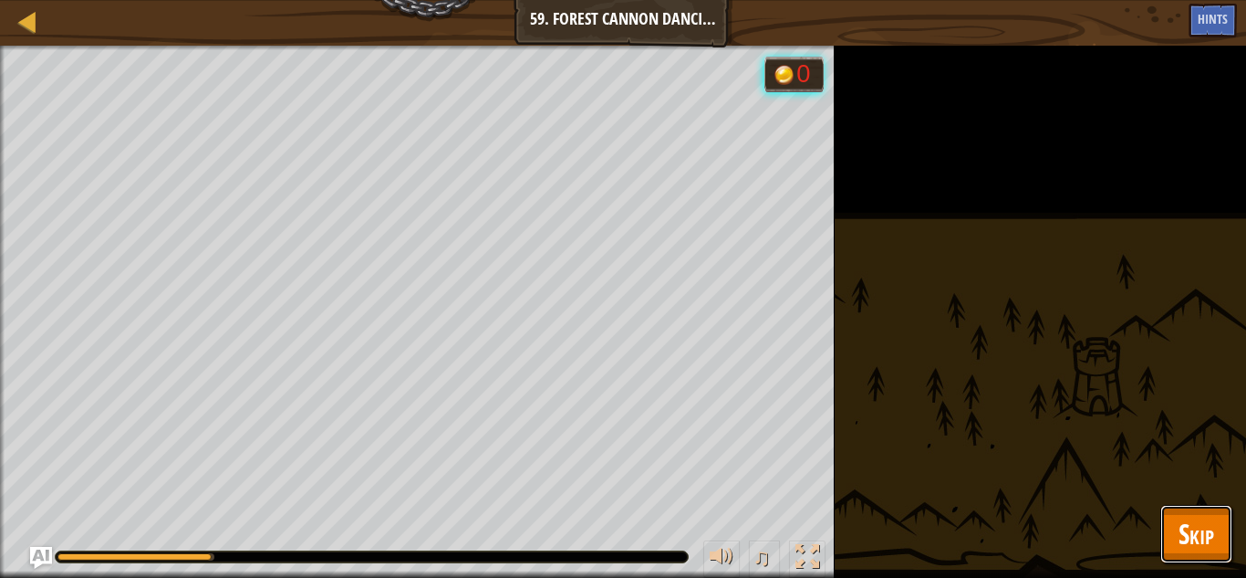
click at [1202, 524] on span "Skip" at bounding box center [1197, 533] width 36 height 37
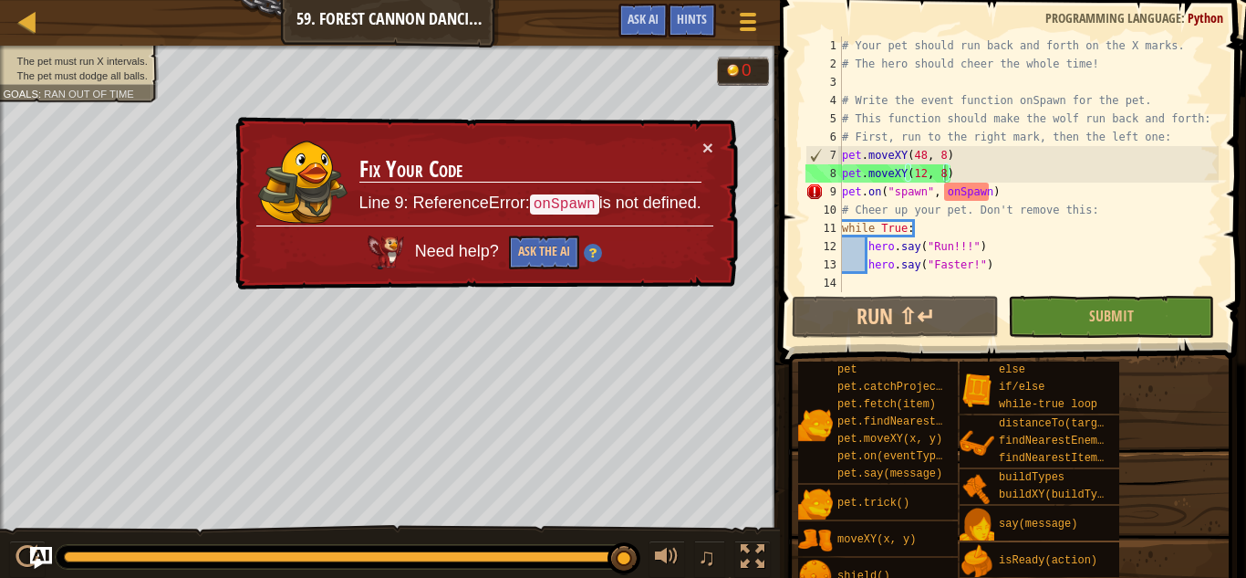
click at [981, 193] on div "# Your pet should run back and forth on the X marks. # The hero should cheer th…" at bounding box center [1029, 182] width 381 height 292
click at [989, 193] on div "# Your pet should run back and forth on the X marks. # The hero should cheer th…" at bounding box center [1029, 182] width 381 height 292
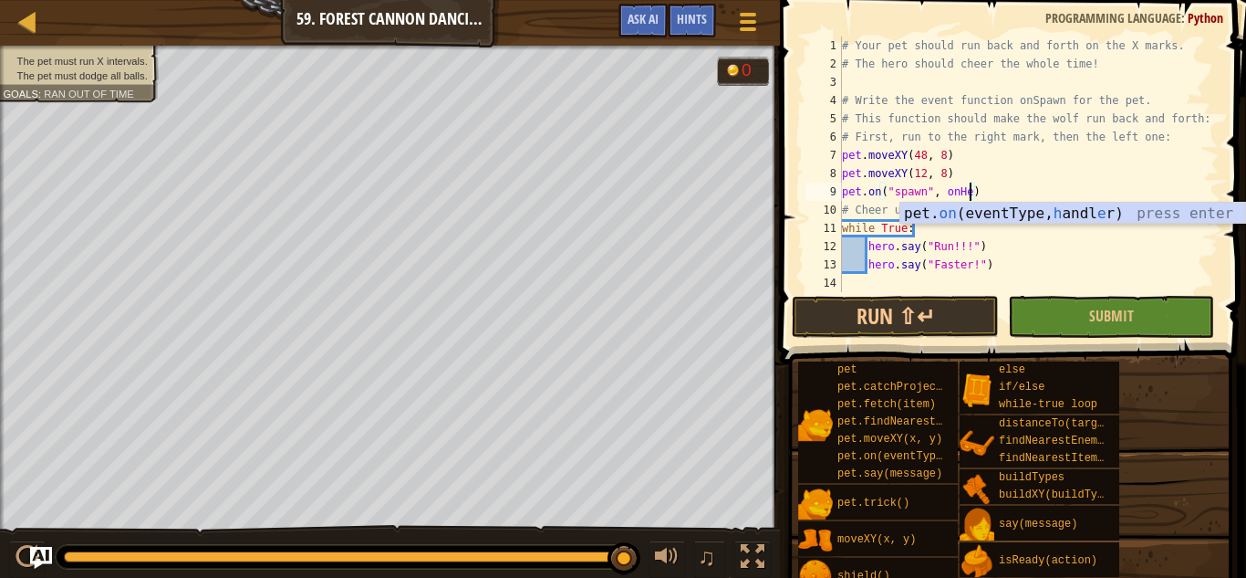
scroll to position [8, 20]
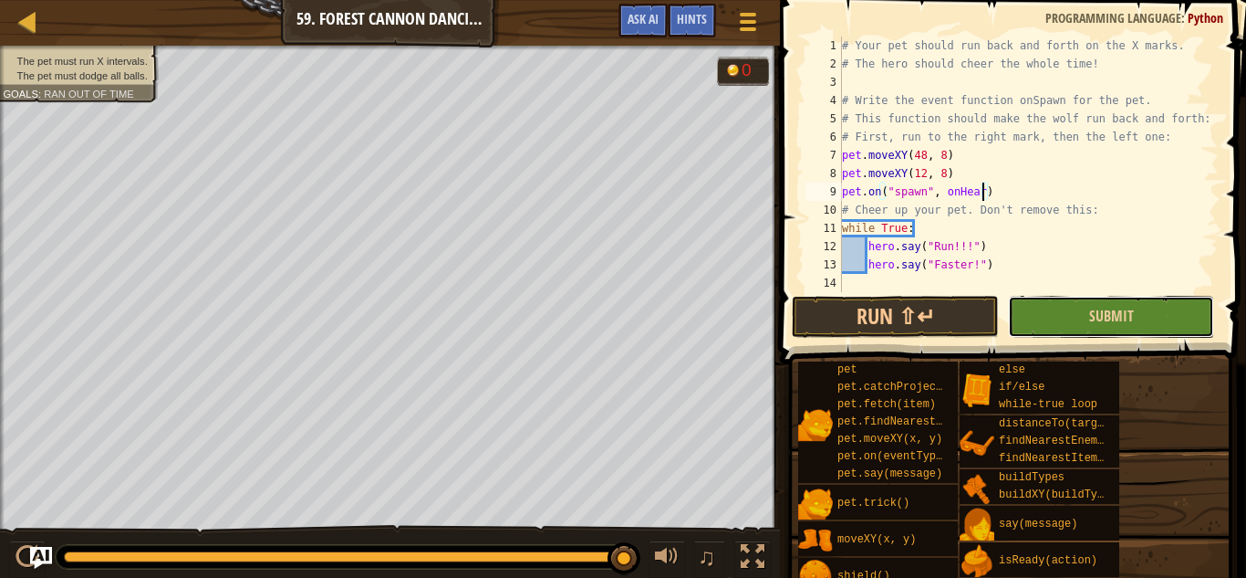
click at [1046, 306] on button "Submit" at bounding box center [1111, 317] width 206 height 42
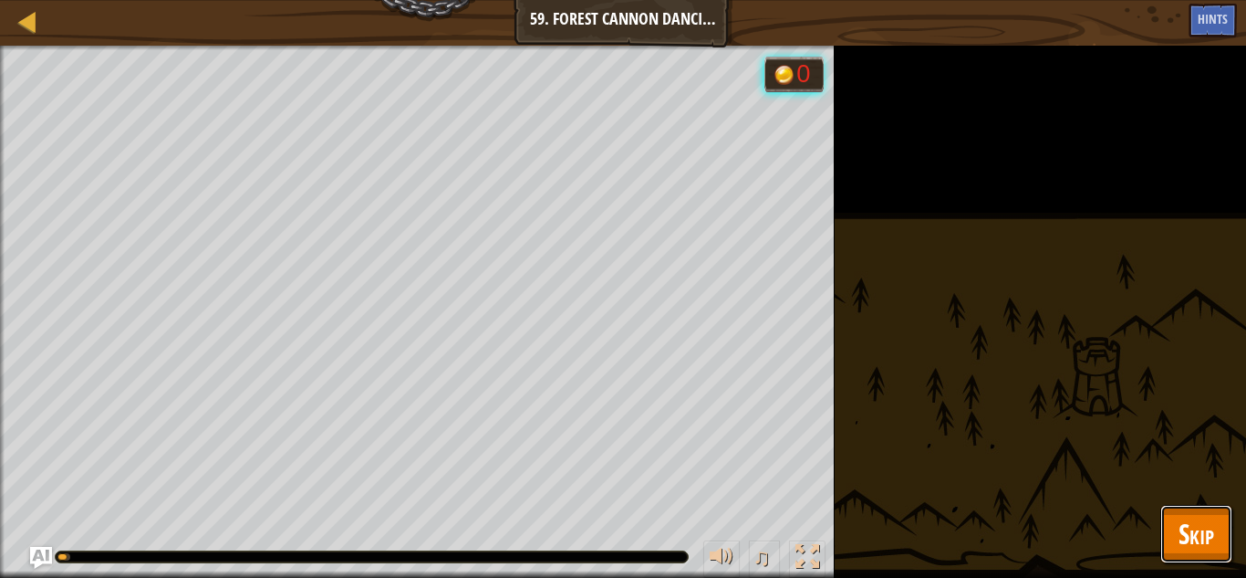
click at [1205, 521] on span "Skip" at bounding box center [1197, 533] width 36 height 37
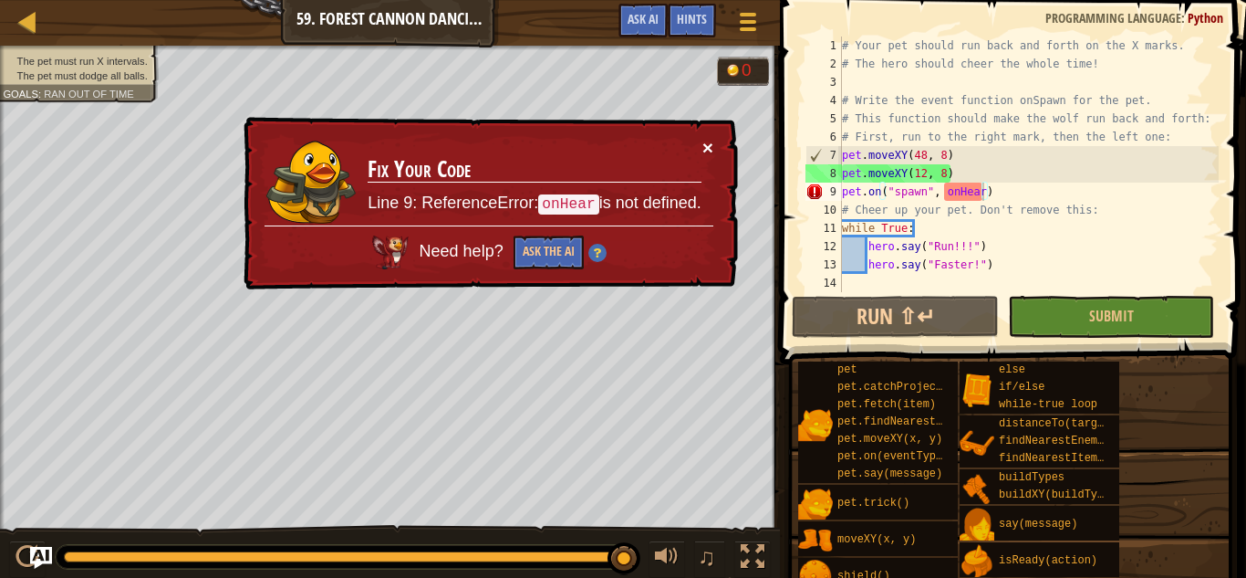
click at [707, 150] on button "×" at bounding box center [708, 147] width 11 height 19
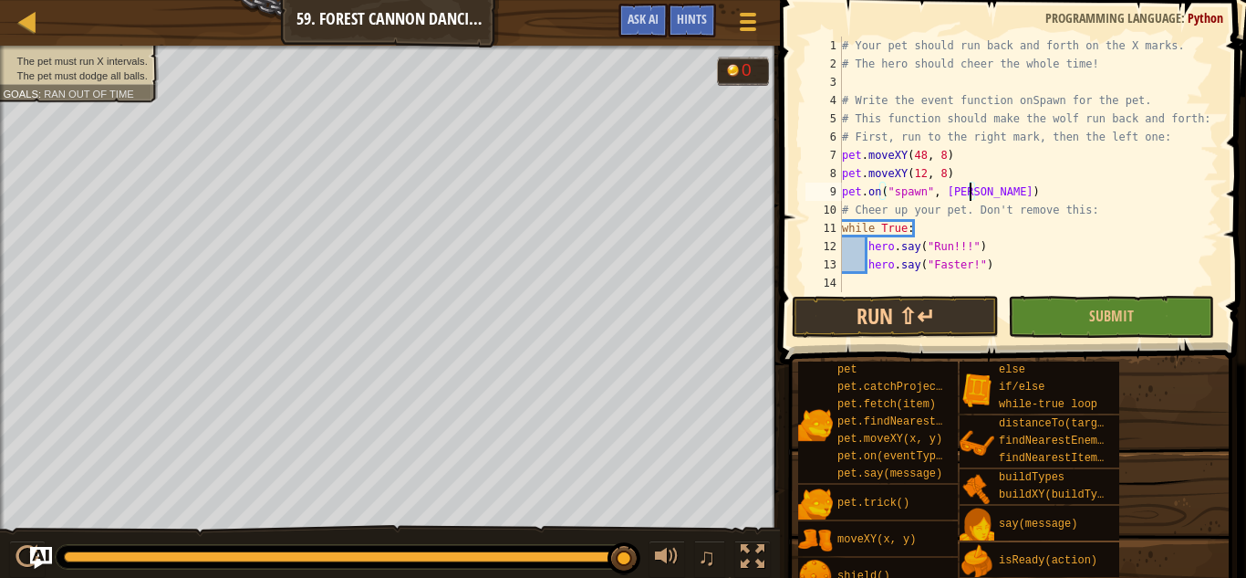
scroll to position [8, 19]
click at [946, 189] on div "# Your pet should run back and forth on the X marks. # The hero should cheer th…" at bounding box center [1029, 182] width 381 height 292
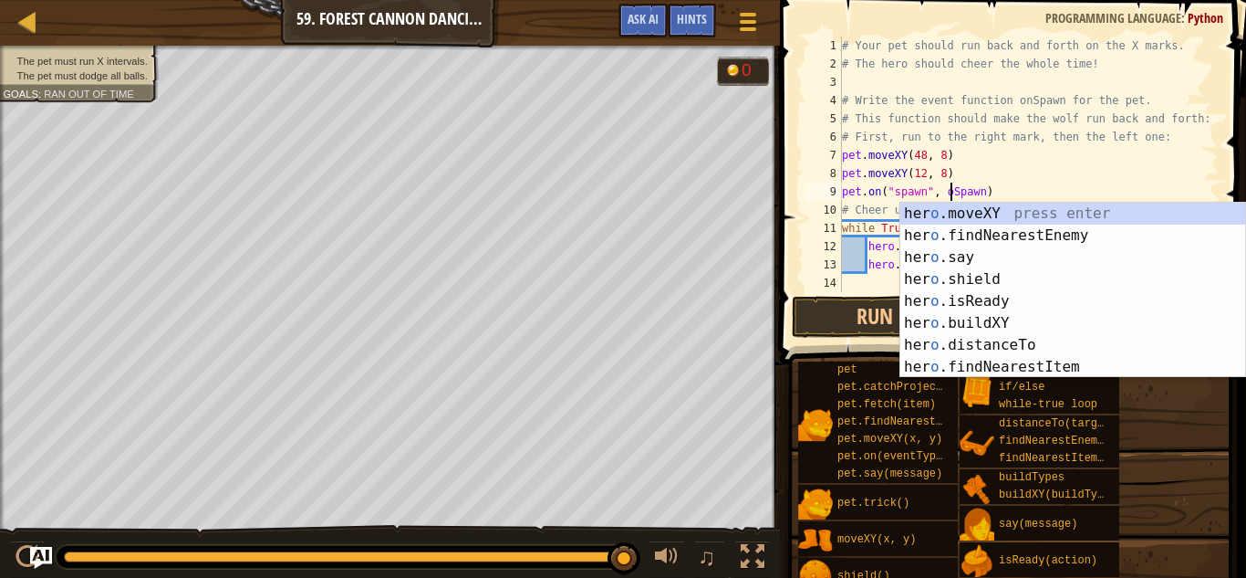
type textarea "pet.on("spawn", onSpawn)"
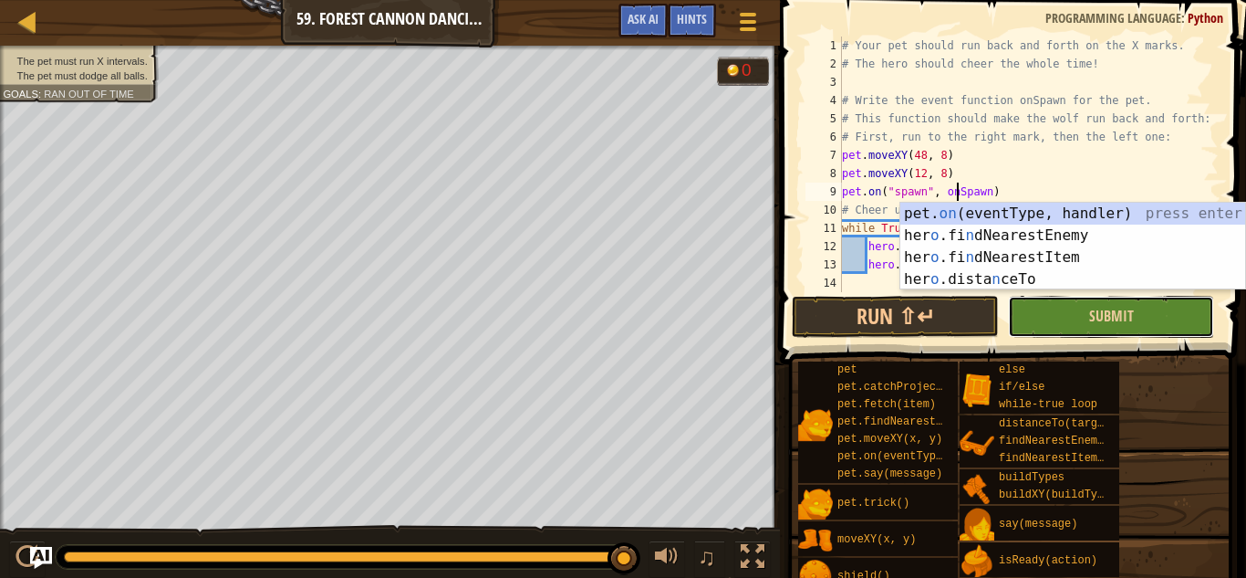
click at [1053, 314] on button "Submit" at bounding box center [1111, 317] width 206 height 42
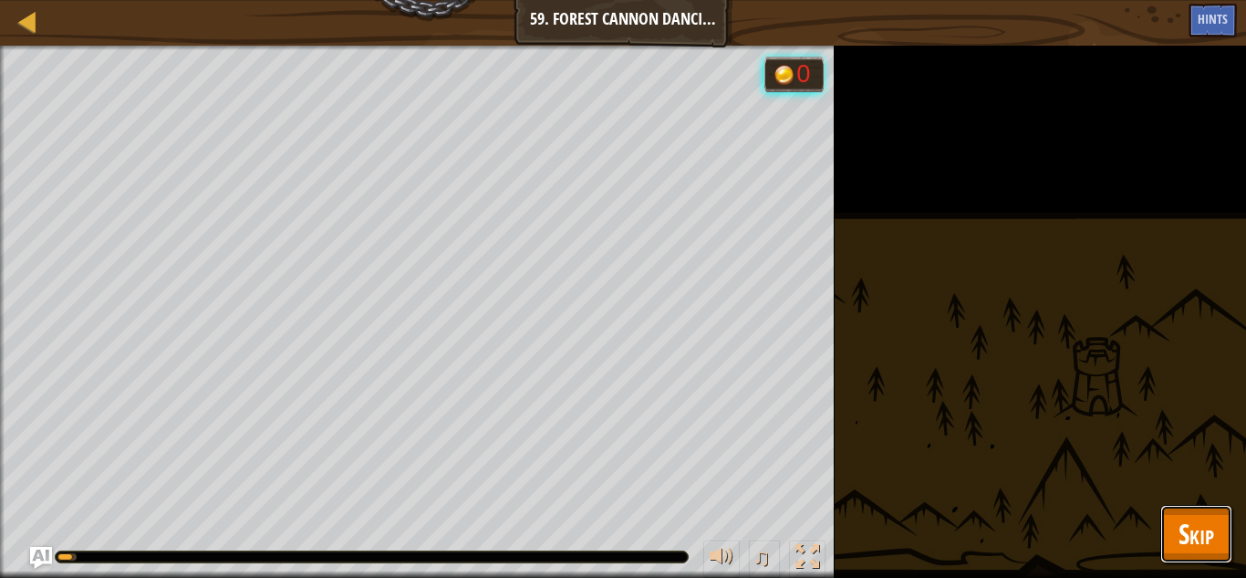
click at [1205, 526] on span "Skip" at bounding box center [1197, 533] width 36 height 37
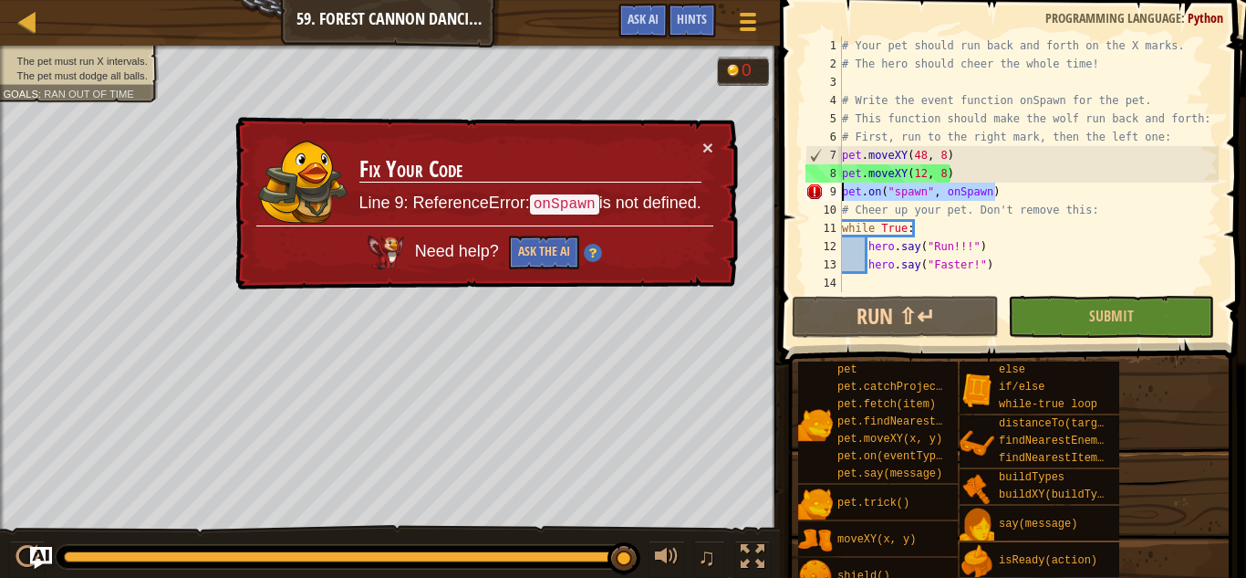
drag, startPoint x: 1003, startPoint y: 193, endPoint x: 841, endPoint y: 195, distance: 161.5
click at [841, 195] on div "pet.on("spawn", onSpawn) 1 2 3 4 5 6 7 8 9 10 11 12 13 14 # Your pet should run…" at bounding box center [1010, 163] width 417 height 255
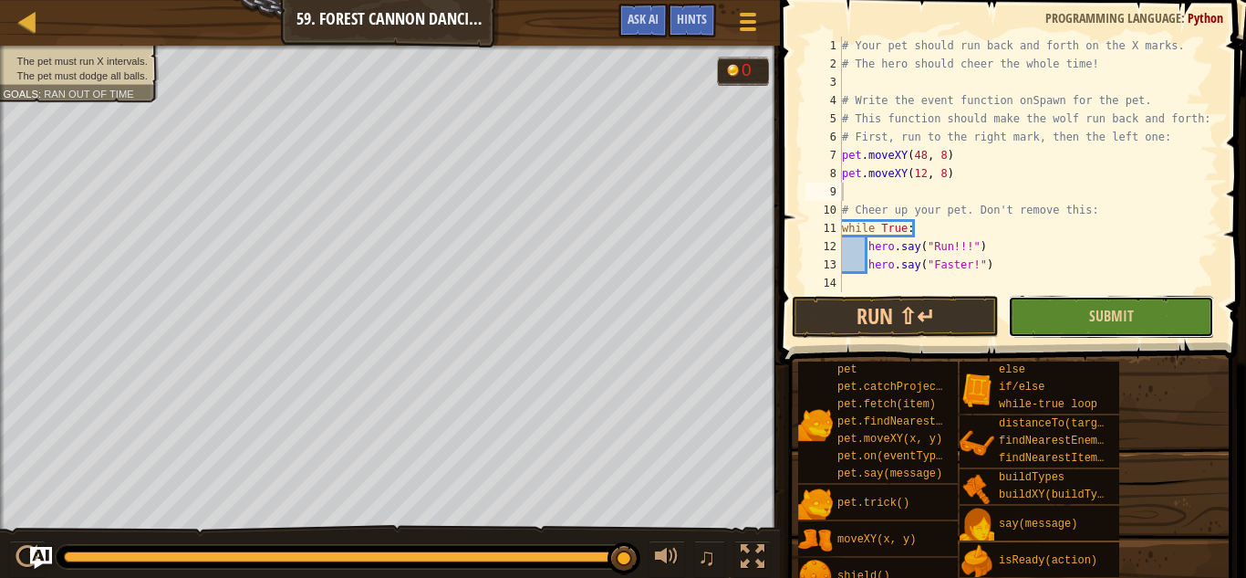
click at [1052, 313] on button "Submit" at bounding box center [1111, 317] width 206 height 42
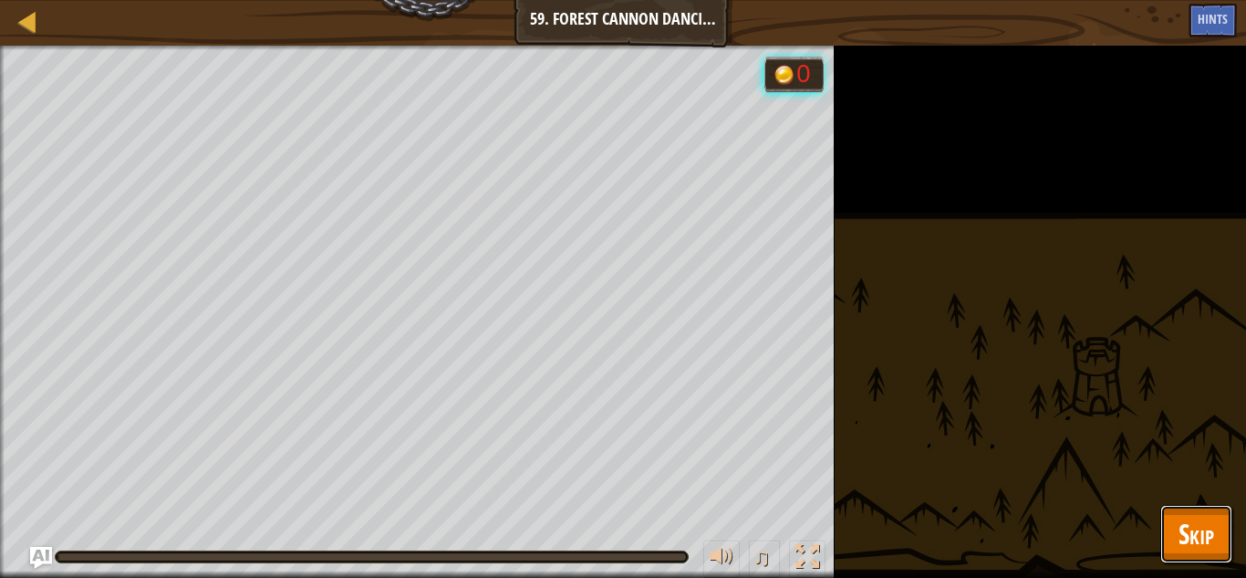
click at [1176, 524] on button "Skip" at bounding box center [1197, 534] width 72 height 58
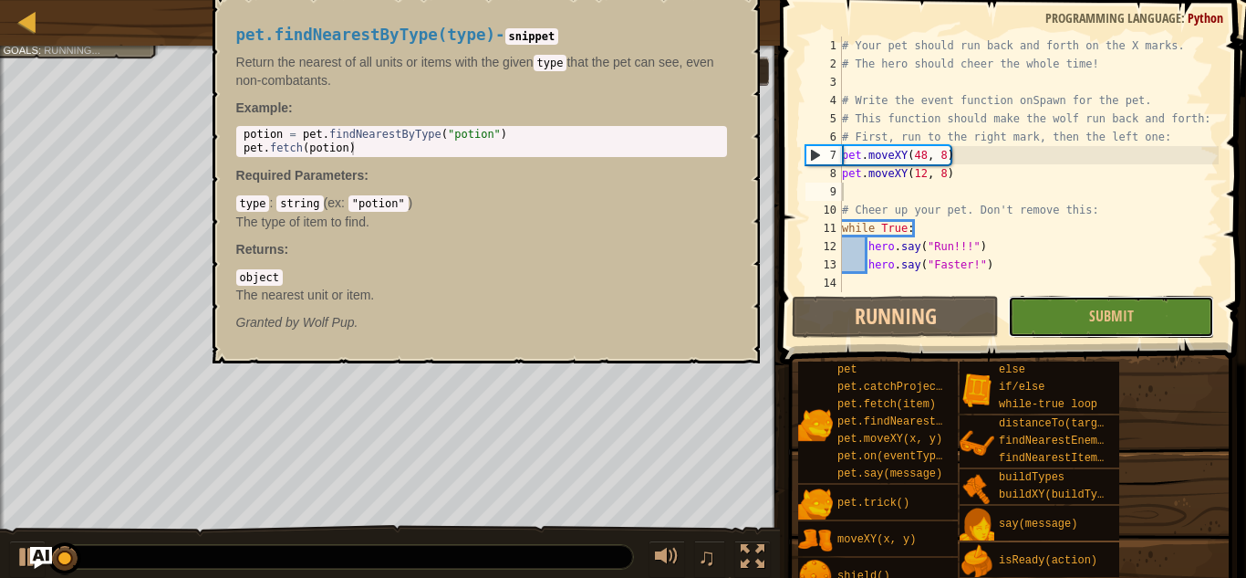
click at [1112, 318] on span "Submit" at bounding box center [1111, 316] width 45 height 20
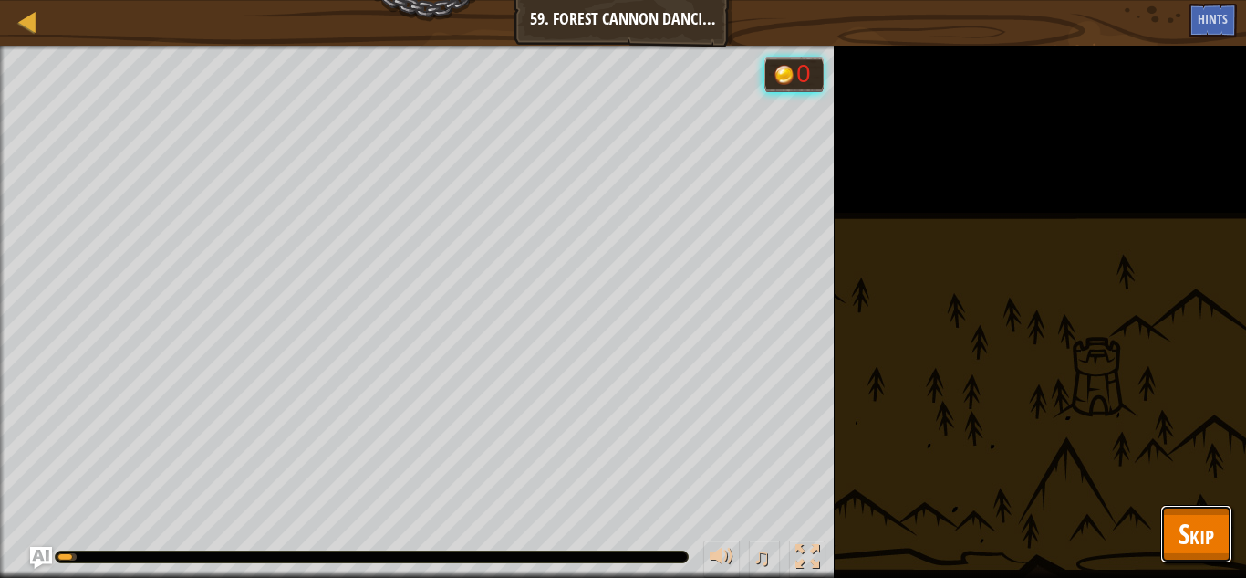
click at [1198, 539] on span "Skip" at bounding box center [1197, 533] width 36 height 37
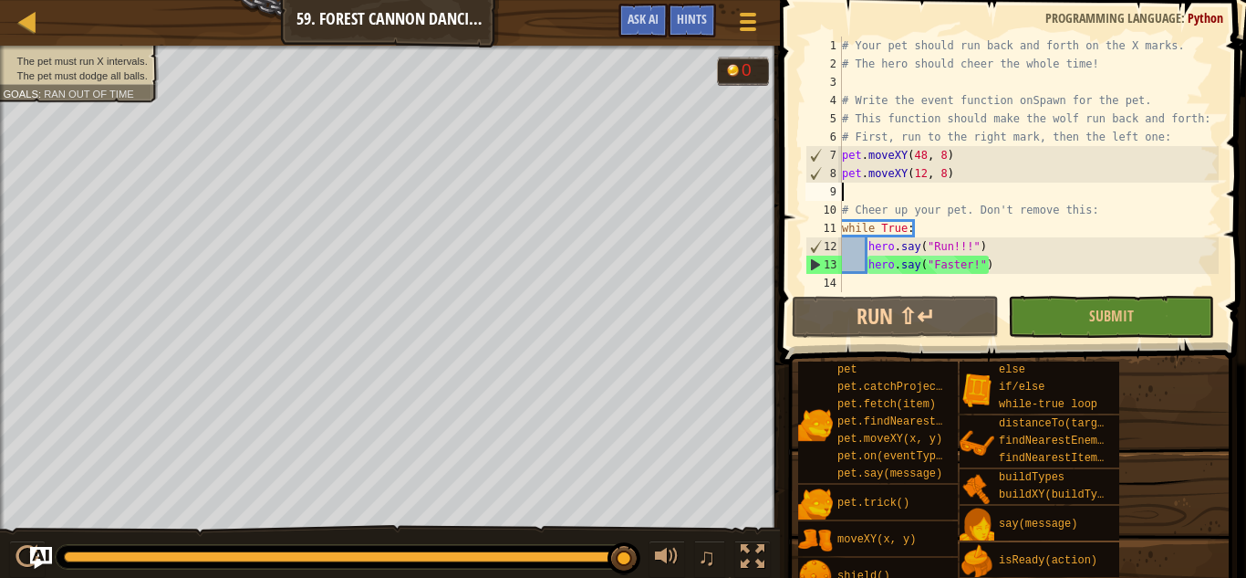
click at [867, 192] on div "# Your pet should run back and forth on the X marks. # The hero should cheer th…" at bounding box center [1029, 182] width 381 height 292
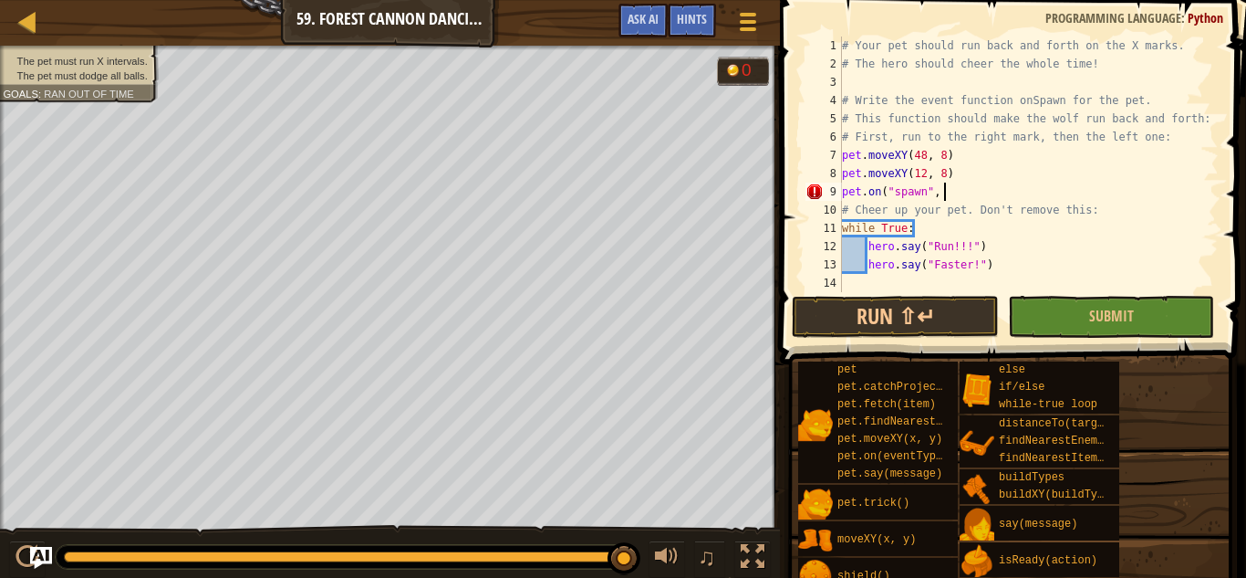
scroll to position [8, 13]
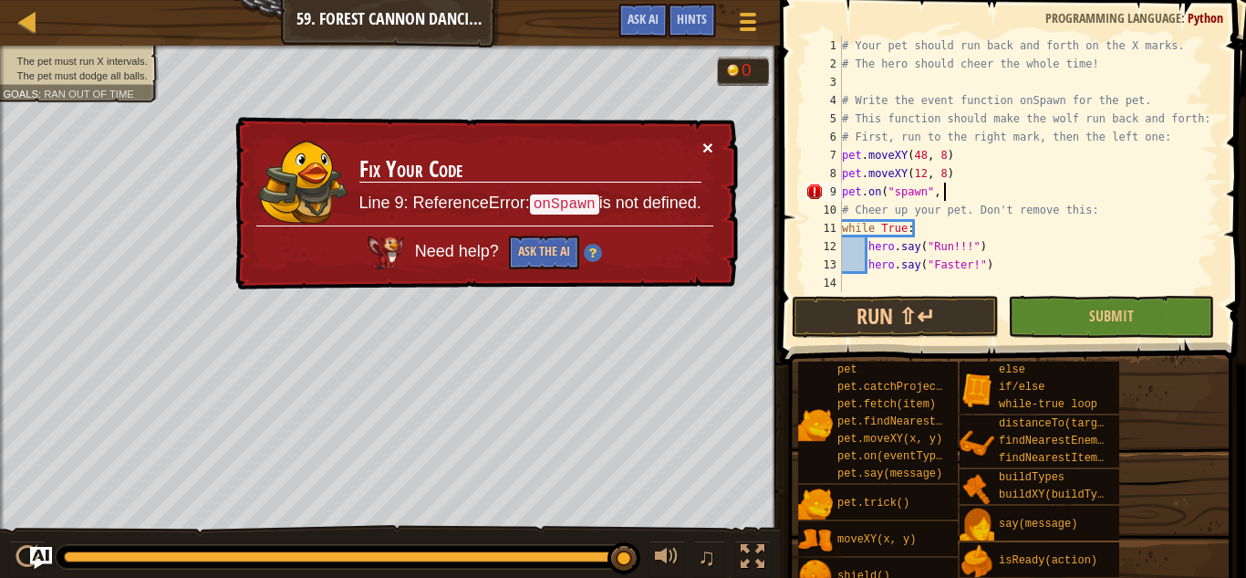
click at [707, 145] on button "×" at bounding box center [708, 147] width 11 height 19
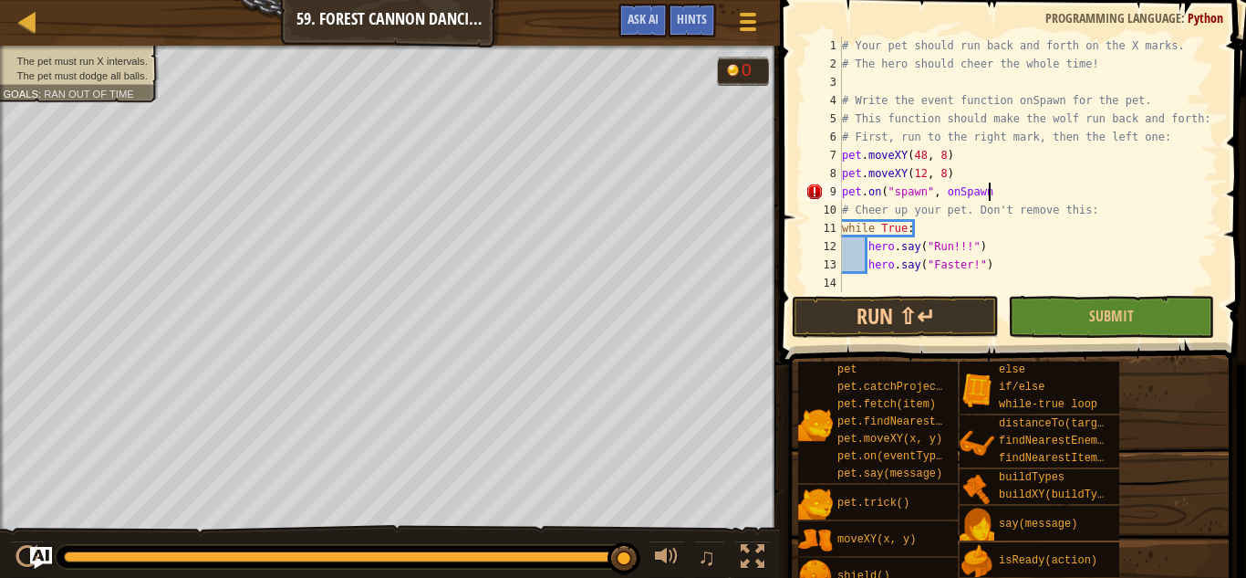
scroll to position [8, 21]
click at [919, 310] on button "Run ⇧↵" at bounding box center [895, 317] width 206 height 42
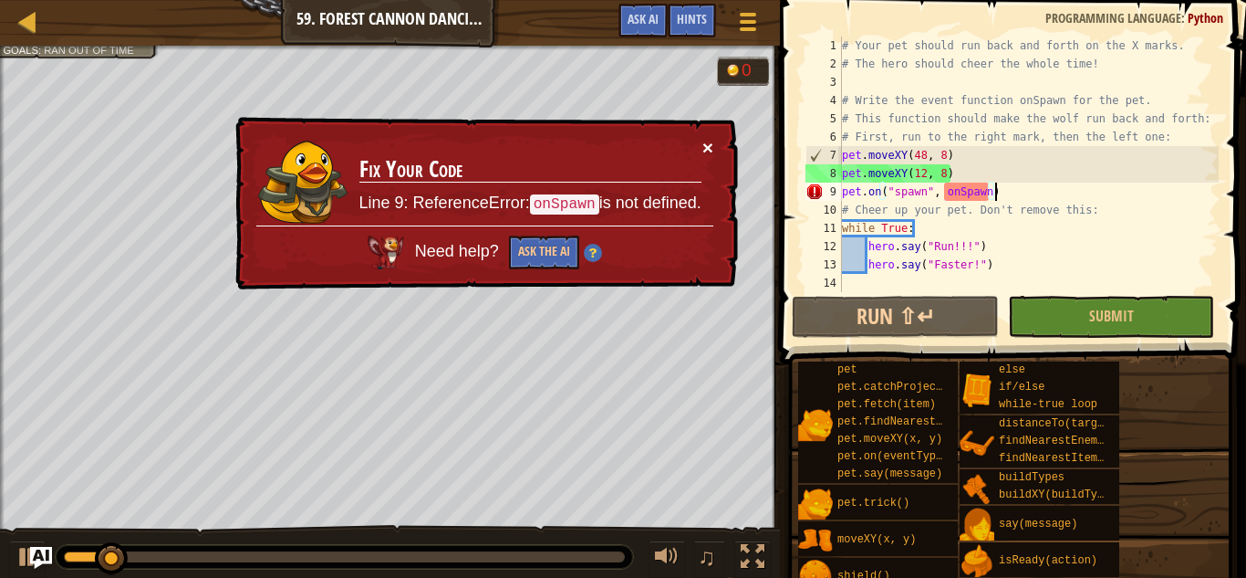
click at [704, 145] on button "×" at bounding box center [708, 147] width 11 height 19
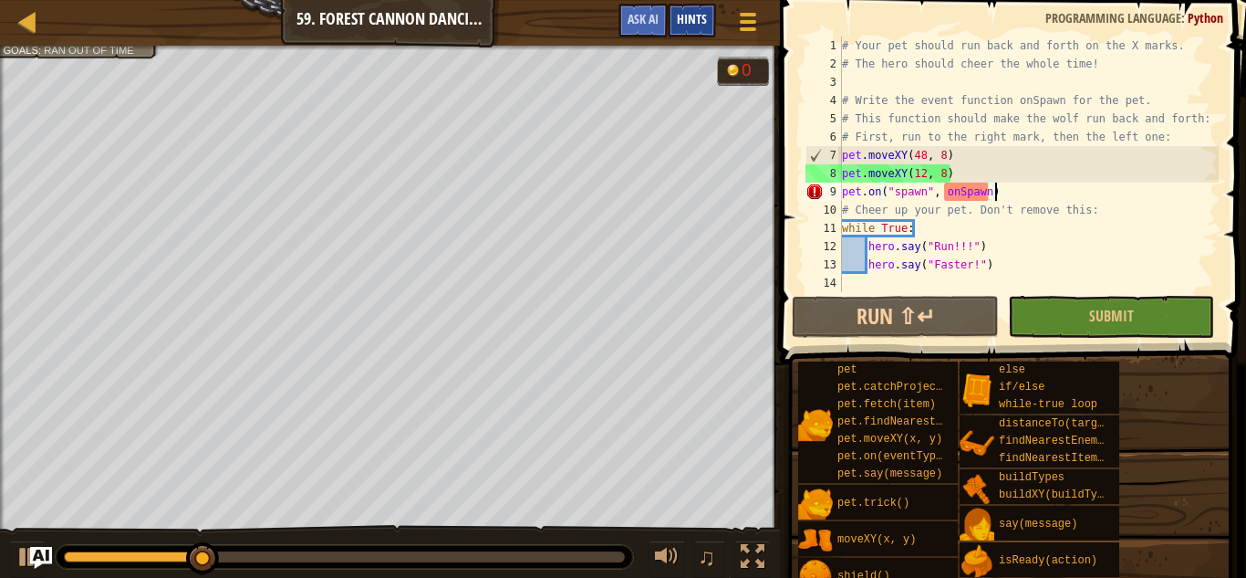
click at [694, 24] on span "Hints" at bounding box center [692, 18] width 30 height 17
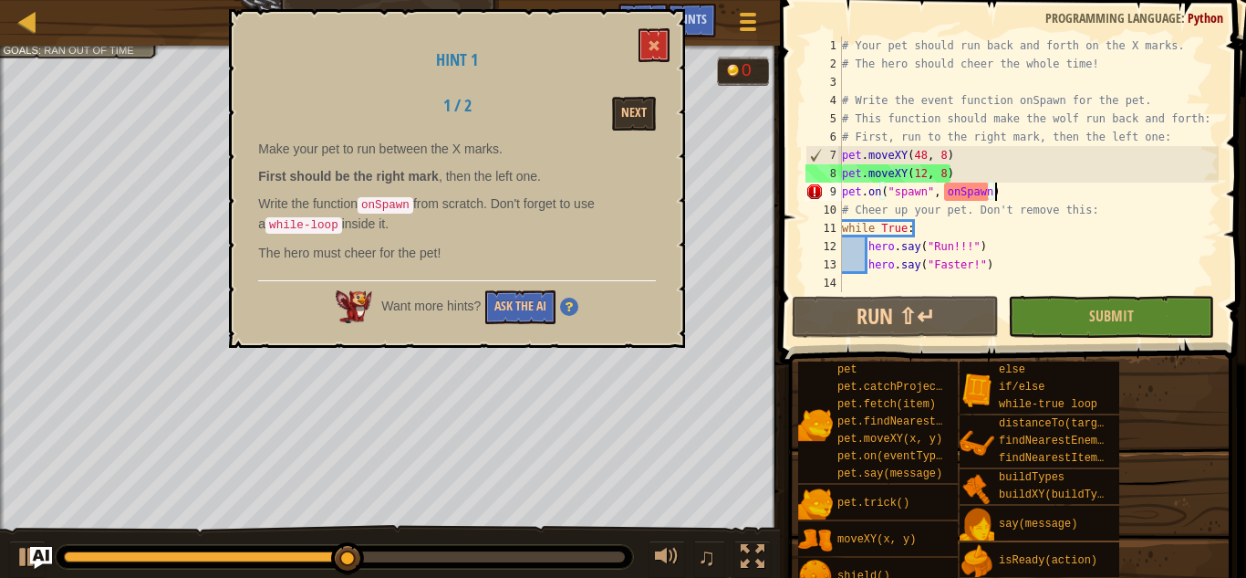
click at [987, 197] on div "# Your pet should run back and forth on the X marks. # The hero should cheer th…" at bounding box center [1029, 182] width 381 height 292
click at [981, 196] on div "# Your pet should run back and forth on the X marks. # The hero should cheer th…" at bounding box center [1029, 182] width 381 height 292
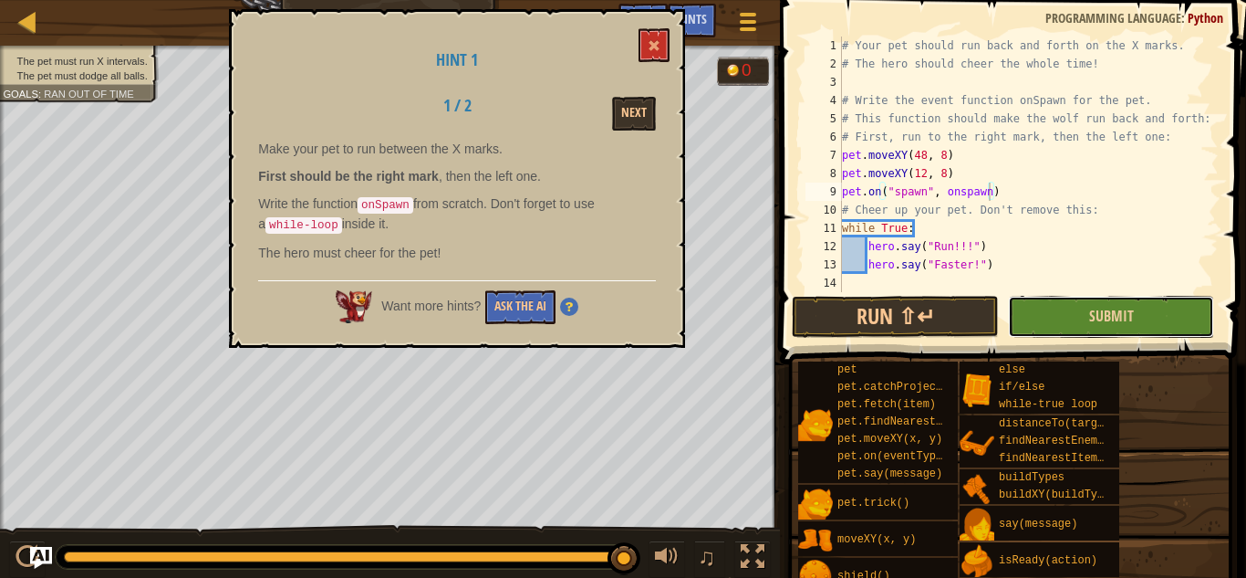
click at [1137, 317] on button "Submit" at bounding box center [1111, 317] width 206 height 42
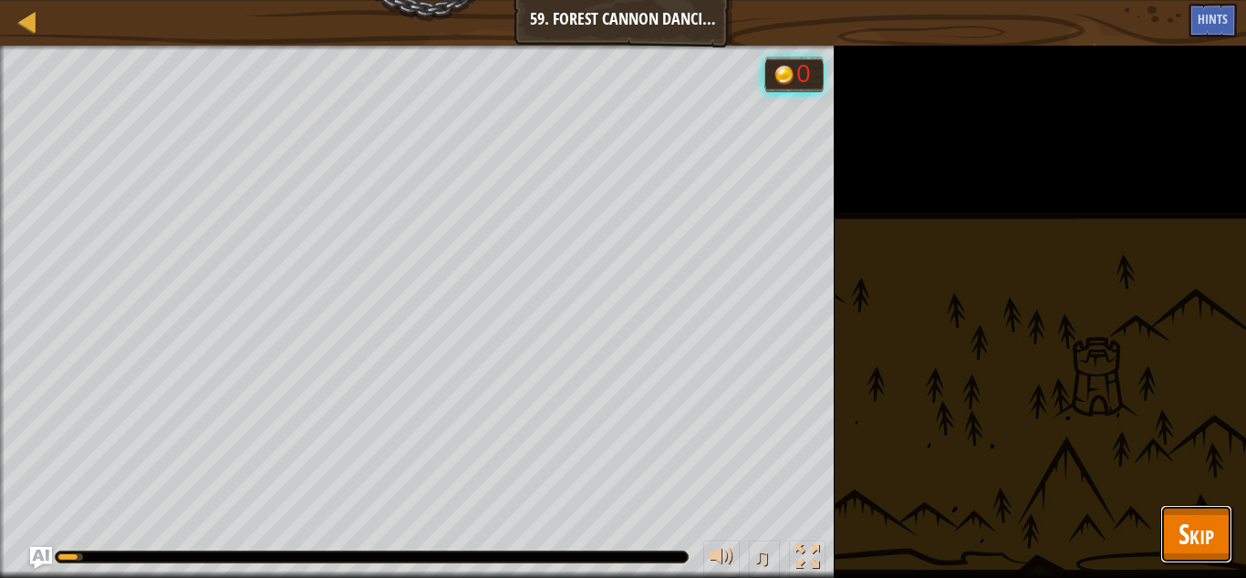
click at [1188, 532] on span "Skip" at bounding box center [1197, 533] width 36 height 37
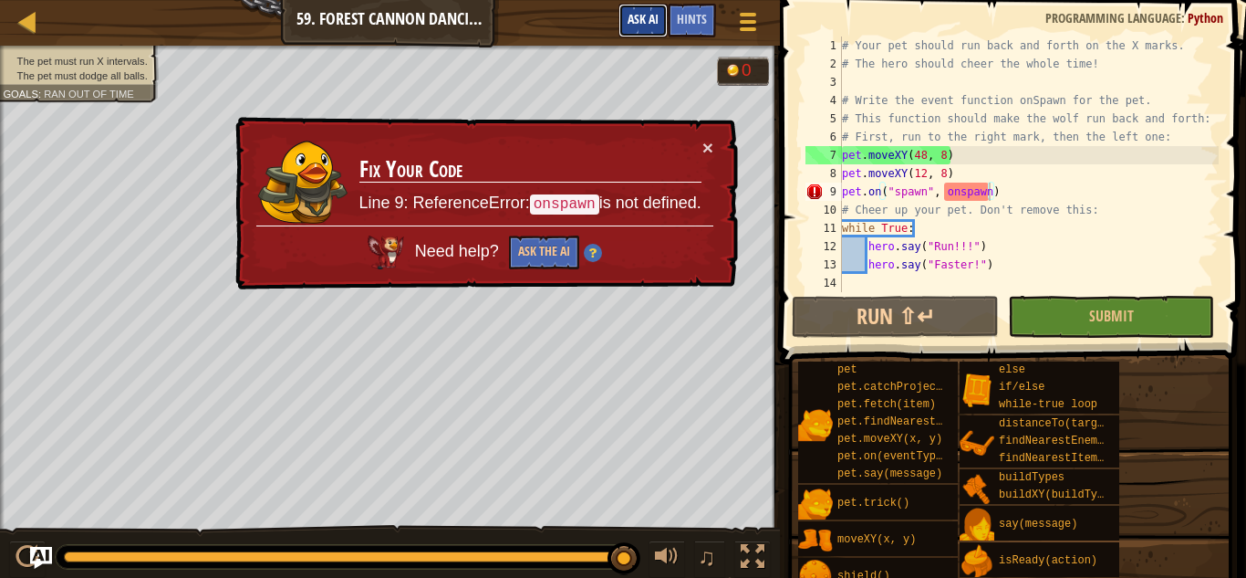
click at [638, 20] on span "Ask AI" at bounding box center [643, 18] width 31 height 17
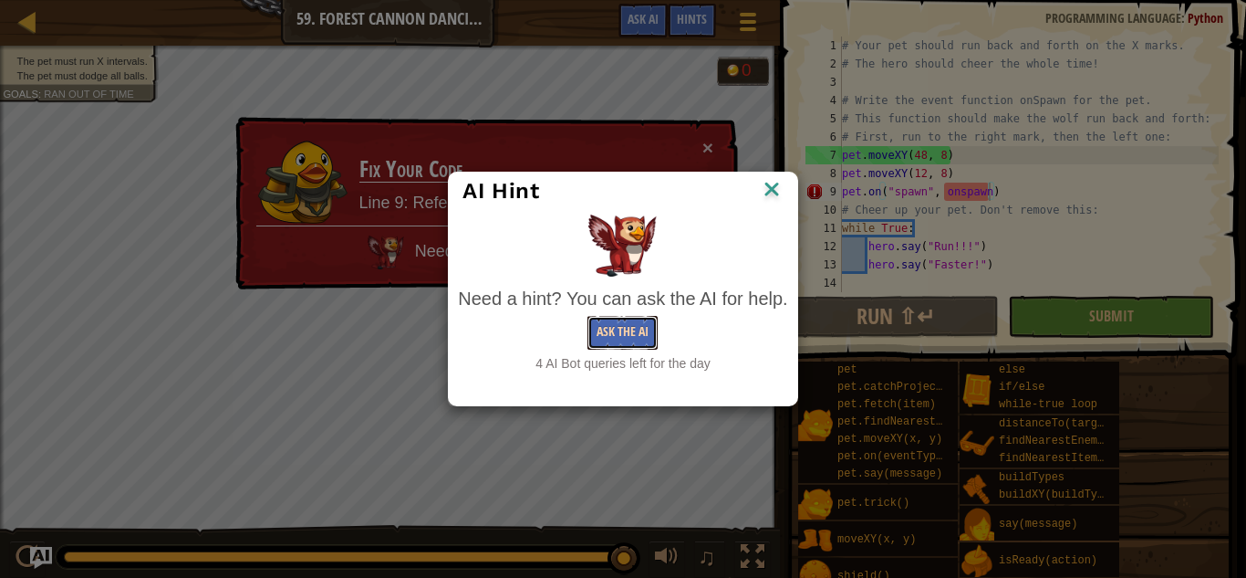
click at [636, 335] on button "Ask the AI" at bounding box center [623, 333] width 70 height 34
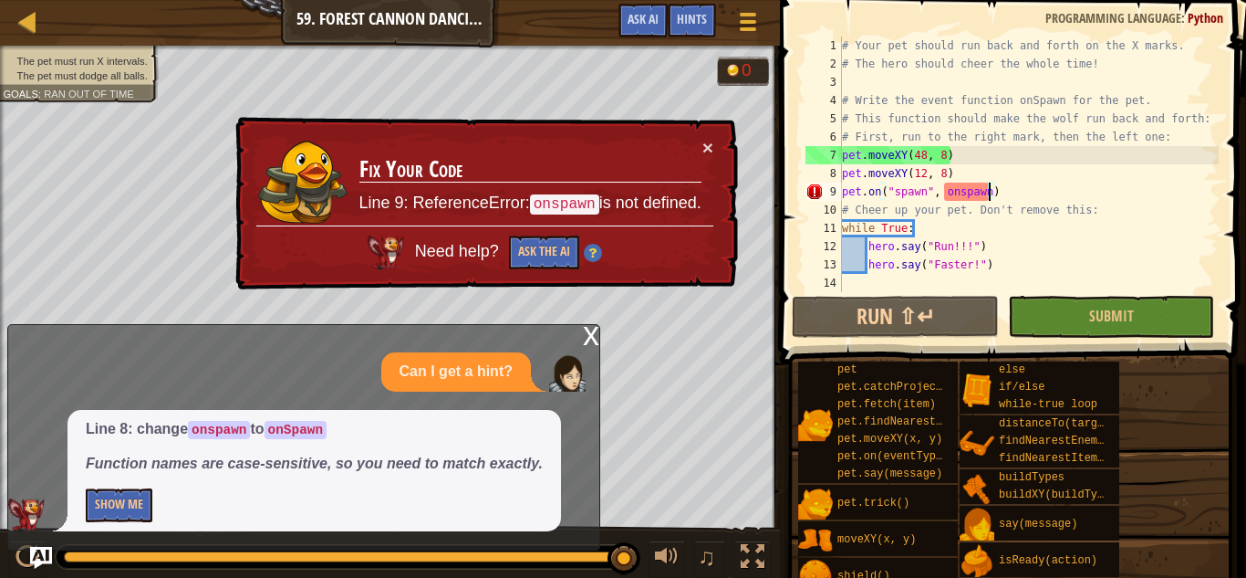
click at [963, 193] on div "# Your pet should run back and forth on the X marks. # The hero should cheer th…" at bounding box center [1029, 182] width 381 height 292
type textarea "pet.on("spawn", onSpawn)"
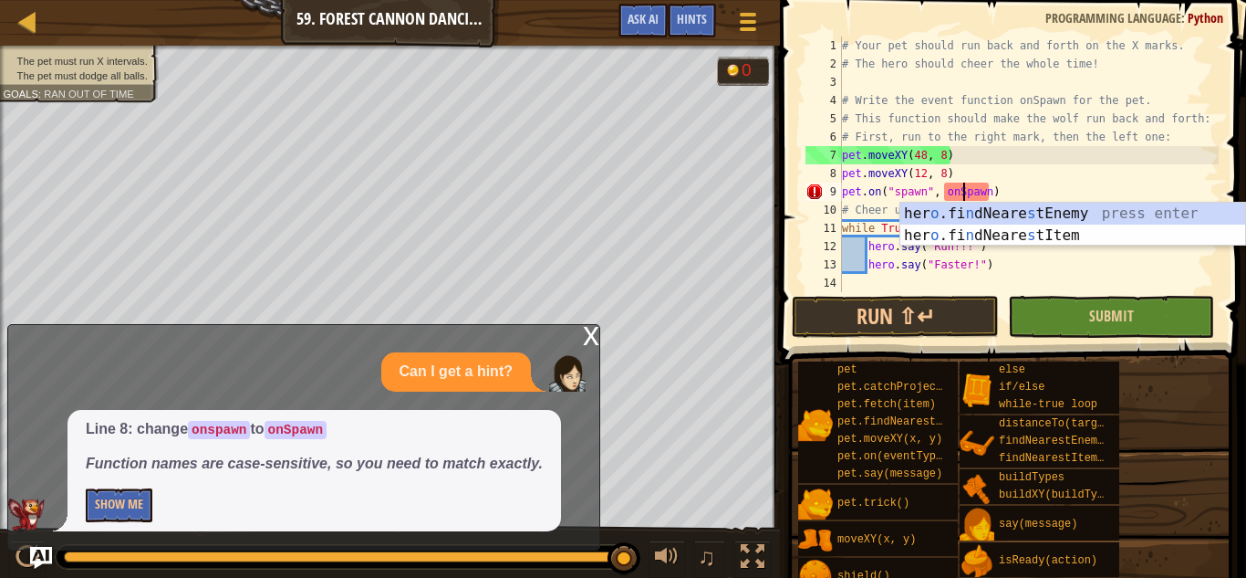
scroll to position [8, 17]
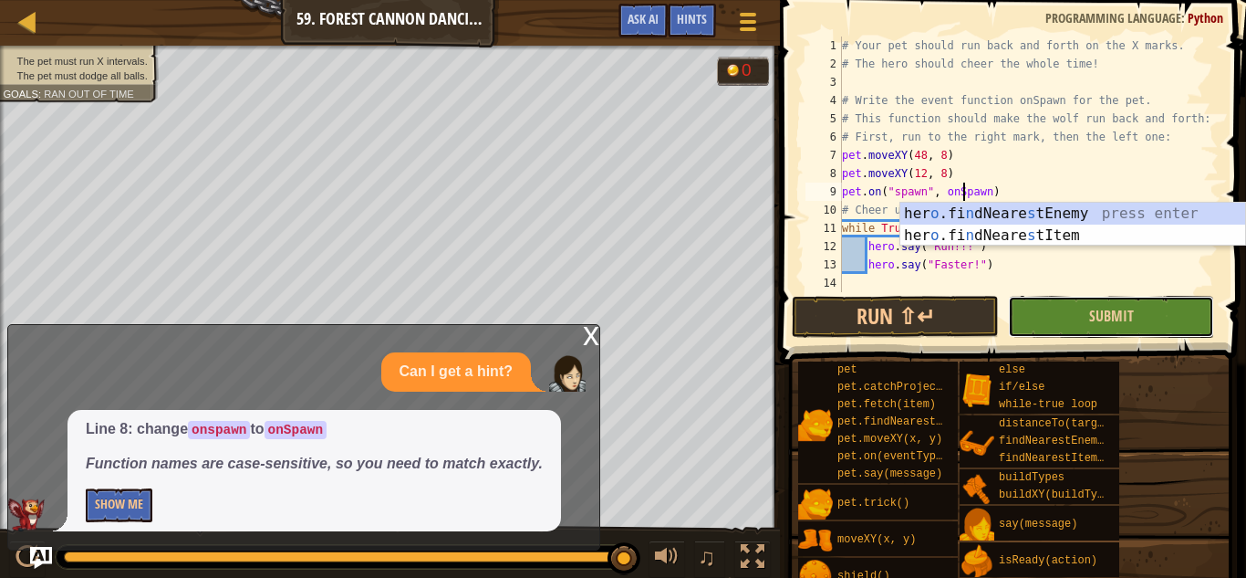
click at [1078, 318] on button "Submit" at bounding box center [1111, 317] width 206 height 42
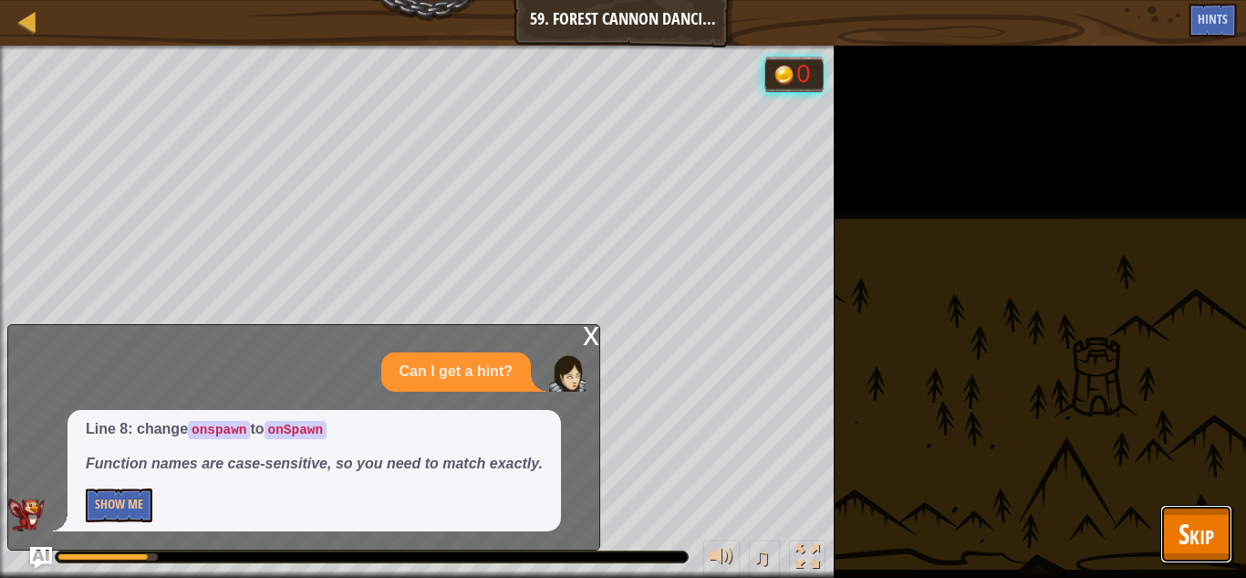
click at [1206, 543] on span "Skip" at bounding box center [1197, 533] width 36 height 37
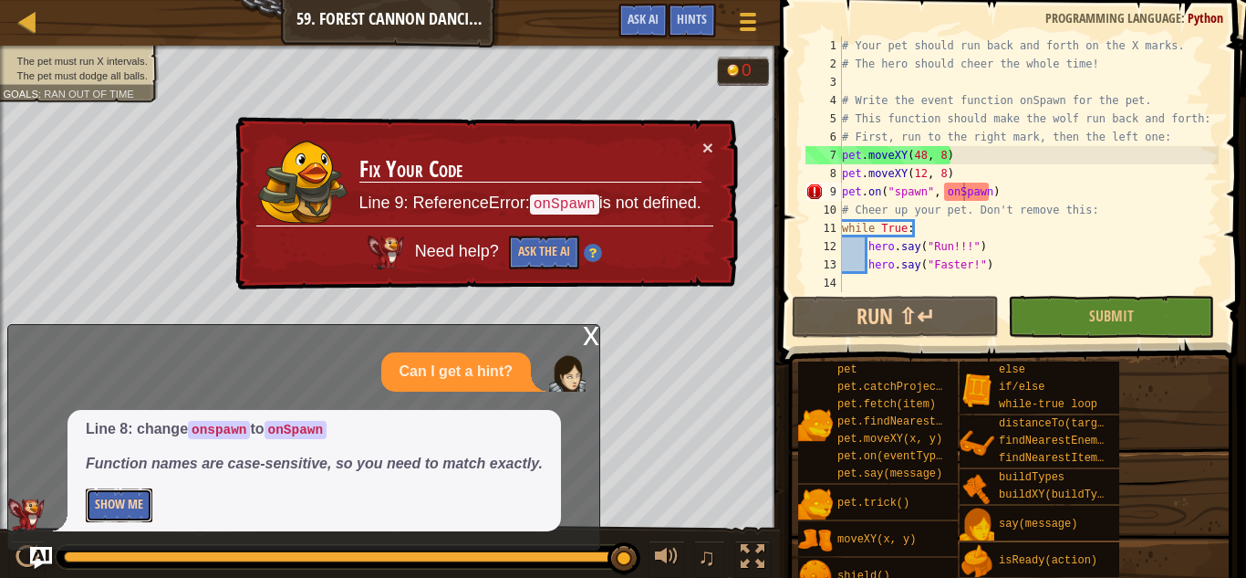
click at [120, 509] on button "Show Me" at bounding box center [119, 505] width 67 height 34
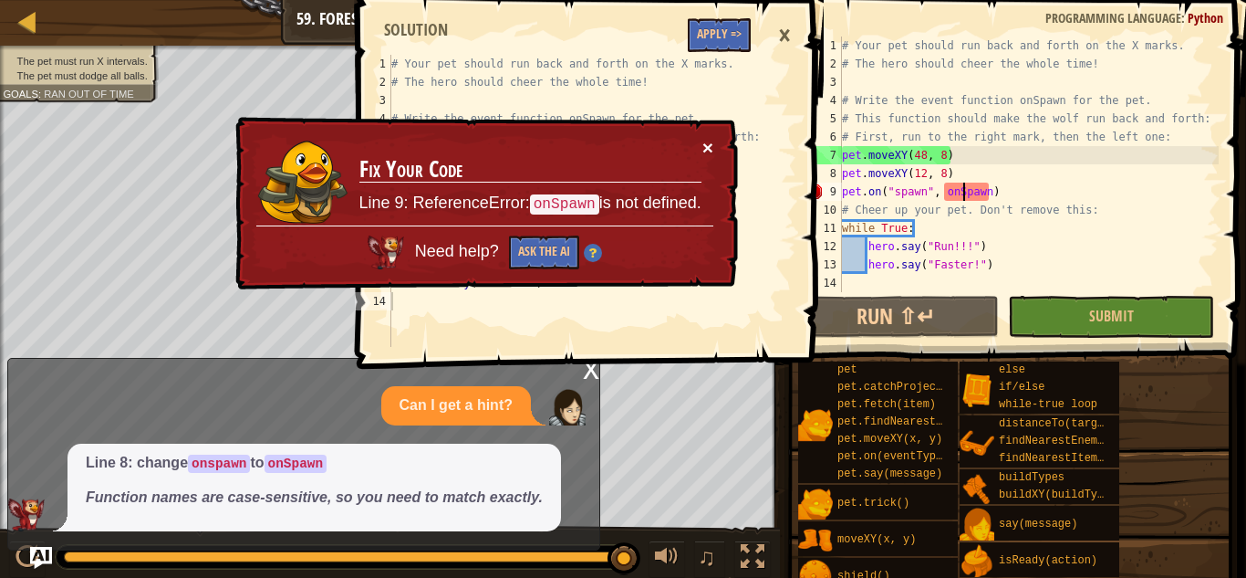
click at [707, 148] on button "×" at bounding box center [708, 147] width 11 height 19
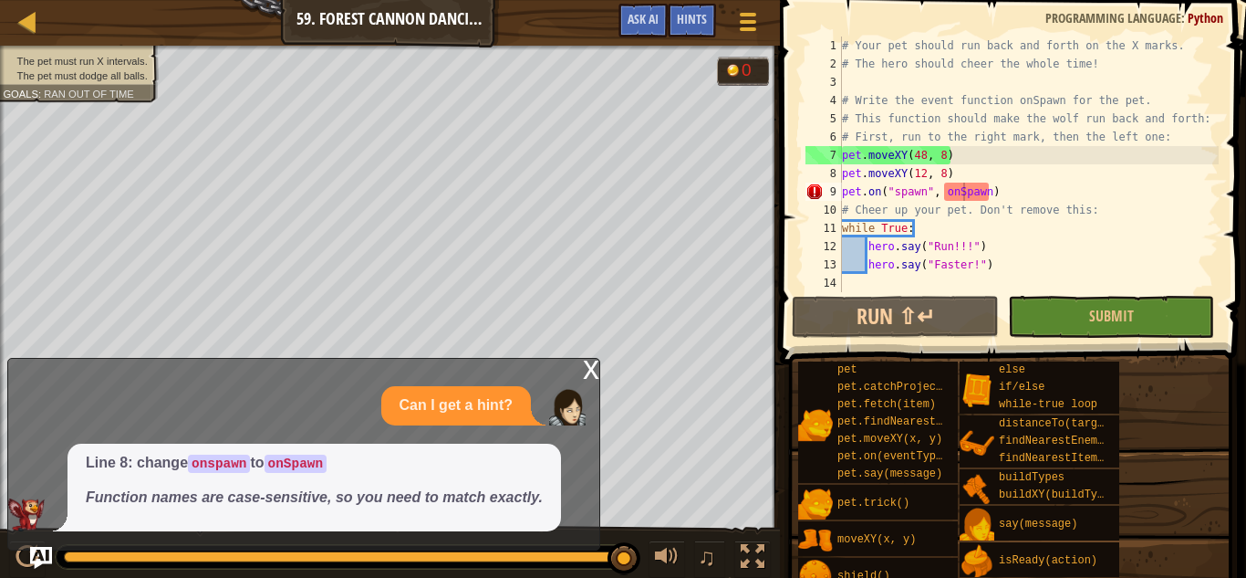
click at [401, 224] on div "Map Computer Science 2 59. Forest [PERSON_NAME] Dancing Game Menu Done Hints As…" at bounding box center [623, 289] width 1246 height 578
type textarea "hero.say("Faster!")"
click at [589, 367] on div "x" at bounding box center [591, 368] width 16 height 18
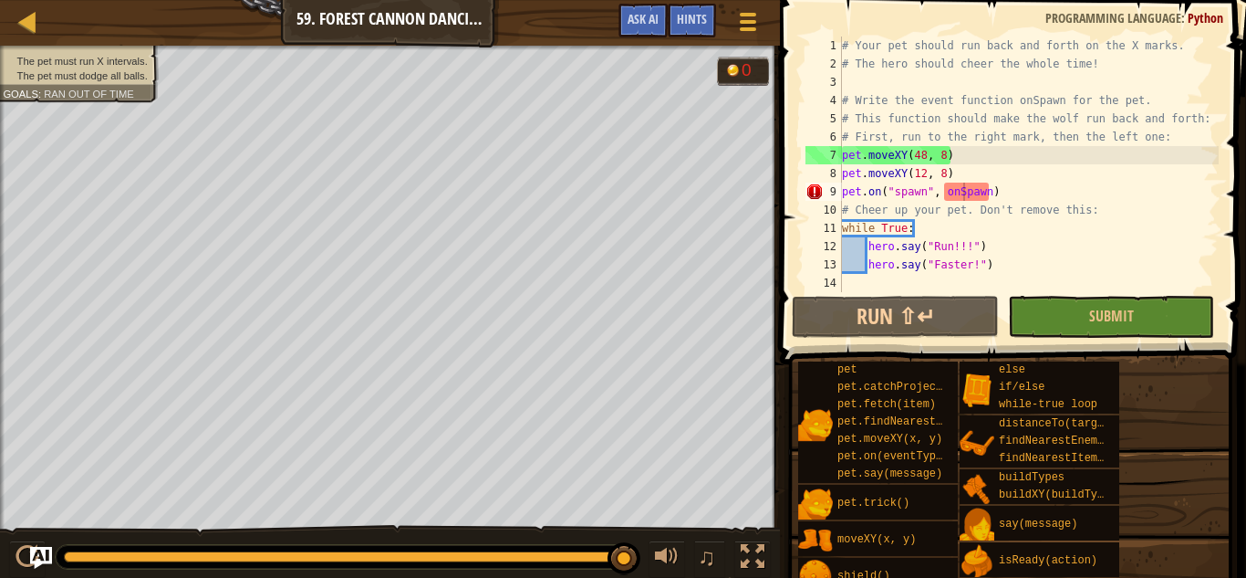
click at [962, 197] on div "# Your pet should run back and forth on the X marks. # The hero should cheer th…" at bounding box center [1029, 182] width 381 height 292
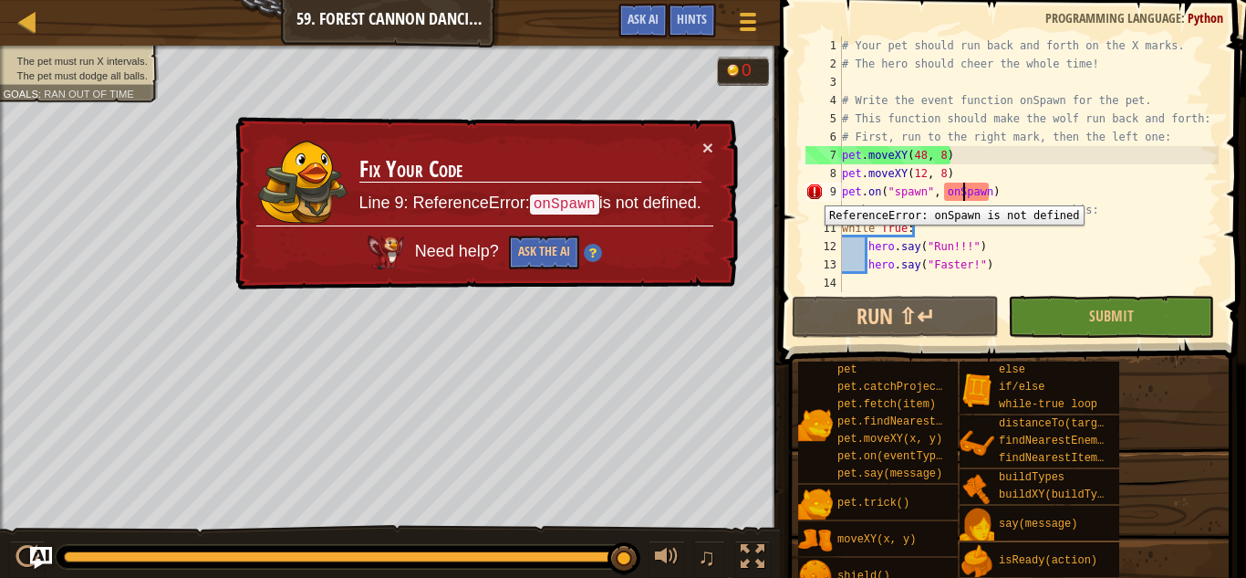
click at [811, 192] on div "9" at bounding box center [824, 191] width 36 height 18
click at [1037, 190] on div "# Your pet should run back and forth on the X marks. # The hero should cheer th…" at bounding box center [1029, 182] width 381 height 292
click at [632, 235] on div "Need help? Ask the AI" at bounding box center [484, 247] width 458 height 47
click at [550, 248] on button "Ask the AI" at bounding box center [544, 252] width 70 height 34
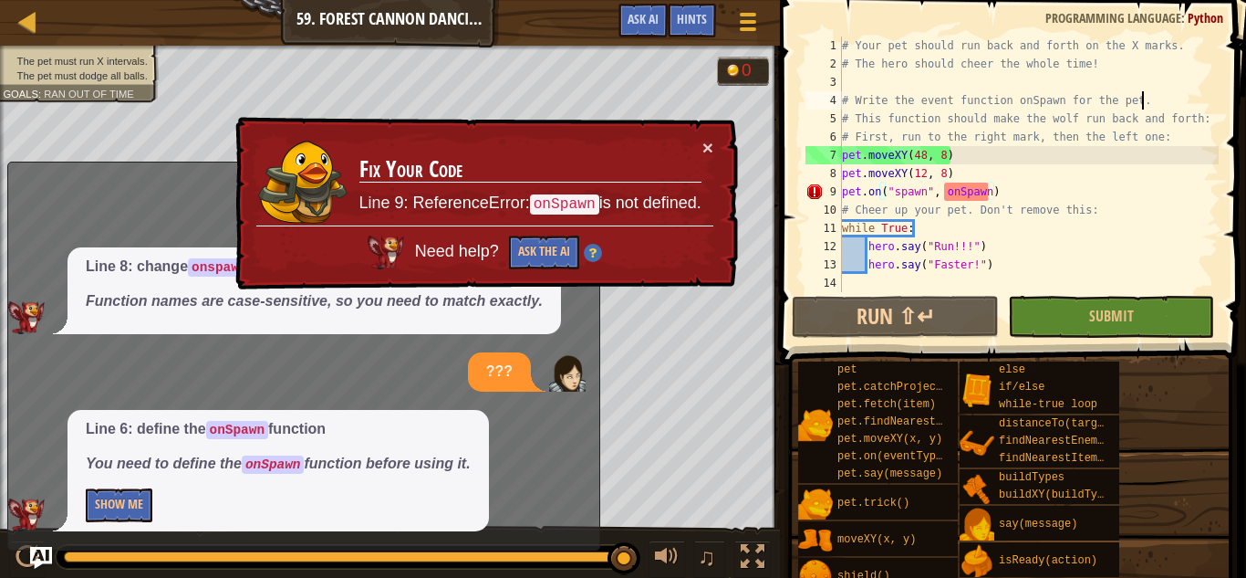
click at [1146, 102] on div "# Your pet should run back and forth on the X marks. # The hero should cheer th…" at bounding box center [1029, 182] width 381 height 292
type textarea "# Write the event function onSpawn for the pet."
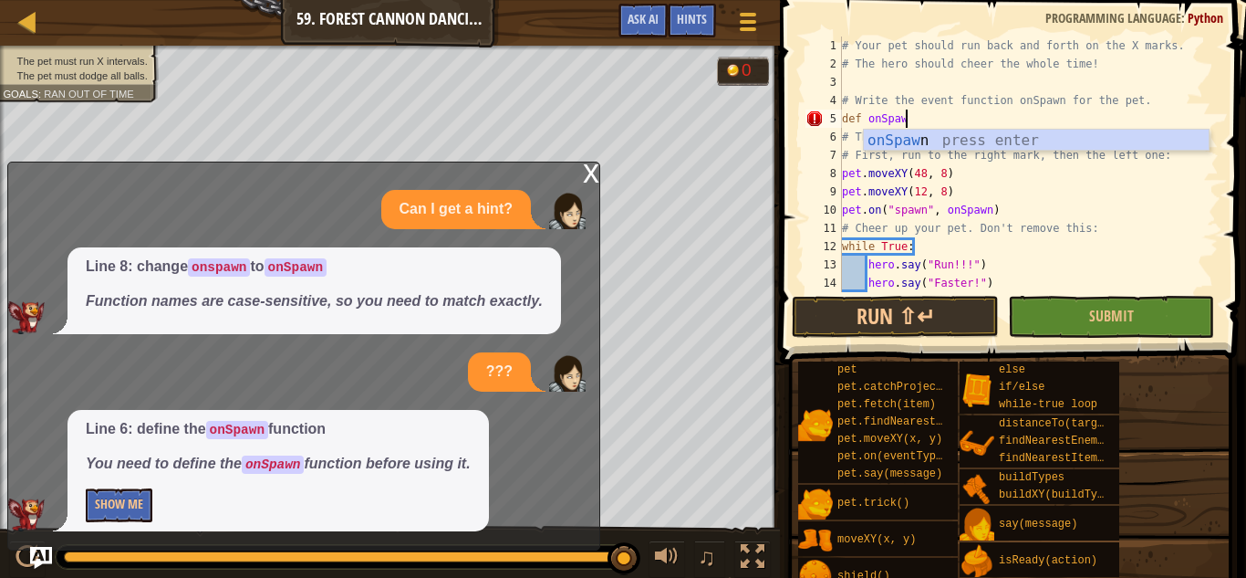
scroll to position [8, 8]
click at [1061, 135] on div "onSpaw n press enter" at bounding box center [1036, 163] width 345 height 66
type textarea "def onSpawn"
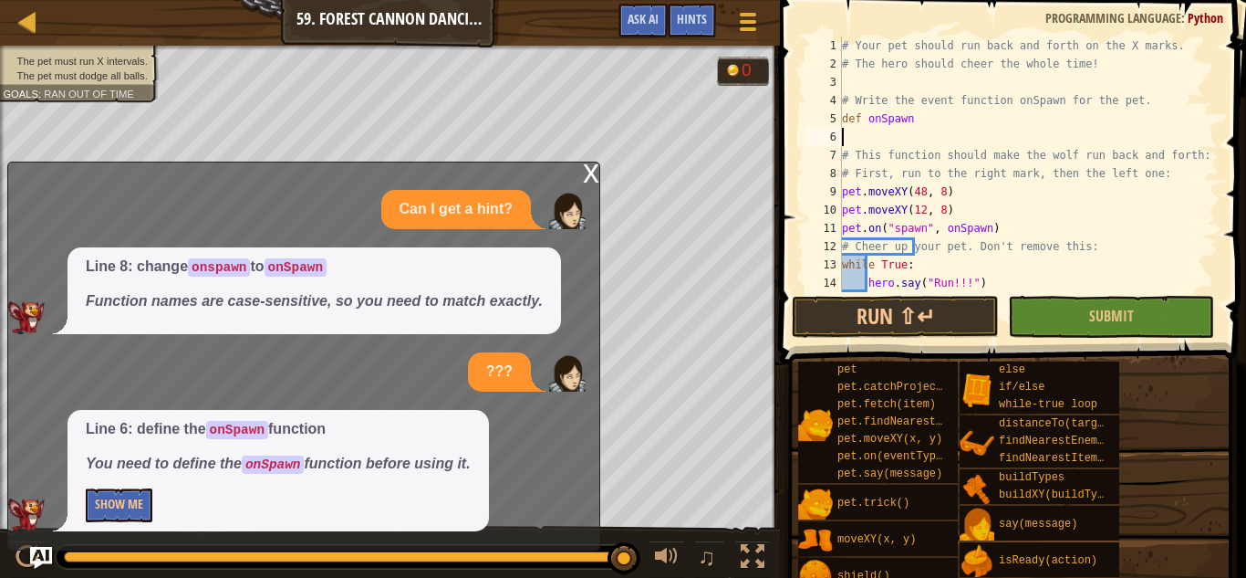
scroll to position [8, 0]
click at [938, 120] on div "# Your pet should run back and forth on the X marks. # The hero should cheer th…" at bounding box center [1029, 182] width 381 height 292
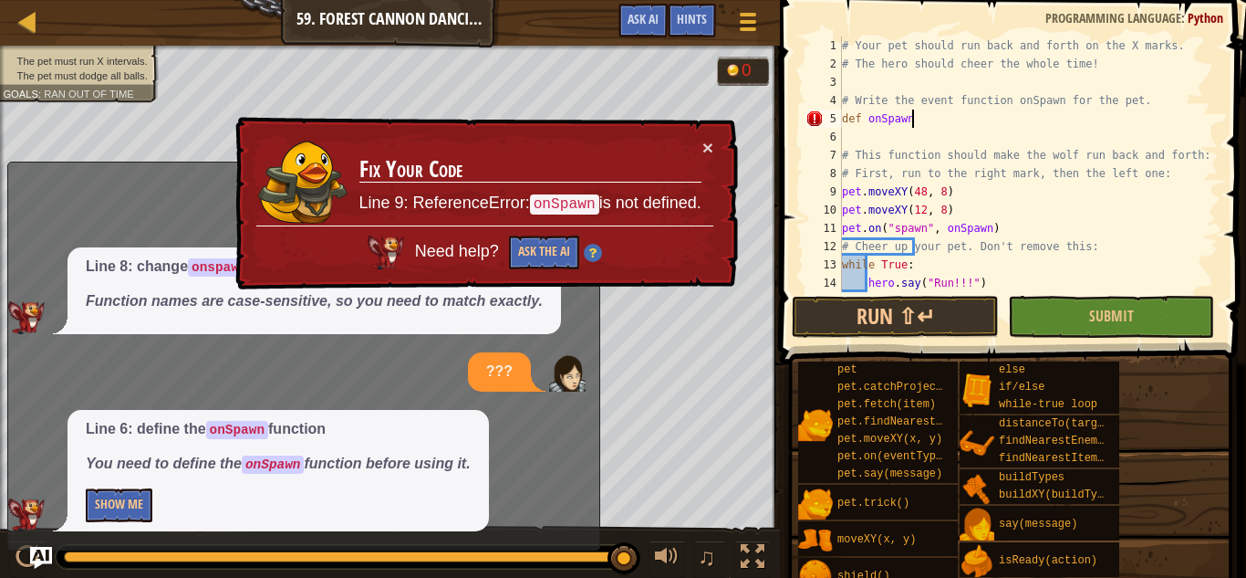
type textarea "def onSpawn:"
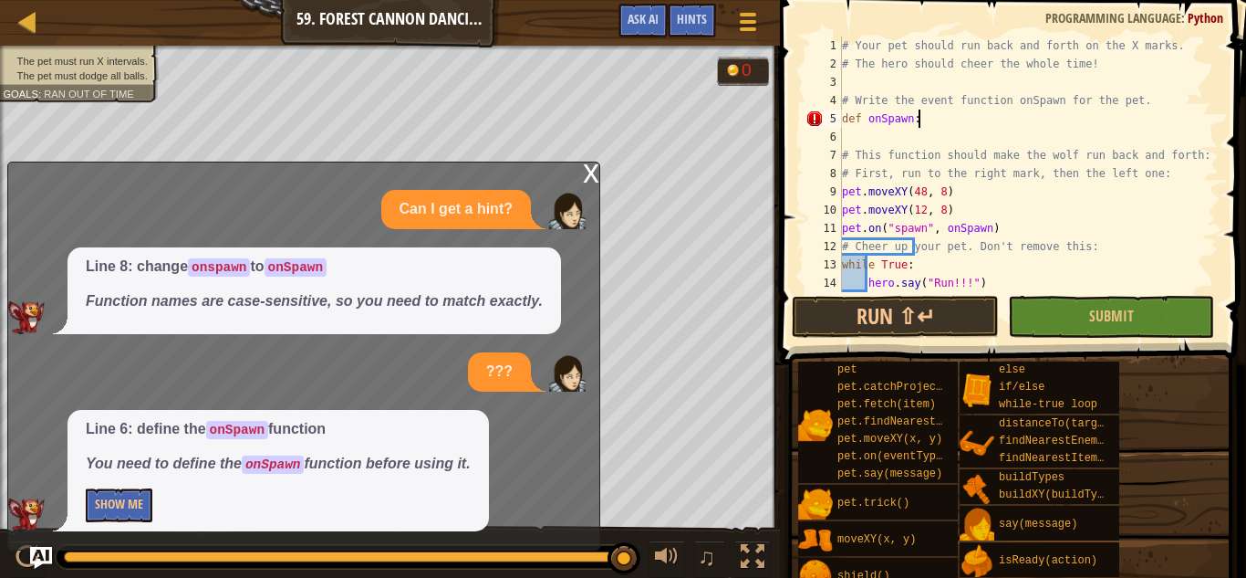
scroll to position [8, 10]
click at [874, 141] on div "# Your pet should run back and forth on the X marks. # The hero should cheer th…" at bounding box center [1029, 182] width 381 height 292
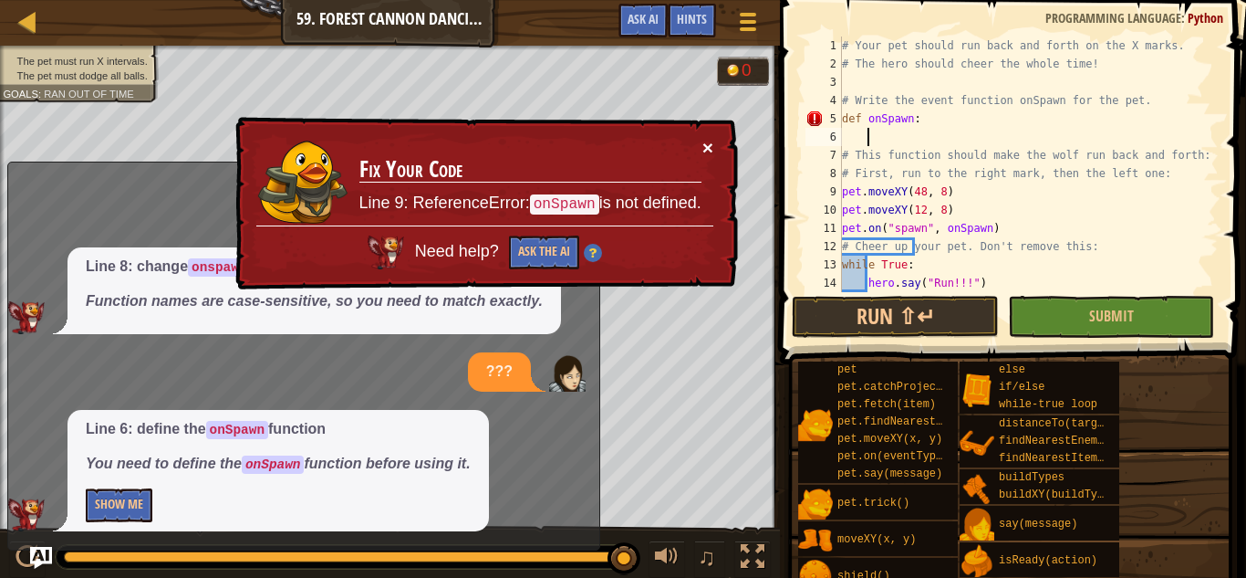
click at [706, 146] on button "×" at bounding box center [708, 147] width 11 height 19
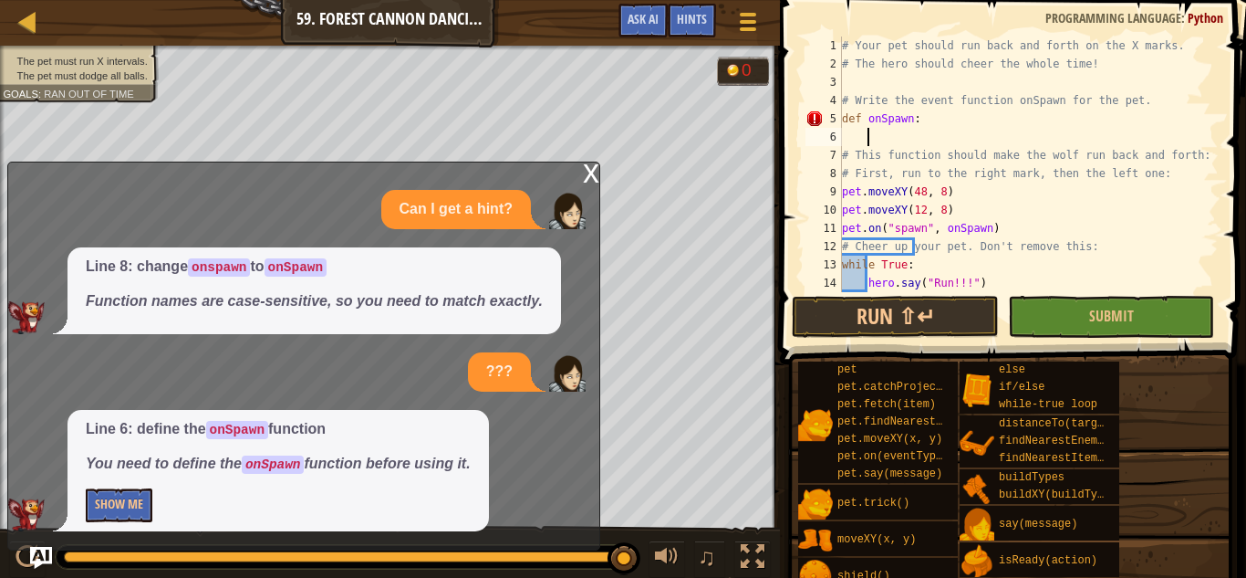
click at [589, 168] on div "x" at bounding box center [591, 171] width 16 height 18
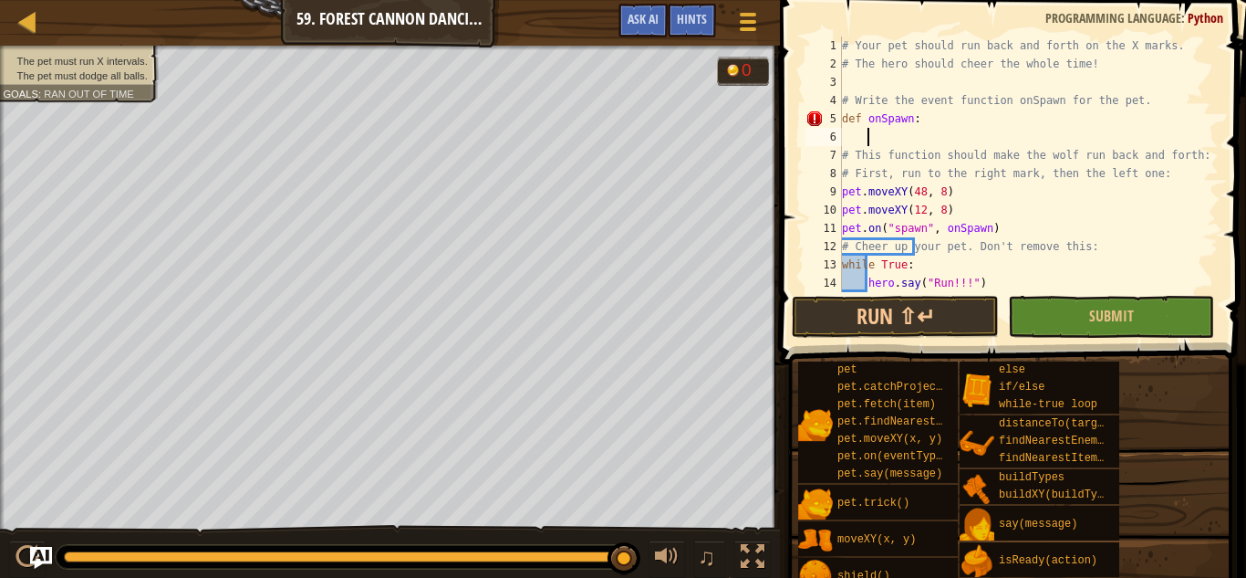
click at [867, 139] on div "# Your pet should run back and forth on the X marks. # The hero should cheer th…" at bounding box center [1029, 182] width 381 height 292
drag, startPoint x: 923, startPoint y: 120, endPoint x: 843, endPoint y: 123, distance: 80.4
click at [843, 123] on div "# Your pet should run back and forth on the X marks. # The hero should cheer th…" at bounding box center [1029, 182] width 381 height 292
type textarea "def onSpawn:"
click at [874, 135] on div "# Your pet should run back and forth on the X marks. # The hero should cheer th…" at bounding box center [1029, 182] width 381 height 292
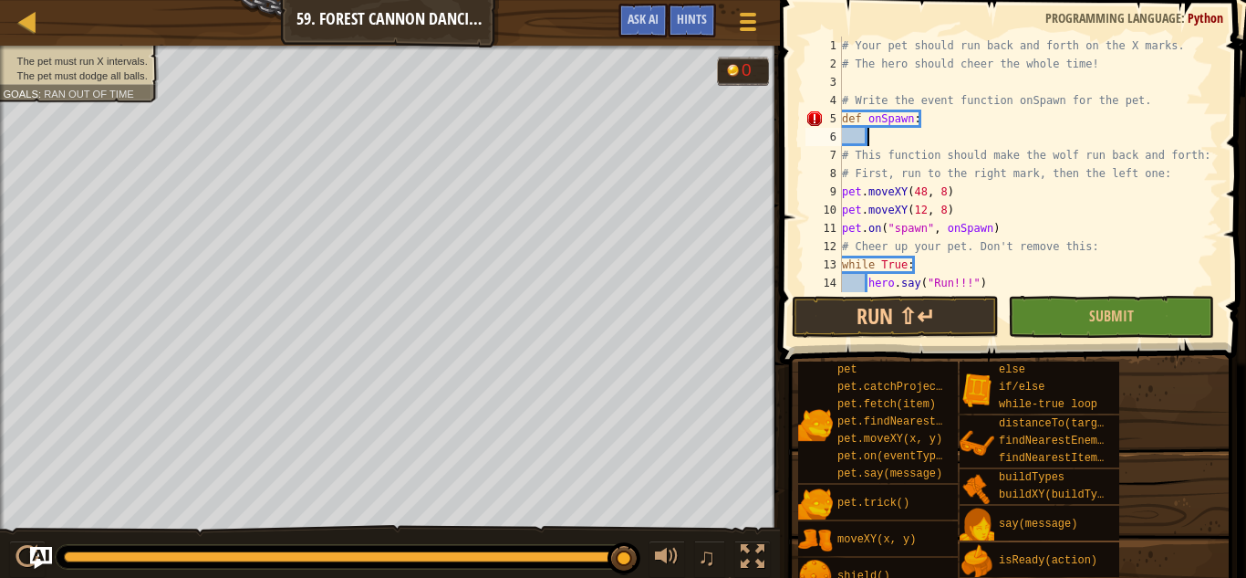
click at [874, 135] on div "# Your pet should run back and forth on the X marks. # The hero should cheer th…" at bounding box center [1029, 182] width 381 height 292
click at [852, 117] on div "# Your pet should run back and forth on the X marks. # The hero should cheer th…" at bounding box center [1029, 182] width 381 height 292
type textarea "def onSpawn:"
click at [918, 130] on div "# Your pet should run back and forth on the X marks. # The hero should cheer th…" at bounding box center [1029, 182] width 381 height 292
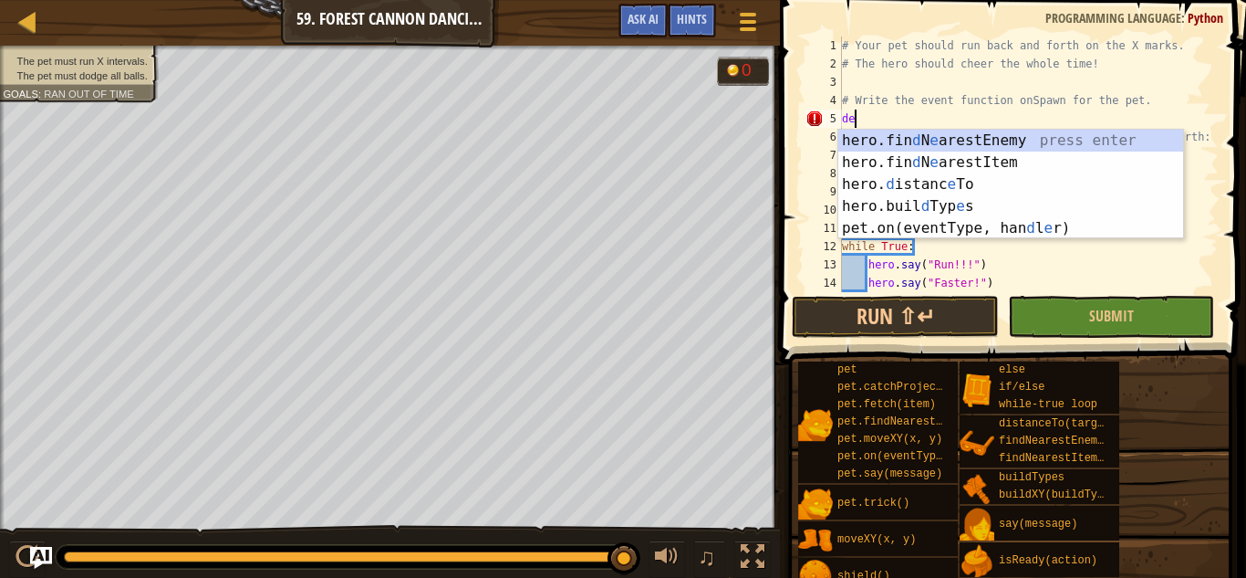
type textarea "d"
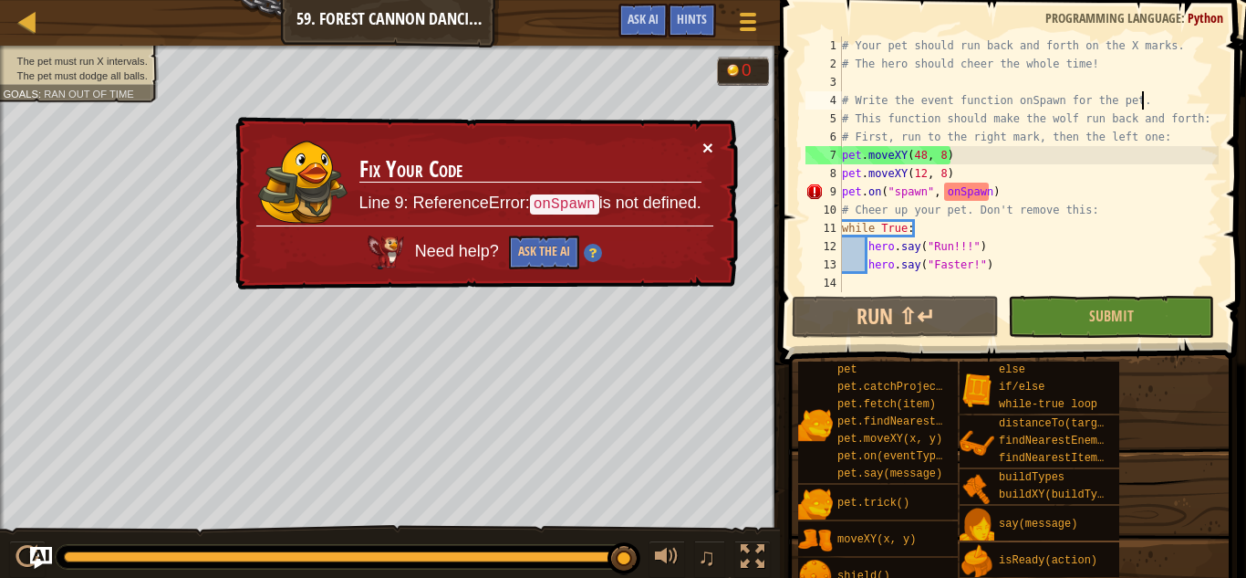
click at [712, 142] on button "×" at bounding box center [708, 148] width 11 height 19
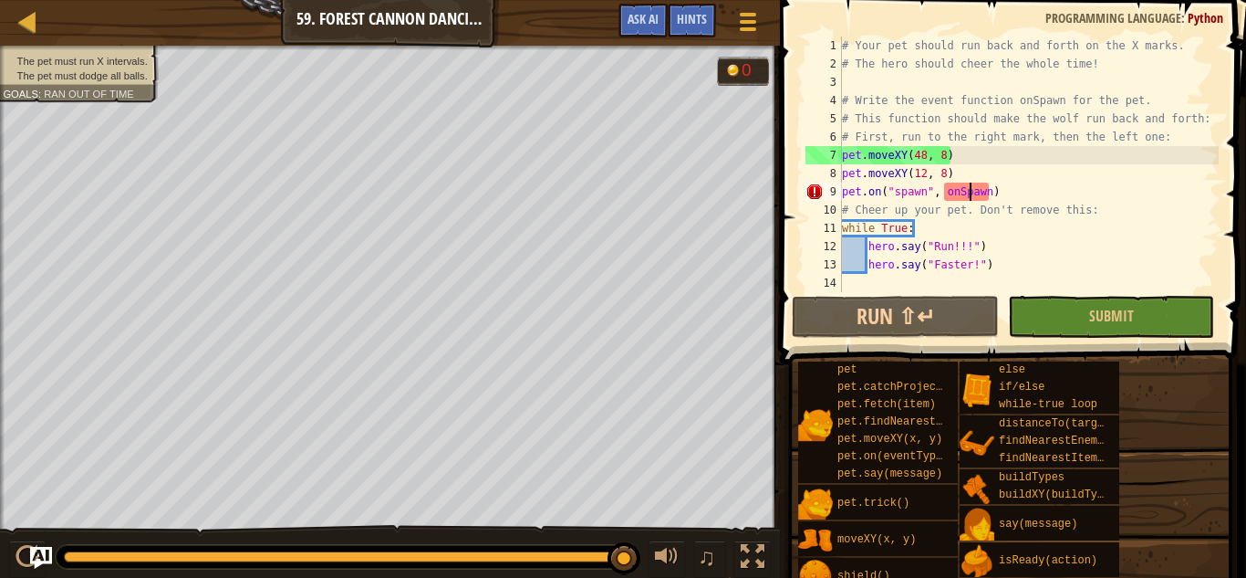
click at [967, 188] on div "# Your pet should run back and forth on the X marks. # The hero should cheer th…" at bounding box center [1029, 182] width 381 height 292
click at [989, 192] on div "# Your pet should run back and forth on the X marks. # The hero should cheer th…" at bounding box center [1029, 182] width 381 height 292
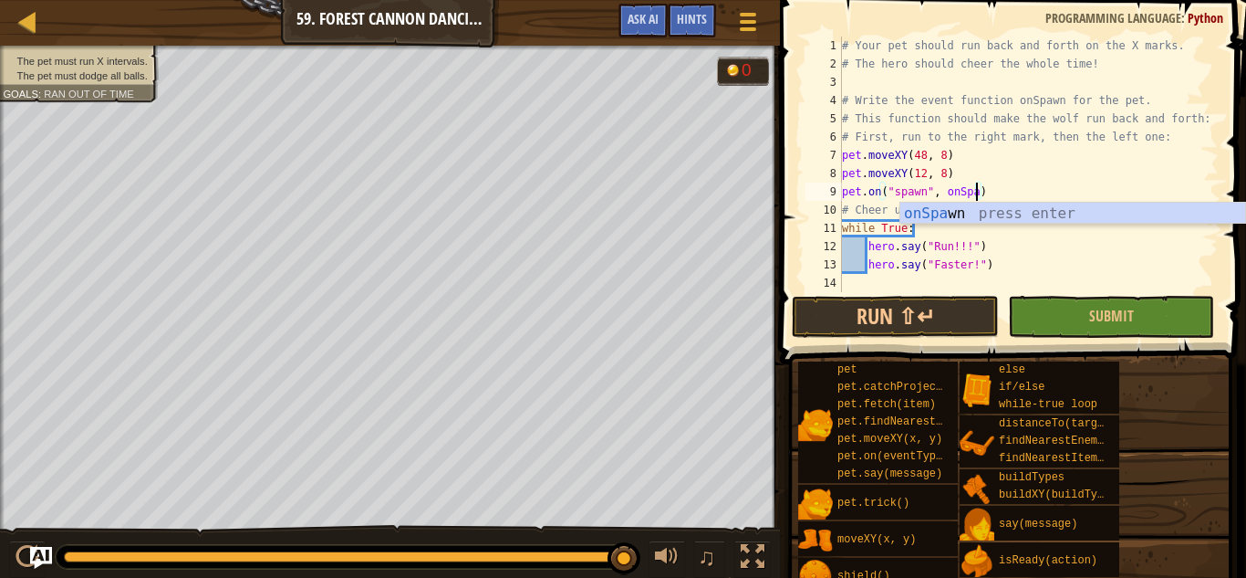
scroll to position [8, 21]
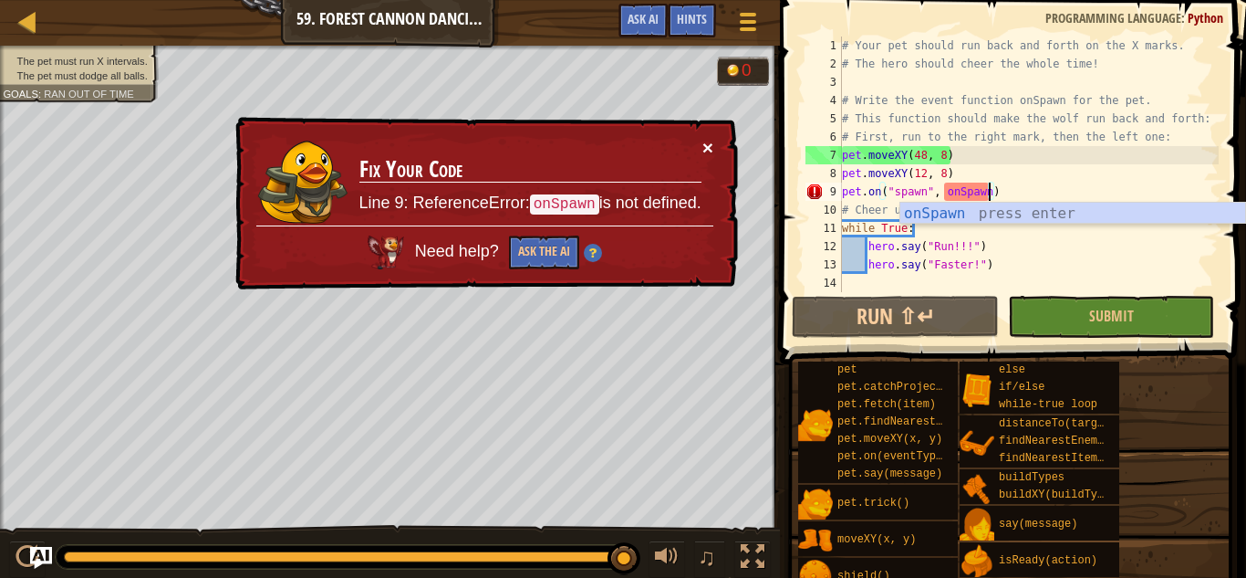
type textarea "pet.on("spawn", onSpawn)"
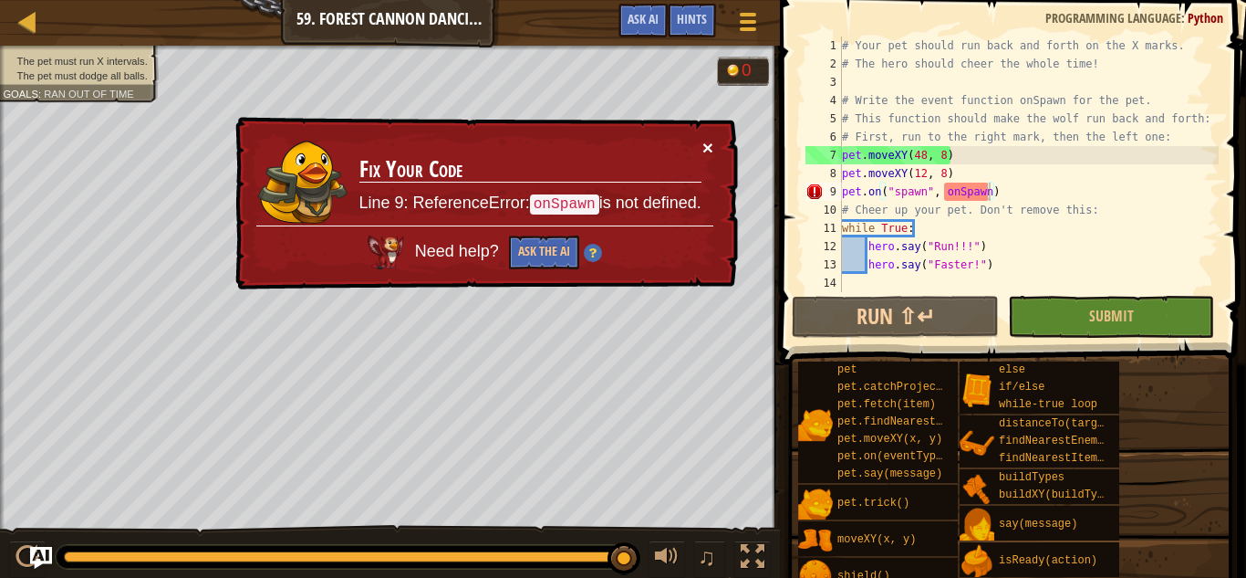
click at [710, 141] on button "×" at bounding box center [708, 147] width 11 height 19
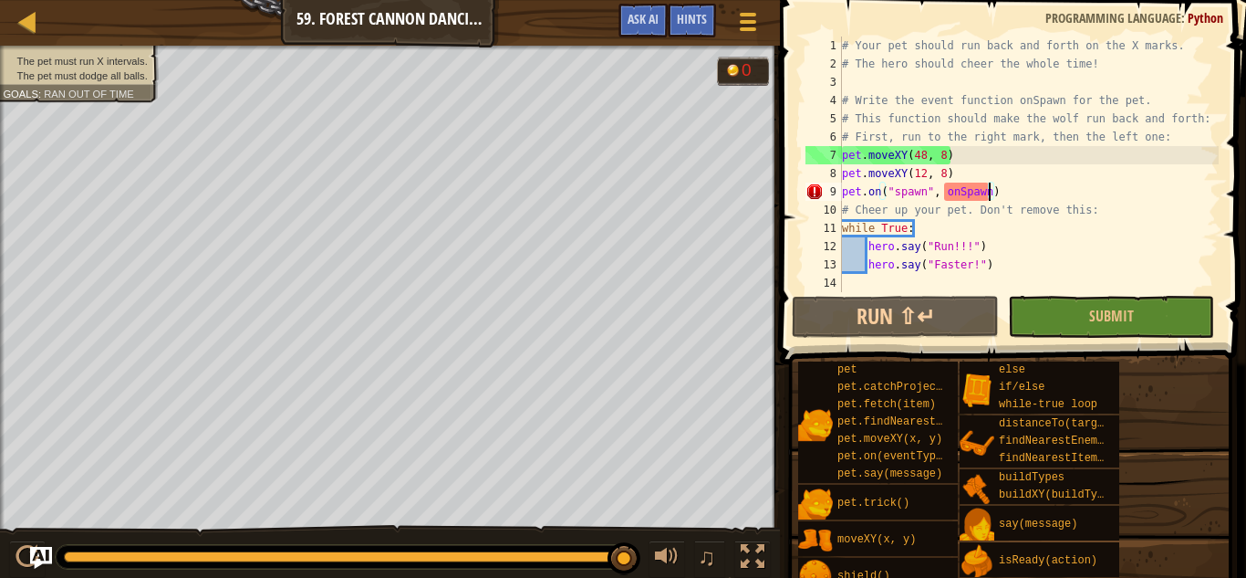
click at [972, 188] on div "# Your pet should run back and forth on the X marks. # The hero should cheer th…" at bounding box center [1029, 182] width 381 height 292
click at [960, 191] on div "# Your pet should run back and forth on the X marks. # The hero should cheer th…" at bounding box center [1029, 182] width 381 height 292
click at [956, 189] on div "# Your pet should run back and forth on the X marks. # The hero should cheer th…" at bounding box center [1029, 182] width 381 height 292
click at [971, 193] on div "# Your pet should run back and forth on the X marks. # The hero should cheer th…" at bounding box center [1029, 182] width 381 height 292
click at [985, 192] on div "# Your pet should run back and forth on the X marks. # The hero should cheer th…" at bounding box center [1029, 182] width 381 height 292
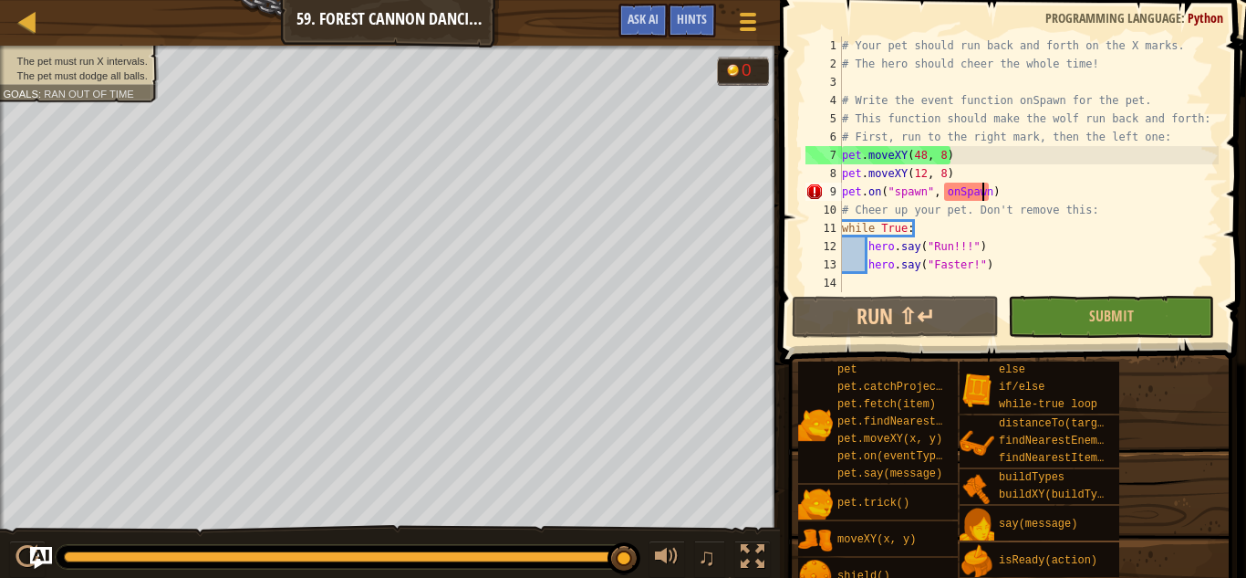
click at [989, 193] on div "# Your pet should run back and forth on the X marks. # The hero should cheer th…" at bounding box center [1029, 182] width 381 height 292
click at [953, 191] on div "# Your pet should run back and forth on the X marks. # The hero should cheer th…" at bounding box center [1029, 182] width 381 height 292
click at [912, 188] on div "# Your pet should run back and forth on the X marks. # The hero should cheer th…" at bounding box center [1029, 182] width 381 height 292
click at [868, 193] on div "# Your pet should run back and forth on the X marks. # The hero should cheer th…" at bounding box center [1029, 182] width 381 height 292
click at [873, 194] on div "# Your pet should run back and forth on the X marks. # The hero should cheer th…" at bounding box center [1029, 182] width 381 height 292
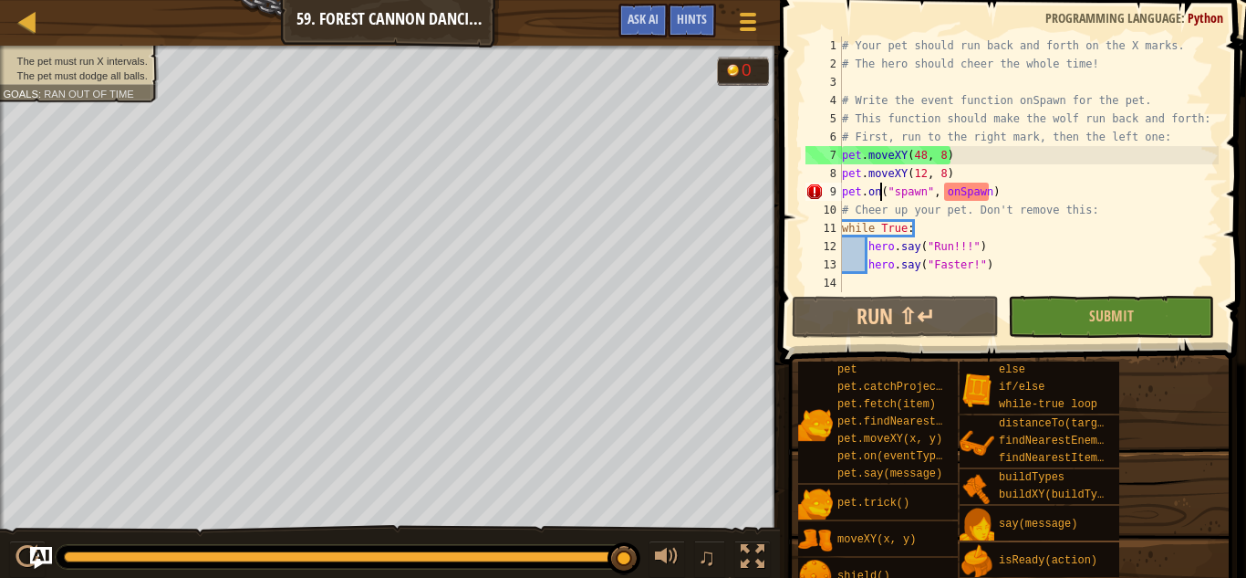
click at [880, 195] on div "# Your pet should run back and forth on the X marks. # The hero should cheer th…" at bounding box center [1029, 182] width 381 height 292
click at [898, 193] on div "# Your pet should run back and forth on the X marks. # The hero should cheer th…" at bounding box center [1029, 182] width 381 height 292
click at [903, 193] on div "# Your pet should run back and forth on the X marks. # The hero should cheer th…" at bounding box center [1029, 182] width 381 height 292
click at [911, 192] on div "# Your pet should run back and forth on the X marks. # The hero should cheer th…" at bounding box center [1029, 182] width 381 height 292
click at [923, 193] on div "# Your pet should run back and forth on the X marks. # The hero should cheer th…" at bounding box center [1029, 182] width 381 height 292
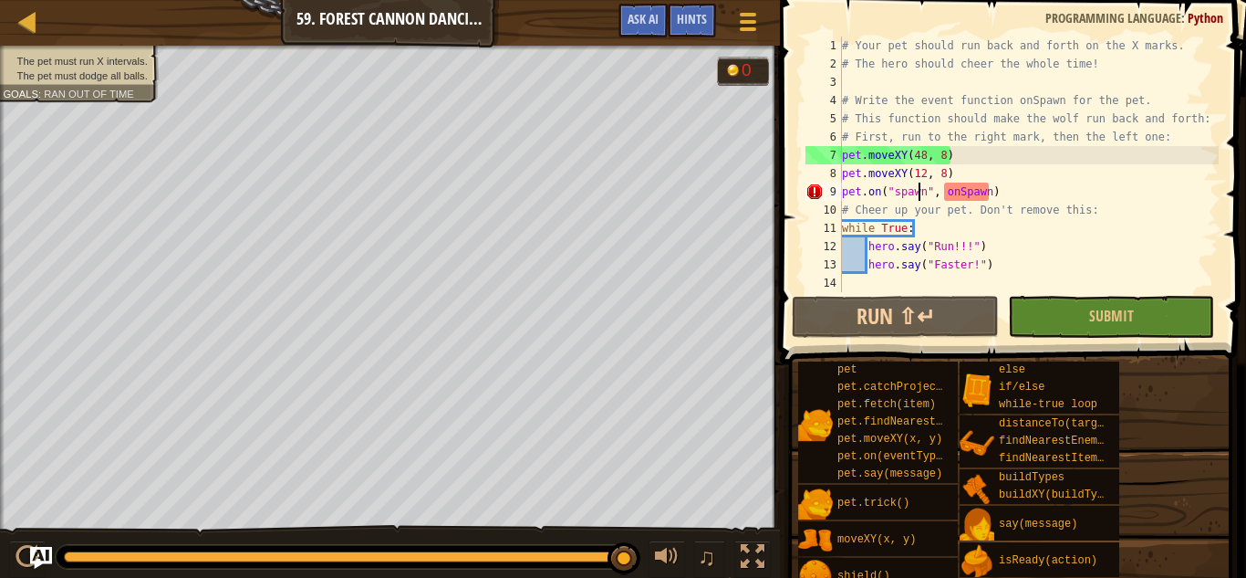
click at [918, 193] on div "# Your pet should run back and forth on the X marks. # The hero should cheer th…" at bounding box center [1029, 182] width 381 height 292
click at [931, 190] on div "# Your pet should run back and forth on the X marks. # The hero should cheer th…" at bounding box center [1029, 182] width 381 height 292
click at [935, 194] on div "# Your pet should run back and forth on the X marks. # The hero should cheer th…" at bounding box center [1029, 182] width 381 height 292
click at [943, 195] on div "# Your pet should run back and forth on the X marks. # The hero should cheer th…" at bounding box center [1029, 182] width 381 height 292
click at [950, 196] on div "# Your pet should run back and forth on the X marks. # The hero should cheer th…" at bounding box center [1029, 182] width 381 height 292
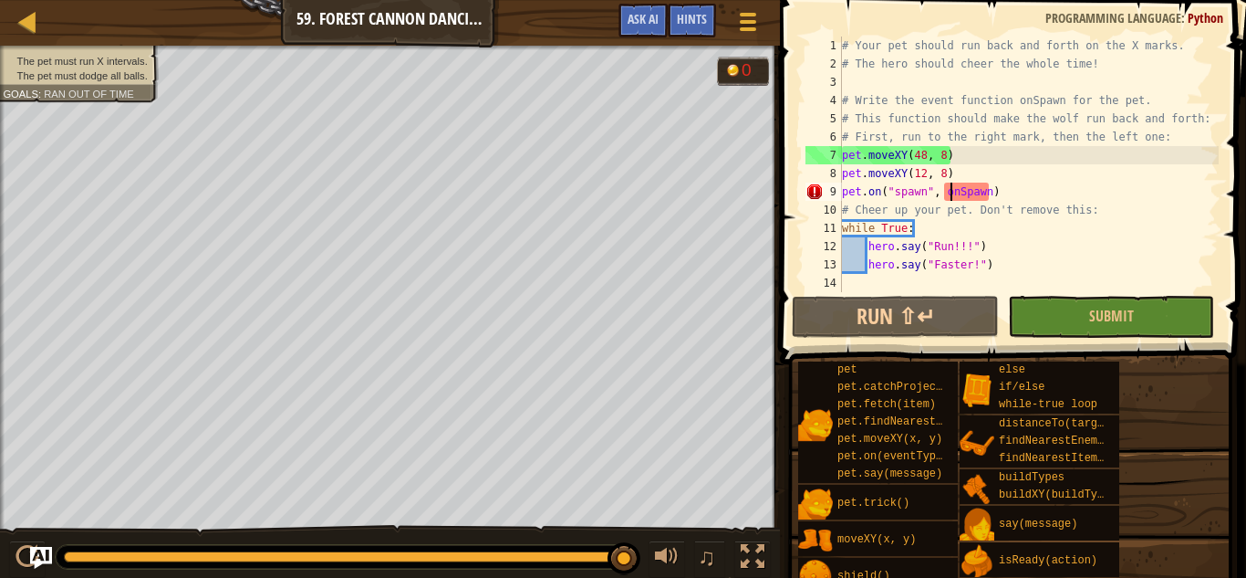
click at [957, 197] on div "# Your pet should run back and forth on the X marks. # The hero should cheer th…" at bounding box center [1029, 182] width 381 height 292
click at [962, 194] on div "# Your pet should run back and forth on the X marks. # The hero should cheer th…" at bounding box center [1029, 182] width 381 height 292
click at [968, 194] on div "# Your pet should run back and forth on the X marks. # The hero should cheer th…" at bounding box center [1029, 182] width 381 height 292
click at [959, 193] on div "# Your pet should run back and forth on the X marks. # The hero should cheer th…" at bounding box center [1029, 182] width 381 height 292
click at [986, 188] on div "# Your pet should run back and forth on the X marks. # The hero should cheer th…" at bounding box center [1029, 182] width 381 height 292
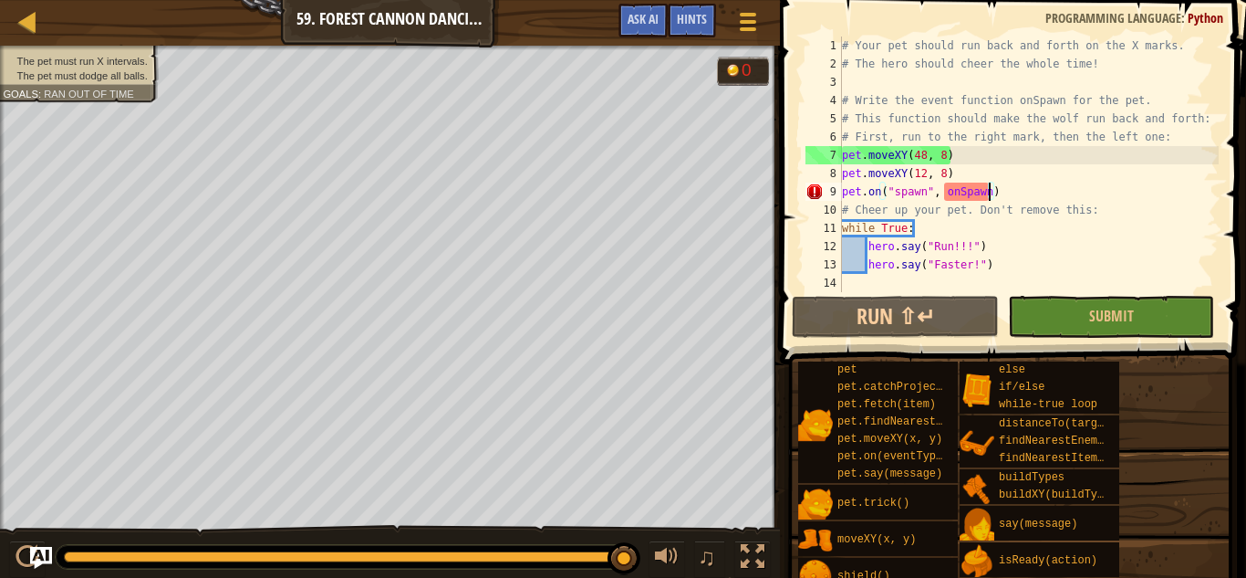
click at [983, 194] on div "# Your pet should run back and forth on the X marks. # The hero should cheer th…" at bounding box center [1029, 182] width 381 height 292
click at [948, 193] on div "# Your pet should run back and forth on the X marks. # The hero should cheer th…" at bounding box center [1029, 182] width 381 height 292
click at [32, 14] on div at bounding box center [27, 21] width 23 height 23
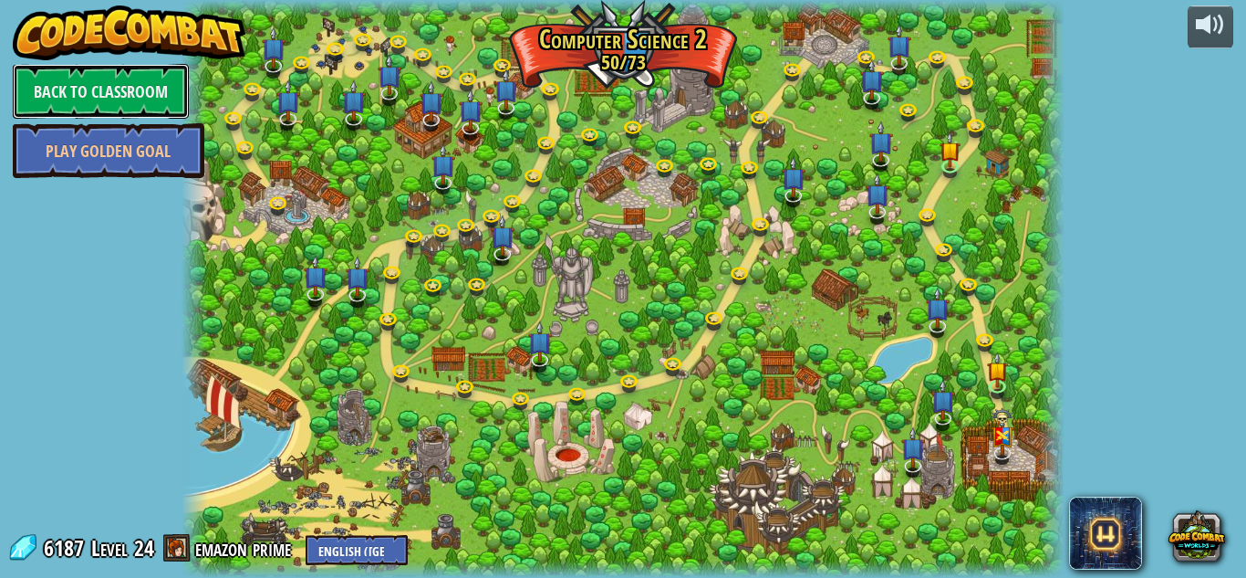
click at [116, 84] on link "Back to Classroom" at bounding box center [101, 91] width 176 height 55
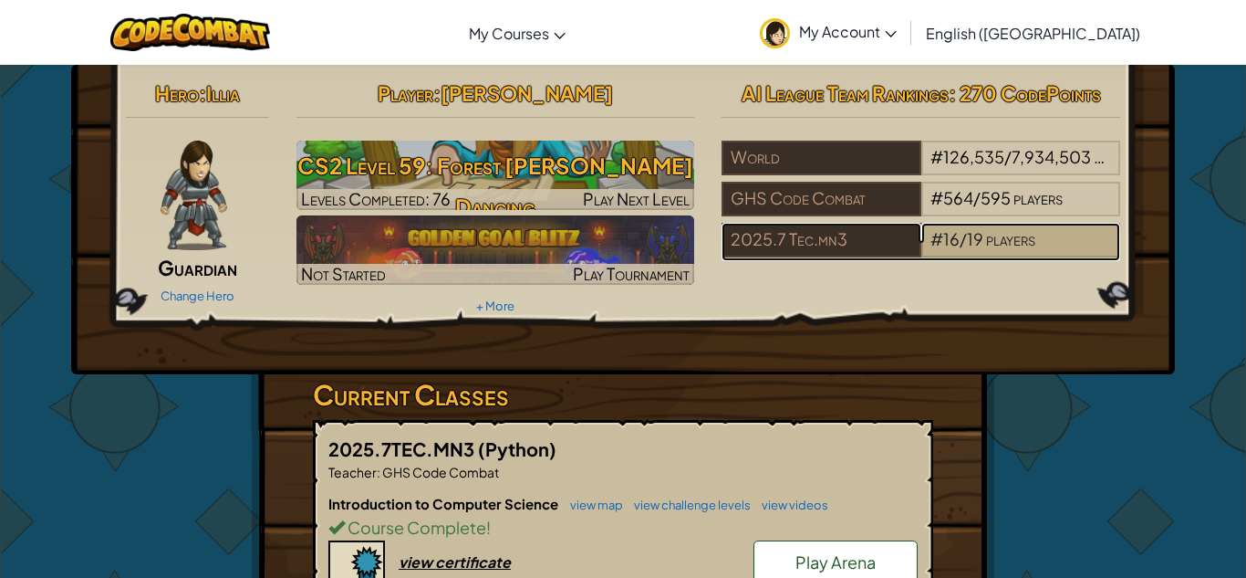
click at [1001, 237] on span "players" at bounding box center [1010, 238] width 49 height 21
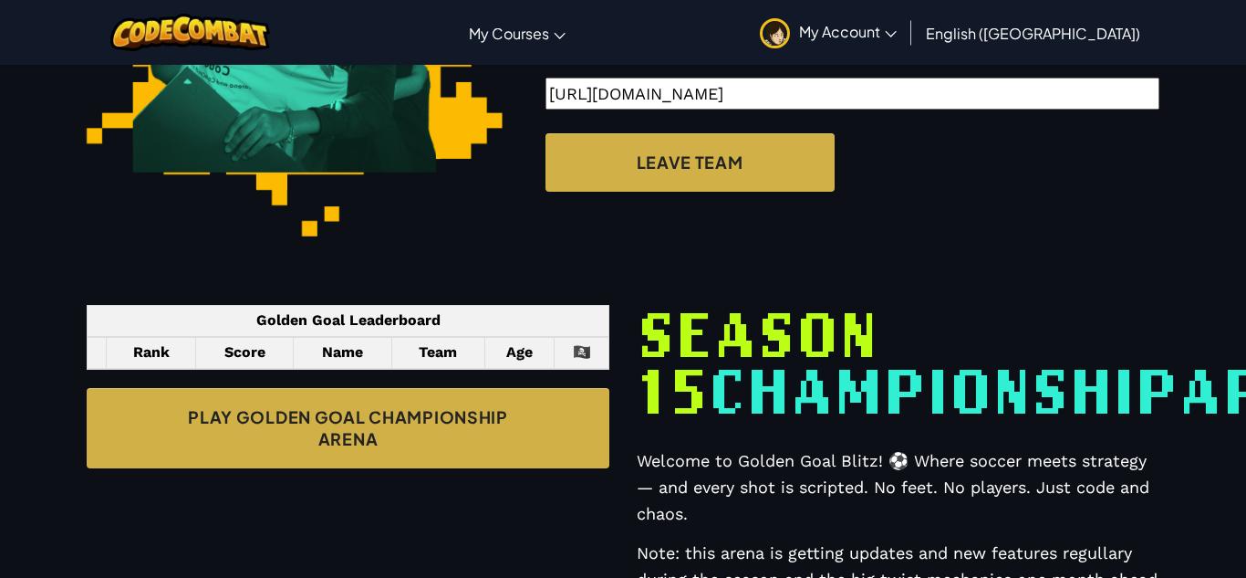
select select "68816ef38448581ccbc3132d"
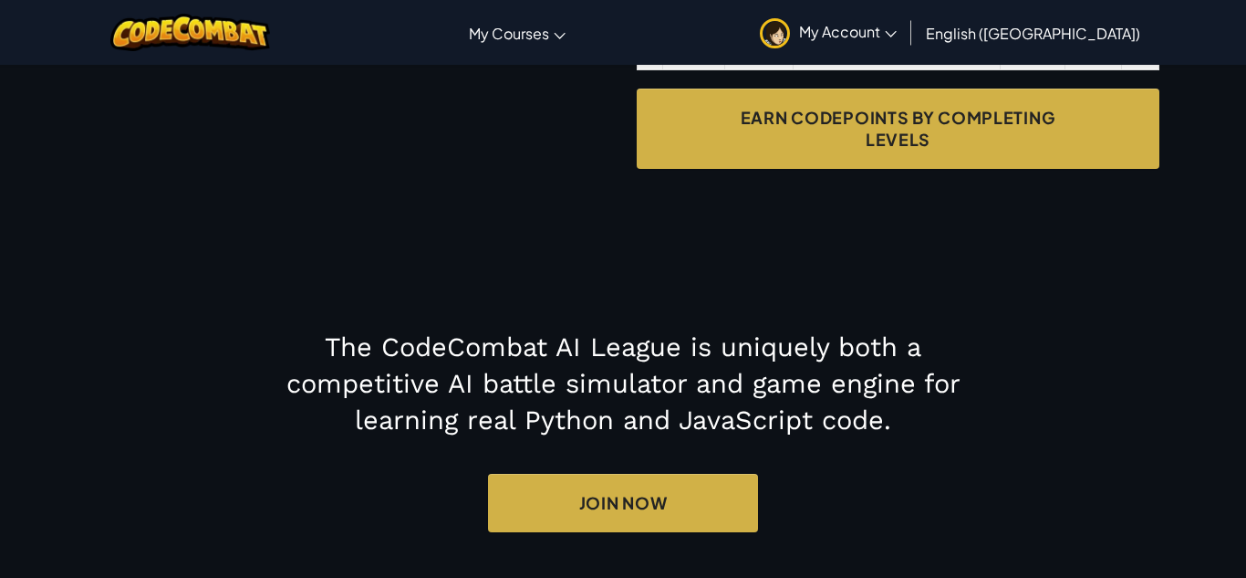
scroll to position [1847, 0]
